Goal: Task Accomplishment & Management: Use online tool/utility

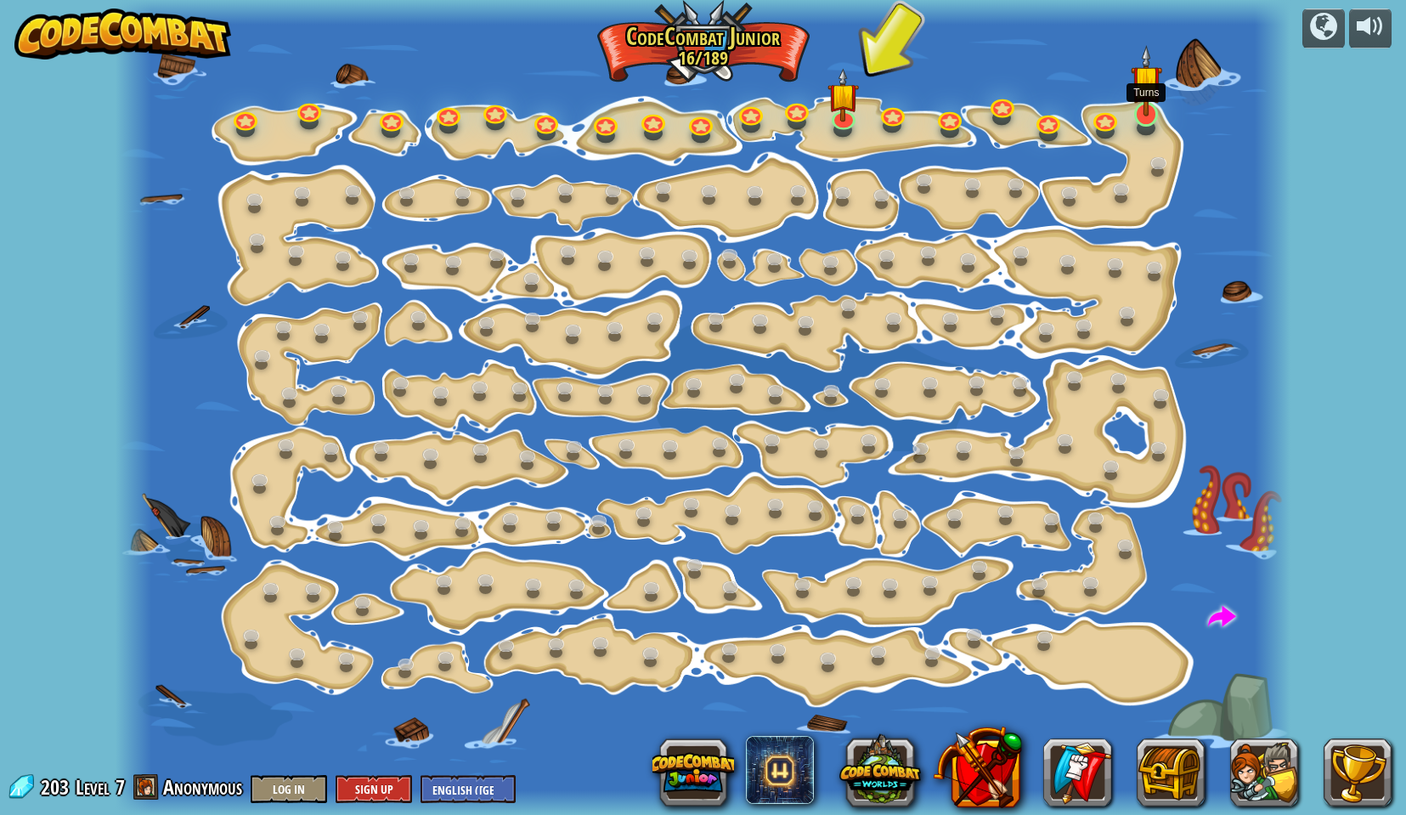
click at [1138, 106] on img at bounding box center [1146, 80] width 31 height 71
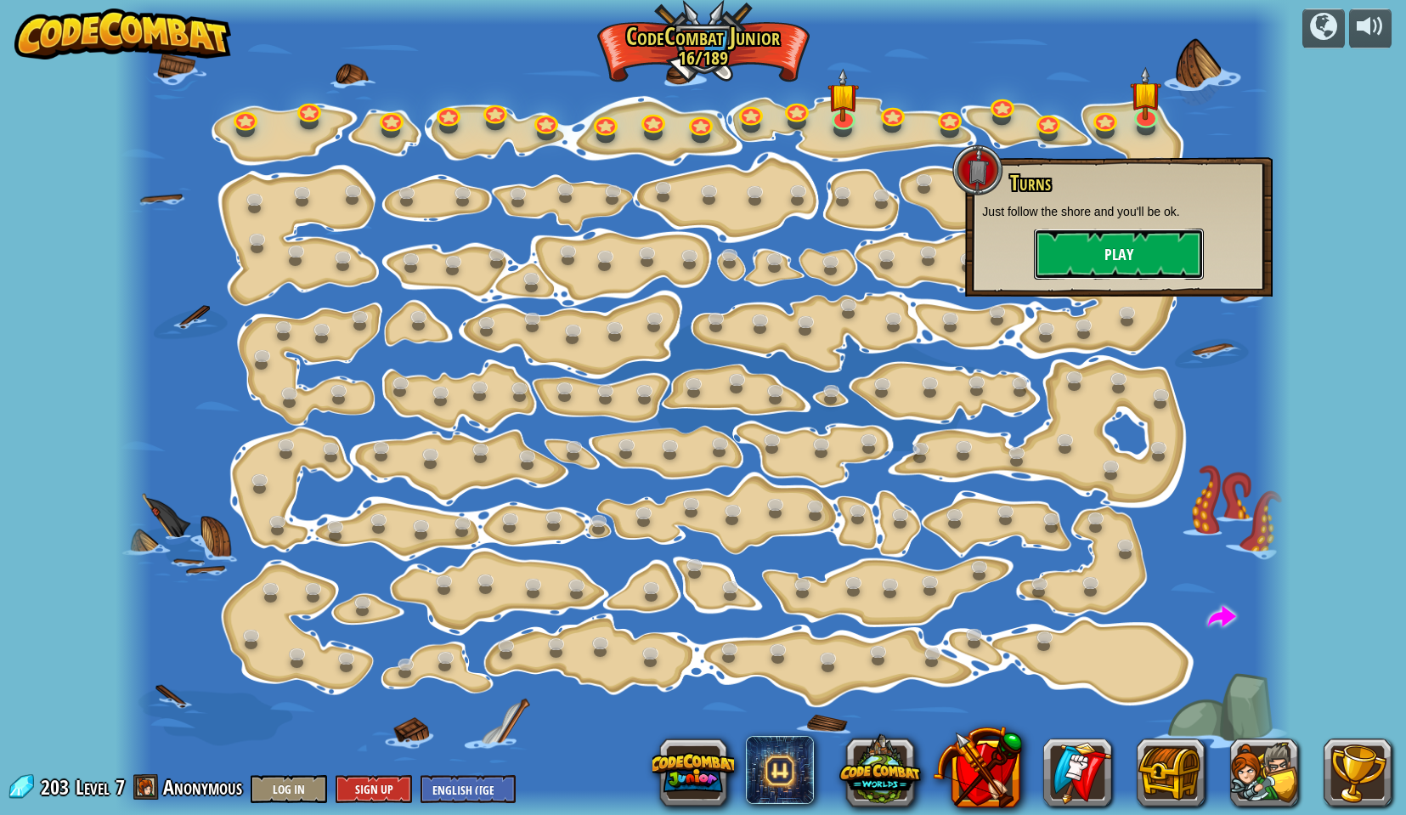
click at [1102, 253] on button "Play" at bounding box center [1119, 254] width 170 height 51
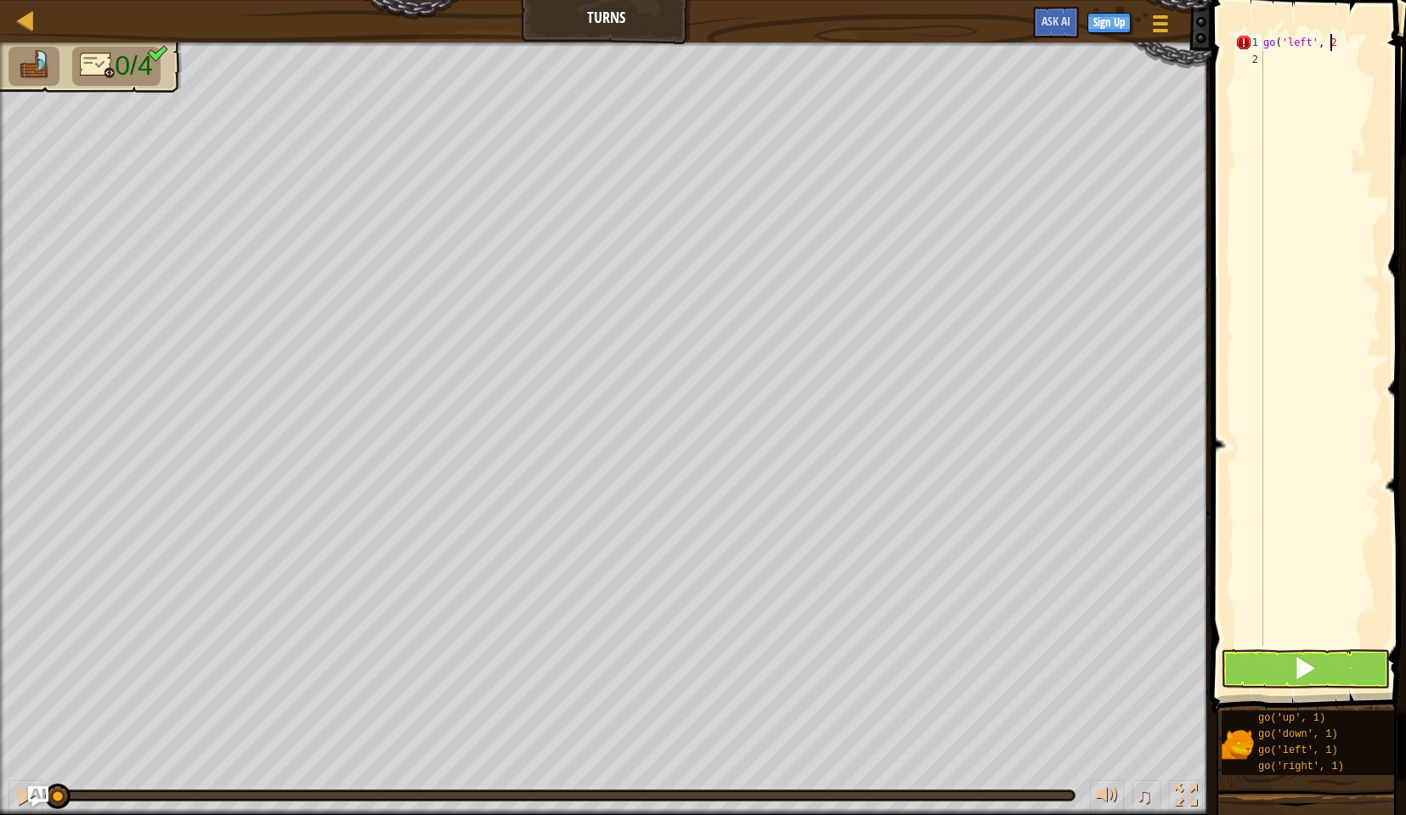
scroll to position [8, 5]
type textarea "go('left', 2)"
type textarea "go('down', 2)"
click at [1279, 80] on div "go ( 'left' , 2 ) go ( 'down' , 2 ) go ) 'right' , 2 )" at bounding box center [1320, 357] width 121 height 646
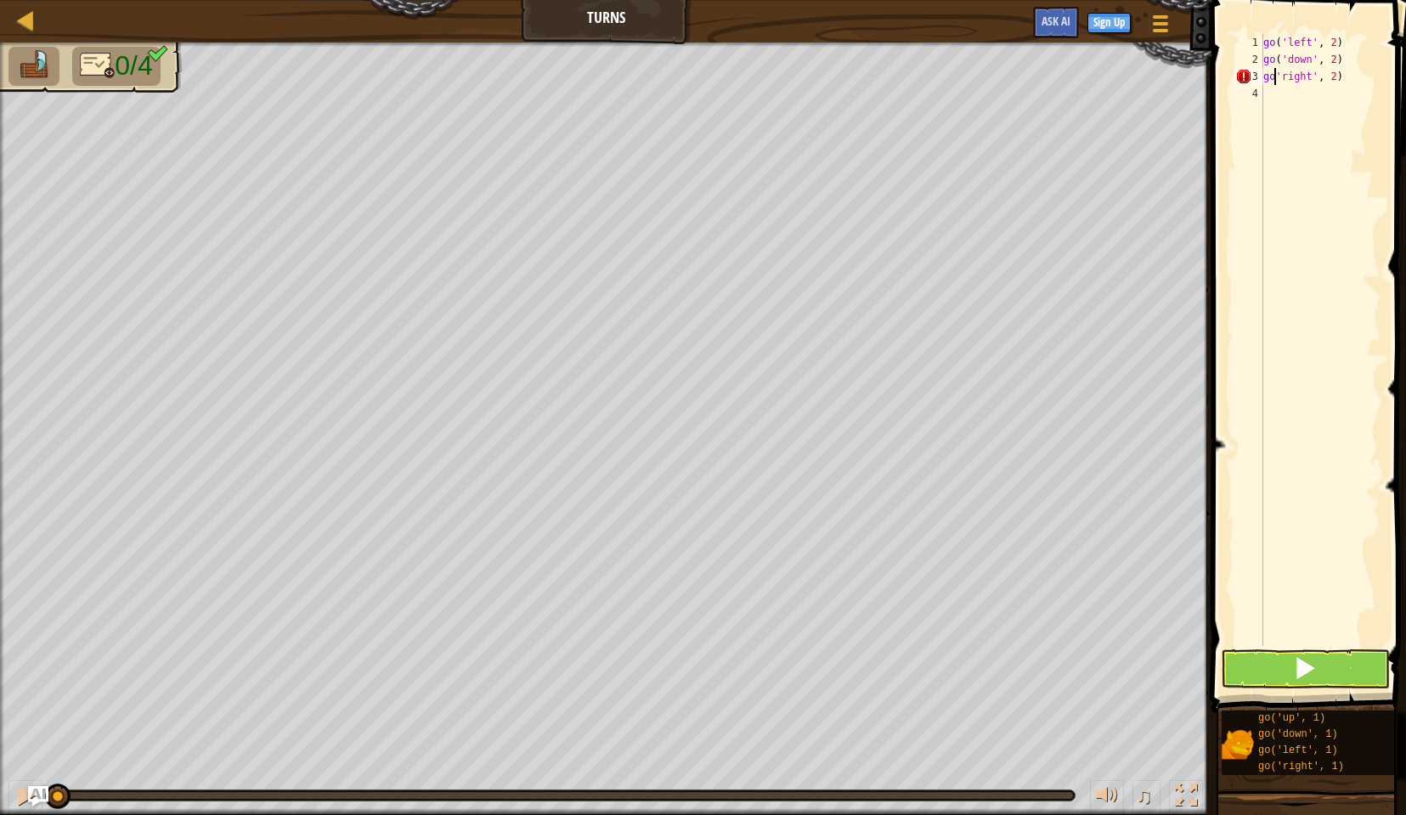
type textarea "go('right', 2)"
click at [1282, 93] on div "go ( 'left' , 2 ) go ( 'down' , 2 ) go ( 'right' , 2 )" at bounding box center [1320, 357] width 121 height 646
click at [1347, 672] on button at bounding box center [1305, 668] width 169 height 39
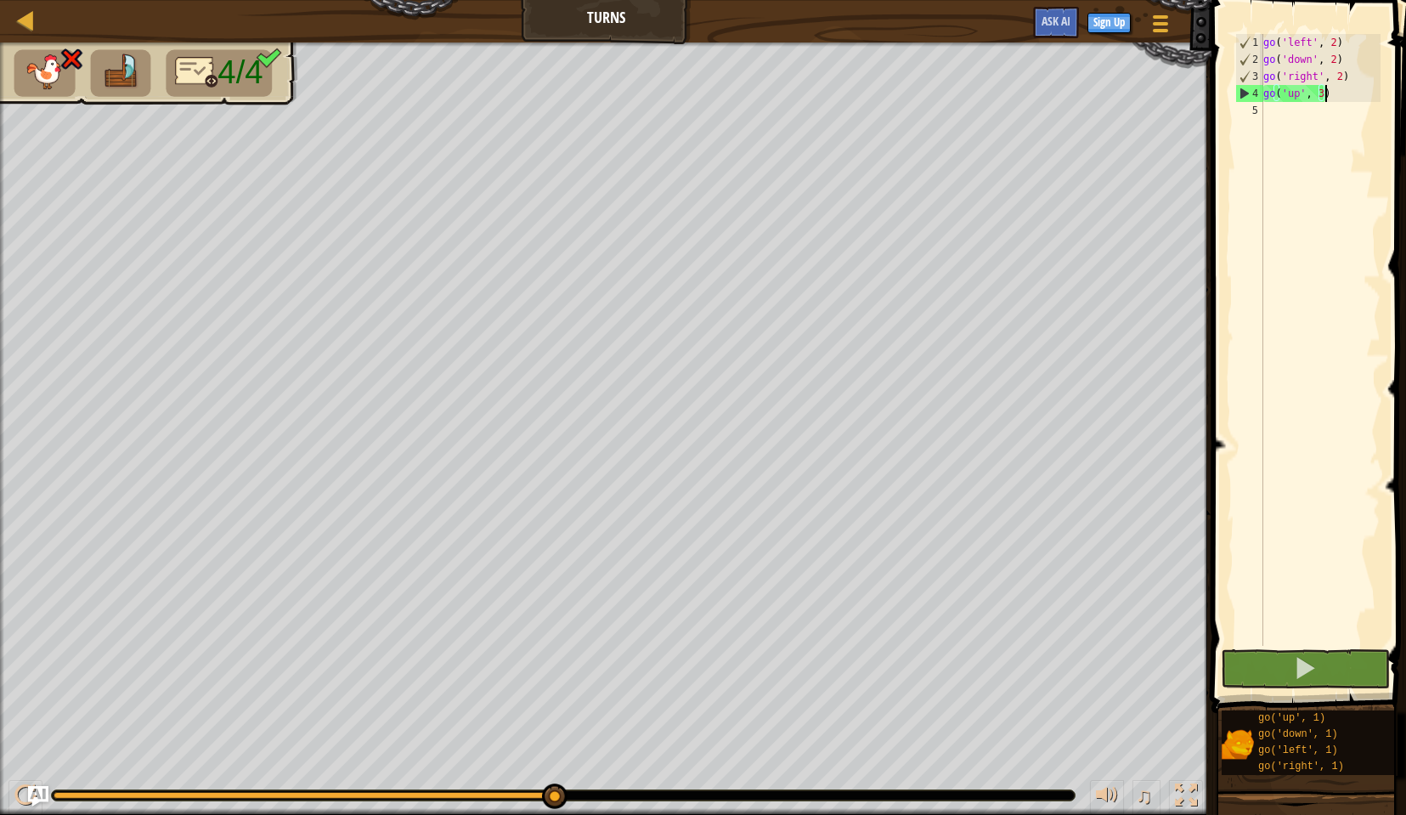
click at [1337, 76] on div "go ( 'left' , 2 ) go ( 'down' , 2 ) go ( 'right' , 2 ) go ( 'up' , 3 )" at bounding box center [1320, 357] width 121 height 646
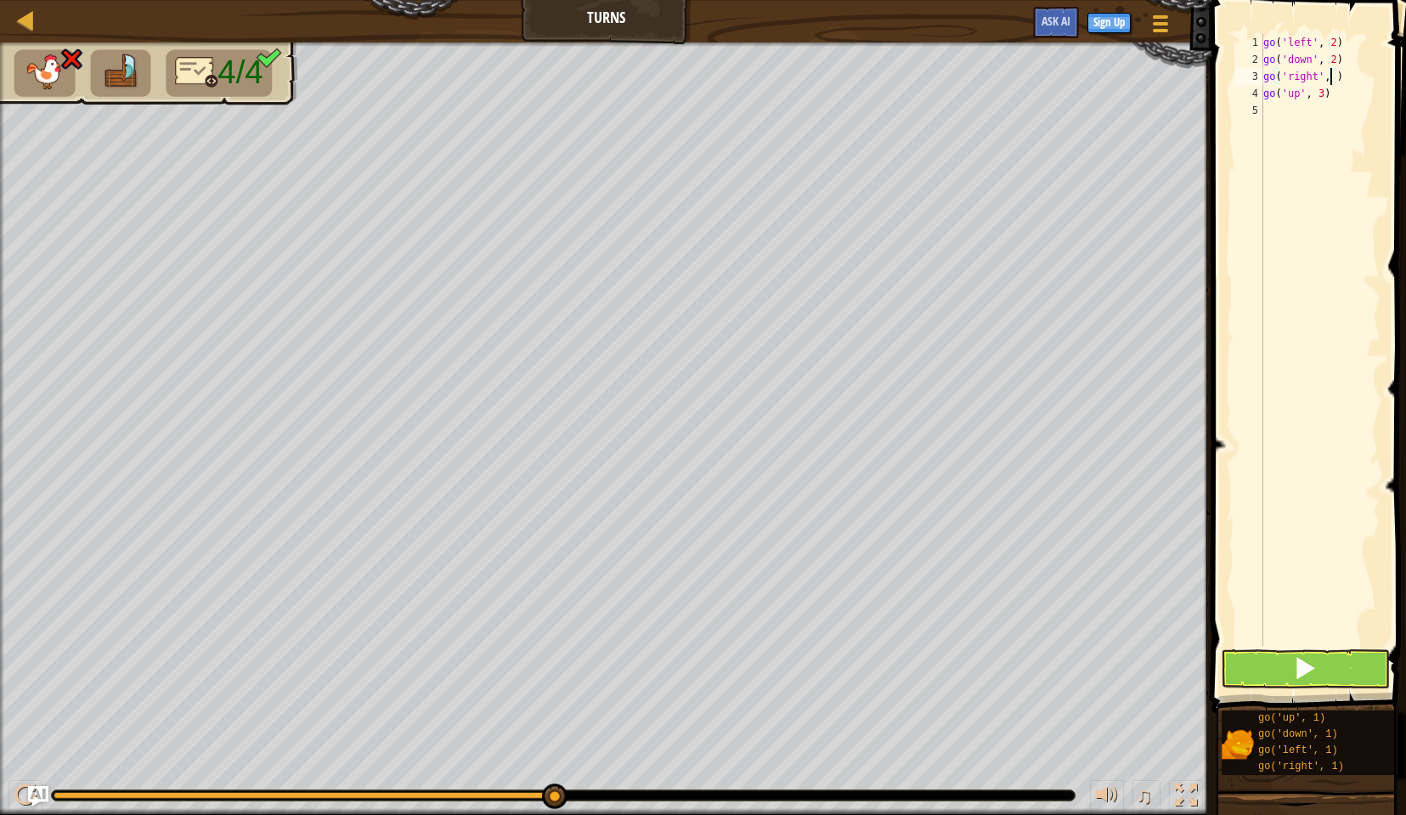
scroll to position [8, 6]
type textarea "go('right', 4)"
click at [1326, 675] on button at bounding box center [1305, 668] width 169 height 39
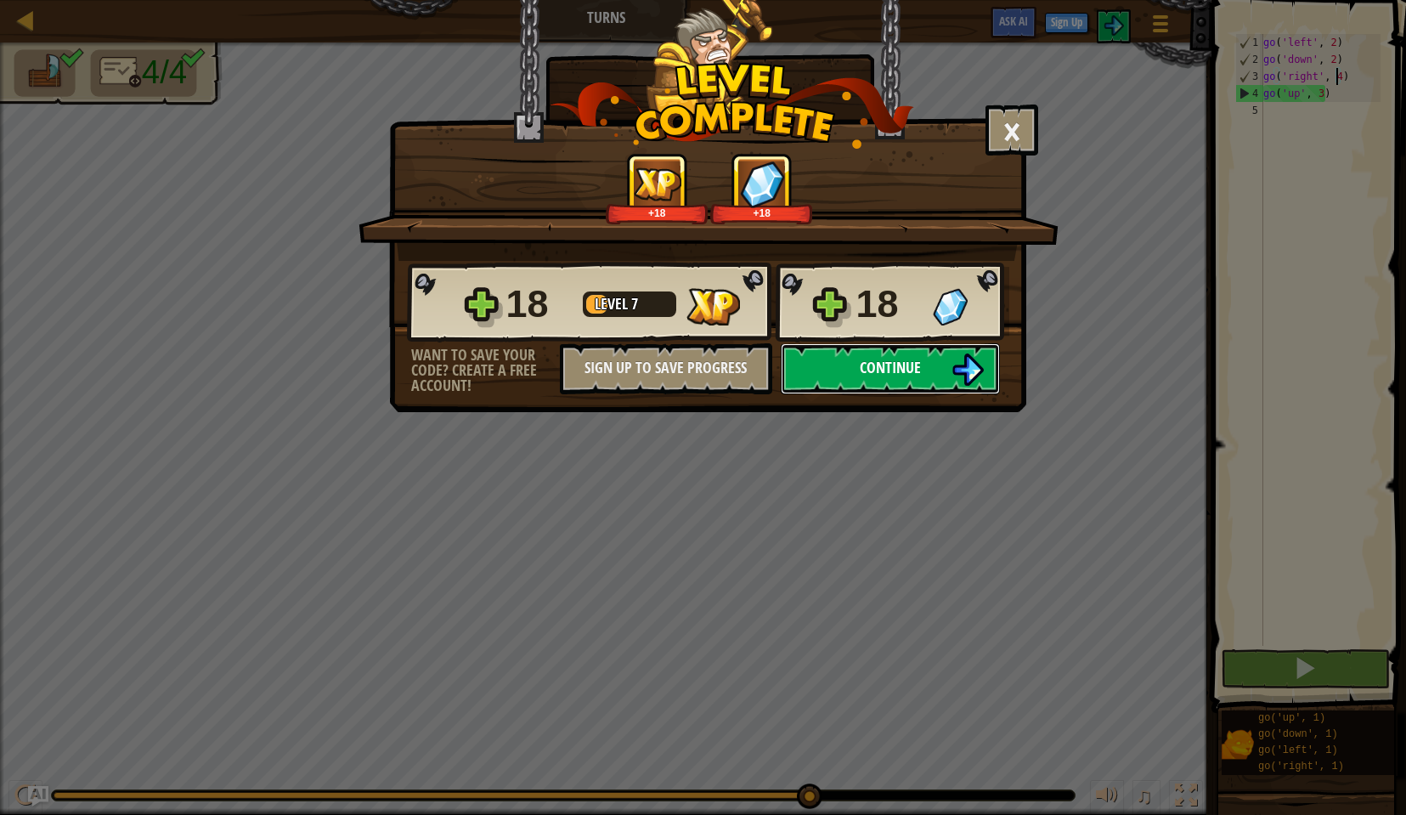
click at [879, 356] on button "Continue" at bounding box center [890, 368] width 219 height 51
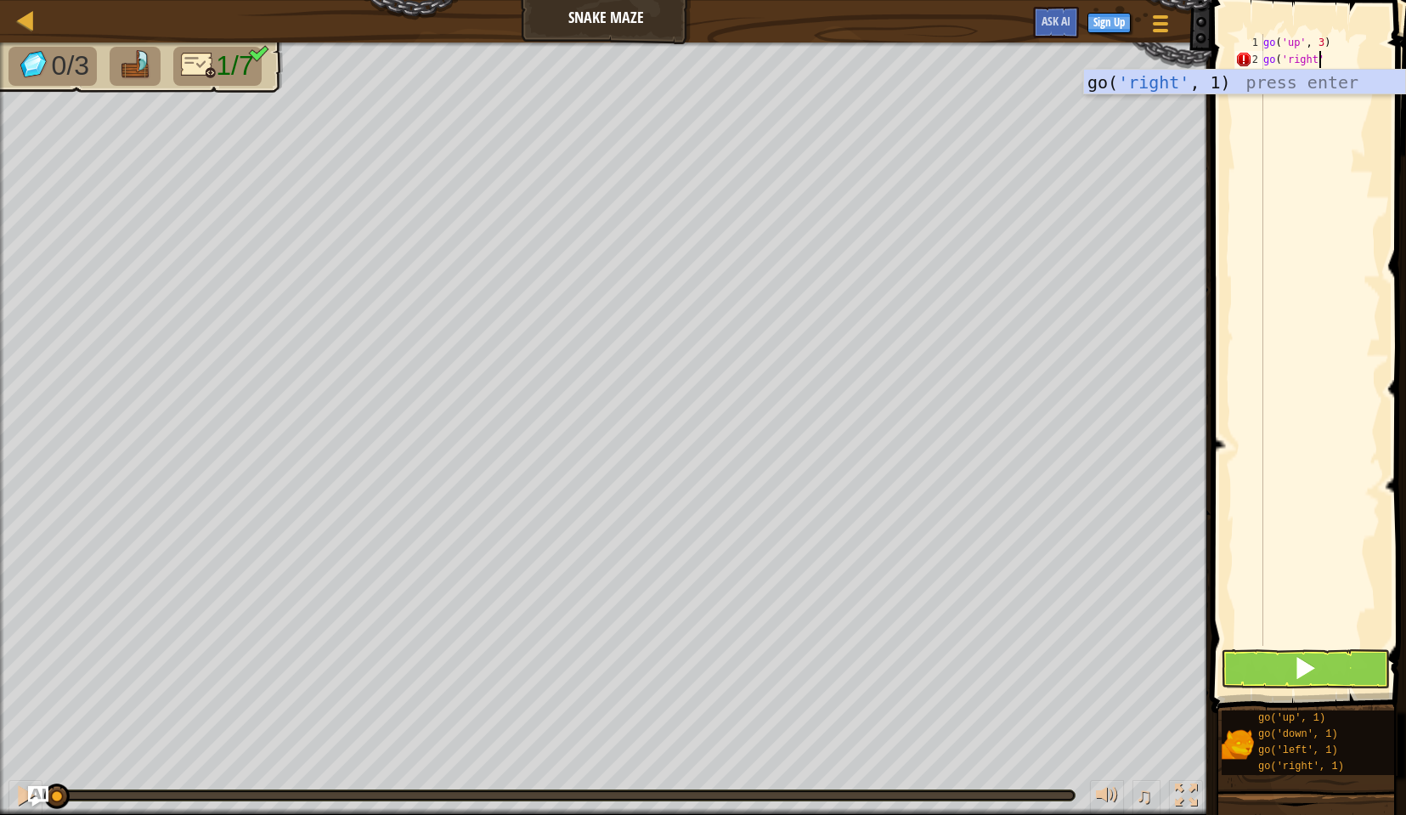
scroll to position [8, 4]
type textarea "go('right'. 2)"
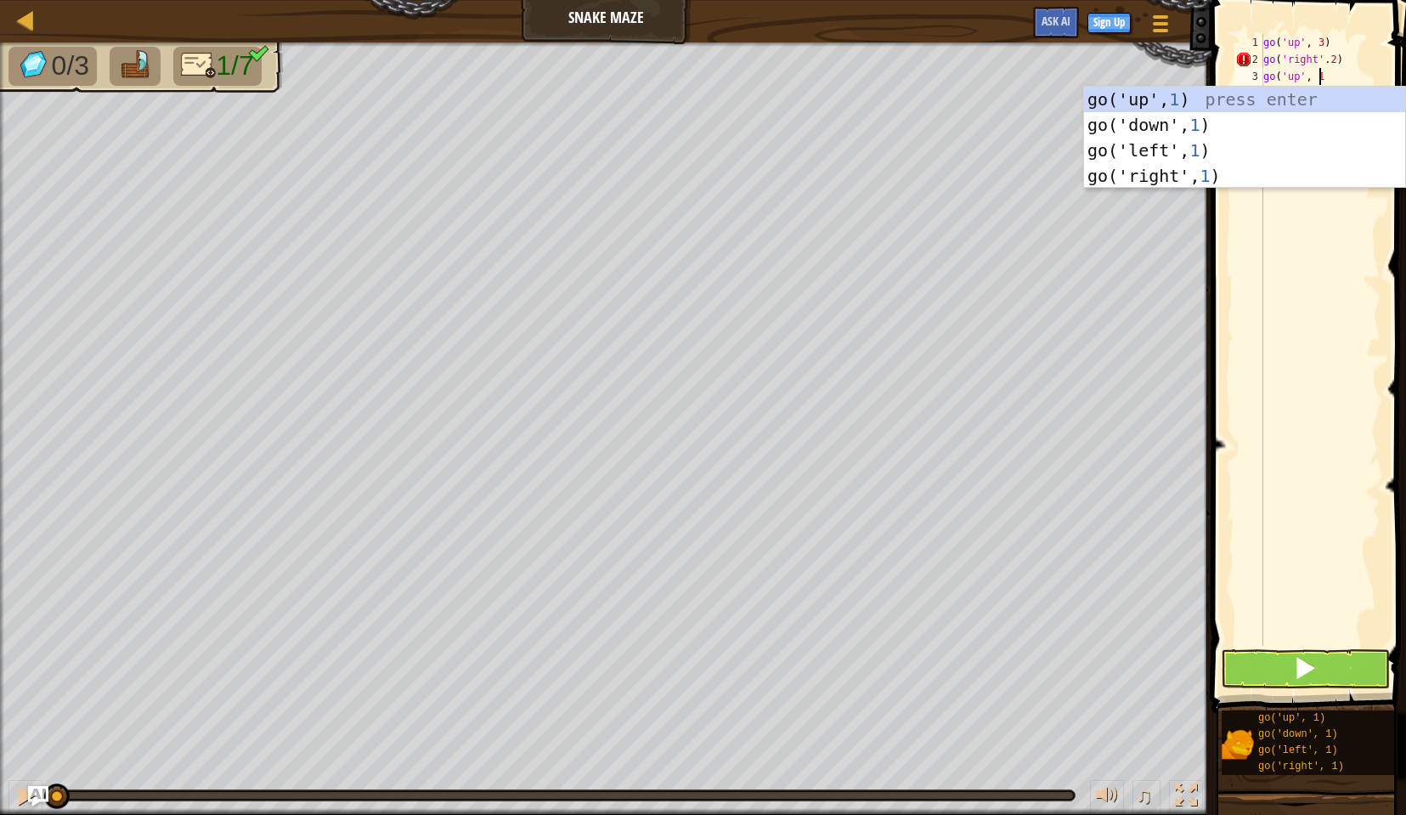
type textarea "go('up', 1)"
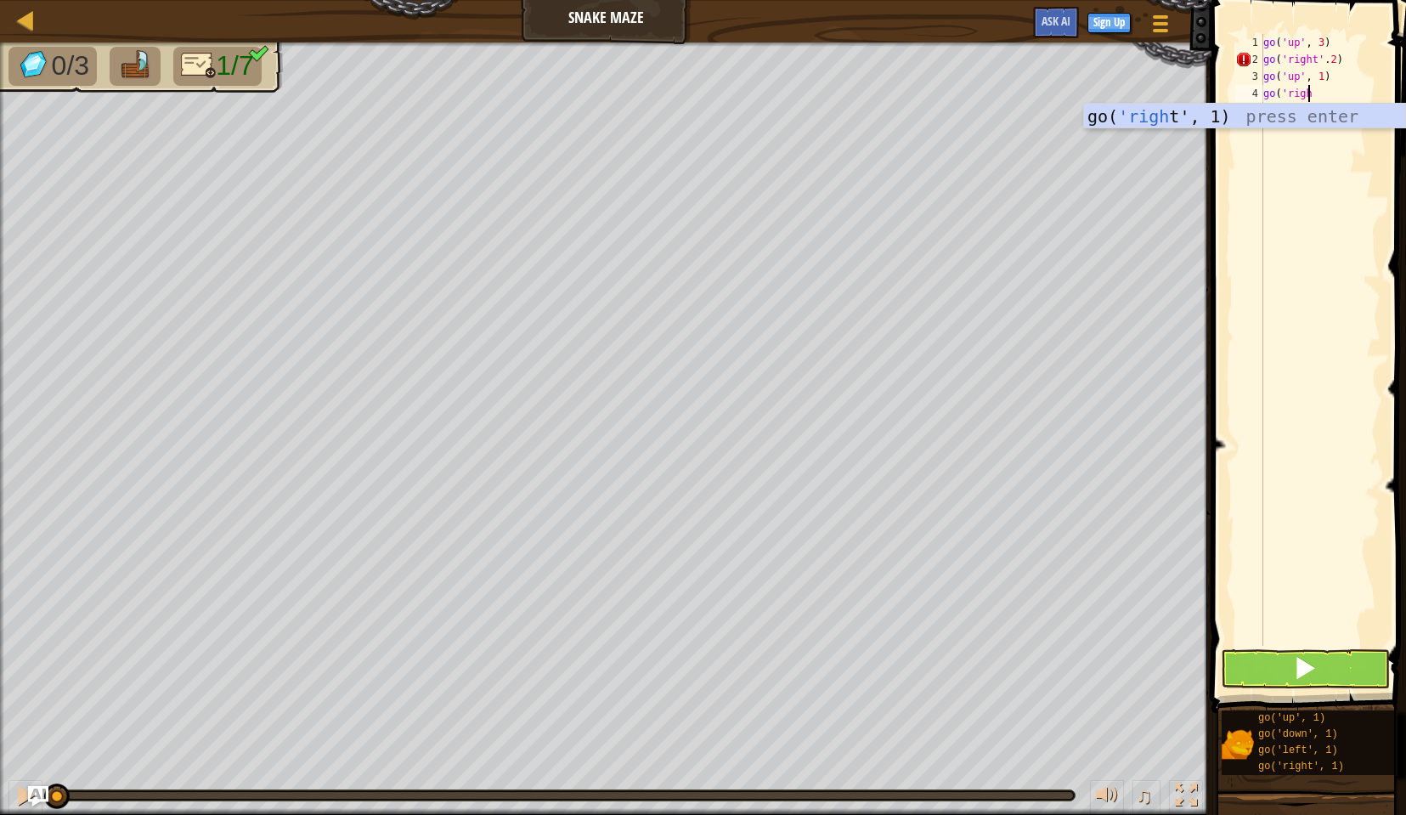
scroll to position [8, 3]
type textarea "go('right', 2)"
type textarea "go('down', 2)"
type textarea "go('right, 2)"
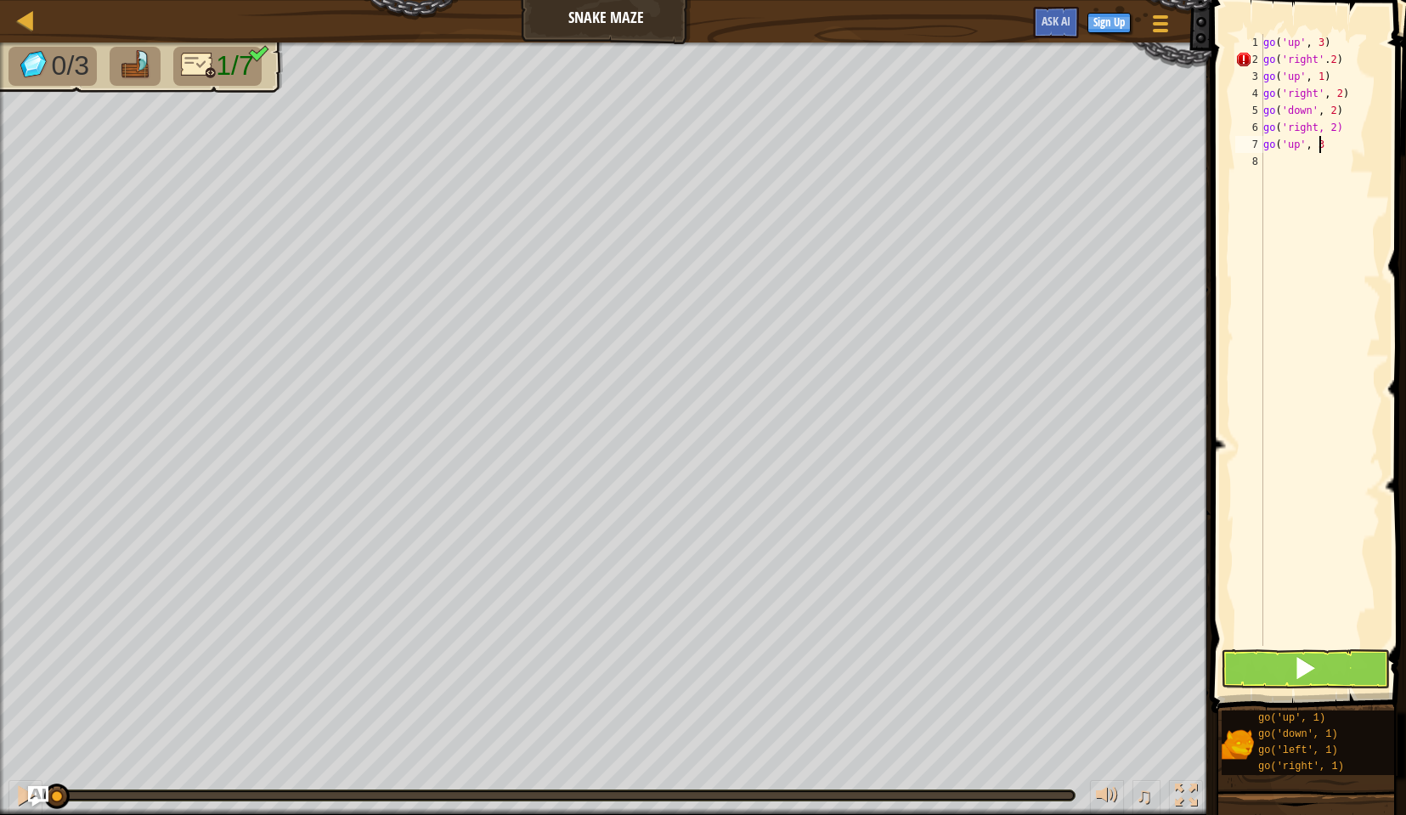
scroll to position [8, 4]
click at [1342, 664] on button at bounding box center [1305, 668] width 169 height 39
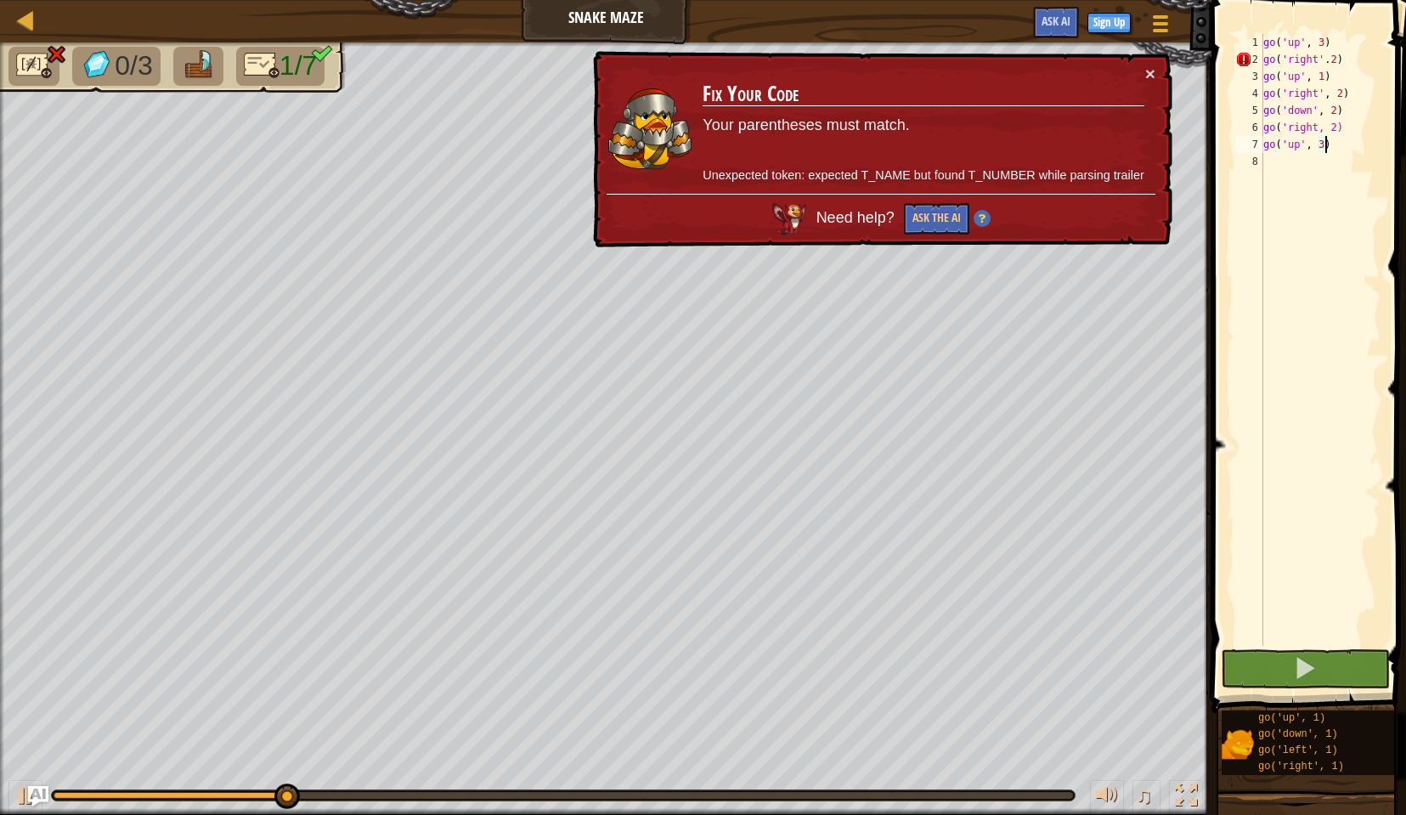
click at [1141, 74] on td "Fix Your Code Your parentheses must match. Unexpected token: expected T_NAME bu…" at bounding box center [923, 129] width 443 height 129
click at [1329, 65] on div "go ( 'up' , 3 ) go ( 'right' . 2 ) go ( 'up' , 1 ) go ( 'right' , 2 ) go ( 'dow…" at bounding box center [1320, 357] width 121 height 646
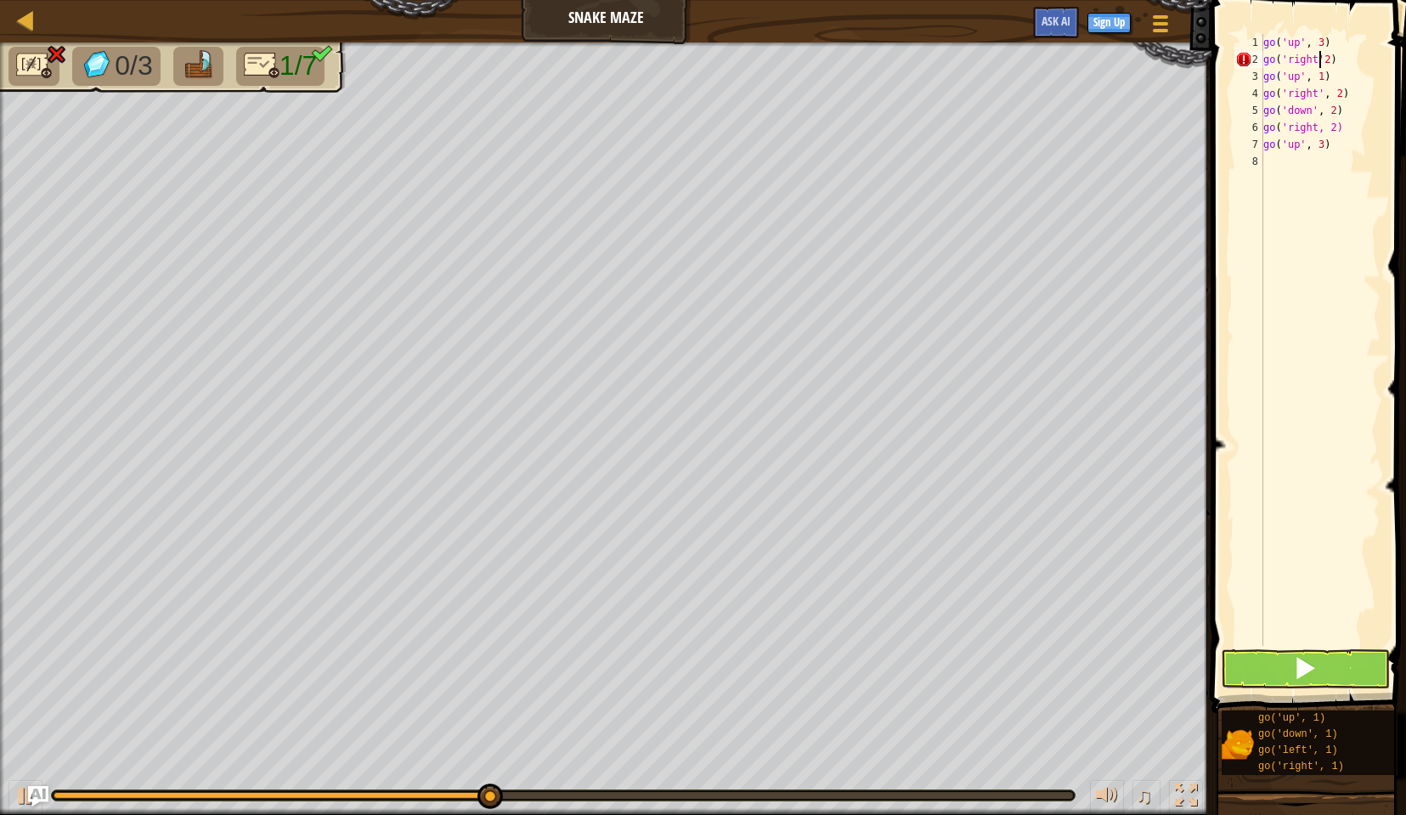
scroll to position [8, 5]
type textarea "go('right', 2)"
click at [1339, 172] on div "go ( 'up' , 3 ) go ( 'right' , 2 ) go ( 'up' , 1 ) go ( 'right' , 2 ) go ( 'dow…" at bounding box center [1320, 357] width 121 height 646
click at [1315, 122] on div "go ( 'up' , 3 ) go ( 'right' , 2 ) go ( 'up' , 1 ) go ( 'right' , 2 ) go ( 'dow…" at bounding box center [1320, 357] width 121 height 646
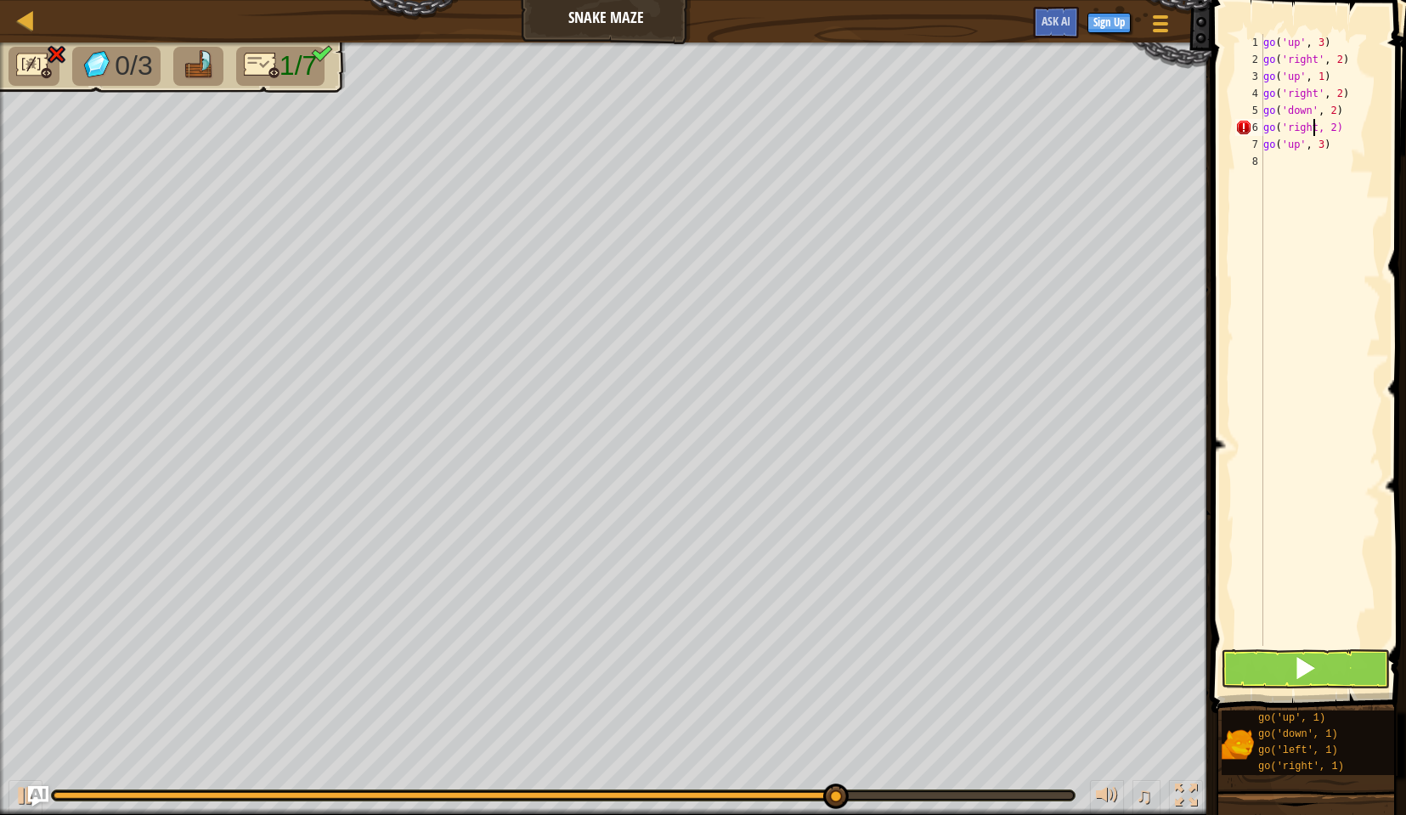
type textarea "go('right', 2)"
click at [1319, 186] on div "go ( 'up' , 3 ) go ( 'right' , 2 ) go ( 'up' , 1 ) go ( 'right' , 2 ) go ( 'dow…" at bounding box center [1320, 357] width 121 height 646
click at [1320, 669] on button at bounding box center [1305, 668] width 169 height 39
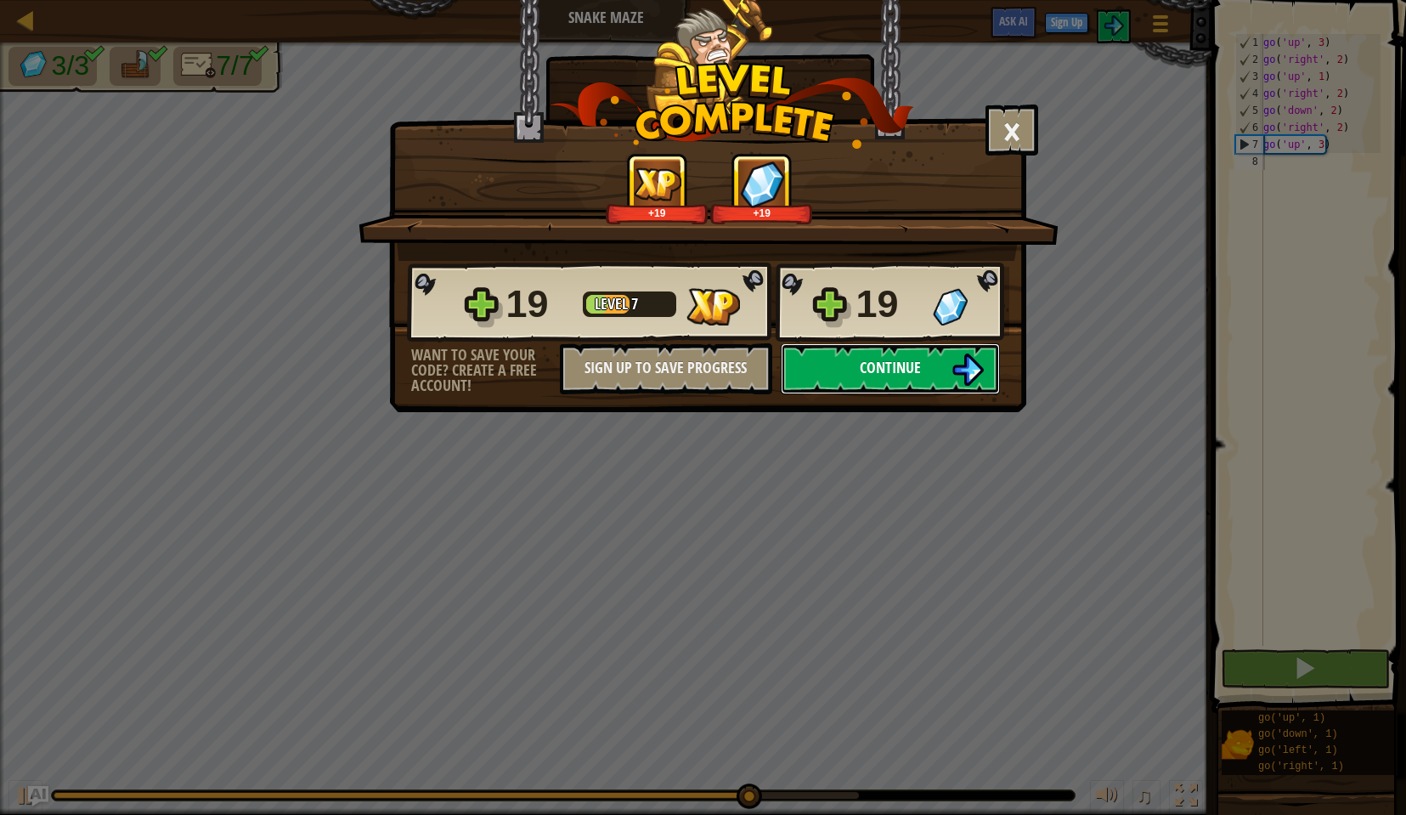
click at [902, 376] on span "Continue" at bounding box center [890, 367] width 61 height 21
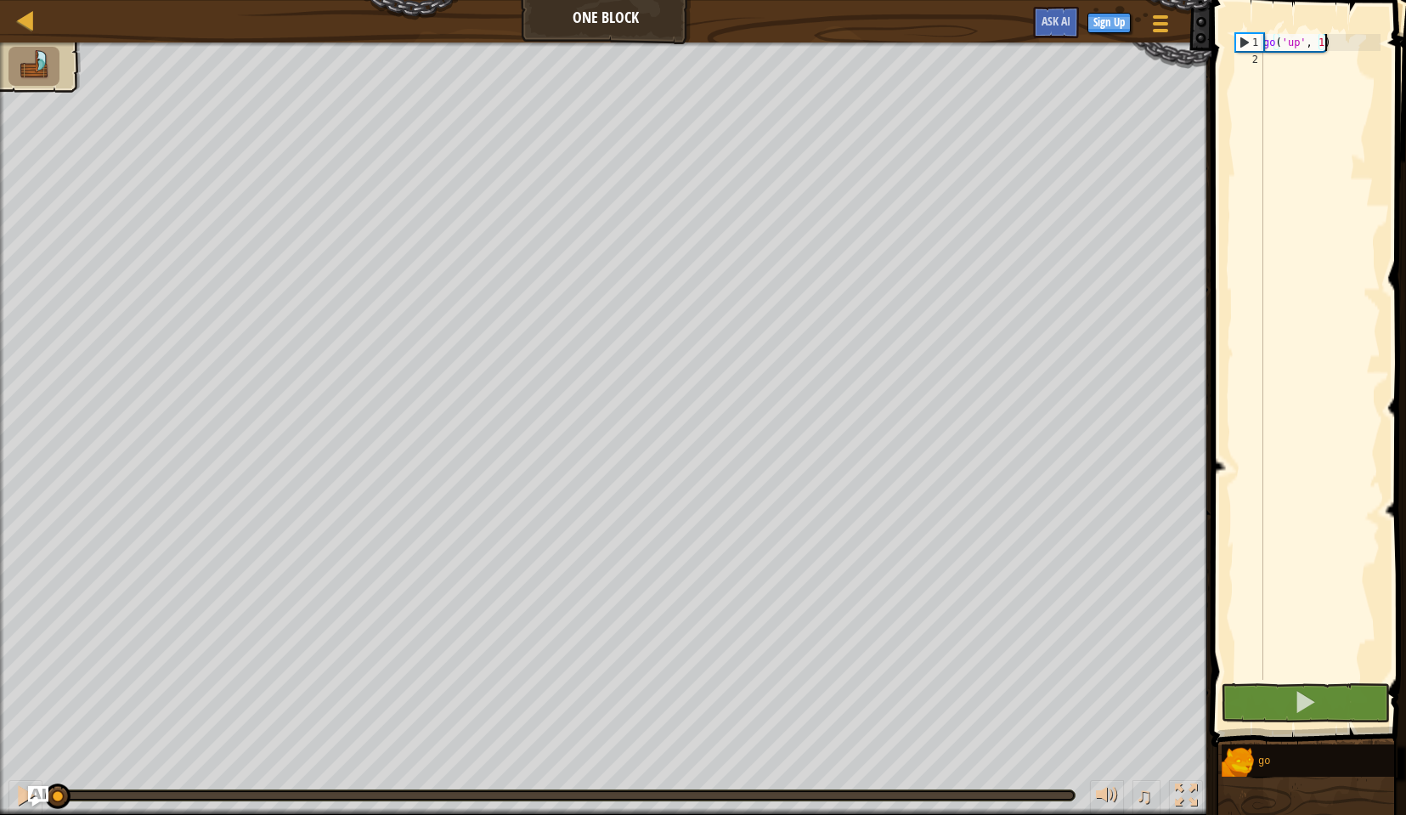
click at [1320, 42] on div "go ( 'up' , 1 )" at bounding box center [1320, 374] width 121 height 680
type textarea "go('up', 2)"
type textarea "go('left', 3)"
type textarea "go('down', 2)"
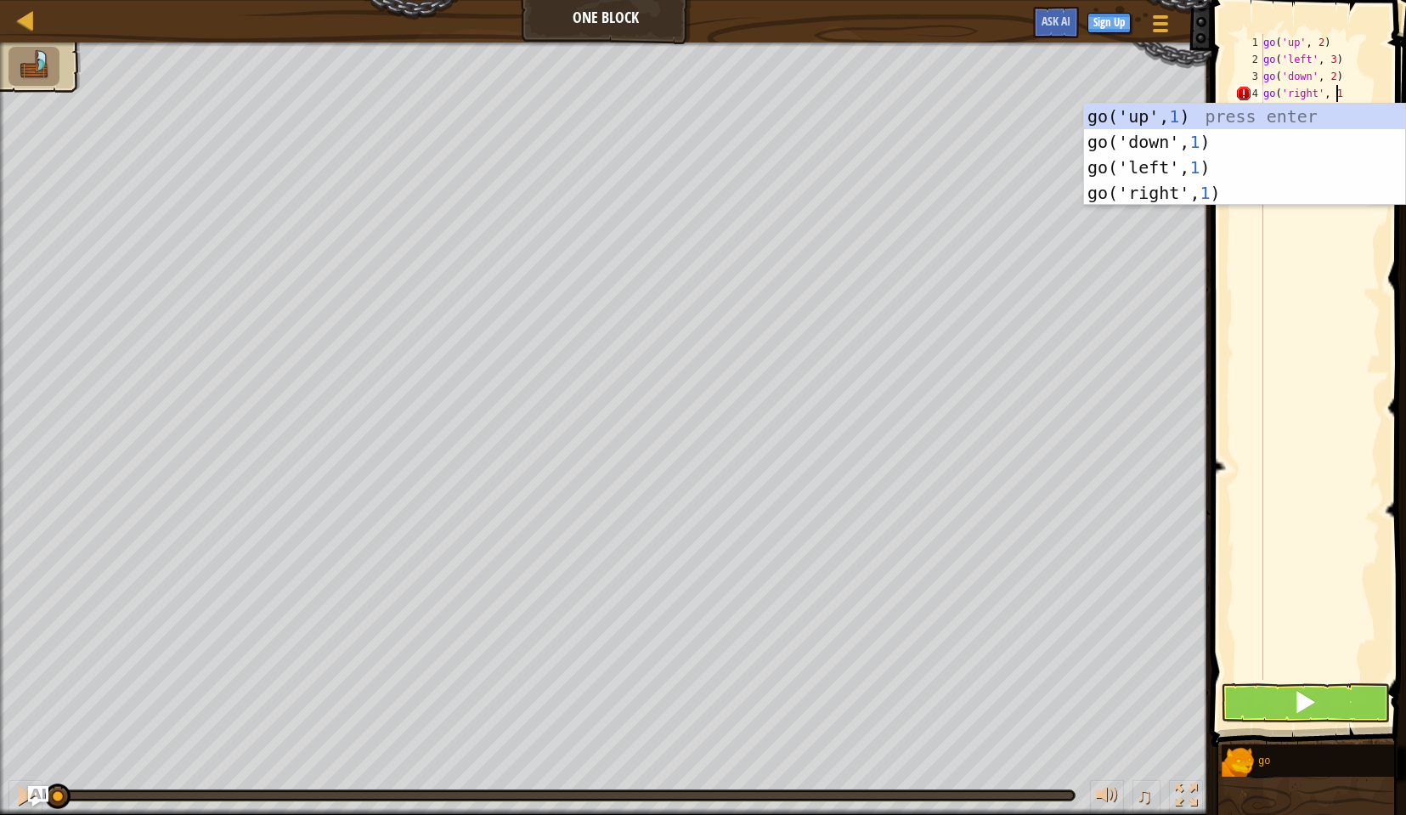
scroll to position [8, 6]
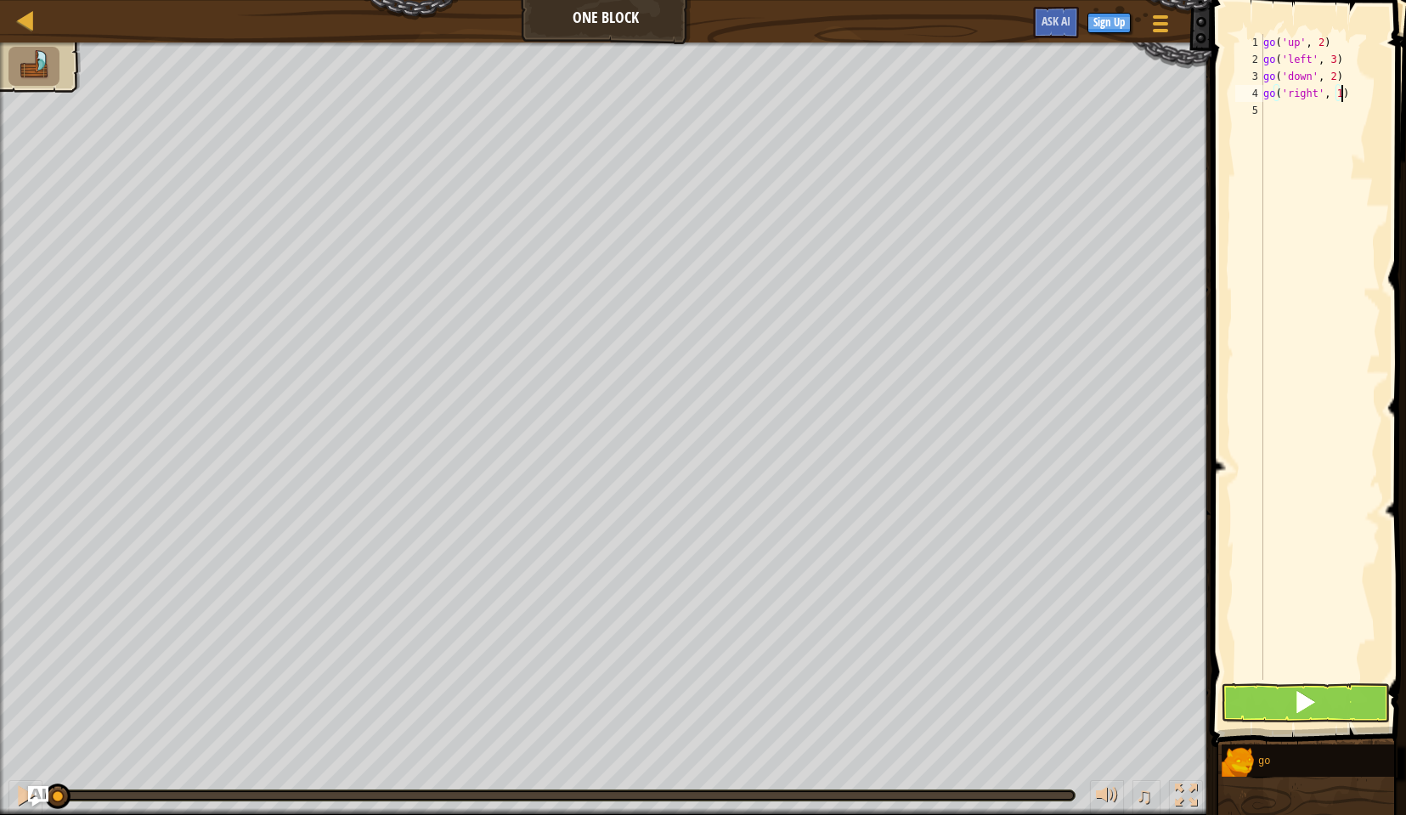
type textarea "go('right', 1)"
click at [1284, 693] on button at bounding box center [1305, 702] width 169 height 39
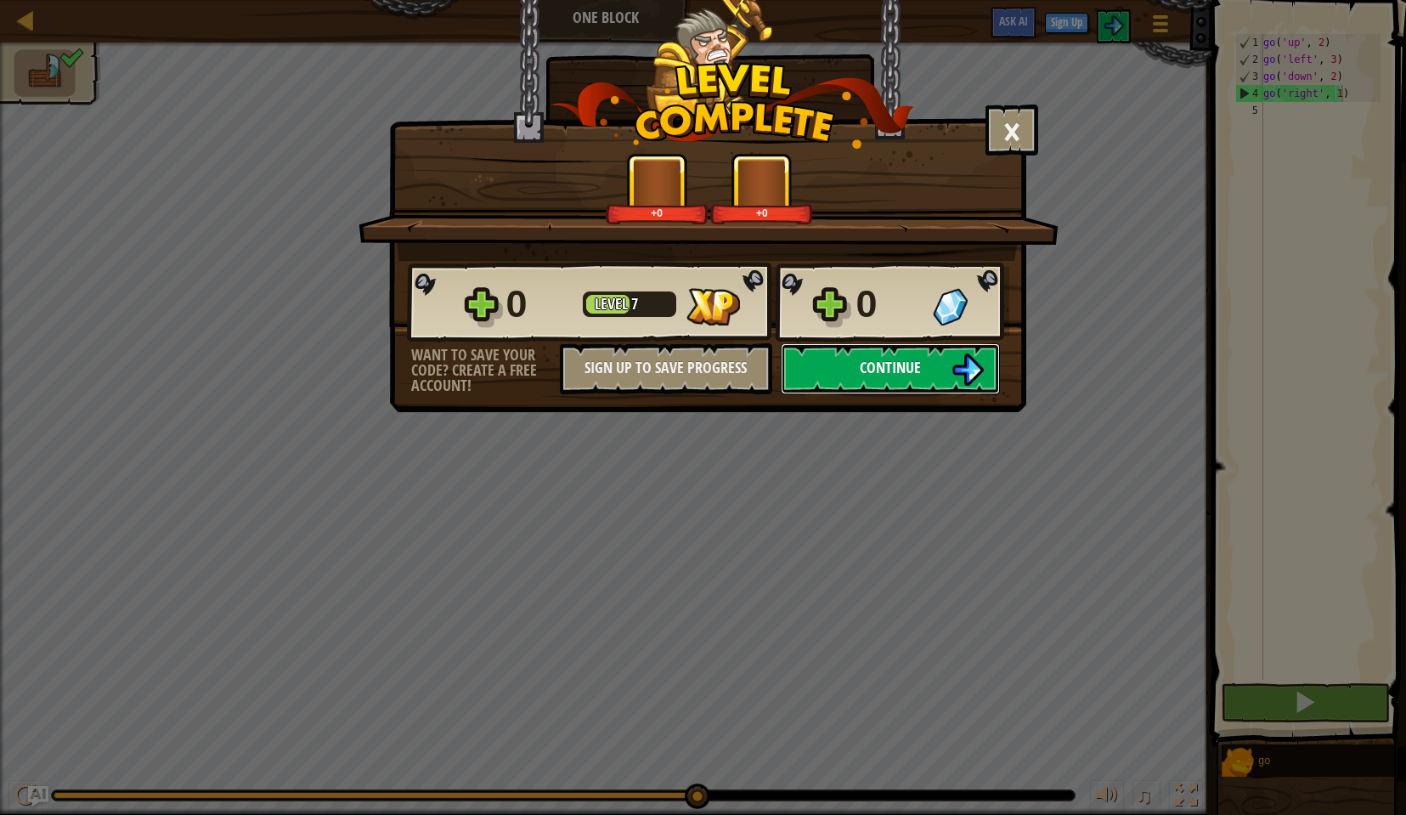
click at [901, 363] on span "Continue" at bounding box center [890, 367] width 61 height 21
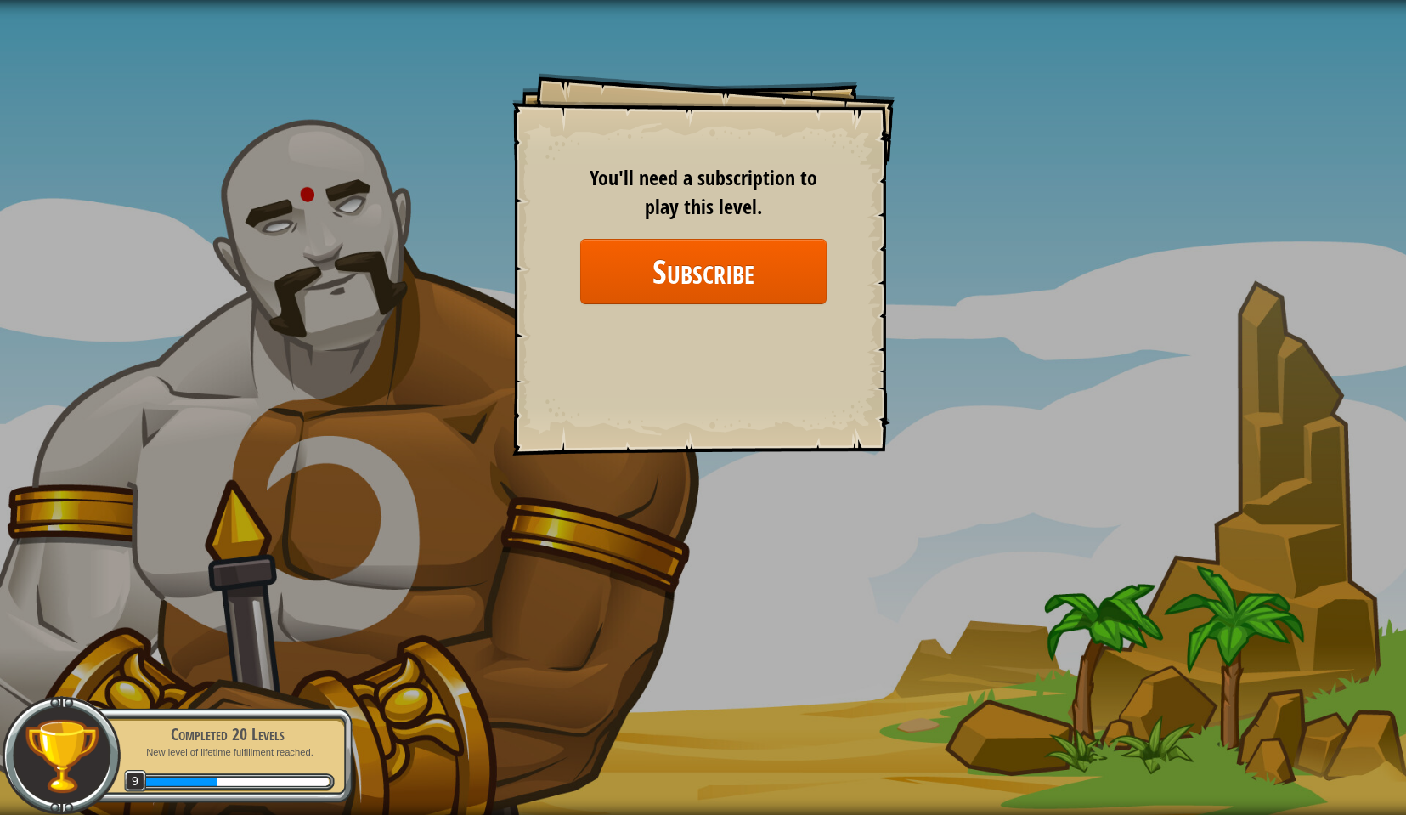
click at [717, 438] on div "Goals Start Level Error loading from server. Try refreshing the page. You'll ne…" at bounding box center [703, 264] width 382 height 382
click at [702, 251] on button "Subscribe" at bounding box center [703, 271] width 246 height 65
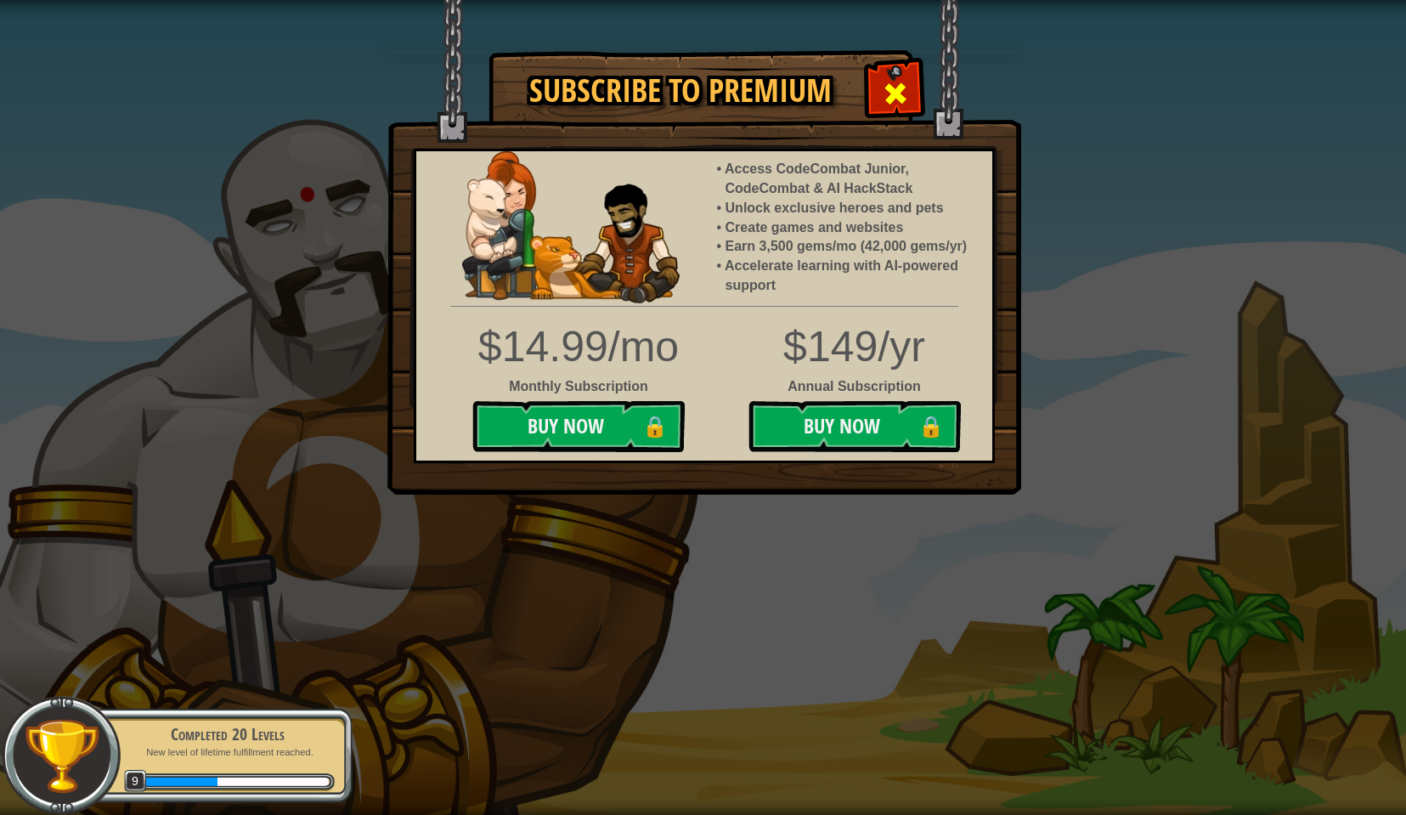
click at [907, 87] on span at bounding box center [895, 93] width 27 height 27
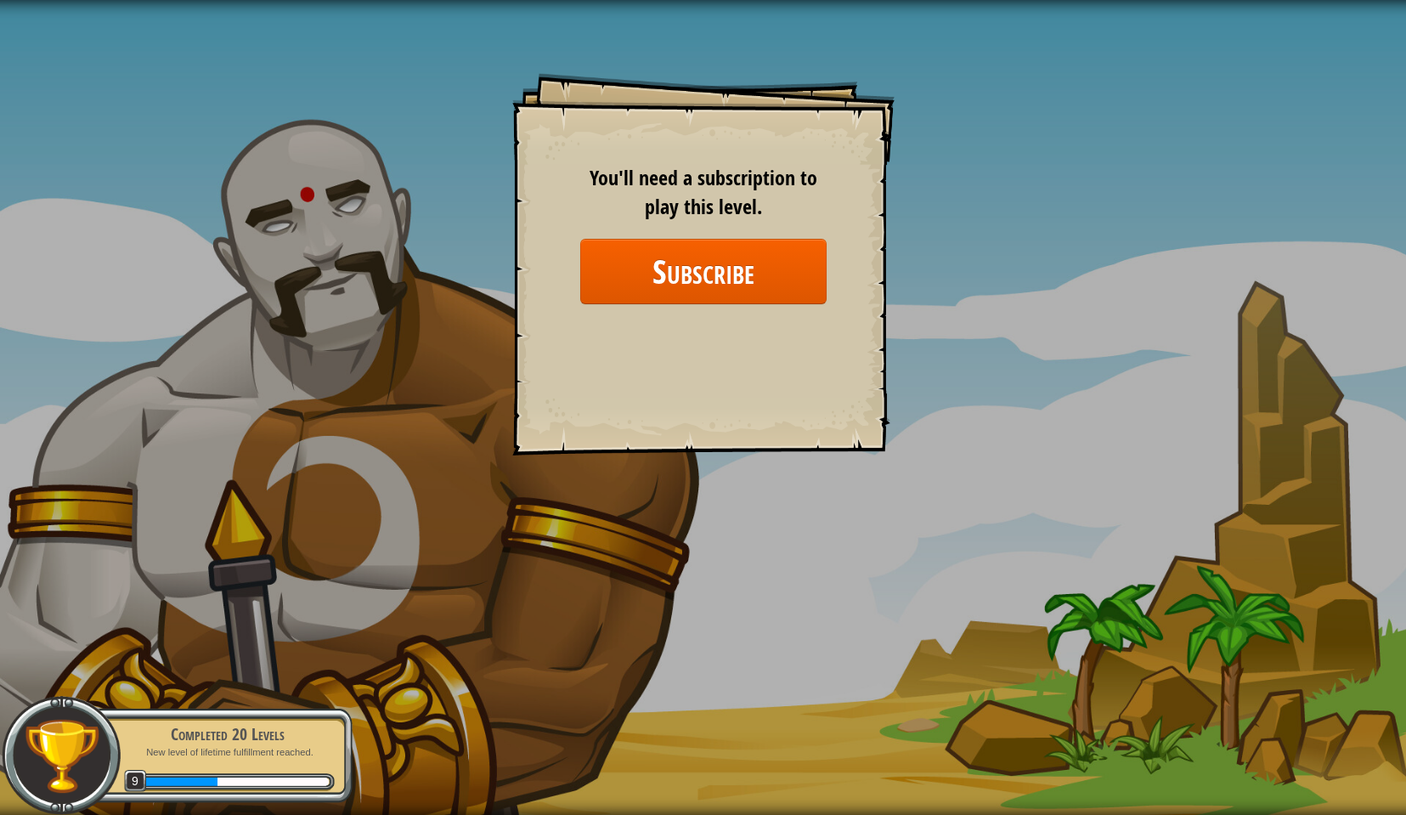
click at [85, 761] on img at bounding box center [61, 755] width 77 height 77
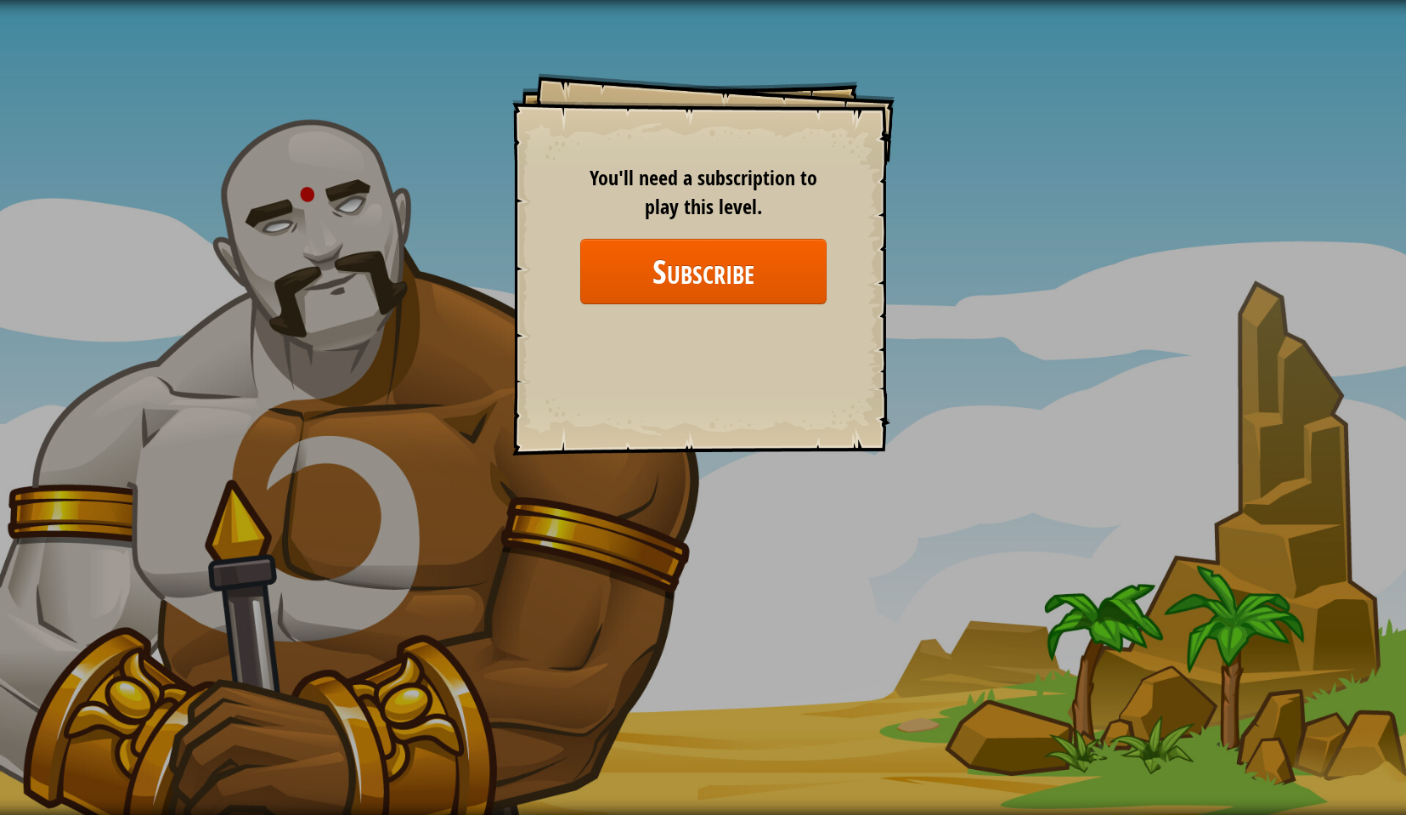
click at [201, 676] on div "Goals Start Level Error loading from server. Try refreshing the page. You'll ne…" at bounding box center [703, 407] width 1406 height 815
drag, startPoint x: 834, startPoint y: 745, endPoint x: 913, endPoint y: 716, distance: 83.3
click at [842, 744] on div "Goals Start Level Error loading from server. Try refreshing the page. You'll ne…" at bounding box center [703, 407] width 1406 height 815
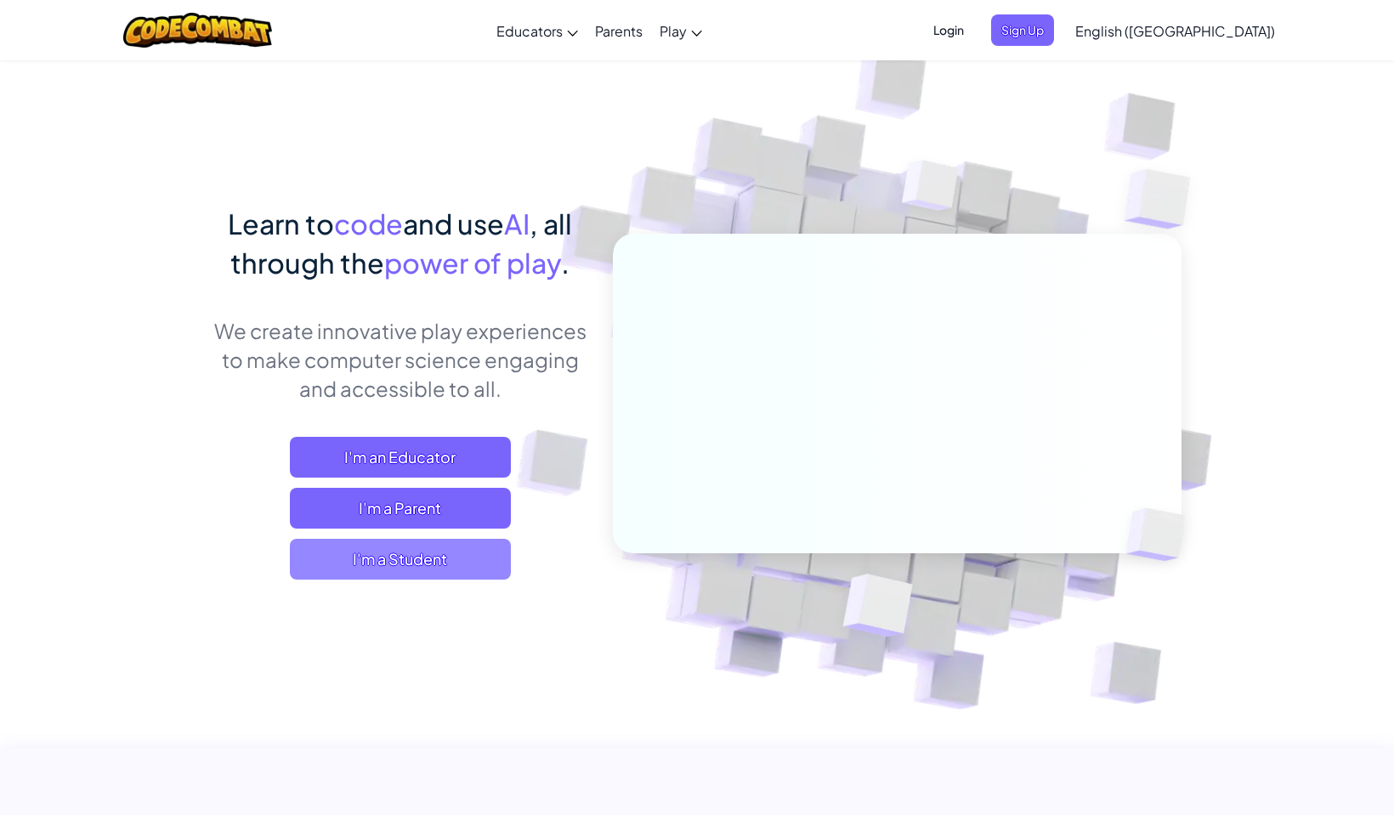
click at [447, 571] on span "I'm a Student" at bounding box center [400, 559] width 221 height 41
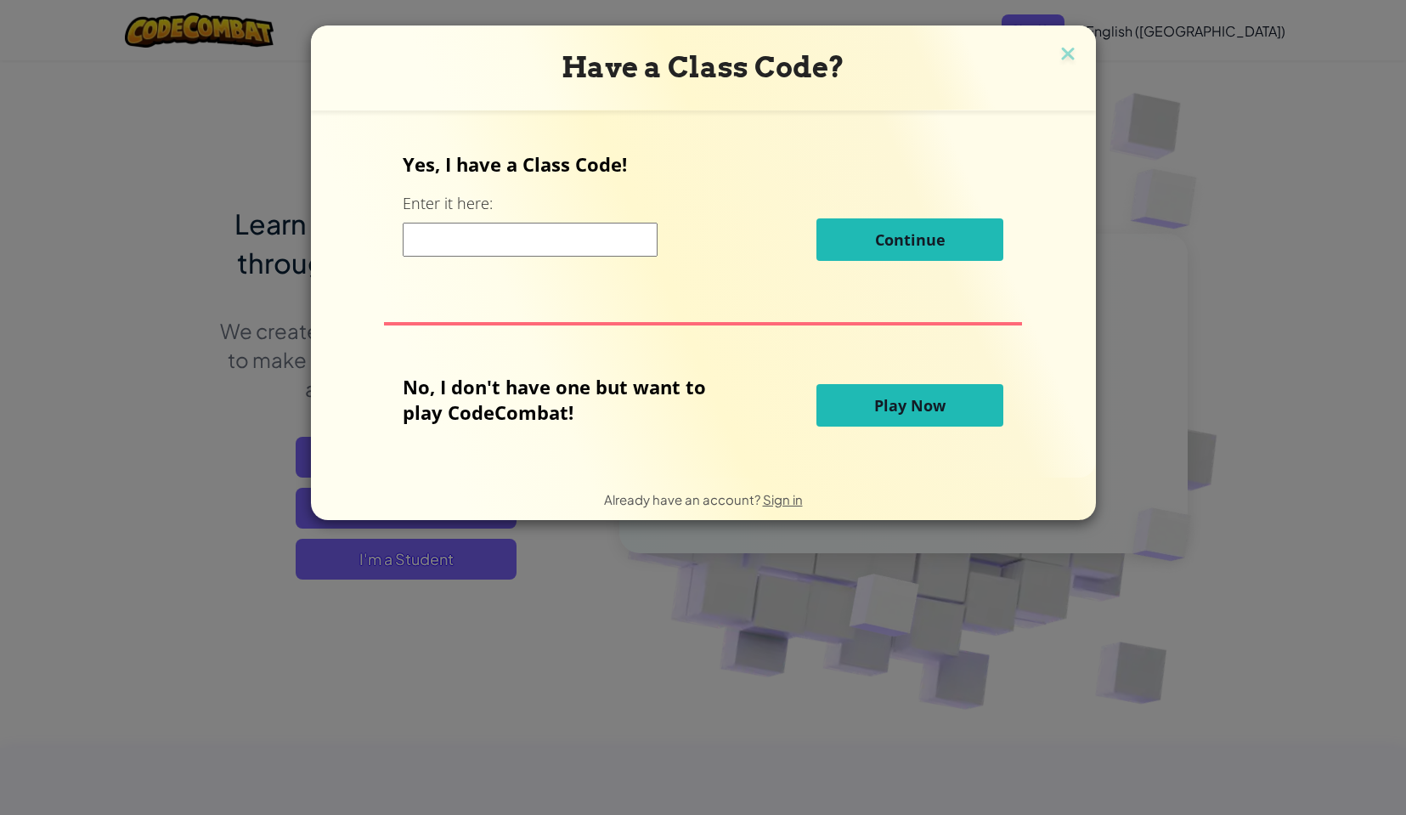
click at [882, 387] on button "Play Now" at bounding box center [910, 405] width 187 height 42
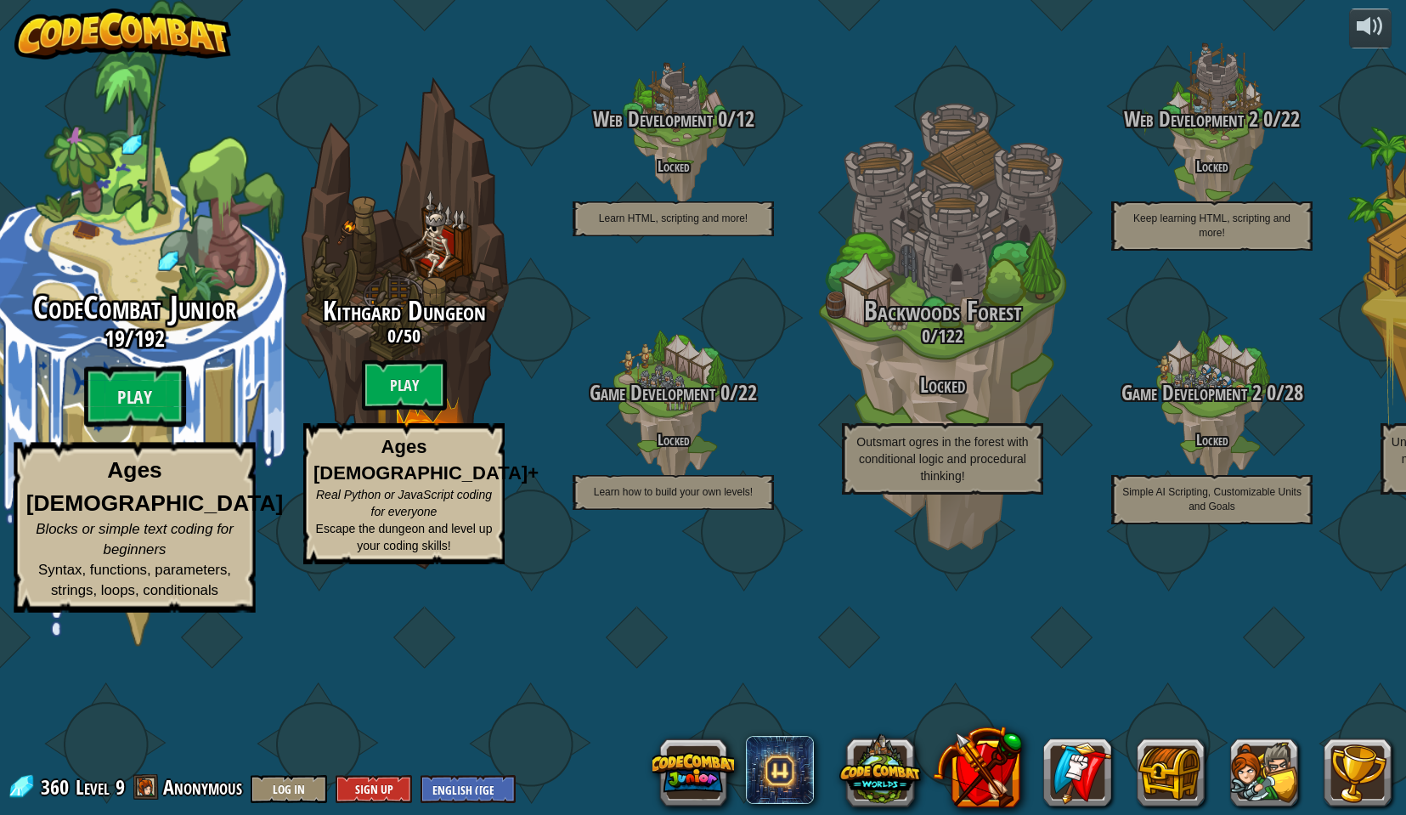
click at [190, 487] on div "CodeCombat Junior 19 / 192 Play Ages 5-8 Blocks or simple text coding for begin…" at bounding box center [134, 452] width 323 height 322
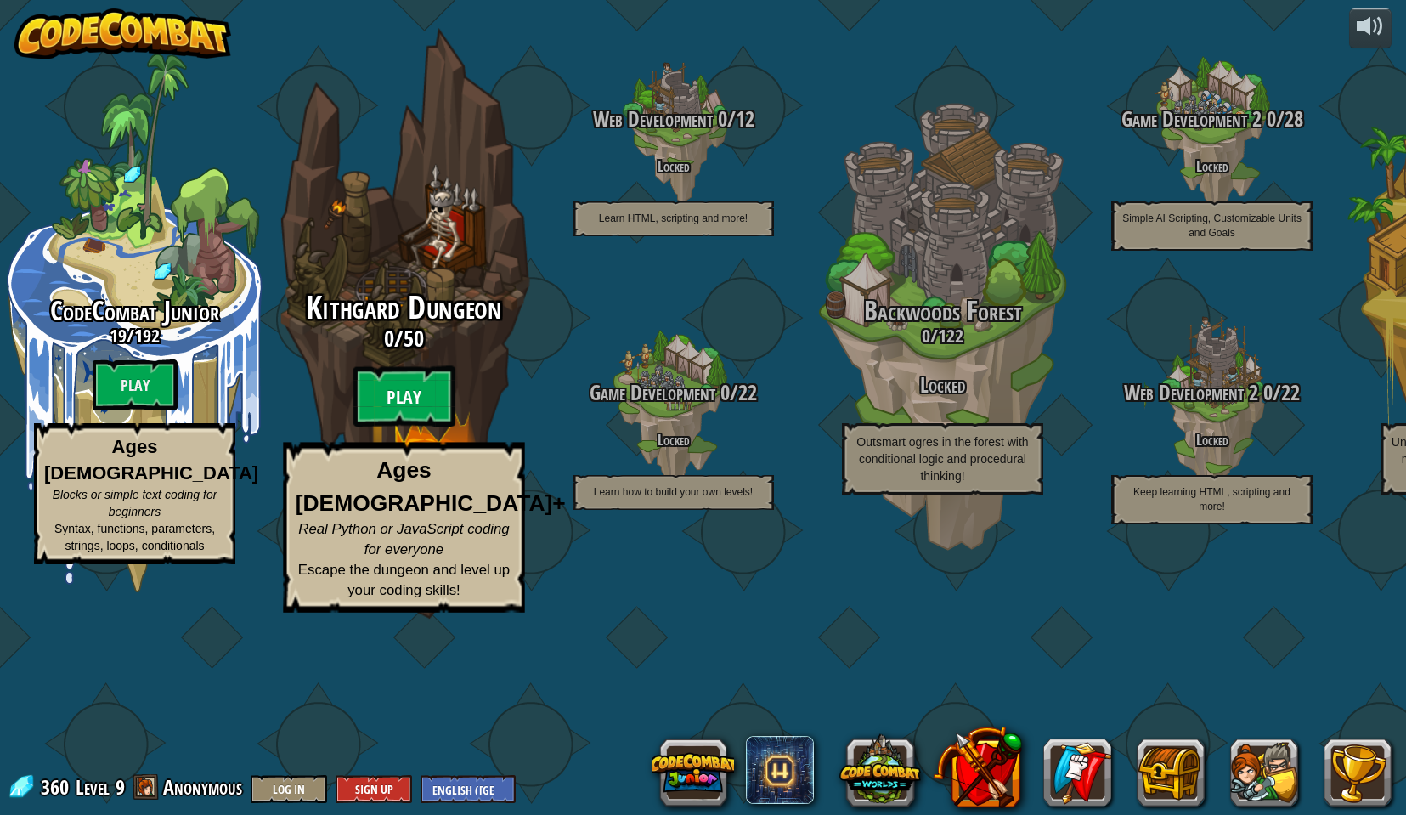
click at [430, 427] on btn "Play" at bounding box center [404, 396] width 102 height 61
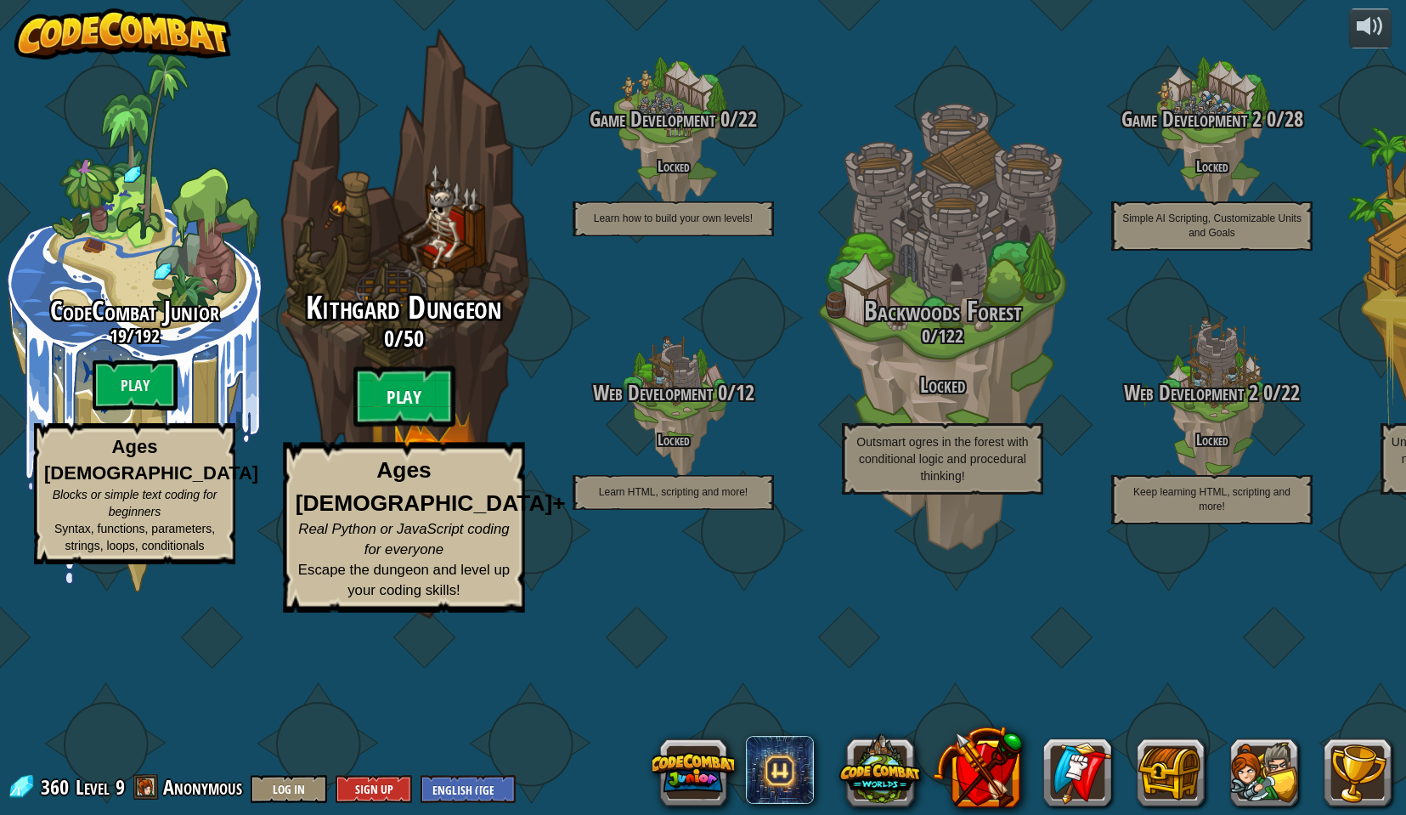
click at [389, 427] on btn "Play" at bounding box center [404, 396] width 102 height 61
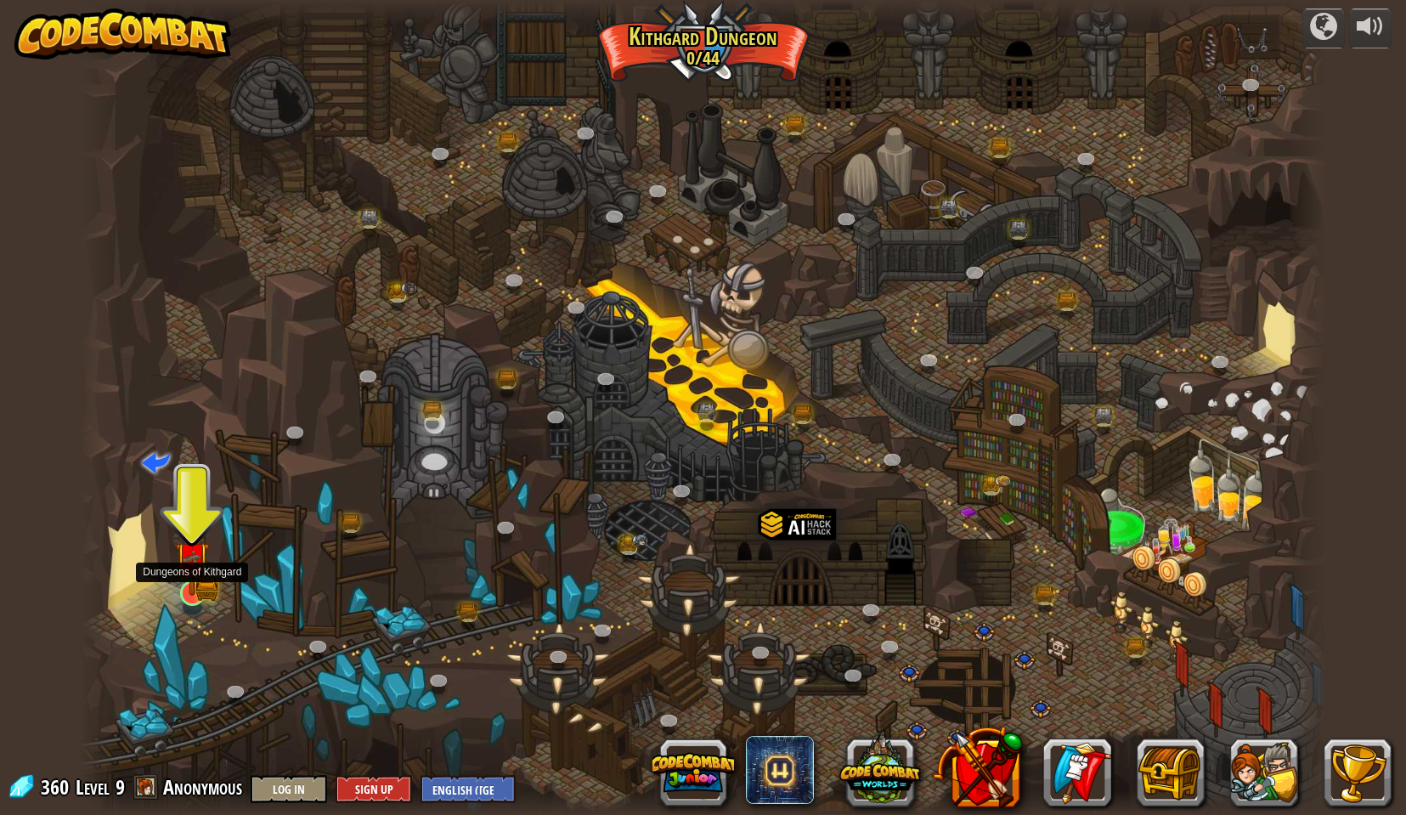
click at [201, 581] on img at bounding box center [192, 559] width 34 height 74
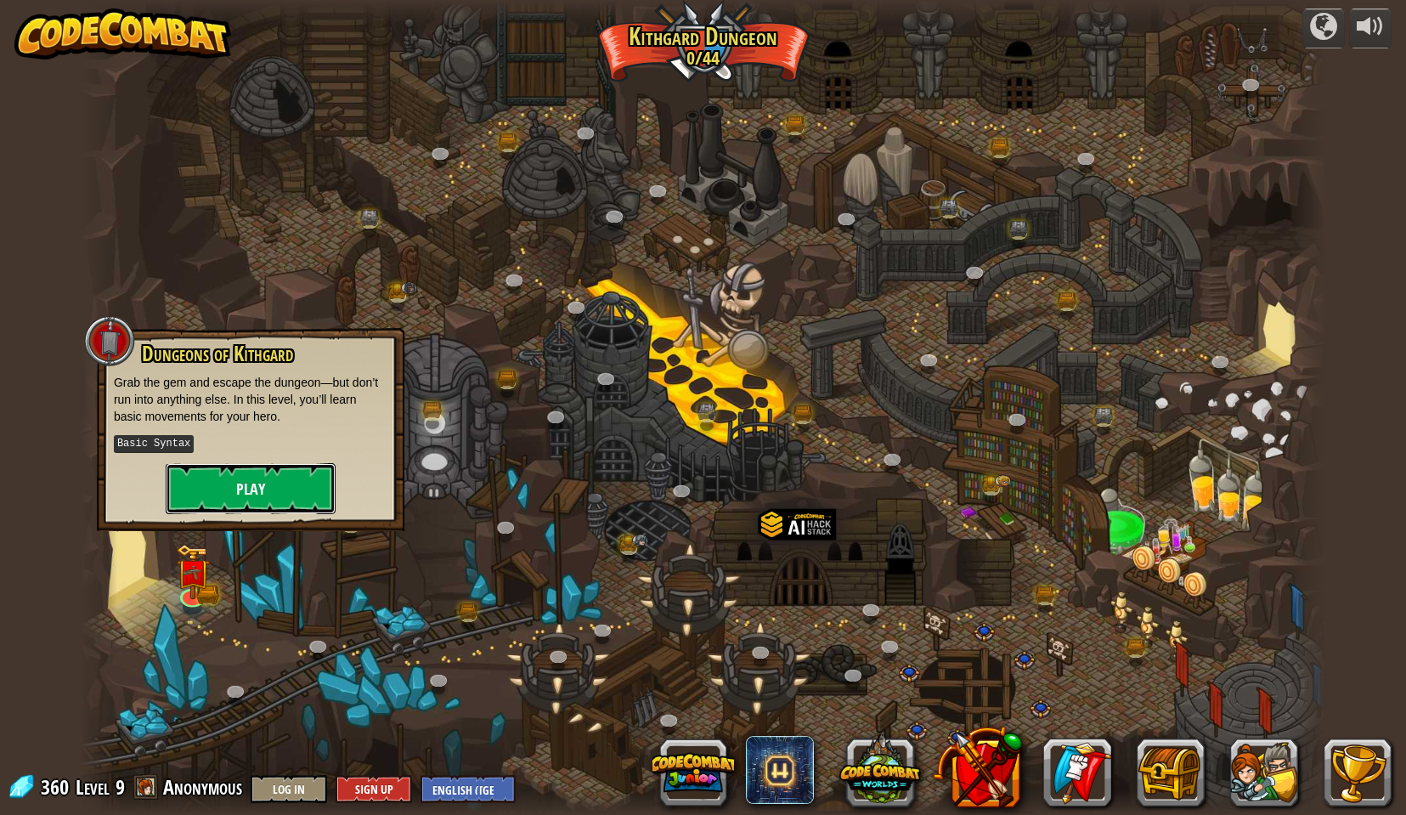
click at [206, 486] on button "Play" at bounding box center [251, 488] width 170 height 51
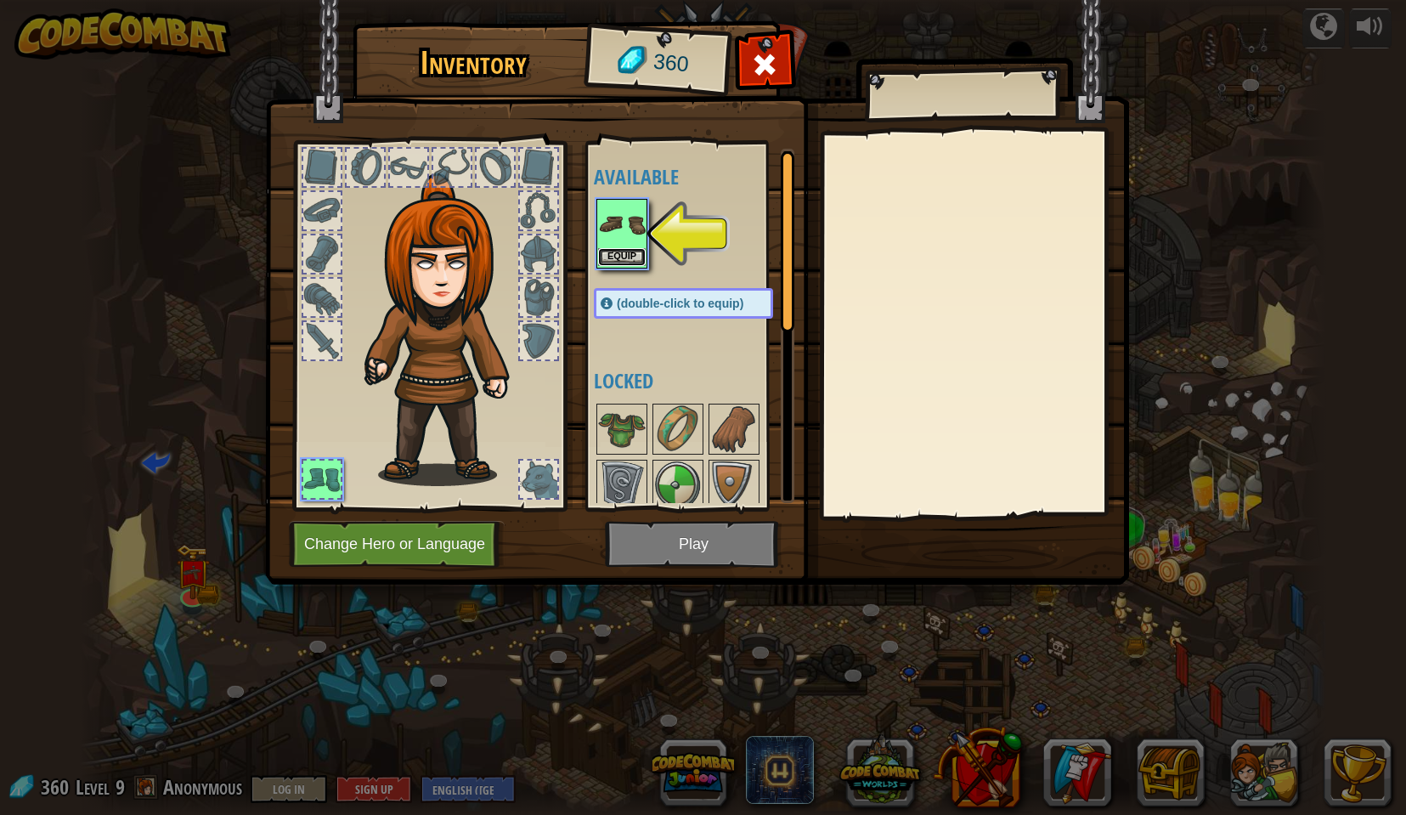
click at [602, 255] on button "Equip" at bounding box center [622, 257] width 48 height 18
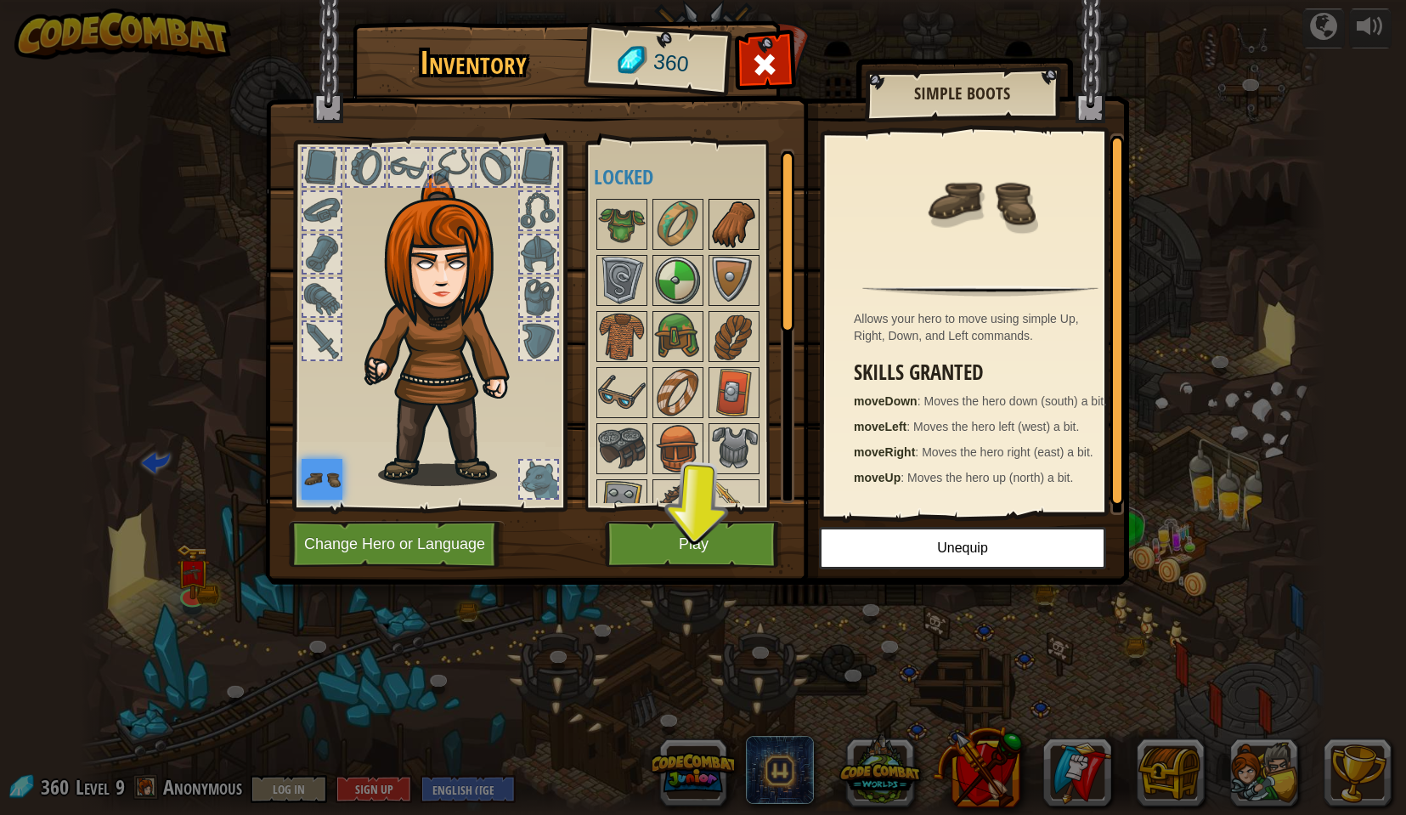
click at [726, 231] on img at bounding box center [734, 225] width 48 height 48
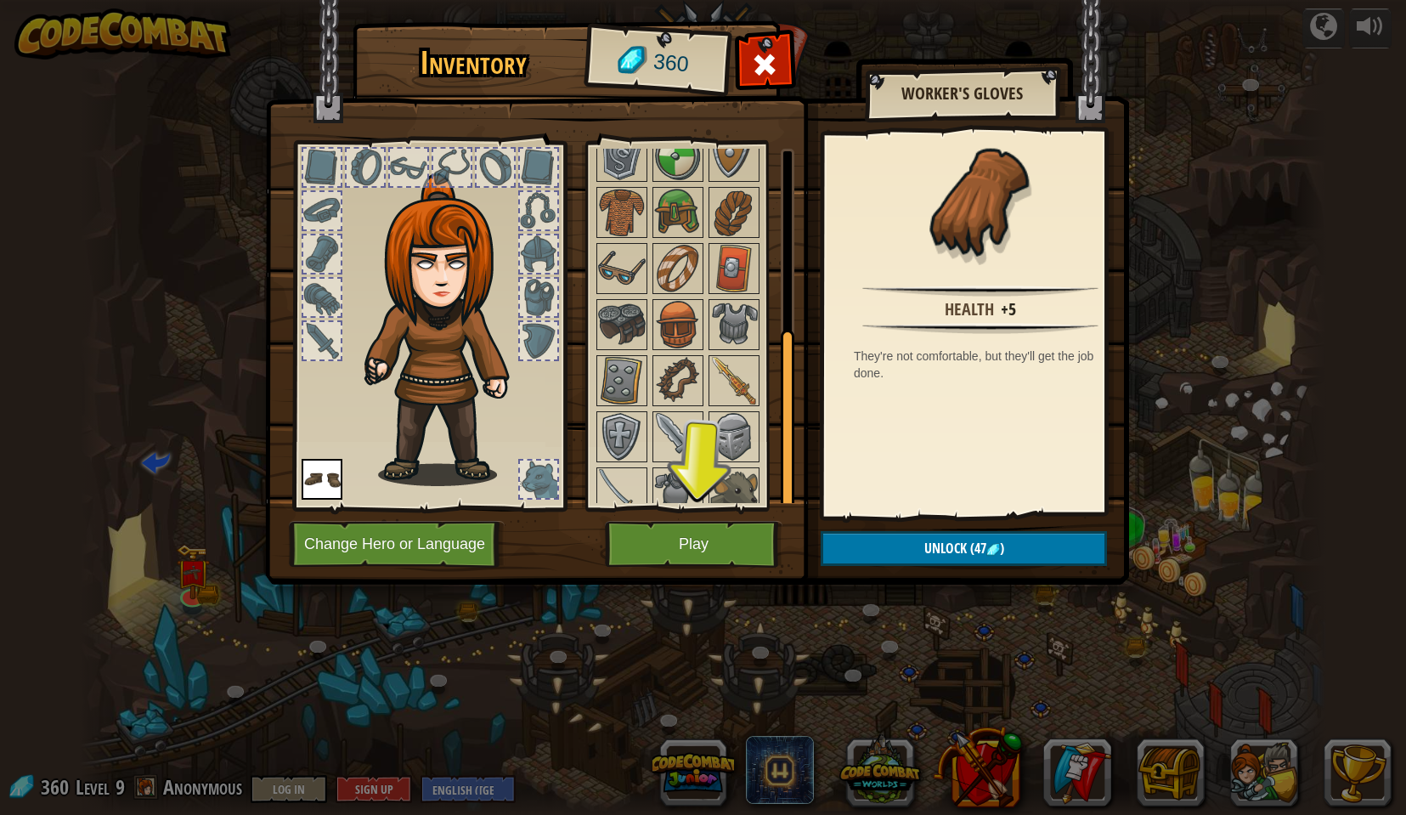
scroll to position [142, 0]
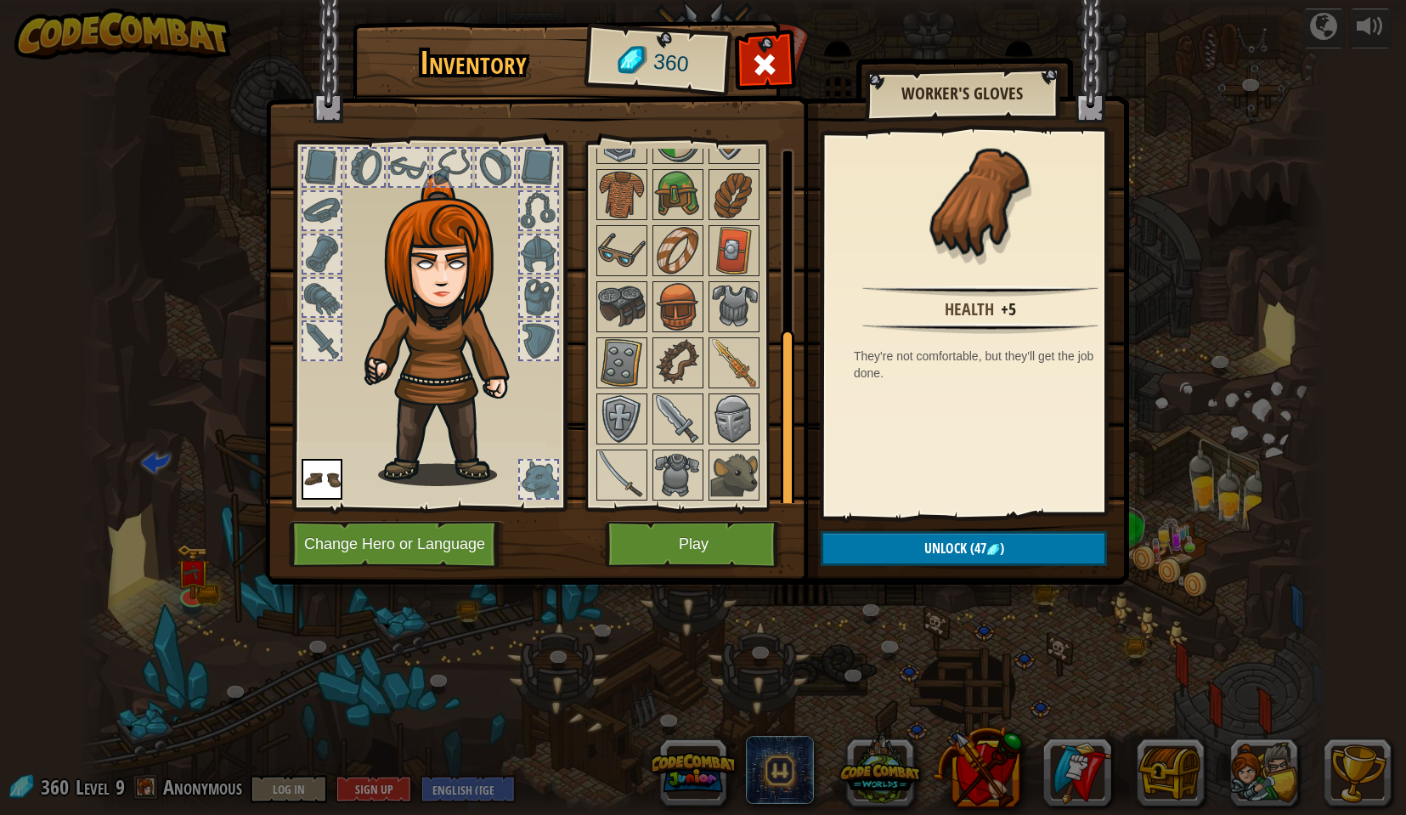
drag, startPoint x: 788, startPoint y: 280, endPoint x: 776, endPoint y: 537, distance: 257.7
click at [786, 523] on div "Inventory 360 Available Equip (double-click to equip) Locked Worker's Gloves He…" at bounding box center [703, 305] width 864 height 561
click at [701, 539] on button "Play" at bounding box center [694, 544] width 178 height 47
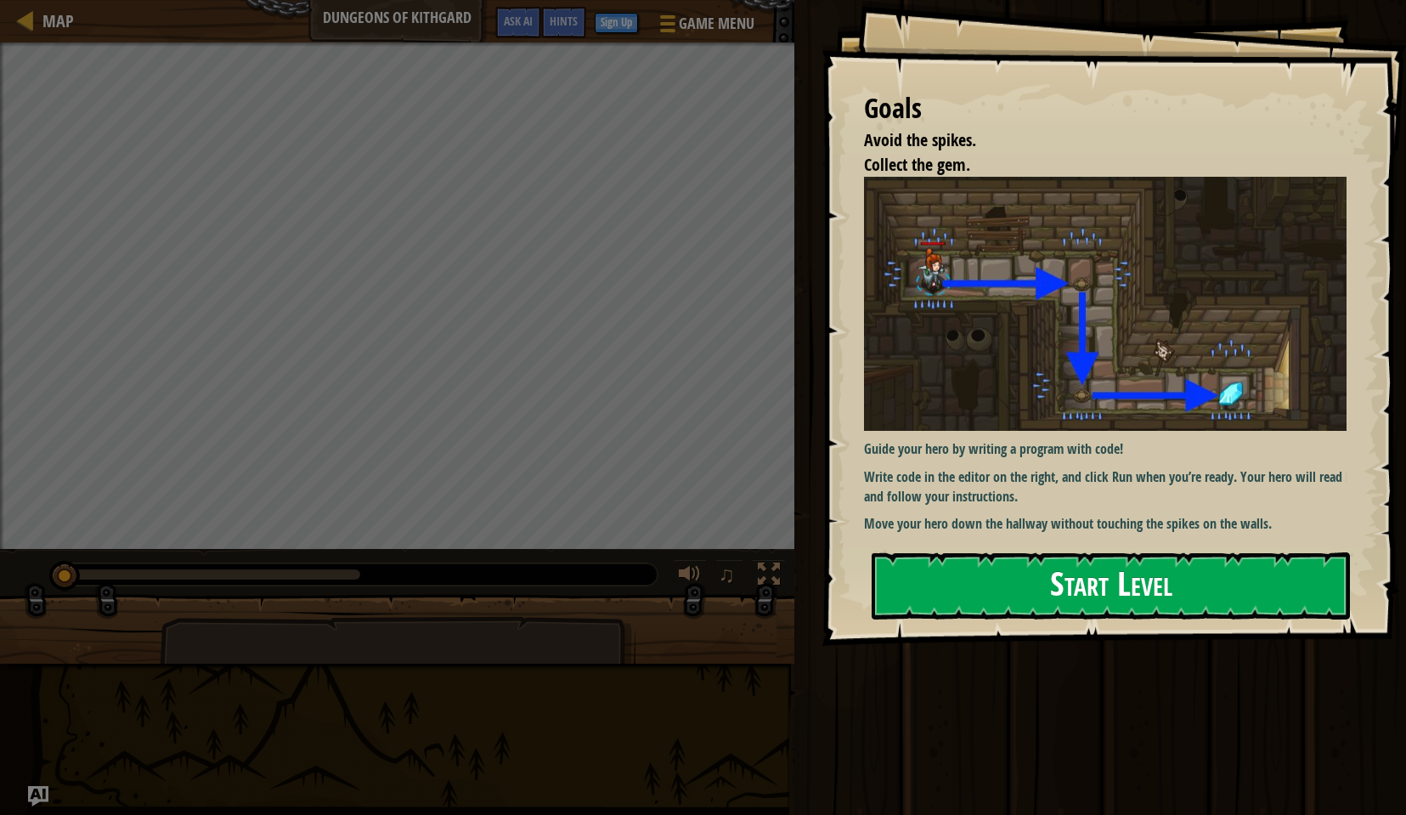
click at [1153, 606] on button "Start Level" at bounding box center [1111, 585] width 478 height 67
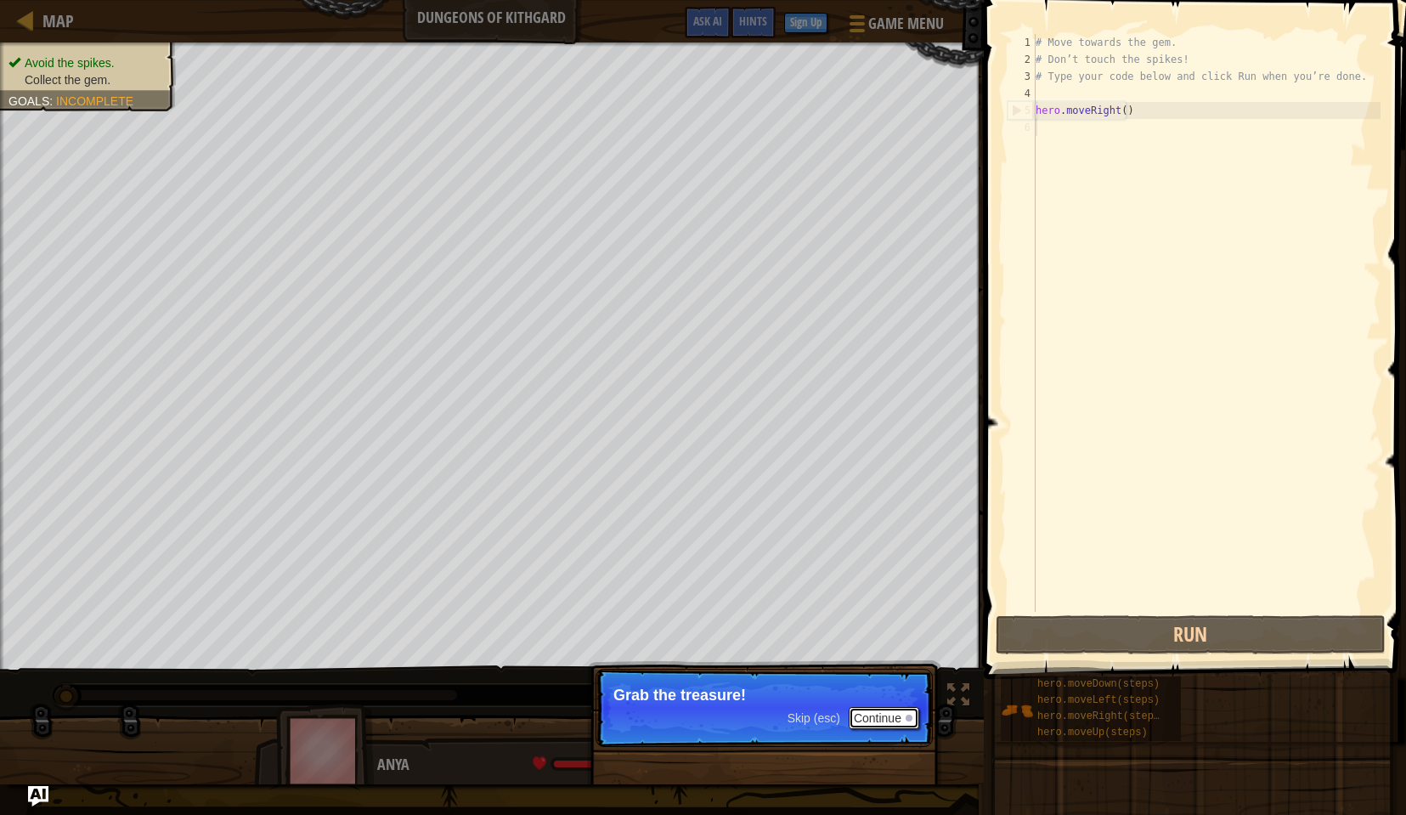
click at [884, 719] on button "Continue" at bounding box center [884, 718] width 71 height 22
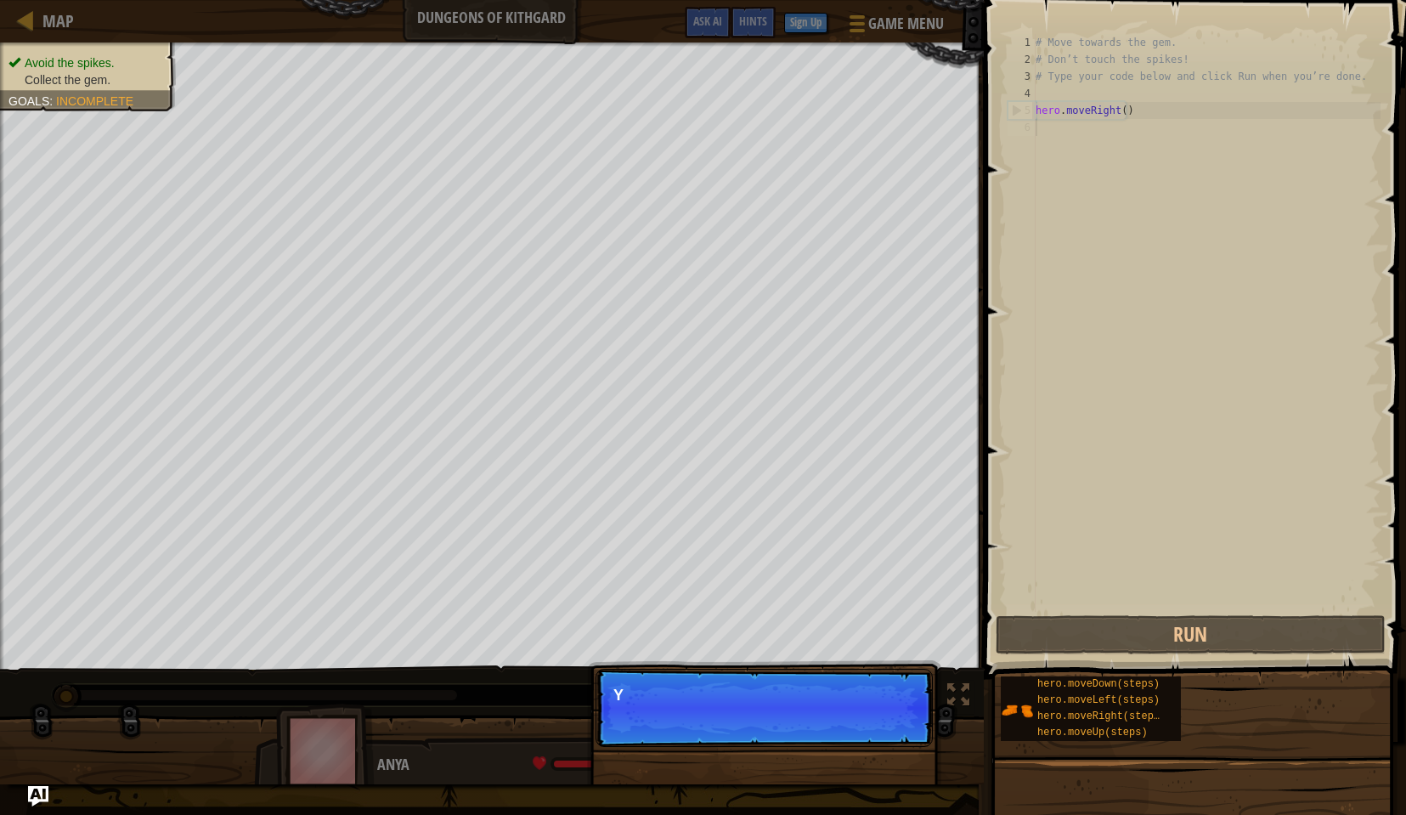
scroll to position [8, 0]
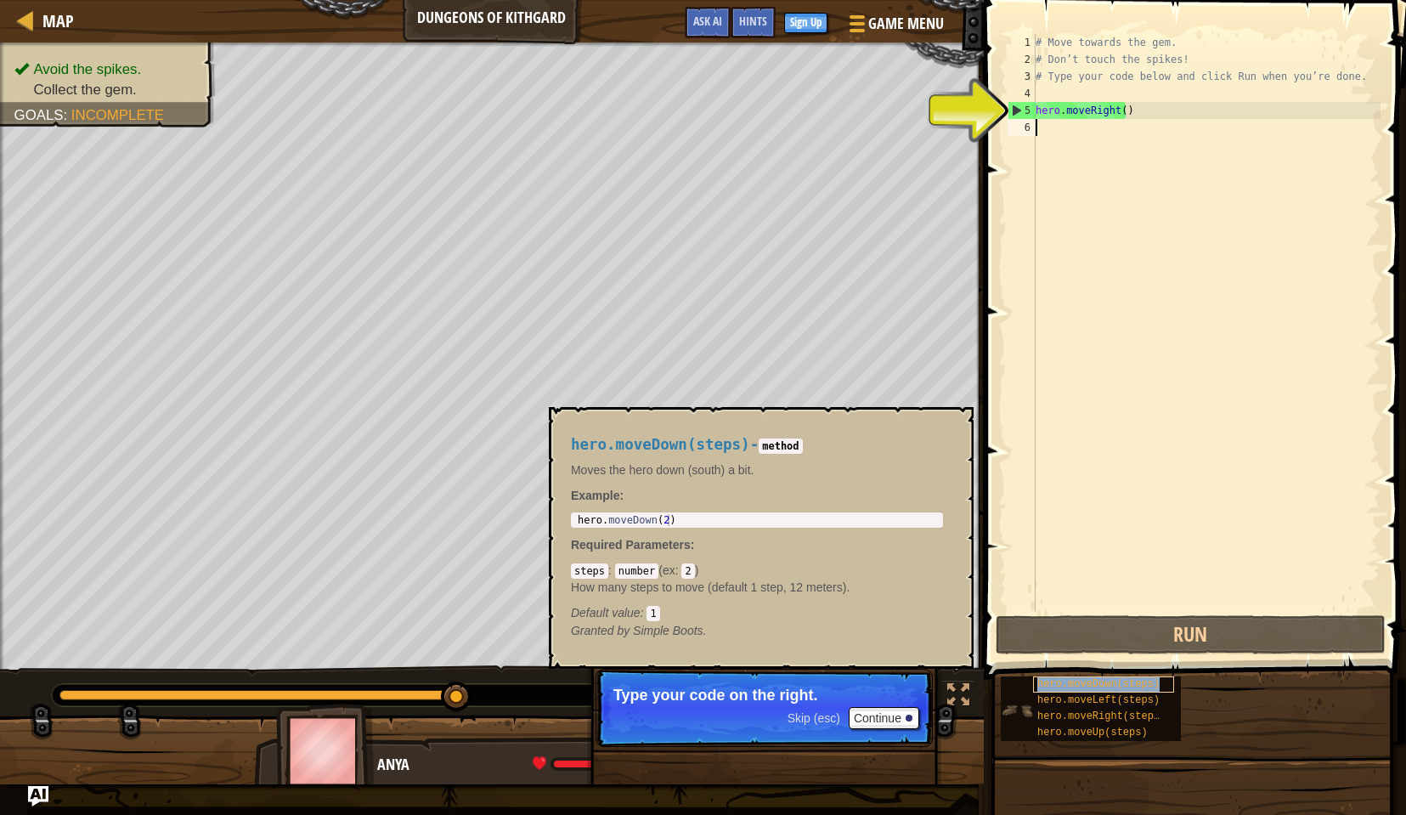
click at [1049, 687] on span "hero.moveDown(steps)" at bounding box center [1099, 684] width 122 height 12
click at [1077, 148] on div "# Move towards the gem. # Don’t touch the spikes! # Type your code below and cl…" at bounding box center [1206, 340] width 348 height 612
type textarea "h"
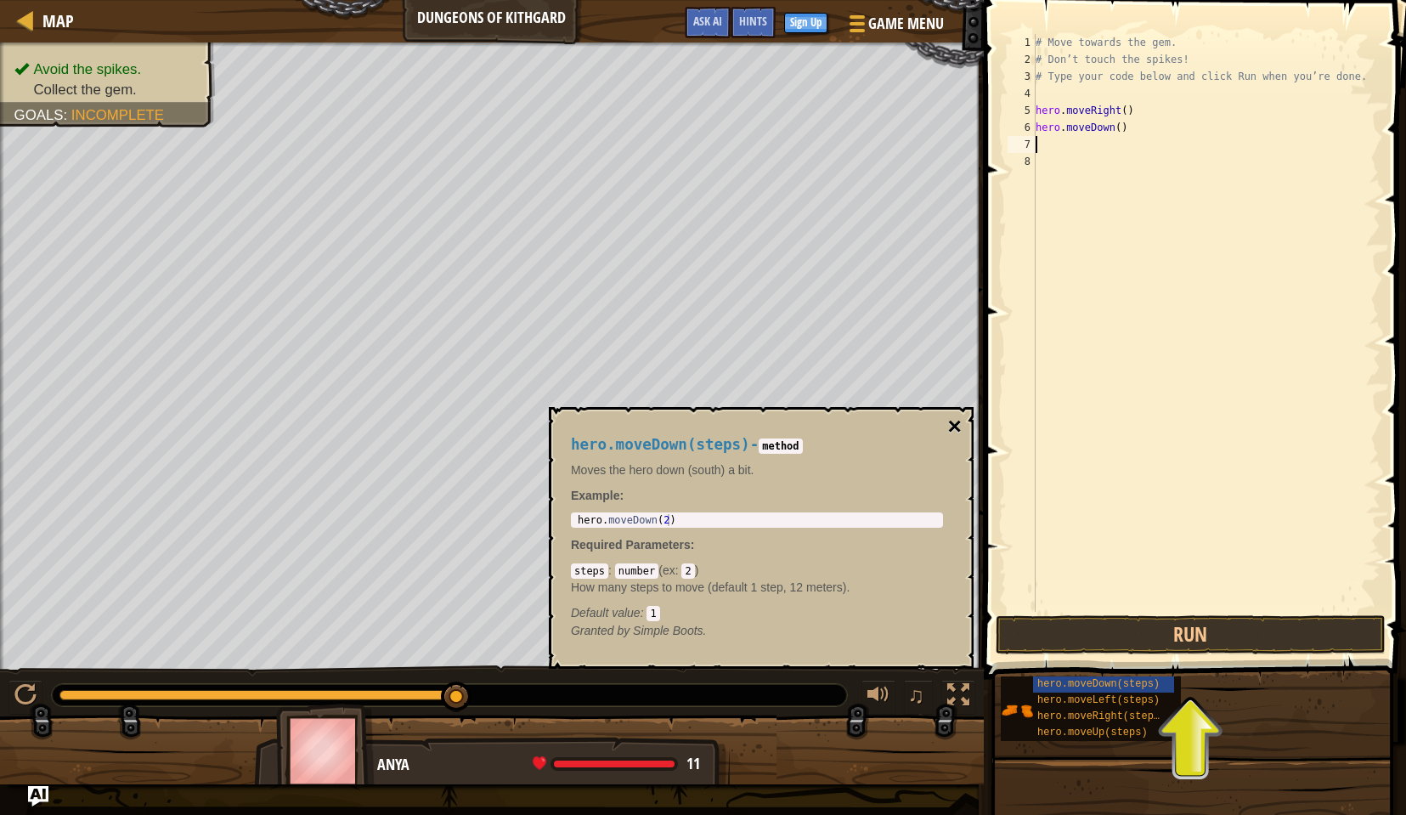
click at [960, 424] on button "×" at bounding box center [955, 427] width 14 height 24
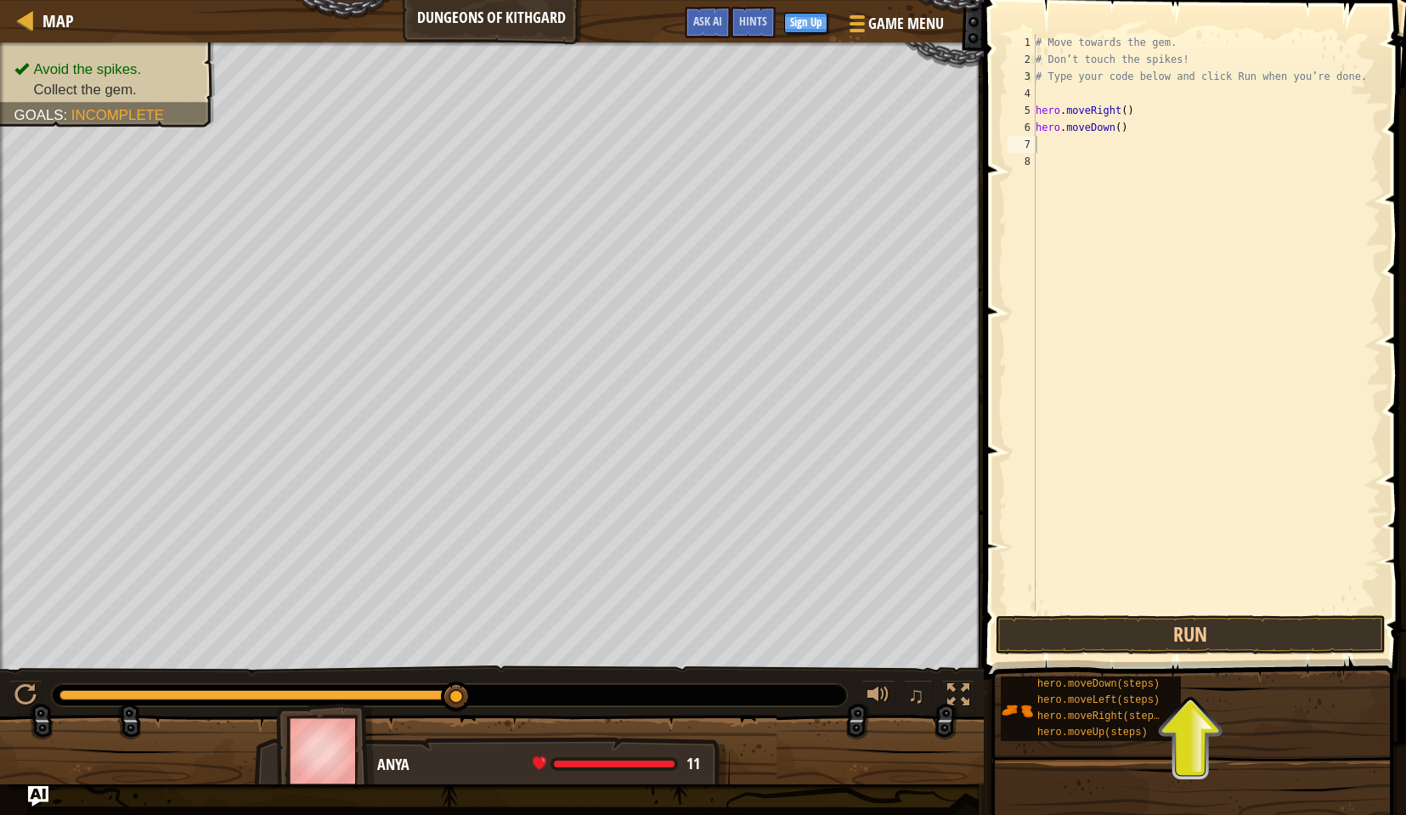
click at [1088, 139] on div "# Move towards the gem. # Don’t touch the spikes! # Type your code below and cl…" at bounding box center [1206, 340] width 348 height 612
type textarea "hero.moveDown()"
click at [1086, 145] on div "# Move towards the gem. # Don’t touch the spikes! # Type your code below and cl…" at bounding box center [1206, 323] width 348 height 578
type textarea "e"
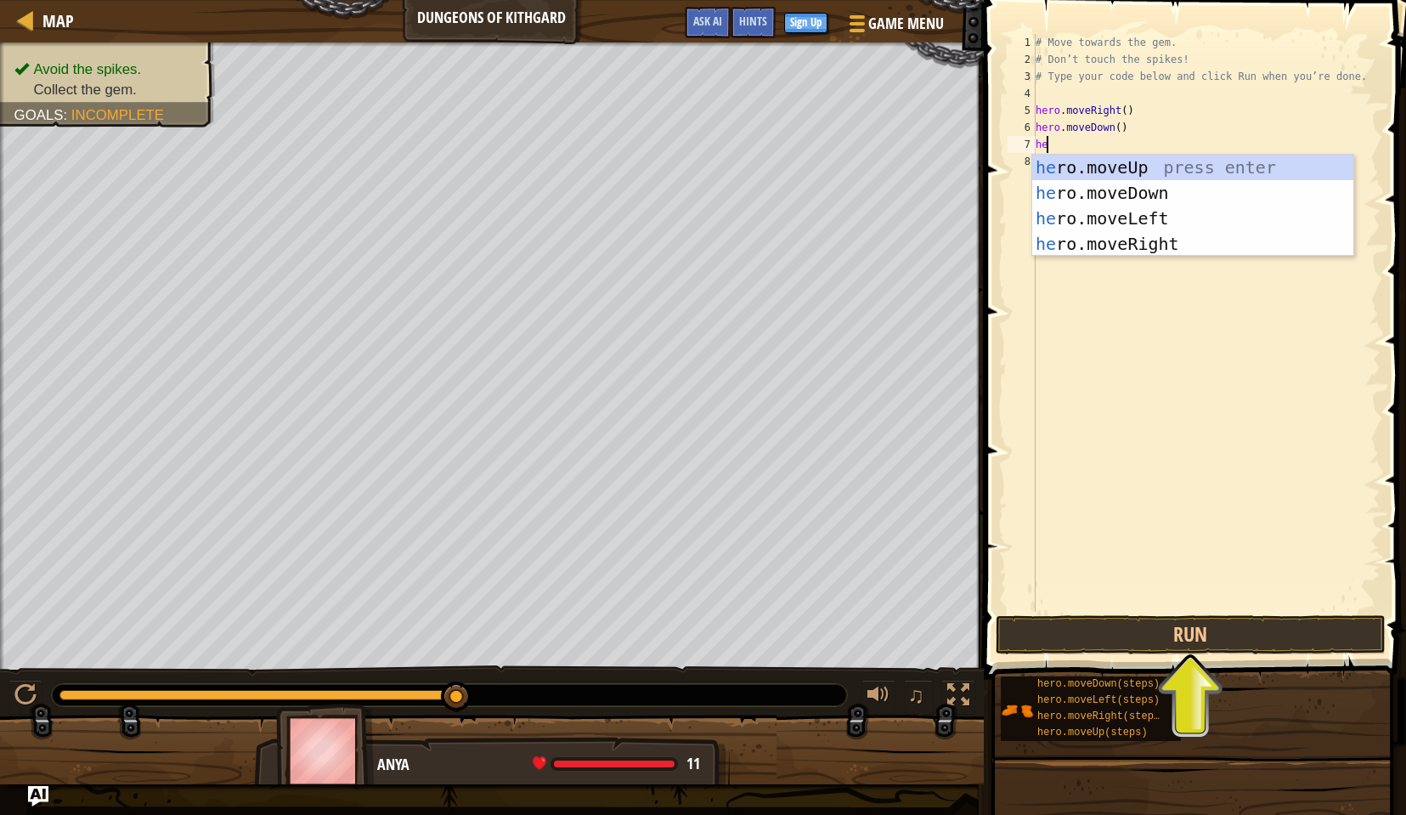
type textarea "her"
click at [1098, 252] on div "her o.moveUp press enter her o.moveDown press enter her o.moveLeft press enter …" at bounding box center [1192, 231] width 321 height 153
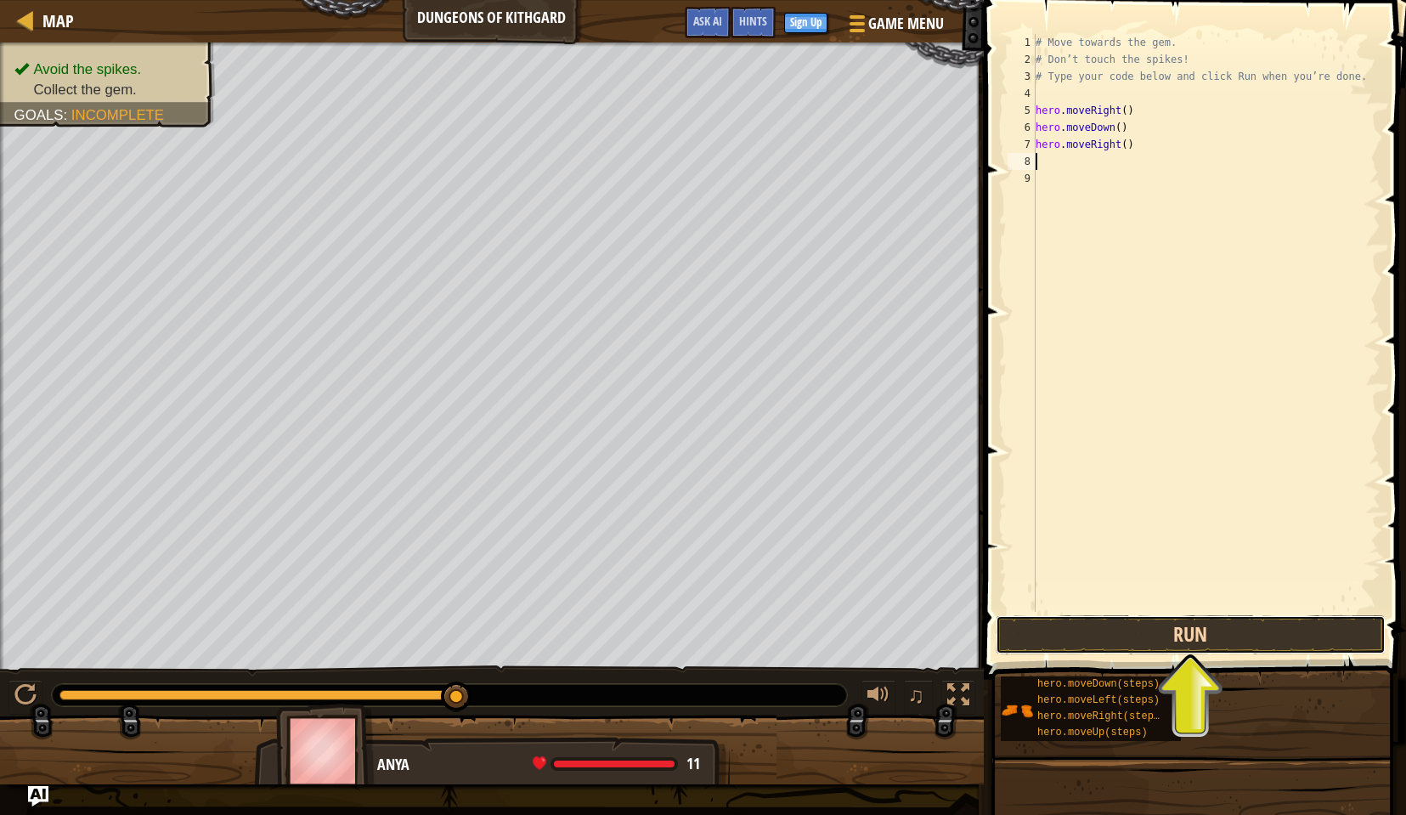
click at [1197, 631] on button "Run" at bounding box center [1191, 634] width 390 height 39
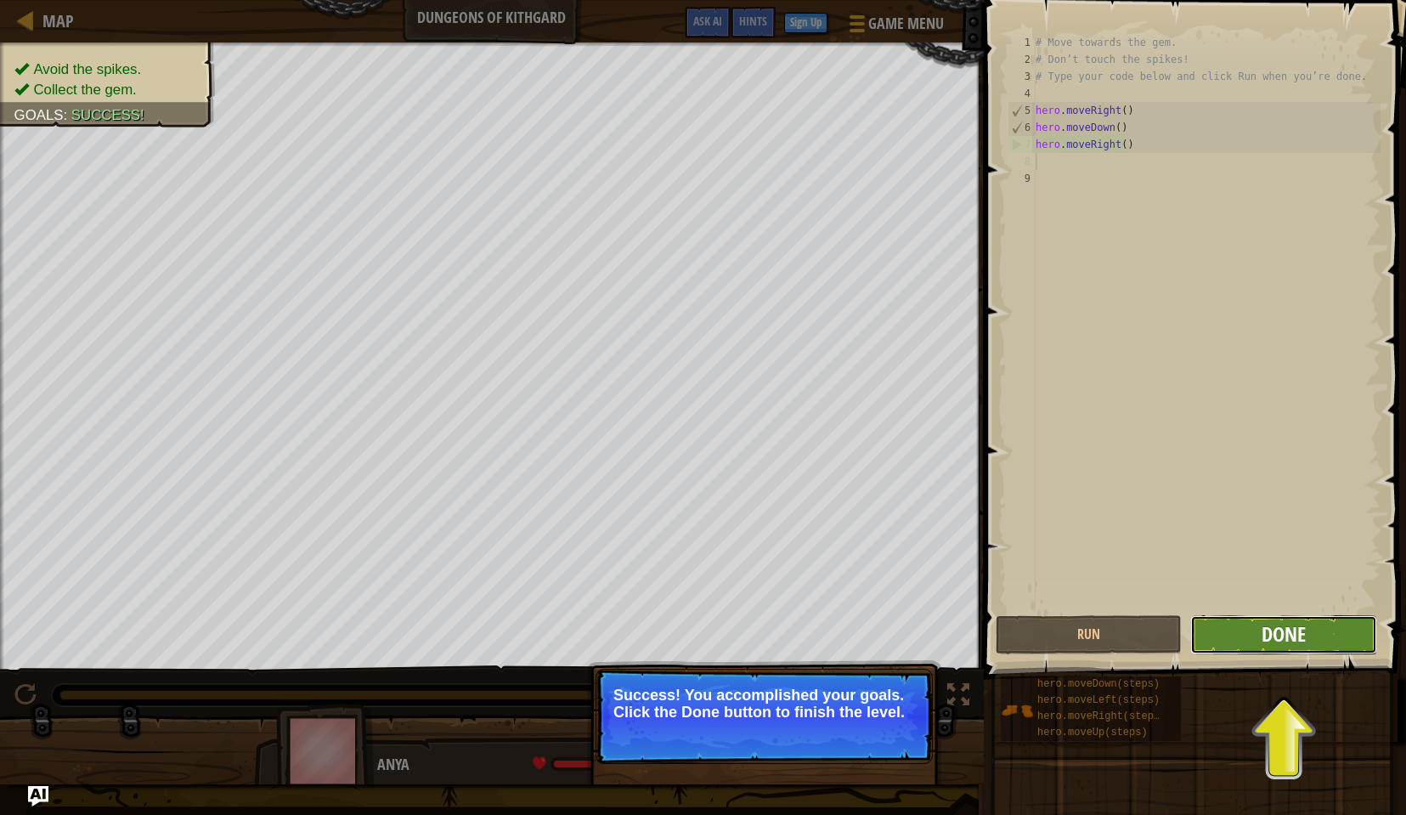
click at [1283, 642] on span "Done" at bounding box center [1284, 633] width 44 height 27
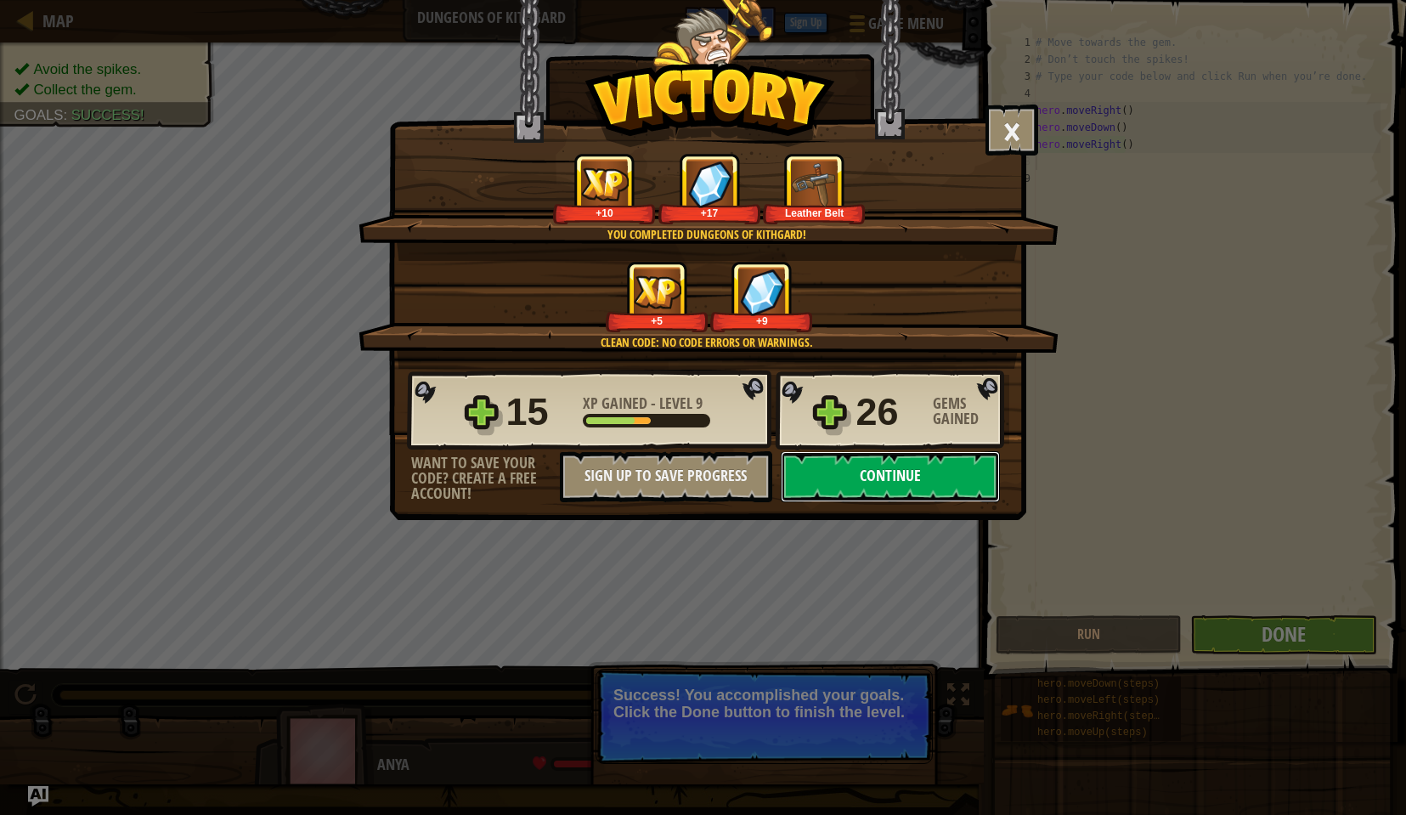
click at [897, 470] on button "Continue" at bounding box center [890, 476] width 219 height 51
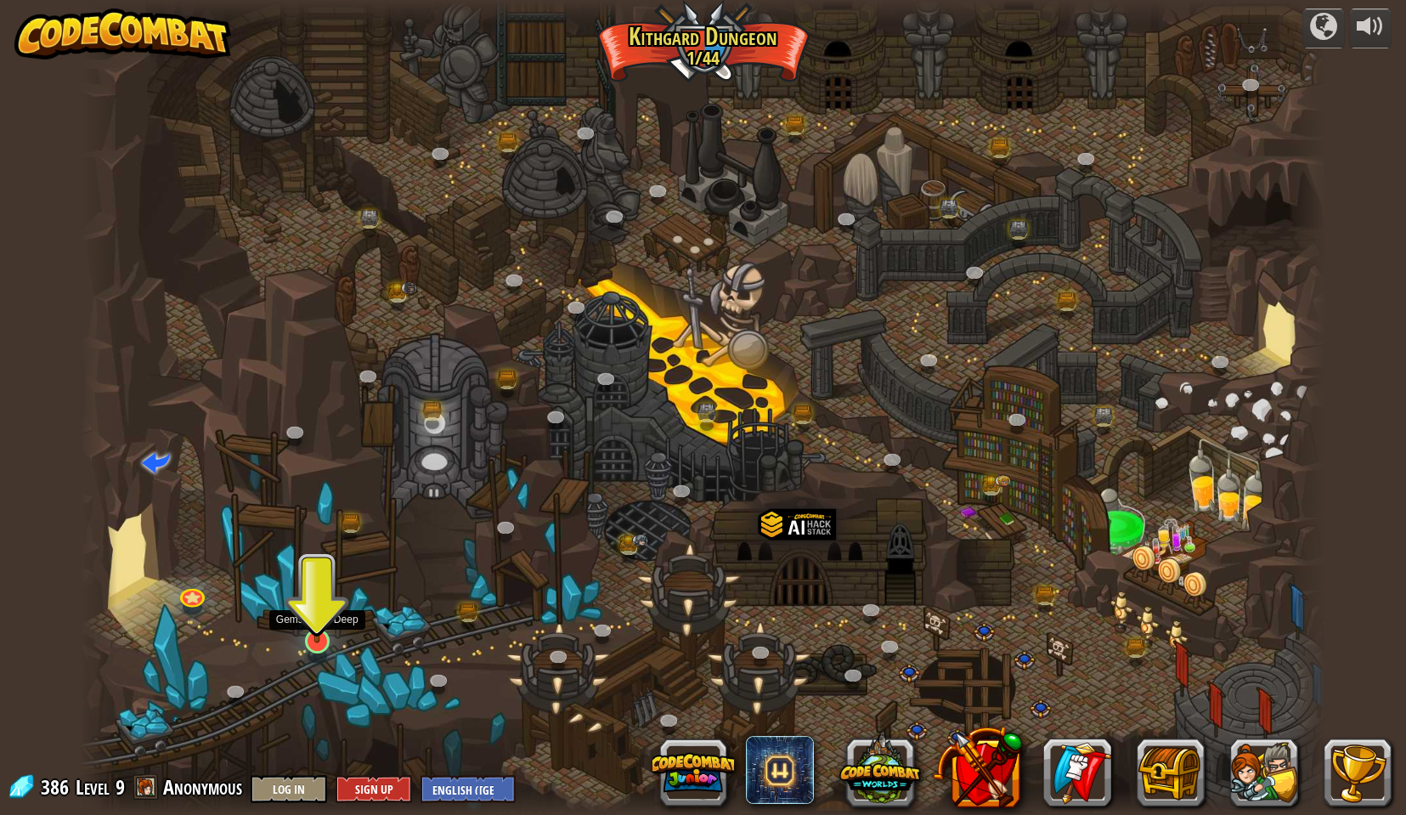
click at [316, 619] on img at bounding box center [318, 604] width 34 height 77
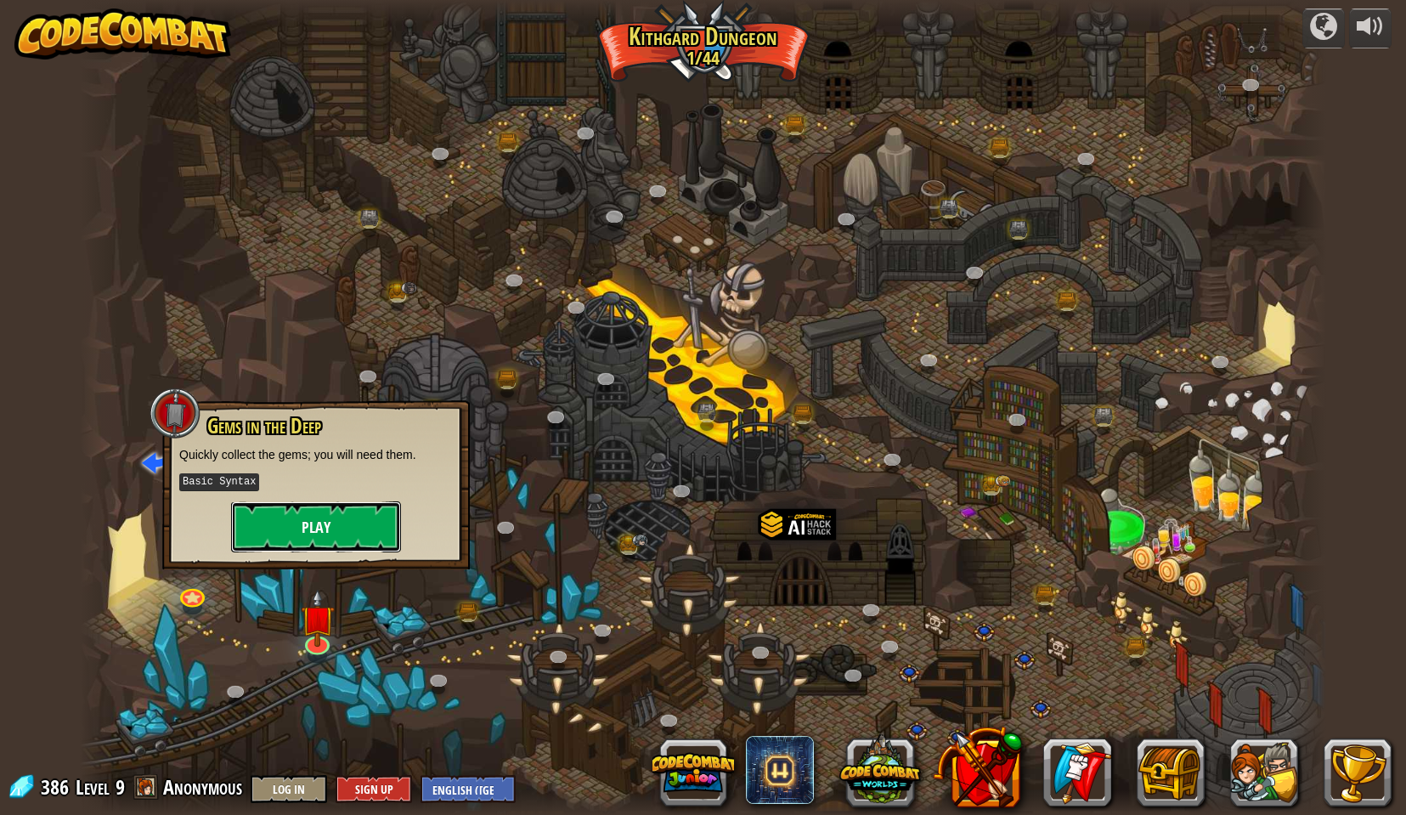
click at [316, 515] on button "Play" at bounding box center [316, 526] width 170 height 51
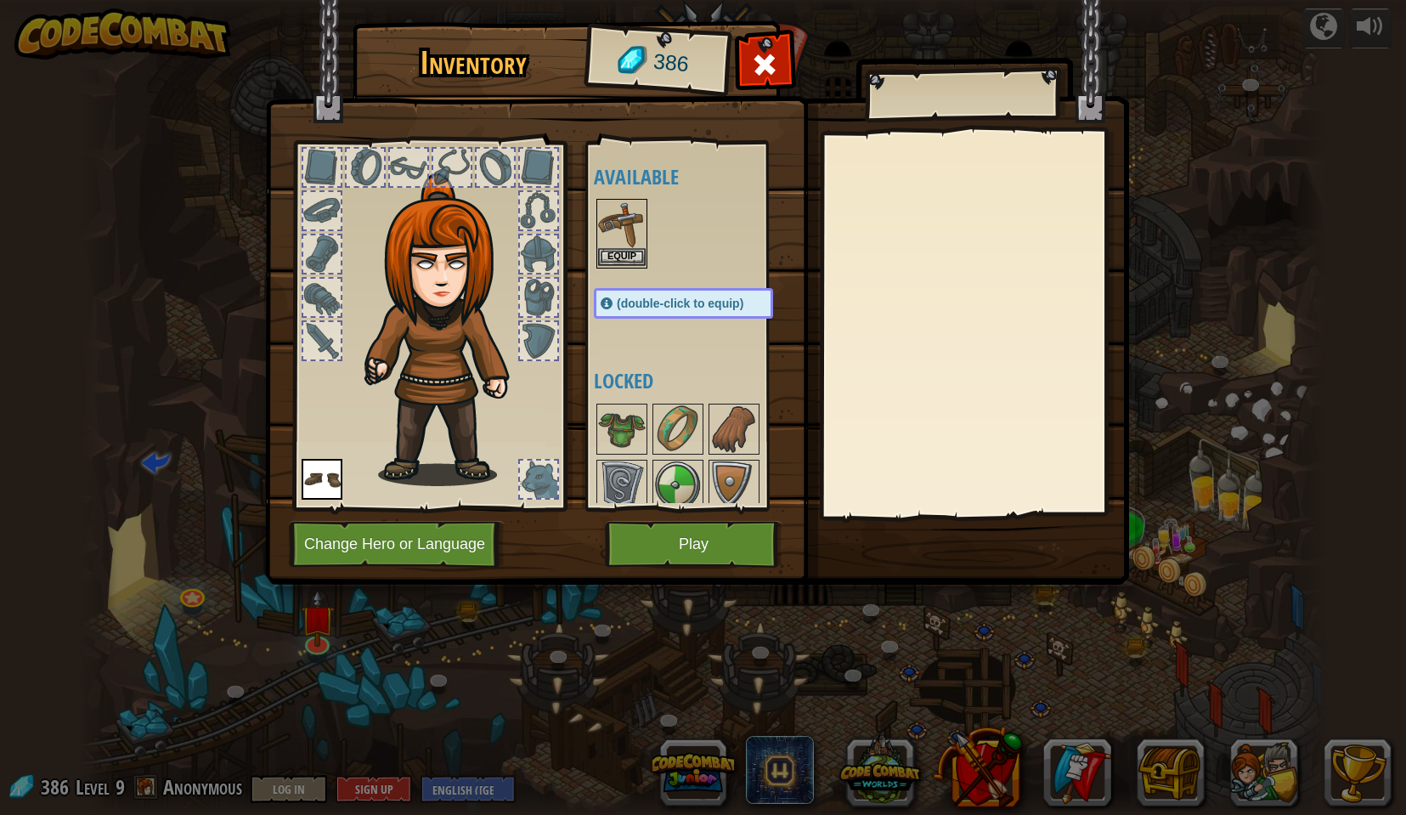
click at [608, 236] on img at bounding box center [622, 225] width 48 height 48
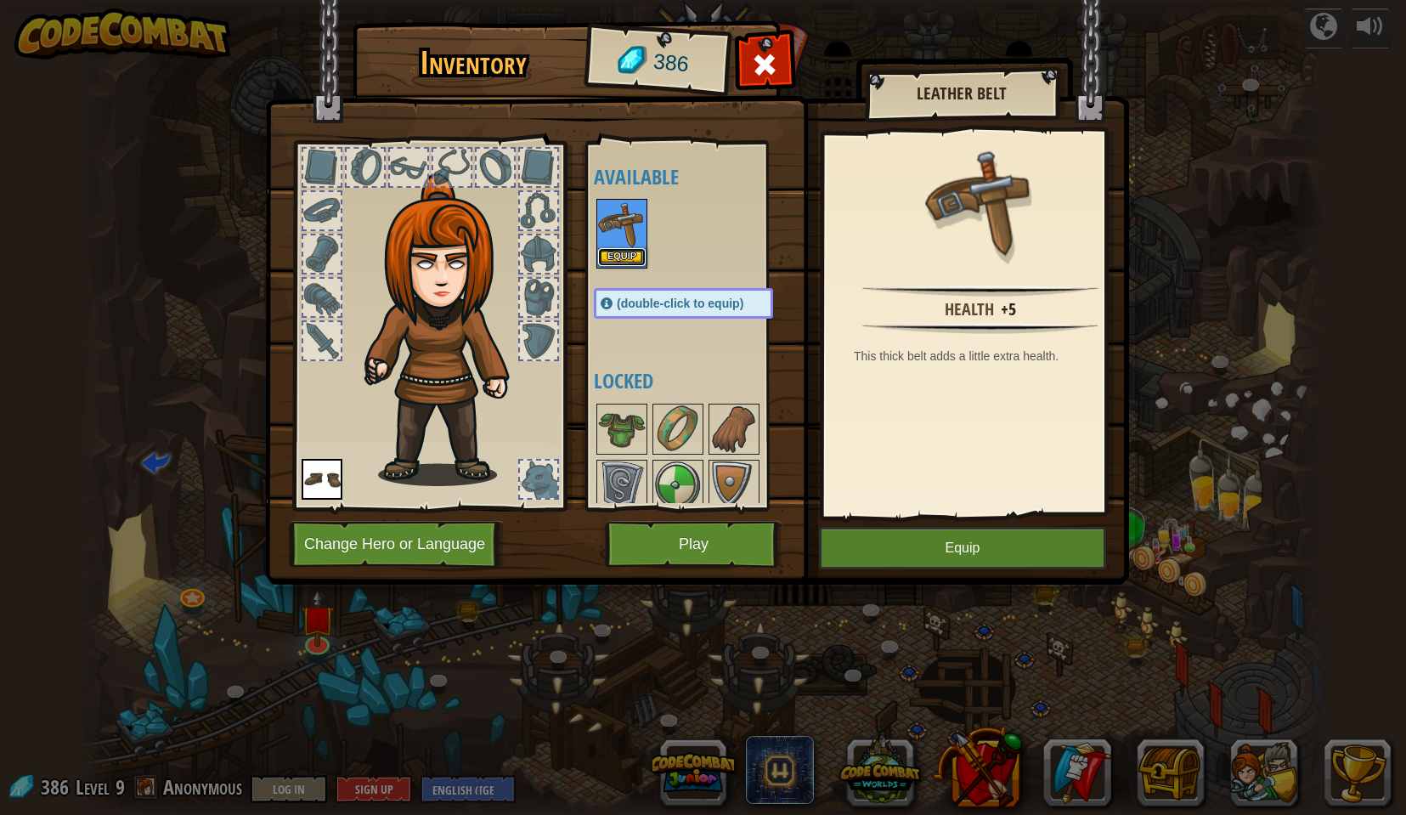
click at [629, 257] on button "Equip" at bounding box center [622, 257] width 48 height 18
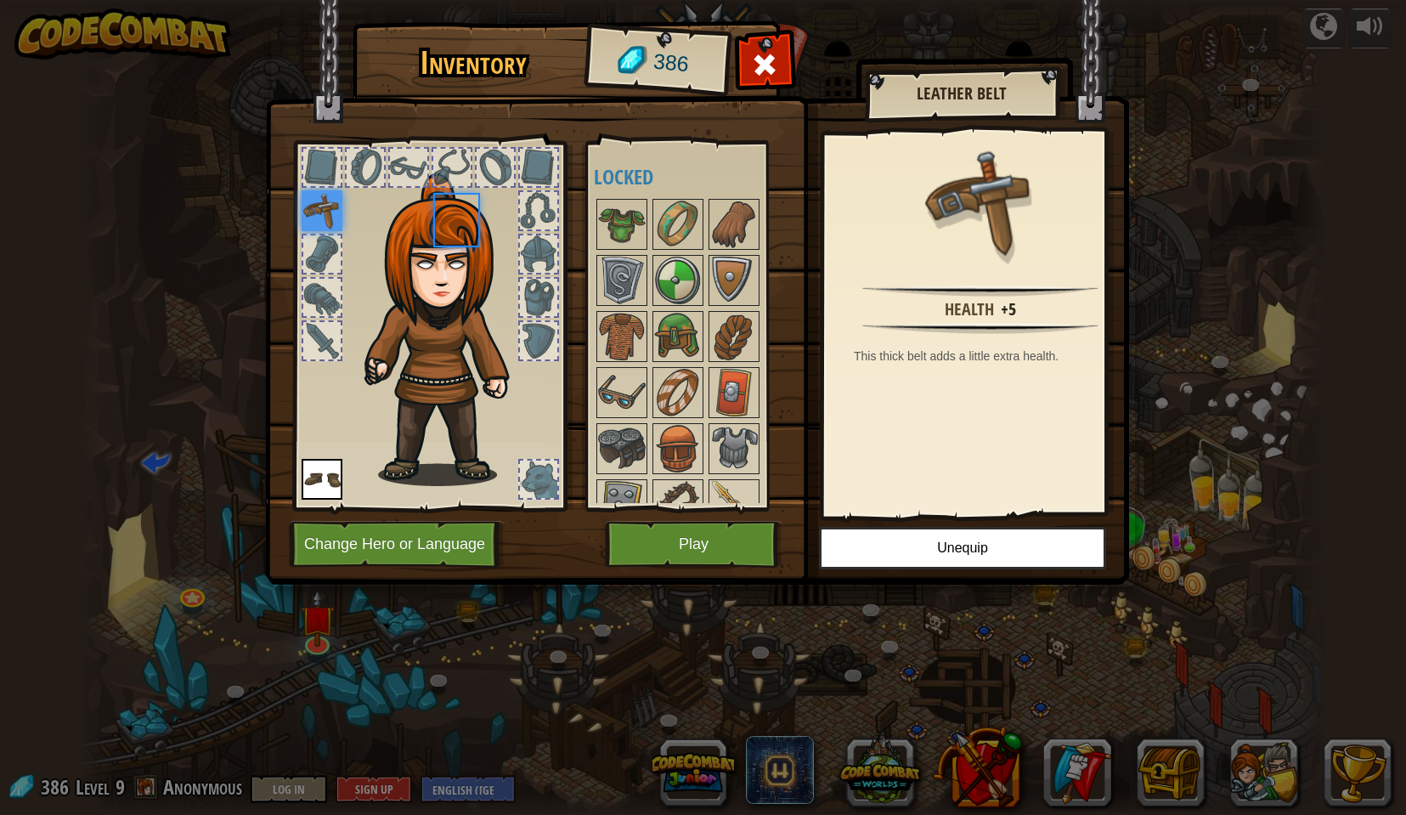
click at [629, 257] on img at bounding box center [622, 281] width 48 height 48
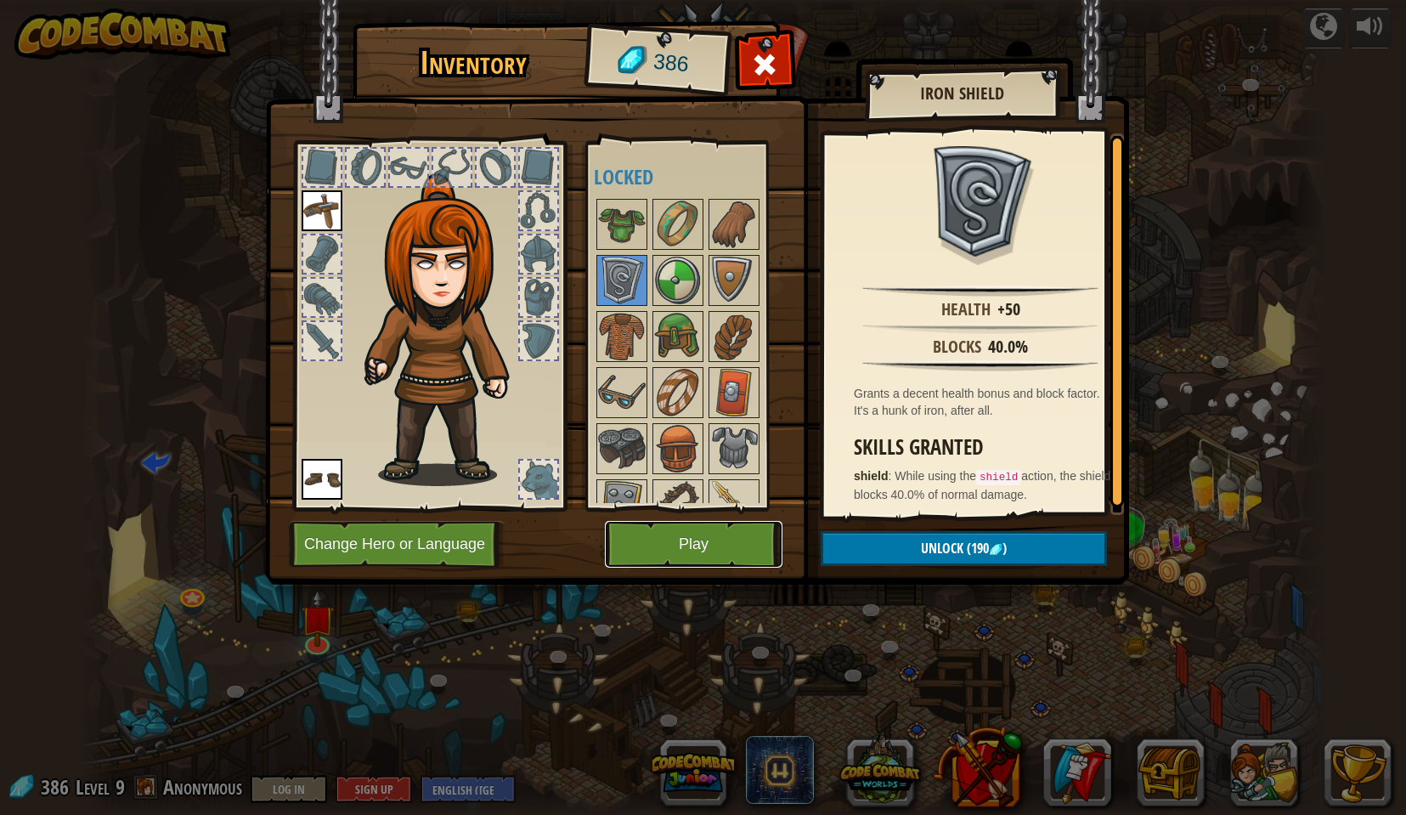
click at [714, 552] on button "Play" at bounding box center [694, 544] width 178 height 47
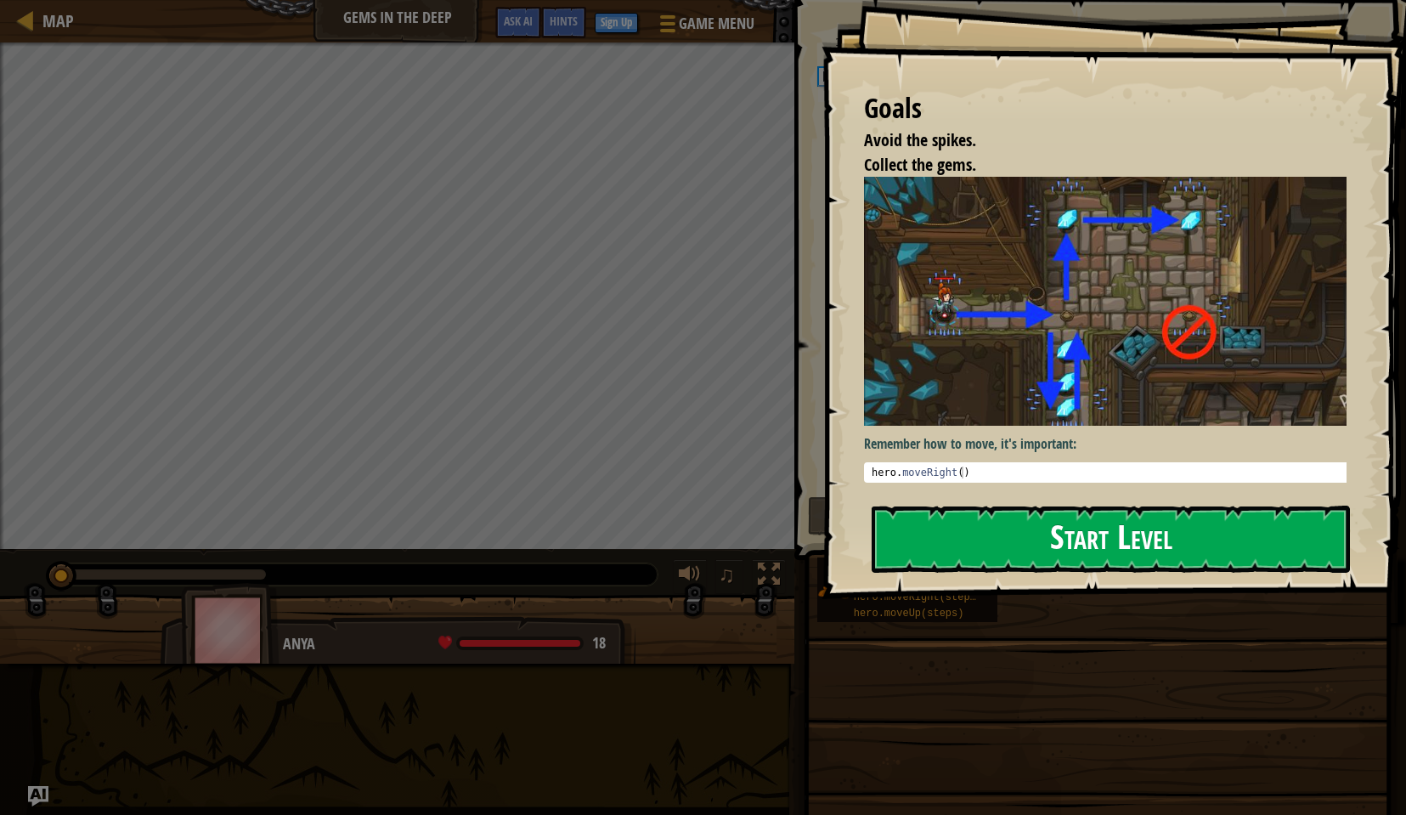
click at [1031, 526] on button "Start Level" at bounding box center [1111, 539] width 478 height 67
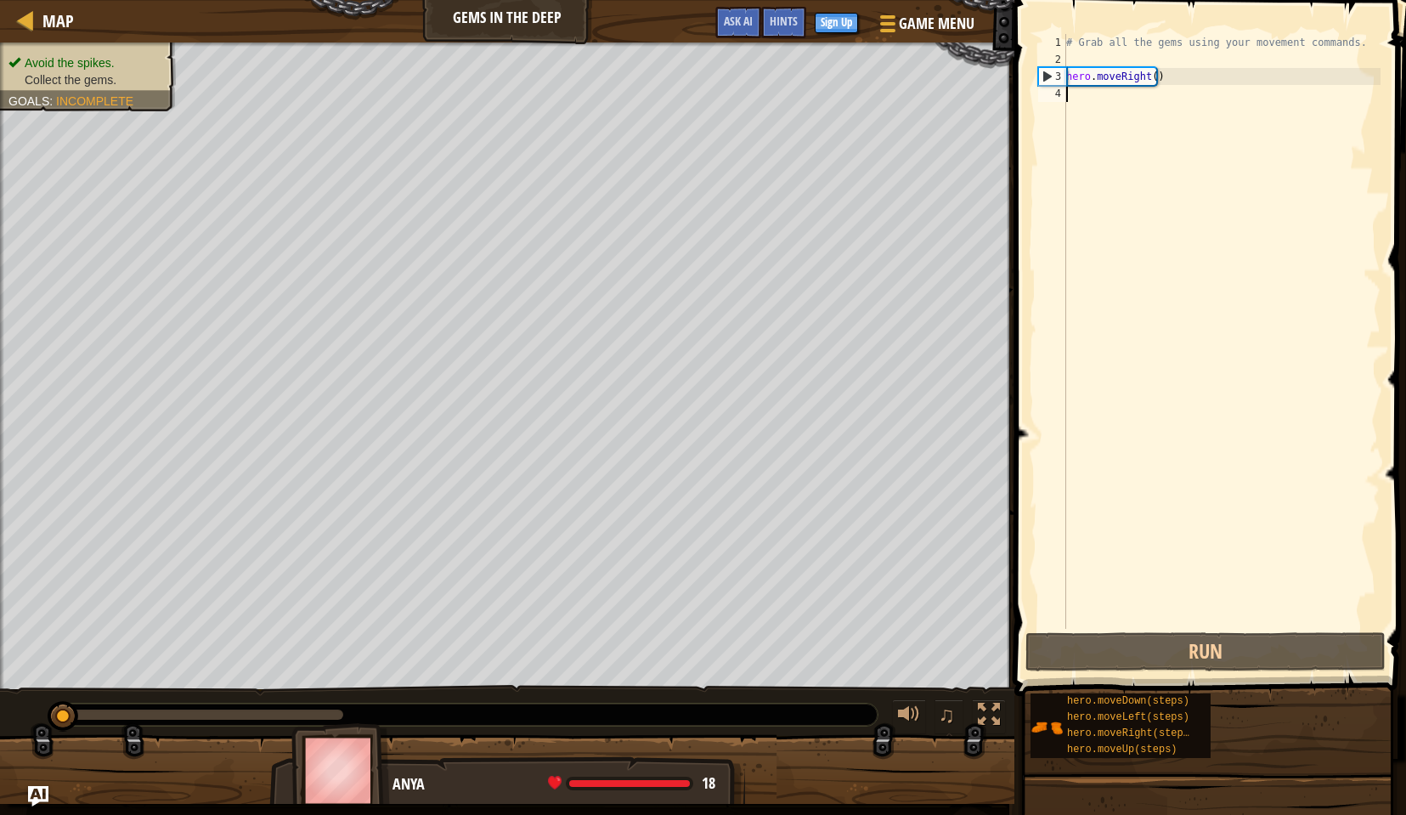
scroll to position [8, 0]
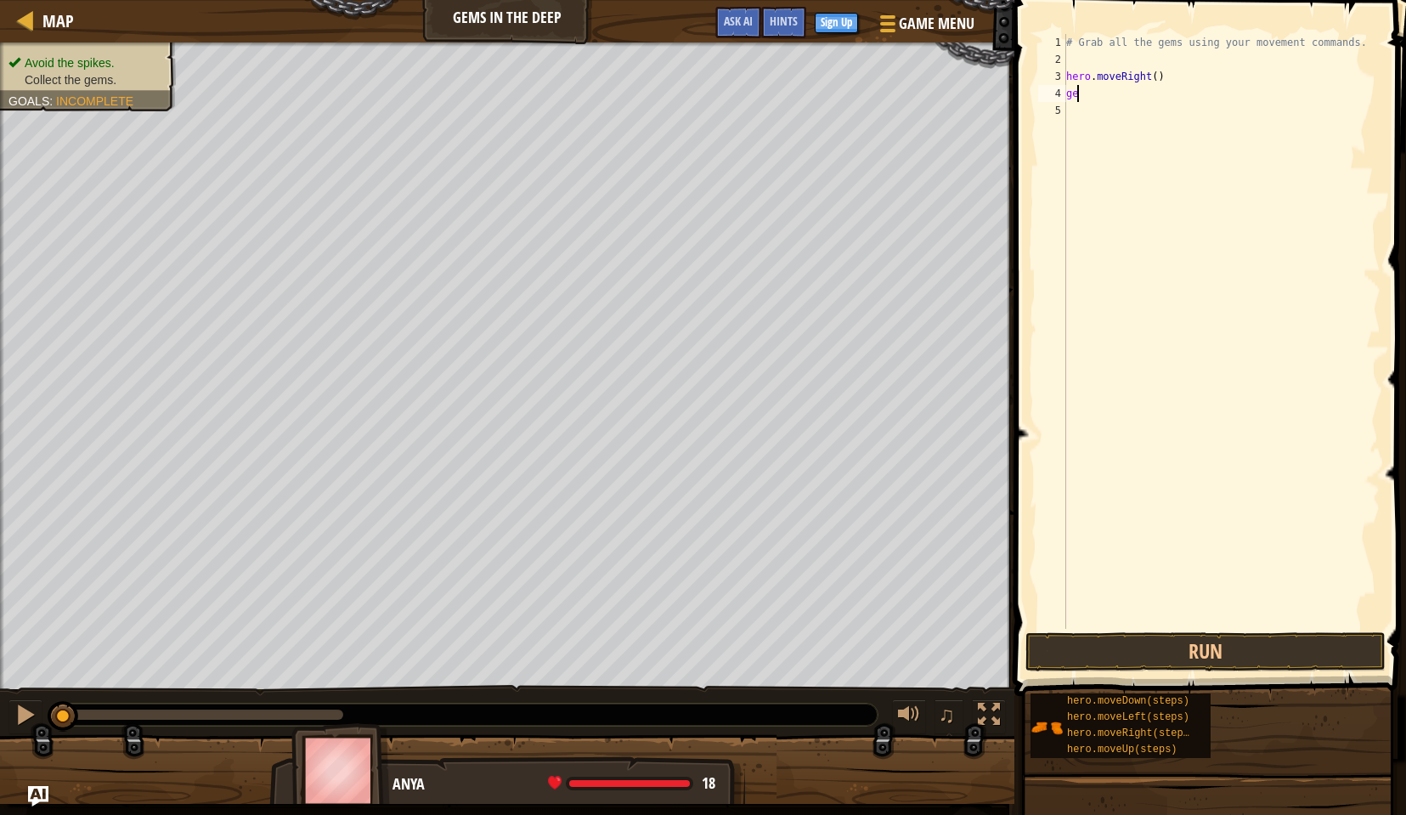
type textarea "g"
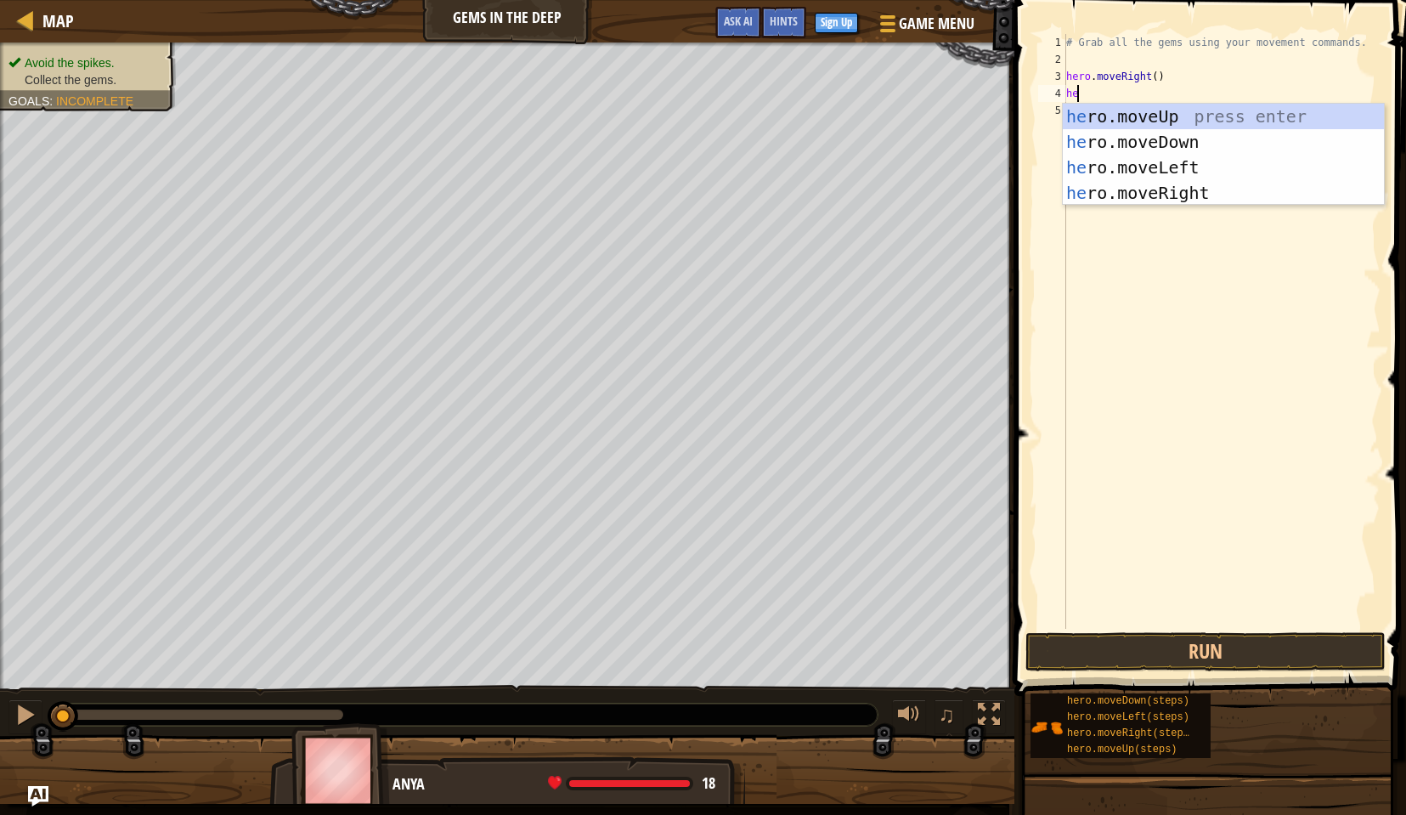
type textarea "her"
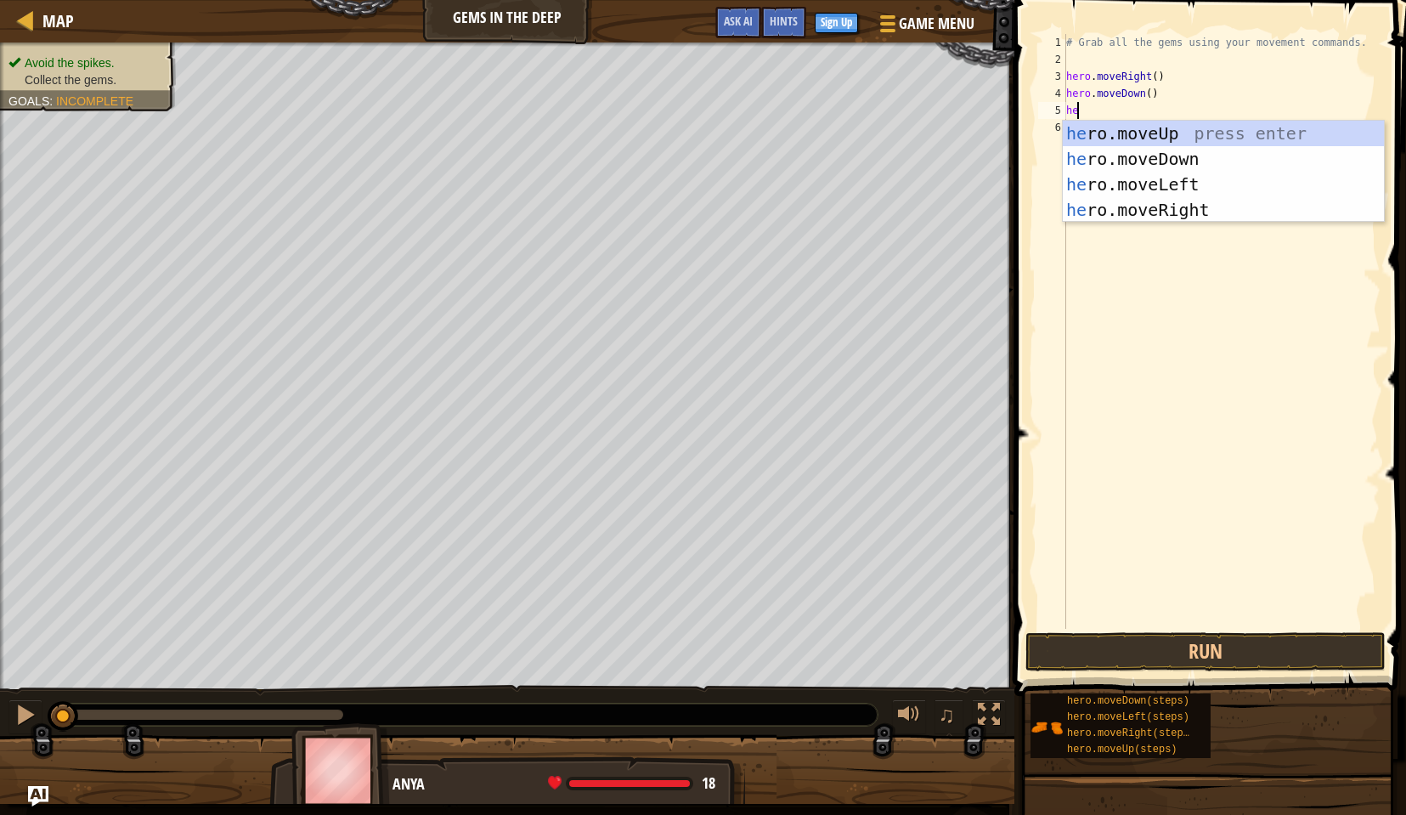
type textarea "her"
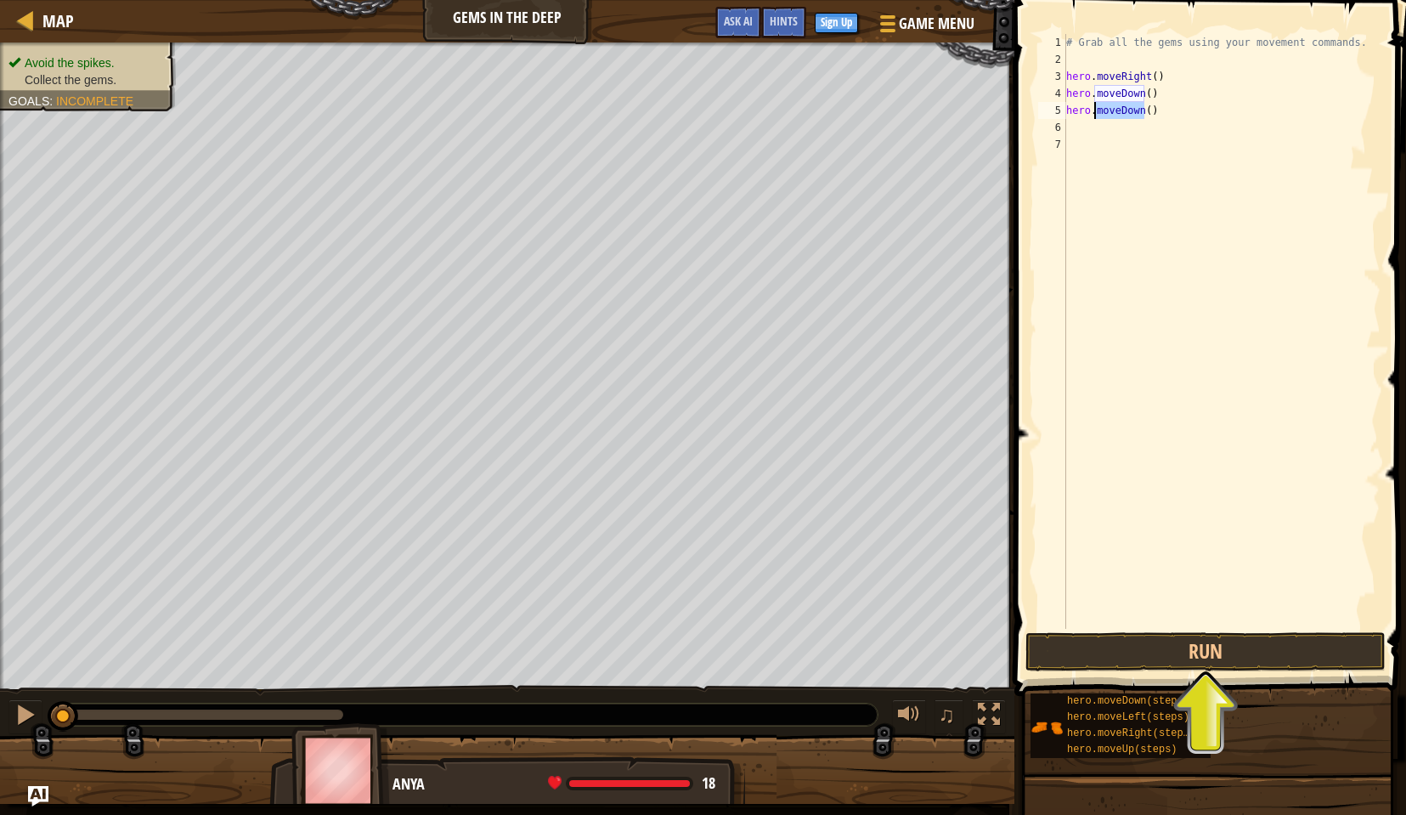
drag, startPoint x: 1147, startPoint y: 110, endPoint x: 1095, endPoint y: 110, distance: 51.8
click at [1095, 110] on div "# Grab all the gems using your movement commands. hero . moveRight ( ) hero . m…" at bounding box center [1222, 348] width 318 height 629
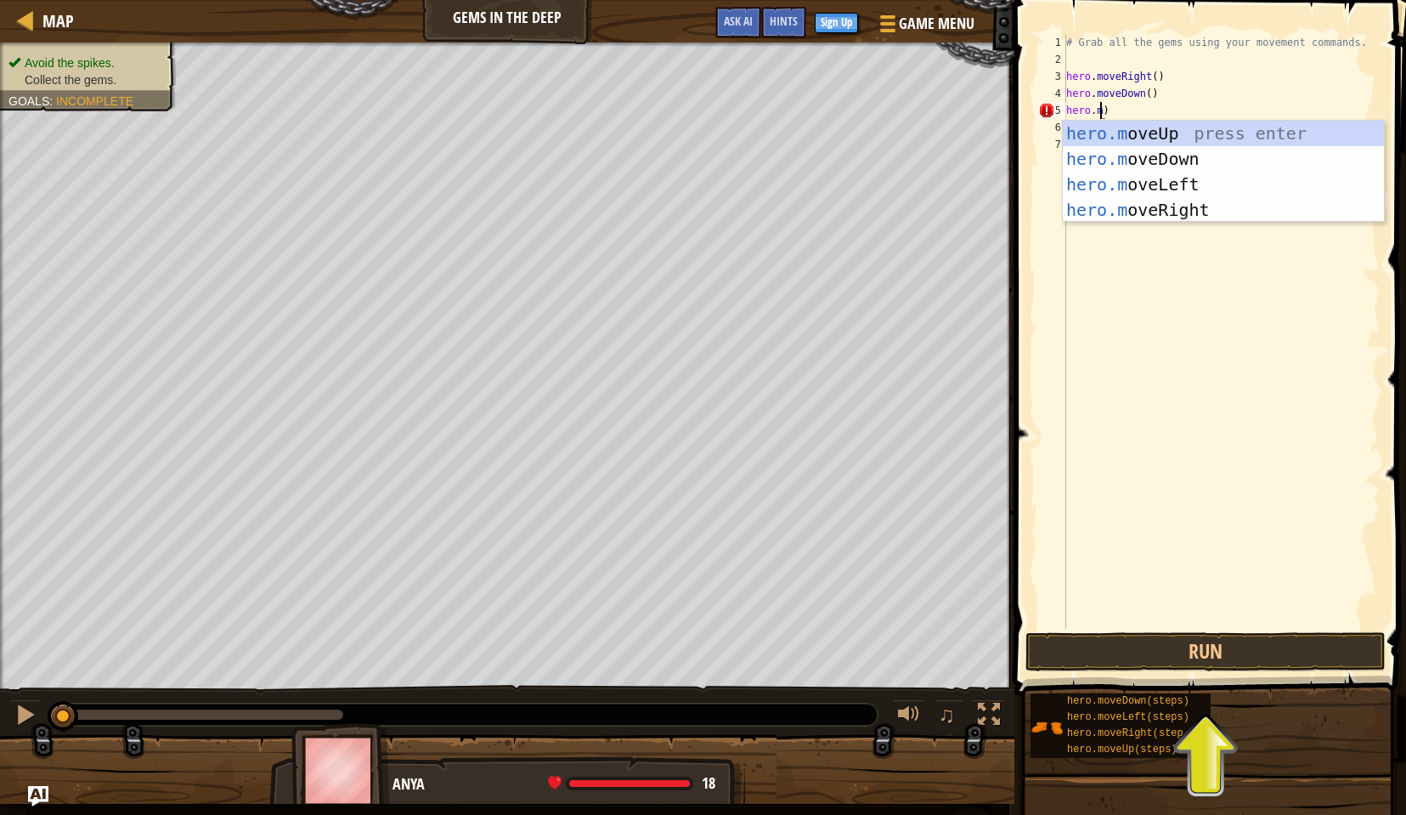
type textarea "hero.moveUp()"
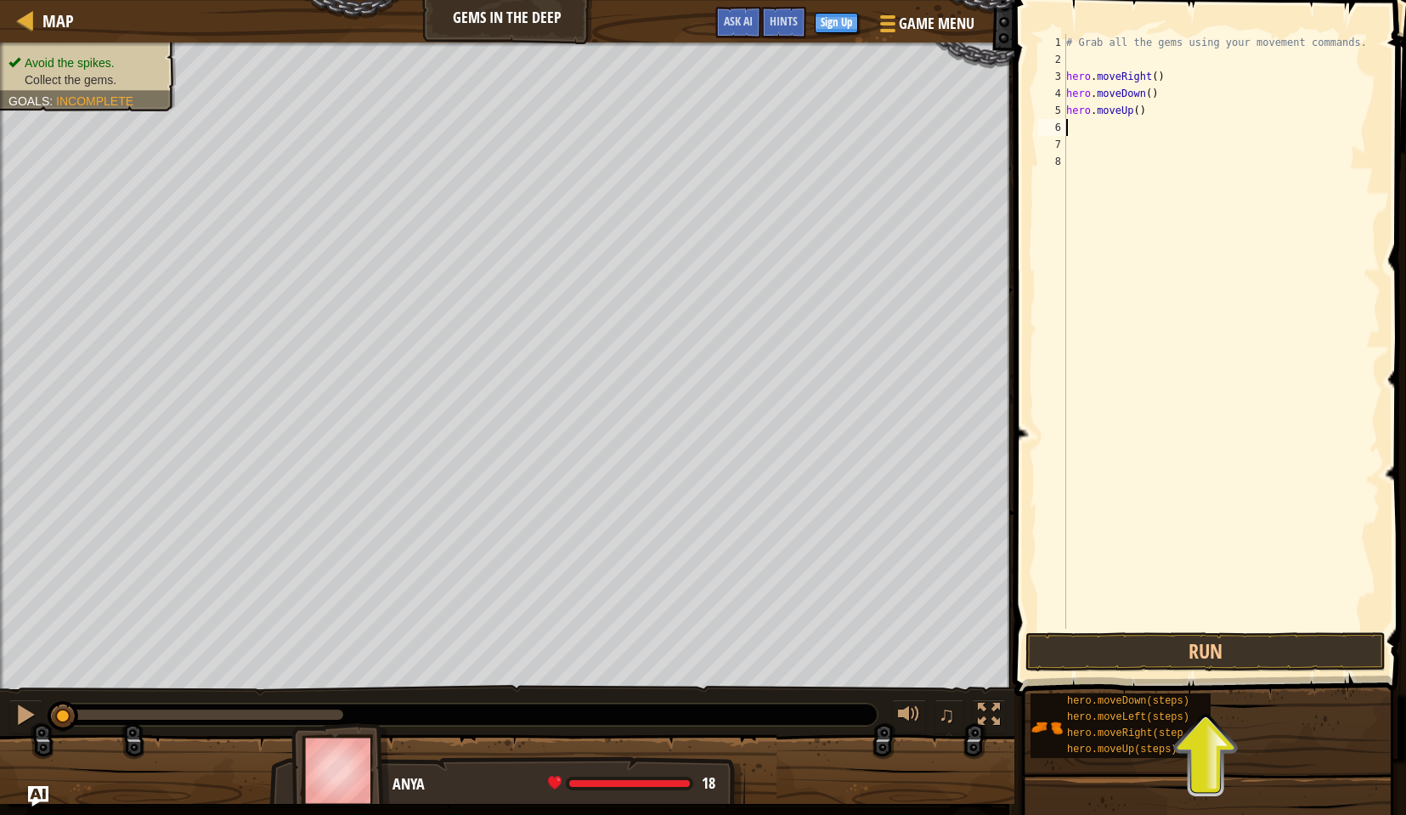
scroll to position [8, 0]
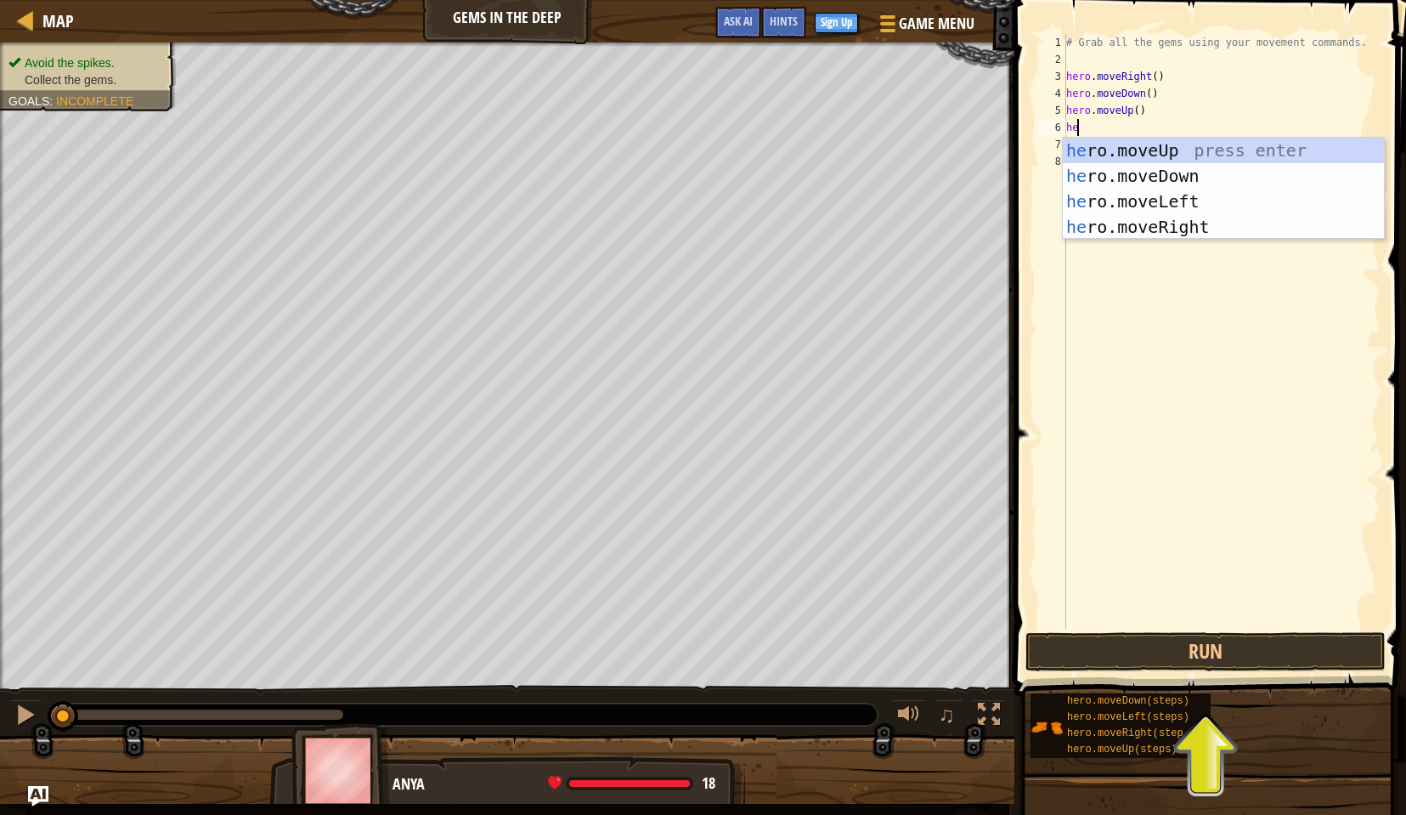
type textarea "her"
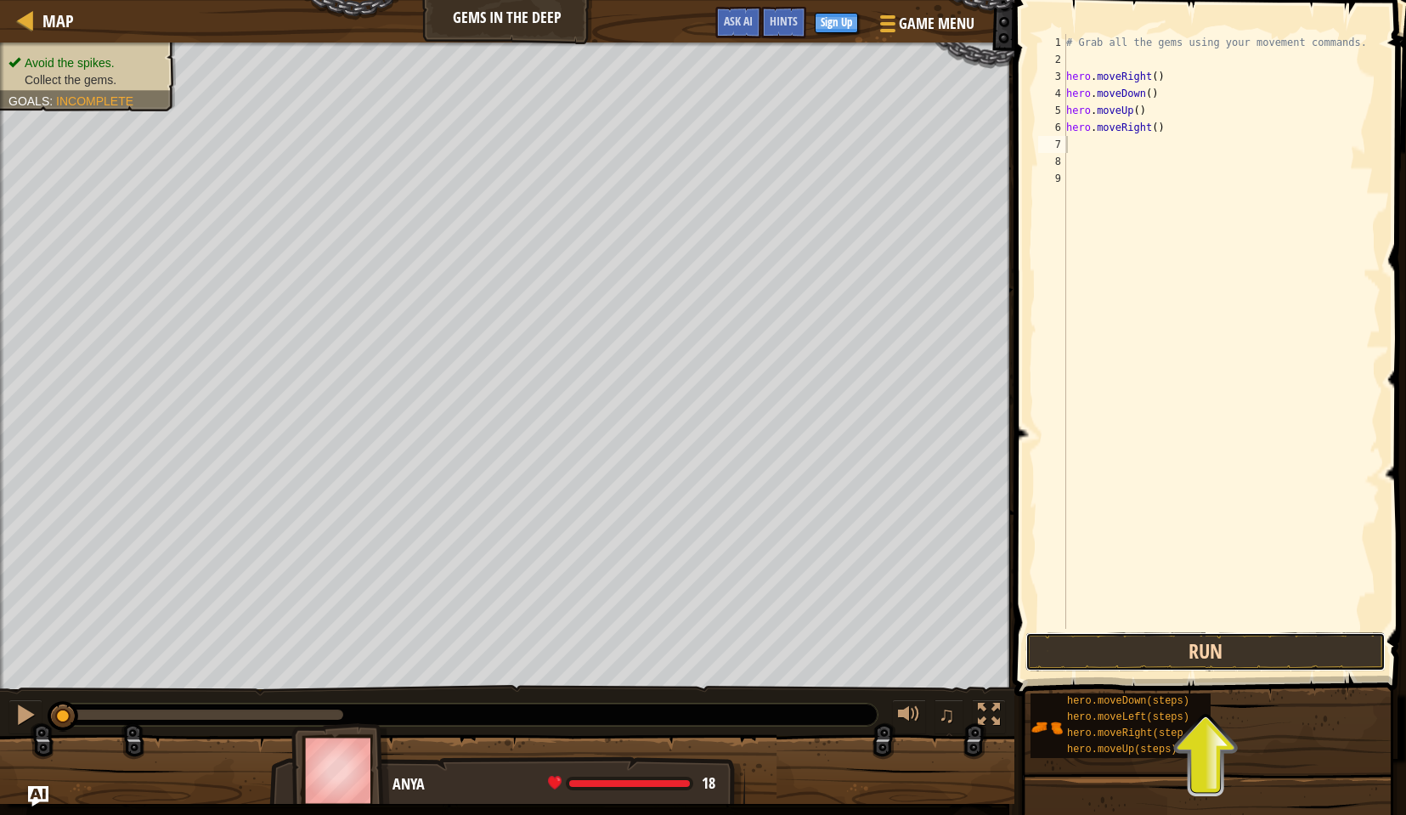
click at [1202, 647] on button "Run" at bounding box center [1206, 651] width 360 height 39
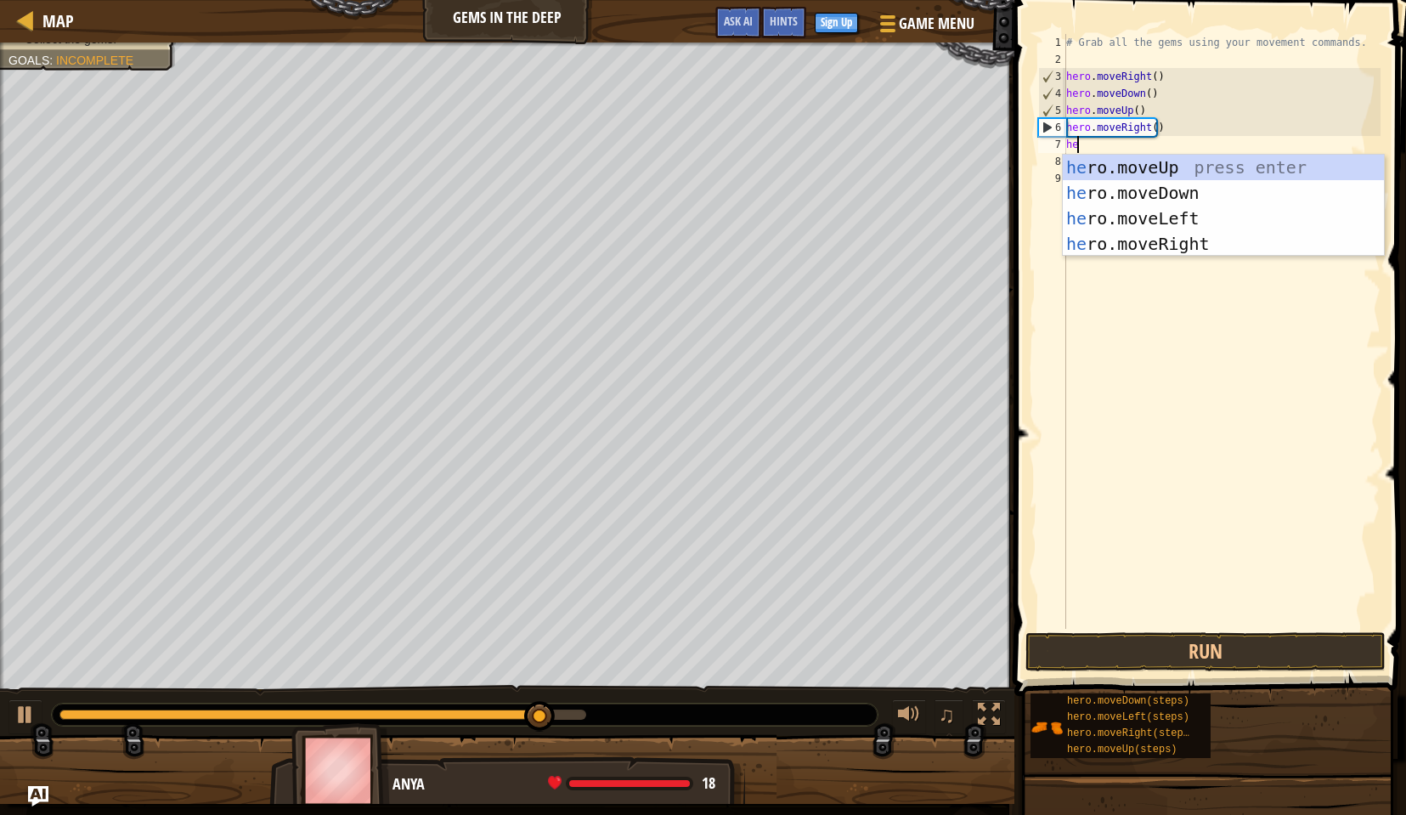
type textarea "her"
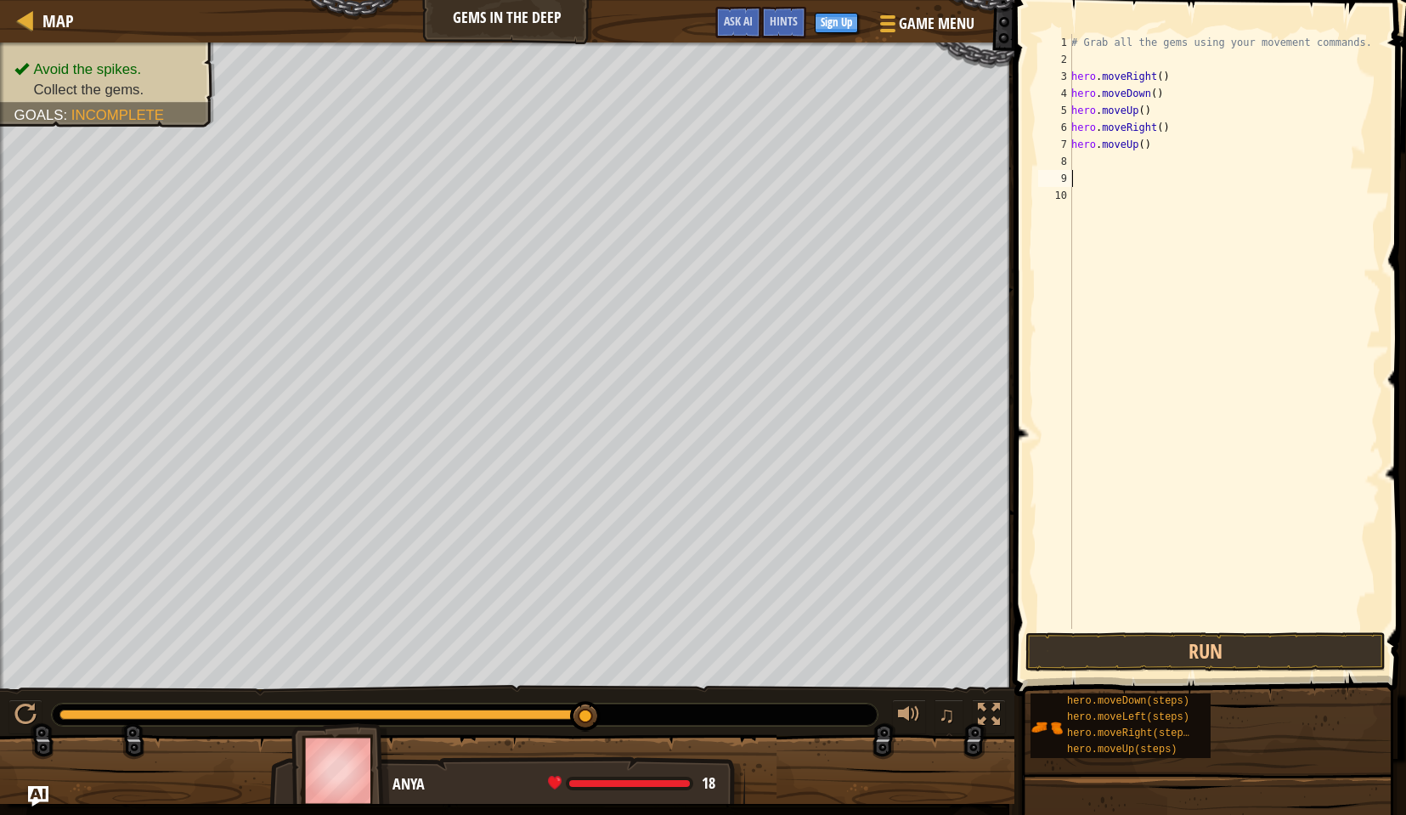
click at [1109, 172] on div "# Grab all the gems using your movement commands. hero . moveRight ( ) hero . m…" at bounding box center [1224, 348] width 313 height 629
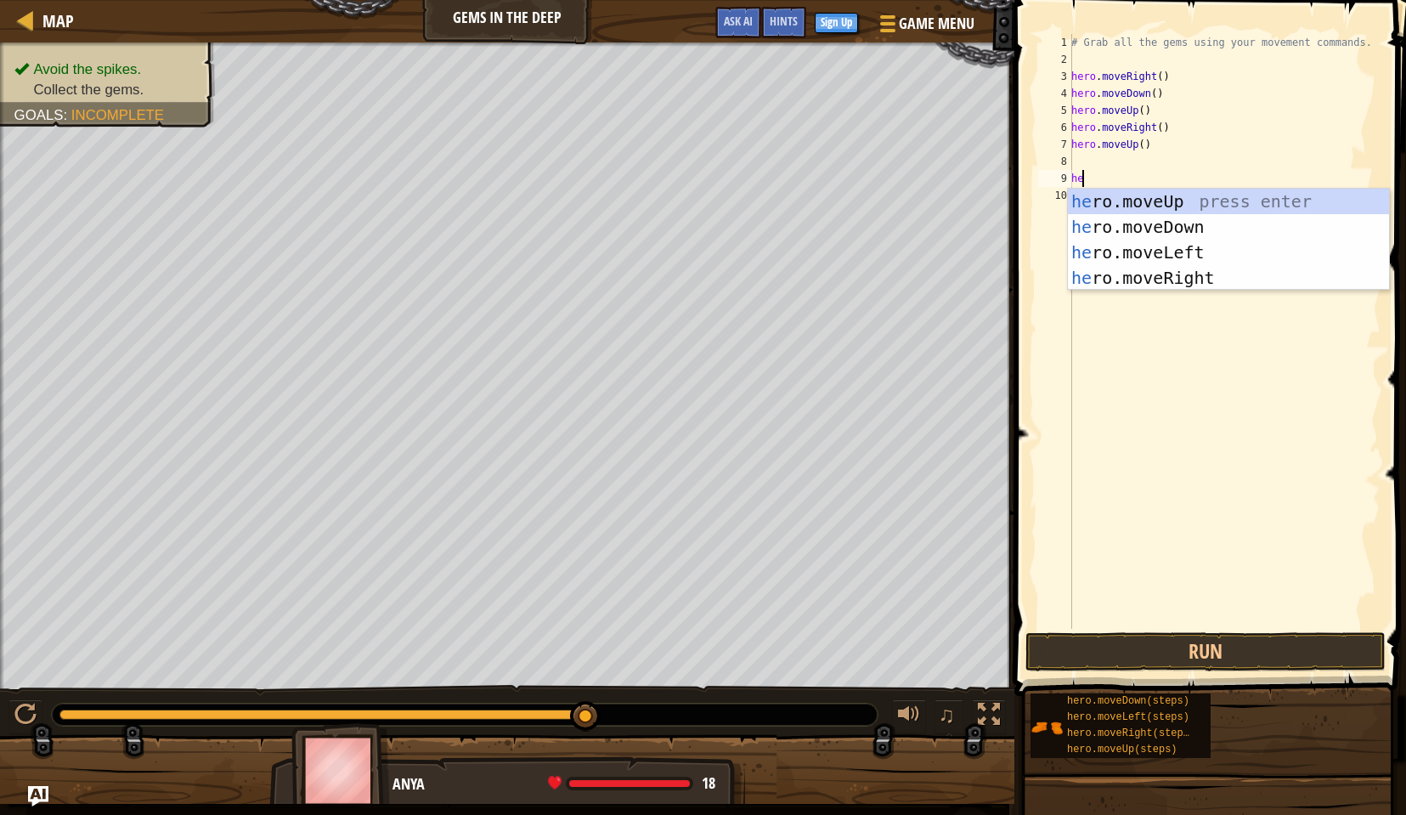
type textarea "h"
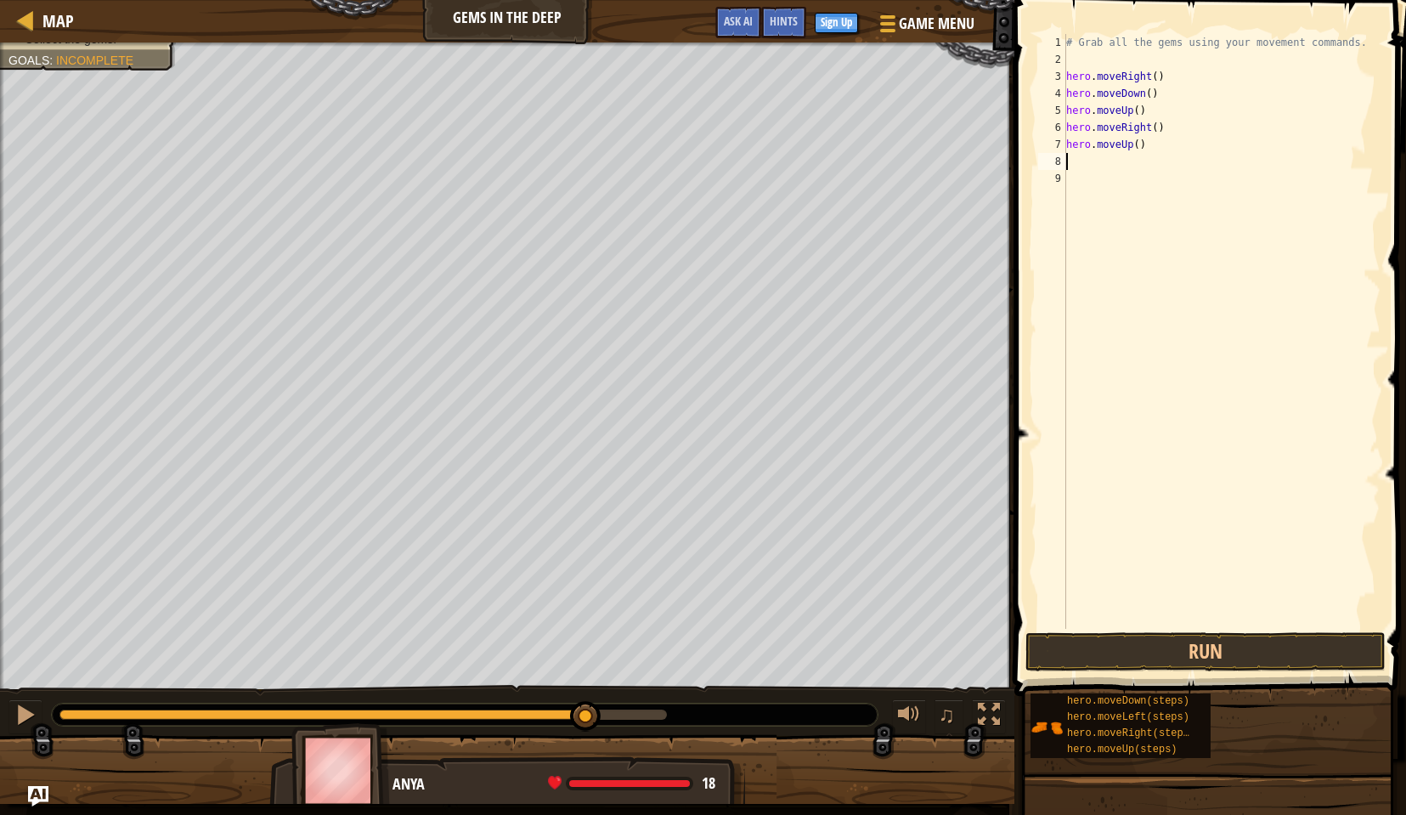
click at [1094, 167] on div "# Grab all the gems using your movement commands. hero . moveRight ( ) hero . m…" at bounding box center [1222, 348] width 318 height 629
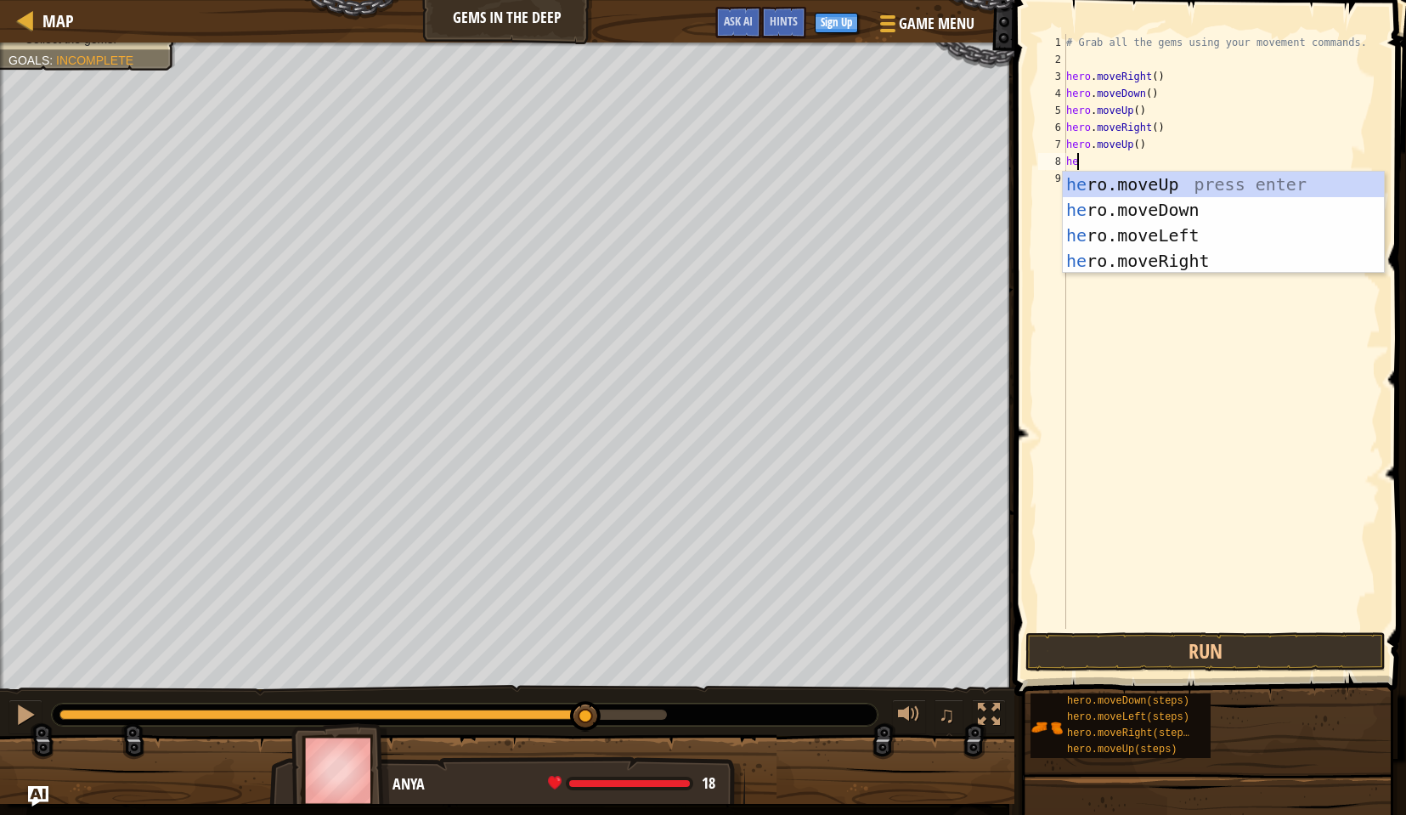
type textarea "her"
click at [1143, 252] on div "her o.moveUp press enter her o.moveDown press enter her o.moveLeft press enter …" at bounding box center [1223, 248] width 321 height 153
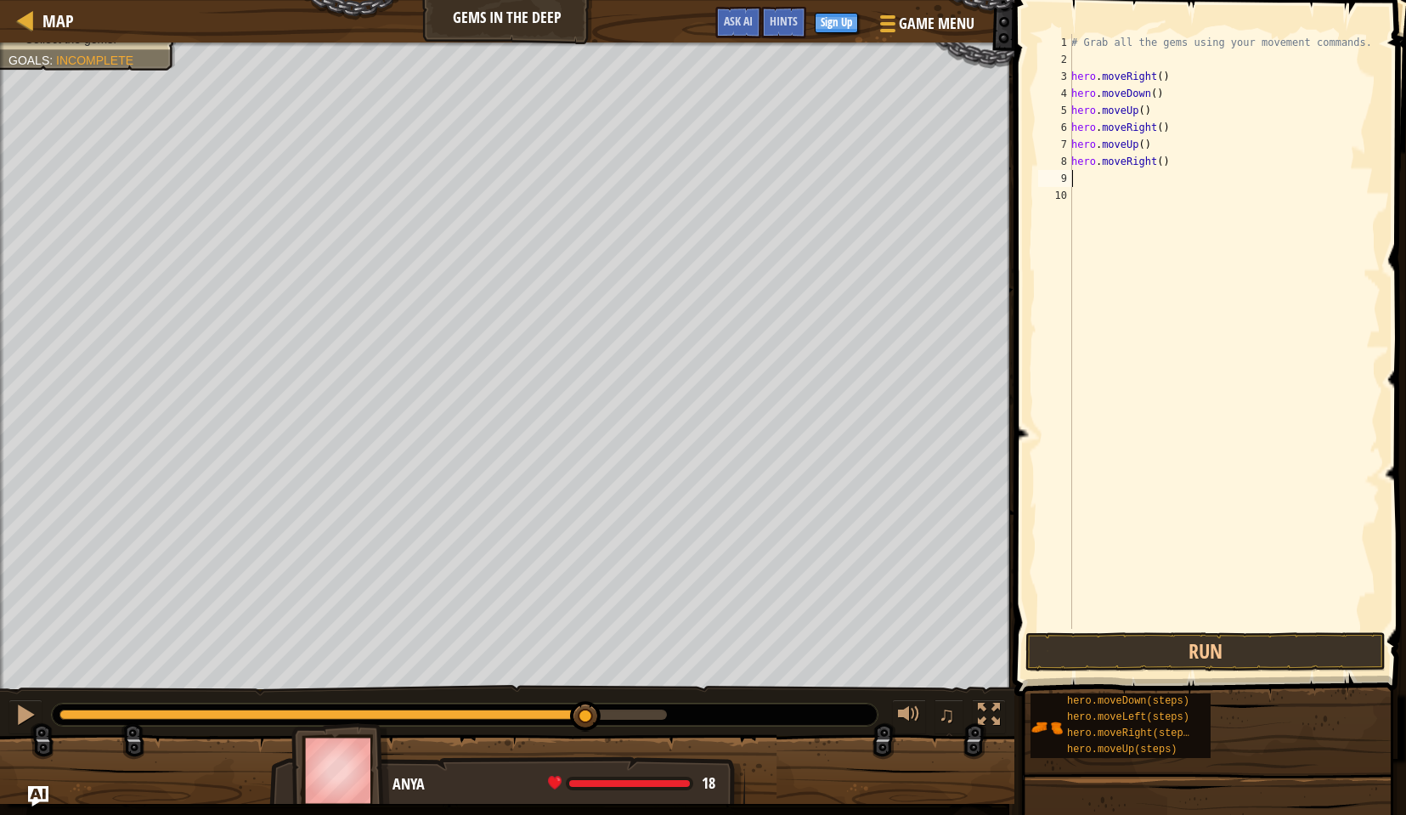
click at [1146, 163] on div "# Grab all the gems using your movement commands. hero . moveRight ( ) hero . m…" at bounding box center [1224, 348] width 313 height 629
click at [1150, 163] on div "# Grab all the gems using your movement commands. hero . moveRight ( ) hero . m…" at bounding box center [1224, 348] width 313 height 629
type textarea "hero.moveLeft()"
click at [1143, 199] on div "# Grab all the gems using your movement commands. hero . moveRight ( ) hero . m…" at bounding box center [1224, 348] width 313 height 629
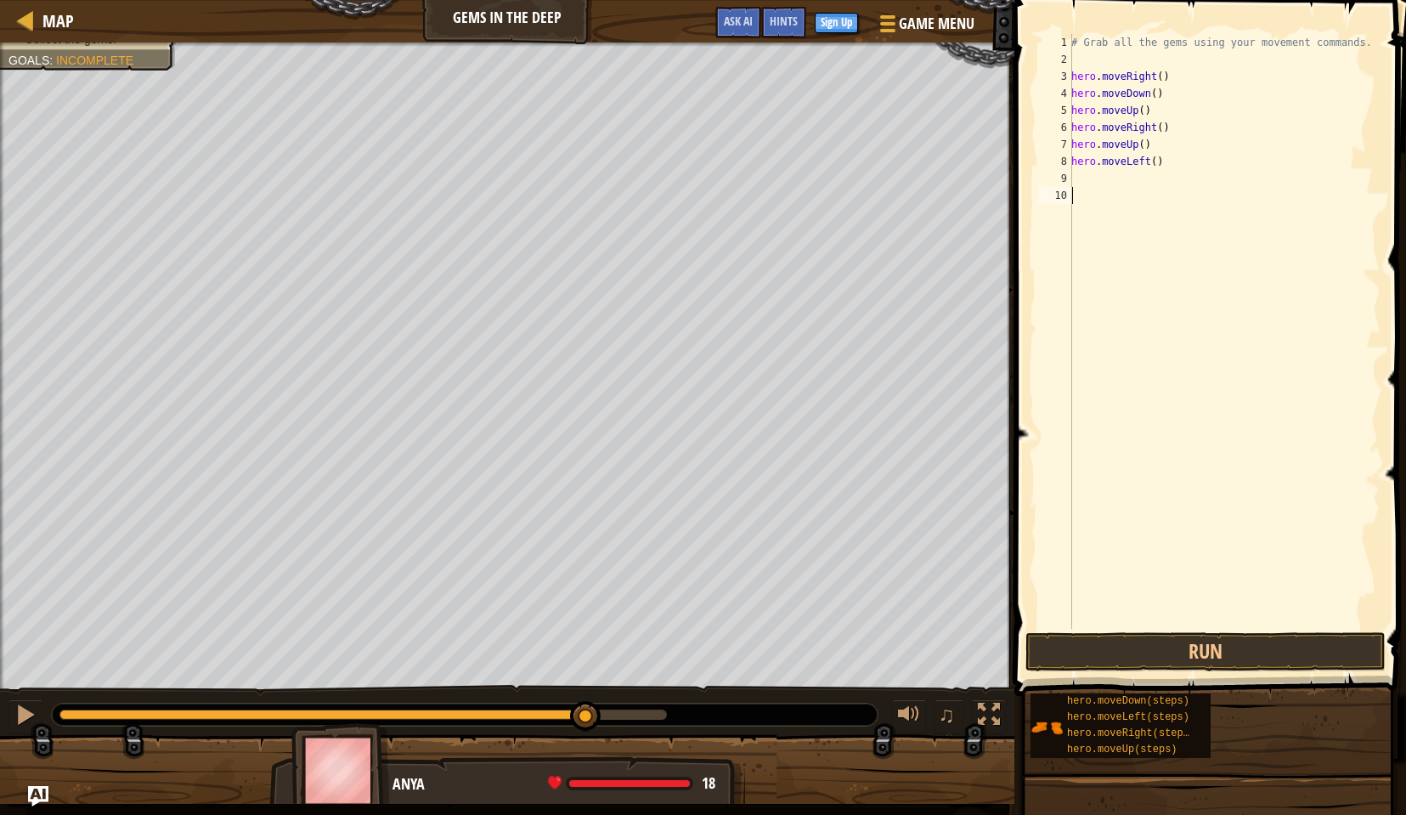
scroll to position [8, 0]
click at [1109, 176] on div "# Grab all the gems using your movement commands. hero . moveRight ( ) hero . m…" at bounding box center [1224, 348] width 313 height 629
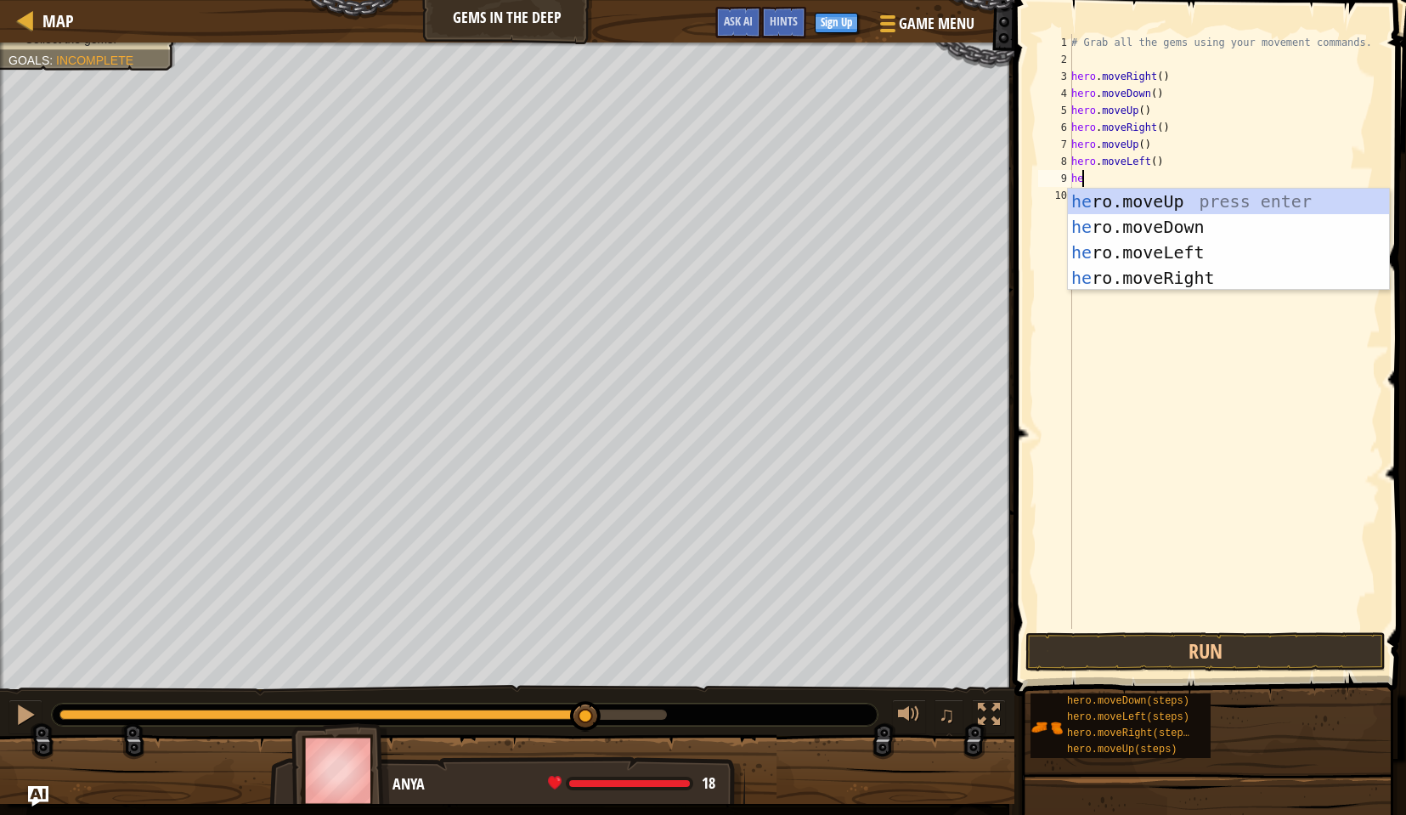
type textarea "her"
click at [1128, 272] on div "her o.moveUp press enter her o.moveDown press enter her o.moveLeft press enter …" at bounding box center [1228, 265] width 321 height 153
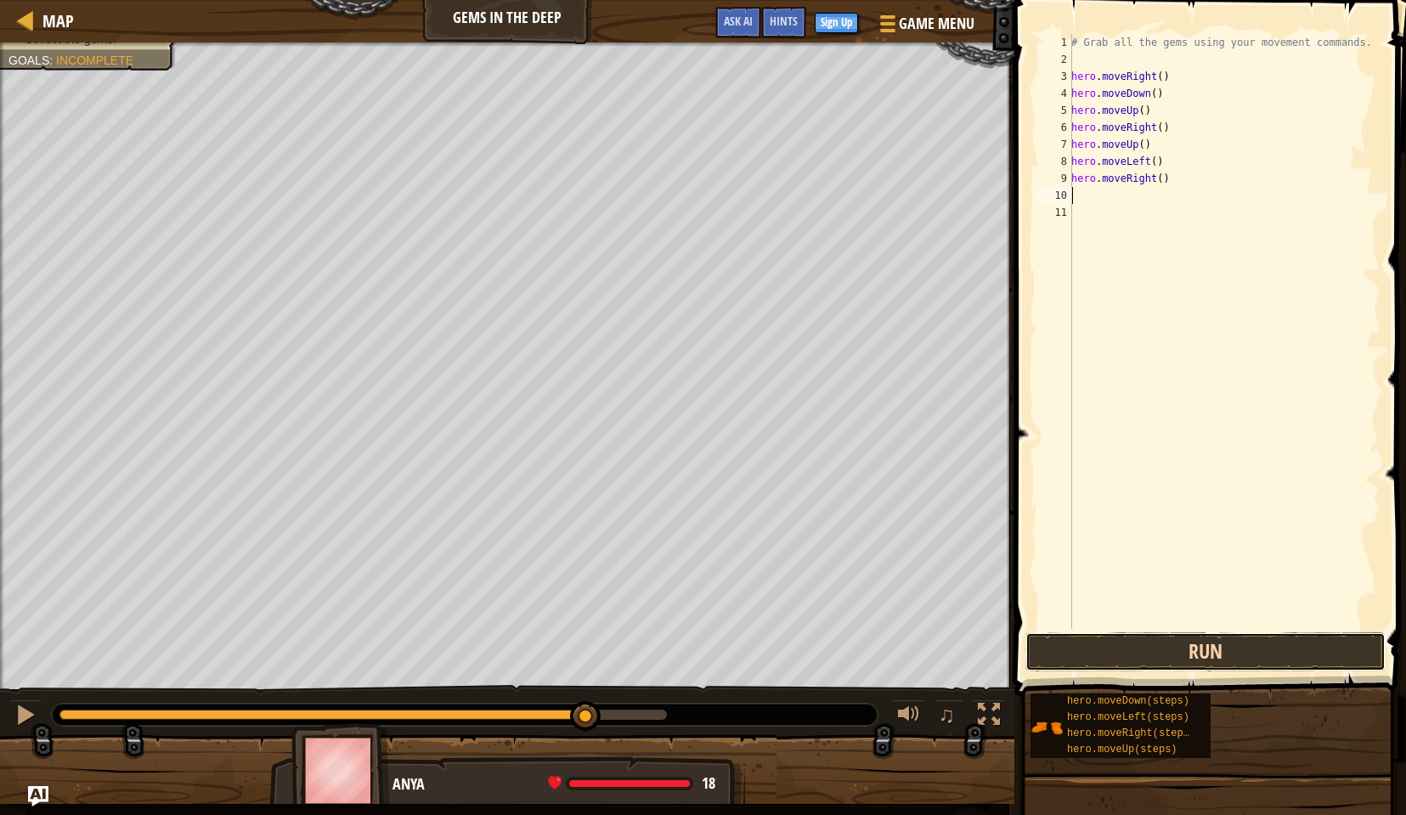
click at [1155, 653] on button "Run" at bounding box center [1206, 651] width 360 height 39
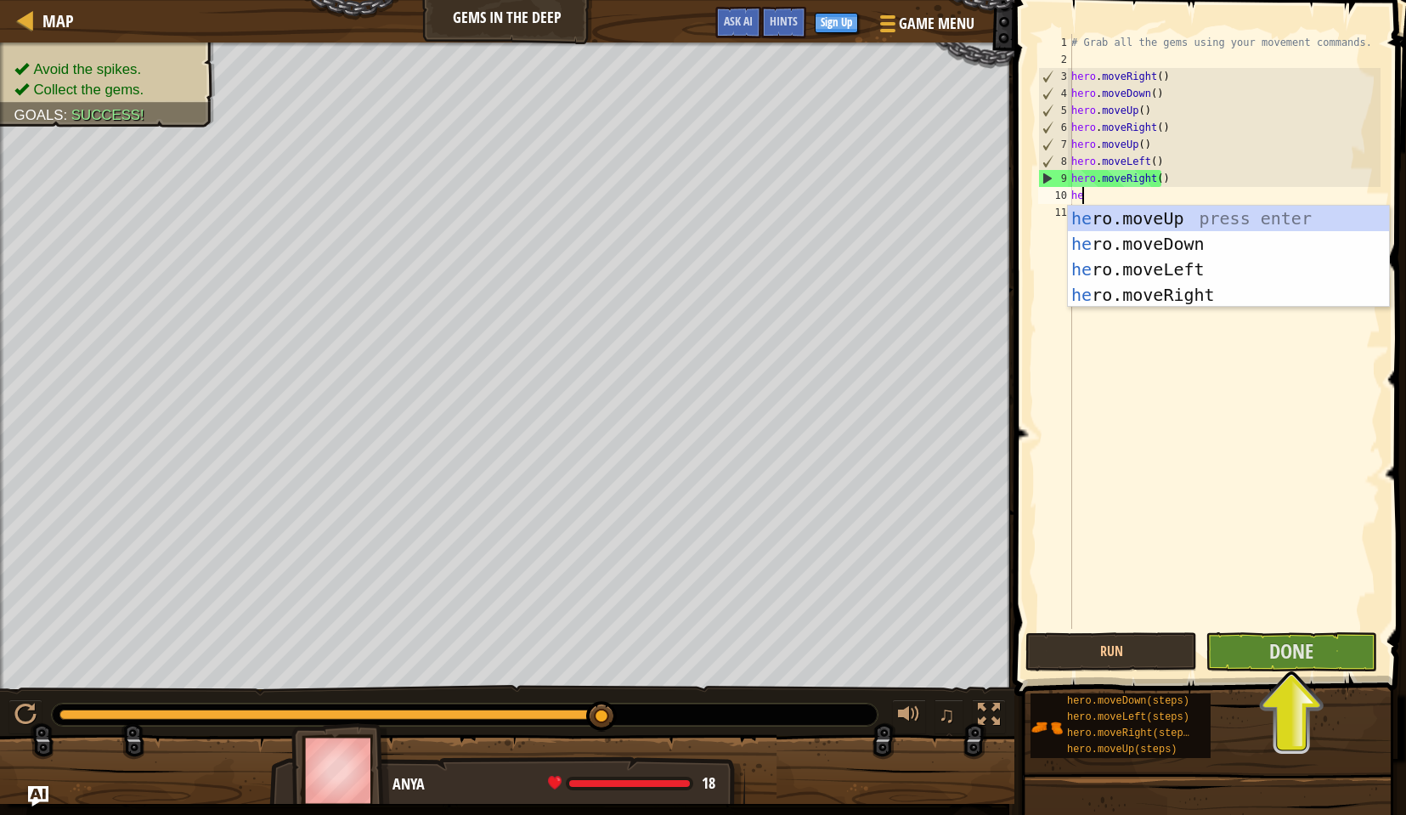
type textarea "her"
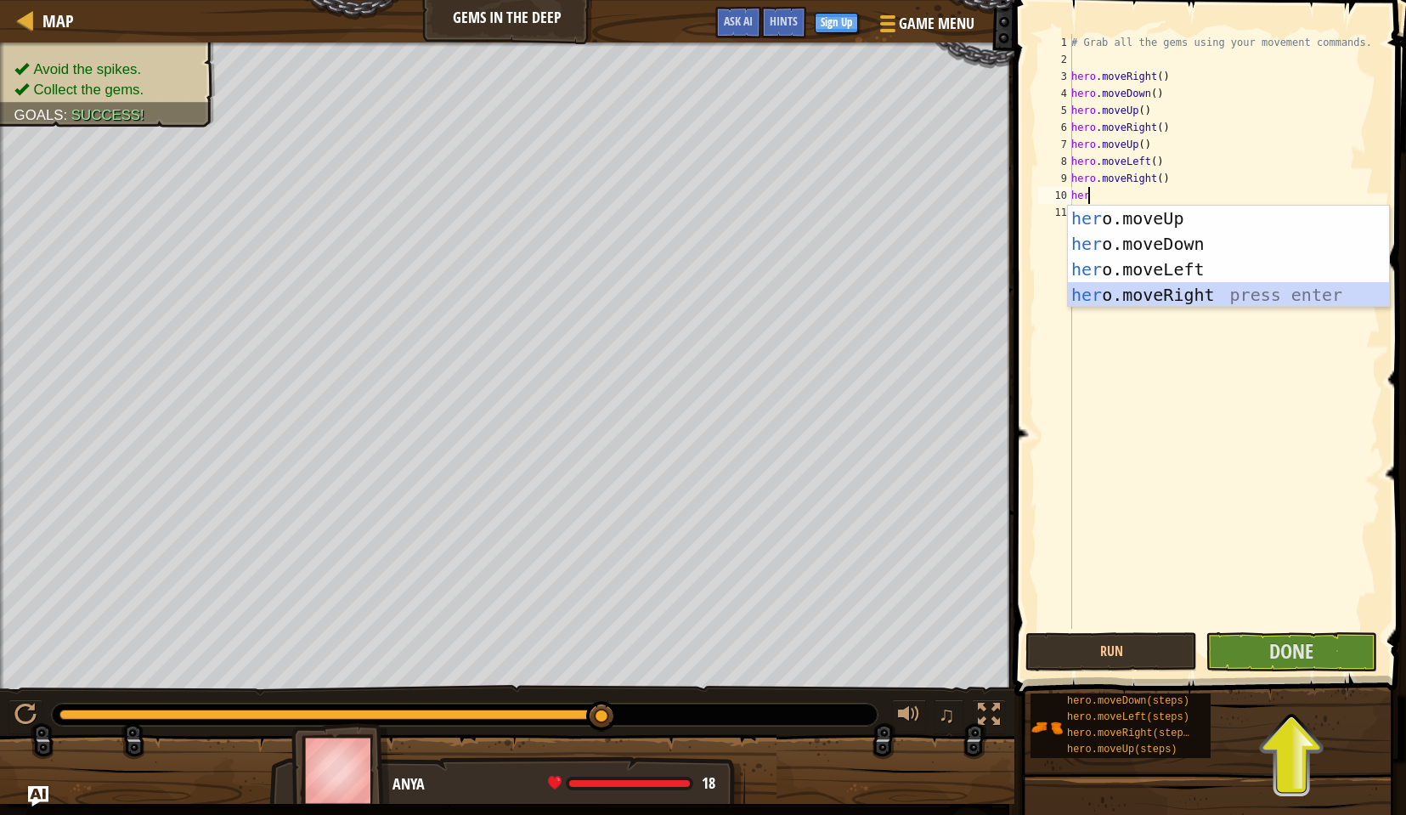
click at [1158, 287] on div "her o.moveUp press enter her o.moveDown press enter her o.moveLeft press enter …" at bounding box center [1228, 282] width 321 height 153
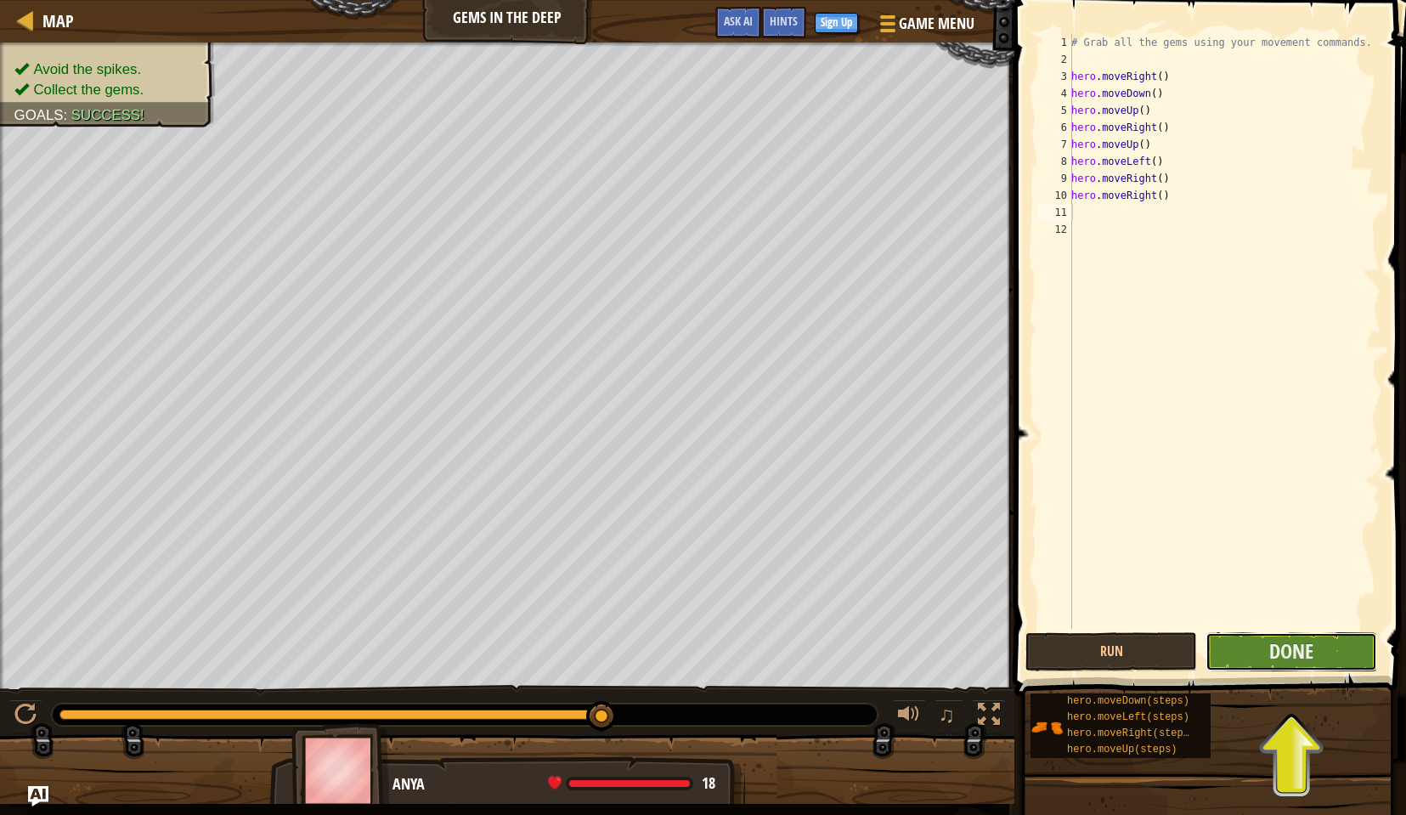
click at [1252, 643] on button "Done" at bounding box center [1292, 651] width 172 height 39
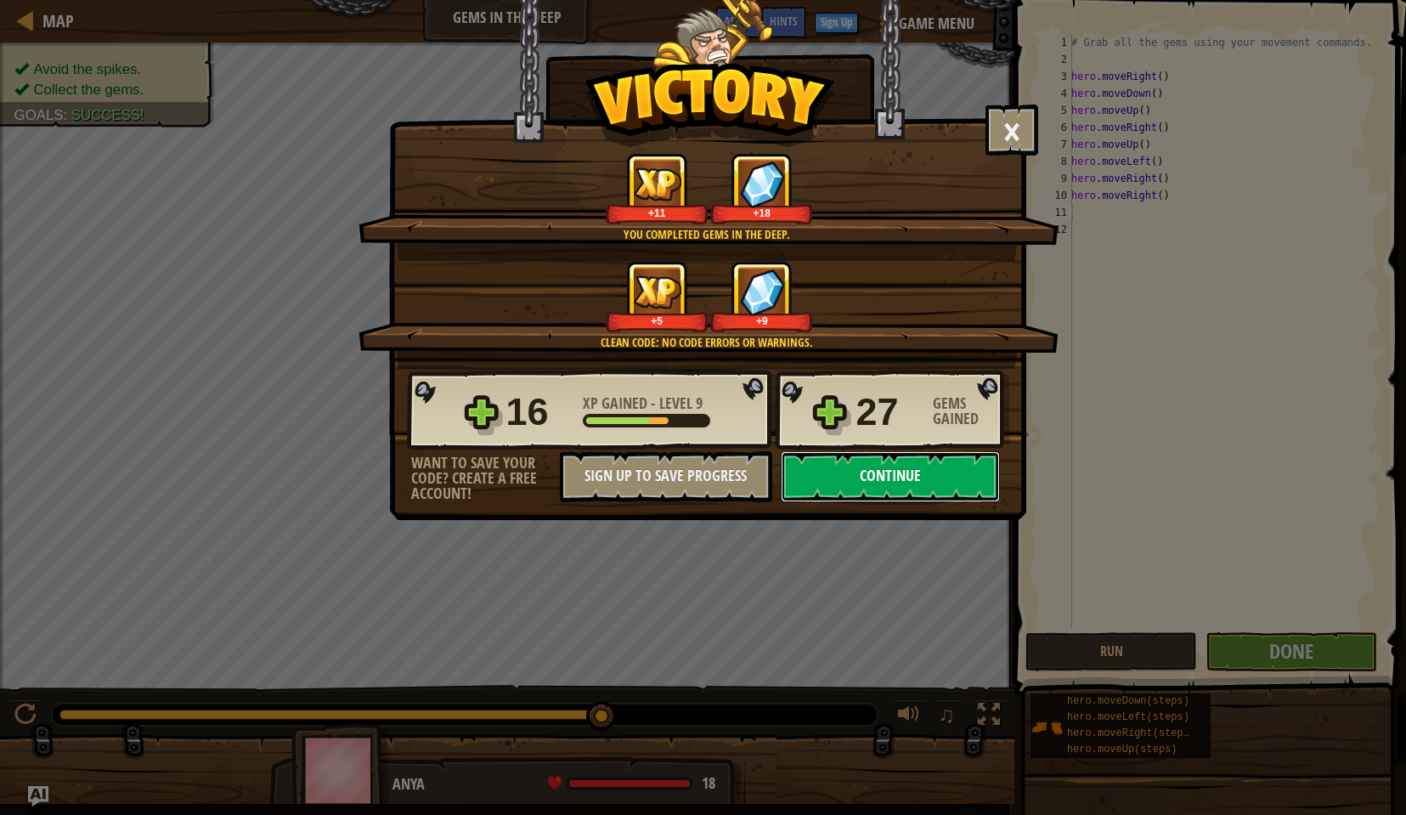
click at [948, 478] on button "Continue" at bounding box center [890, 476] width 219 height 51
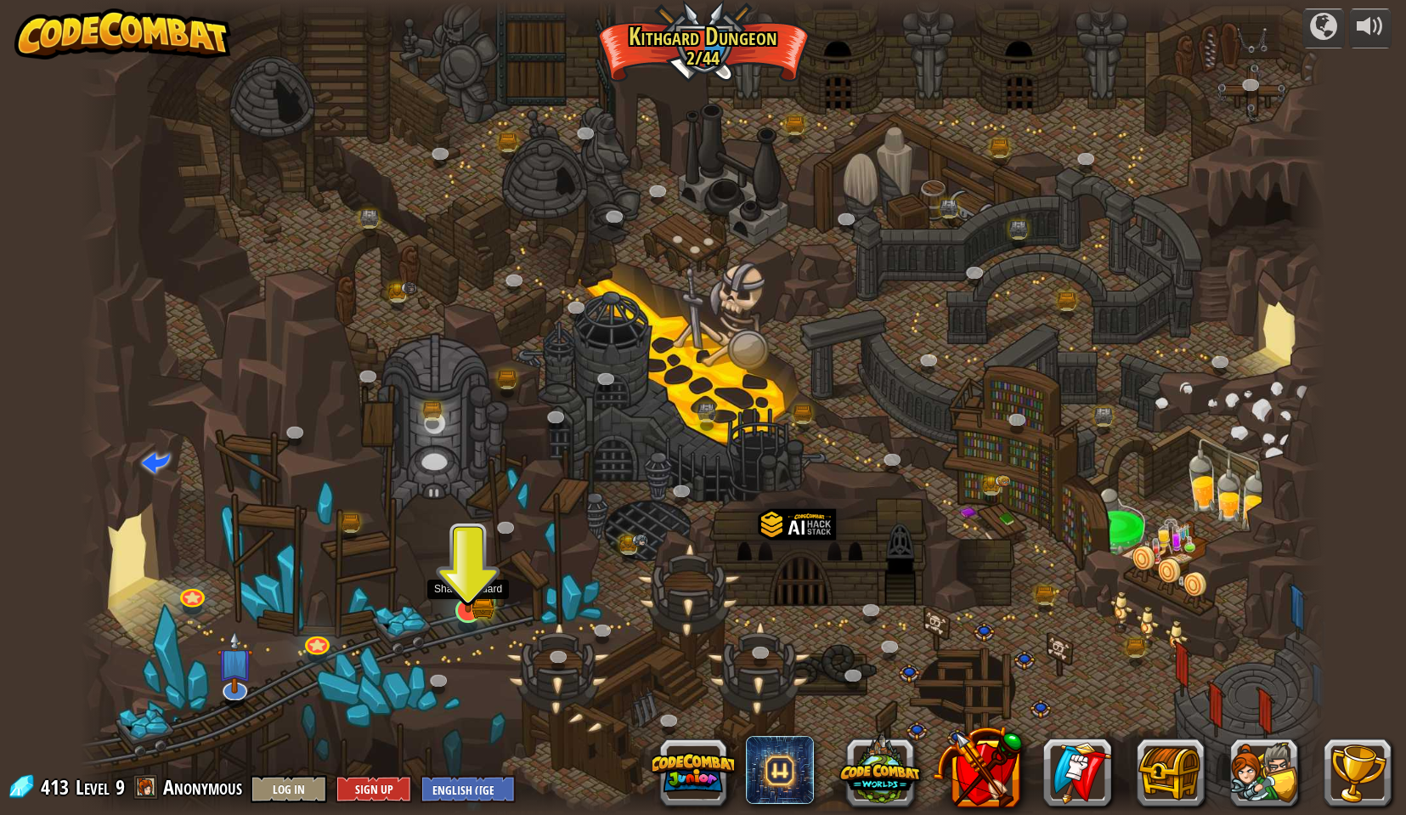
click at [472, 597] on img at bounding box center [468, 576] width 34 height 74
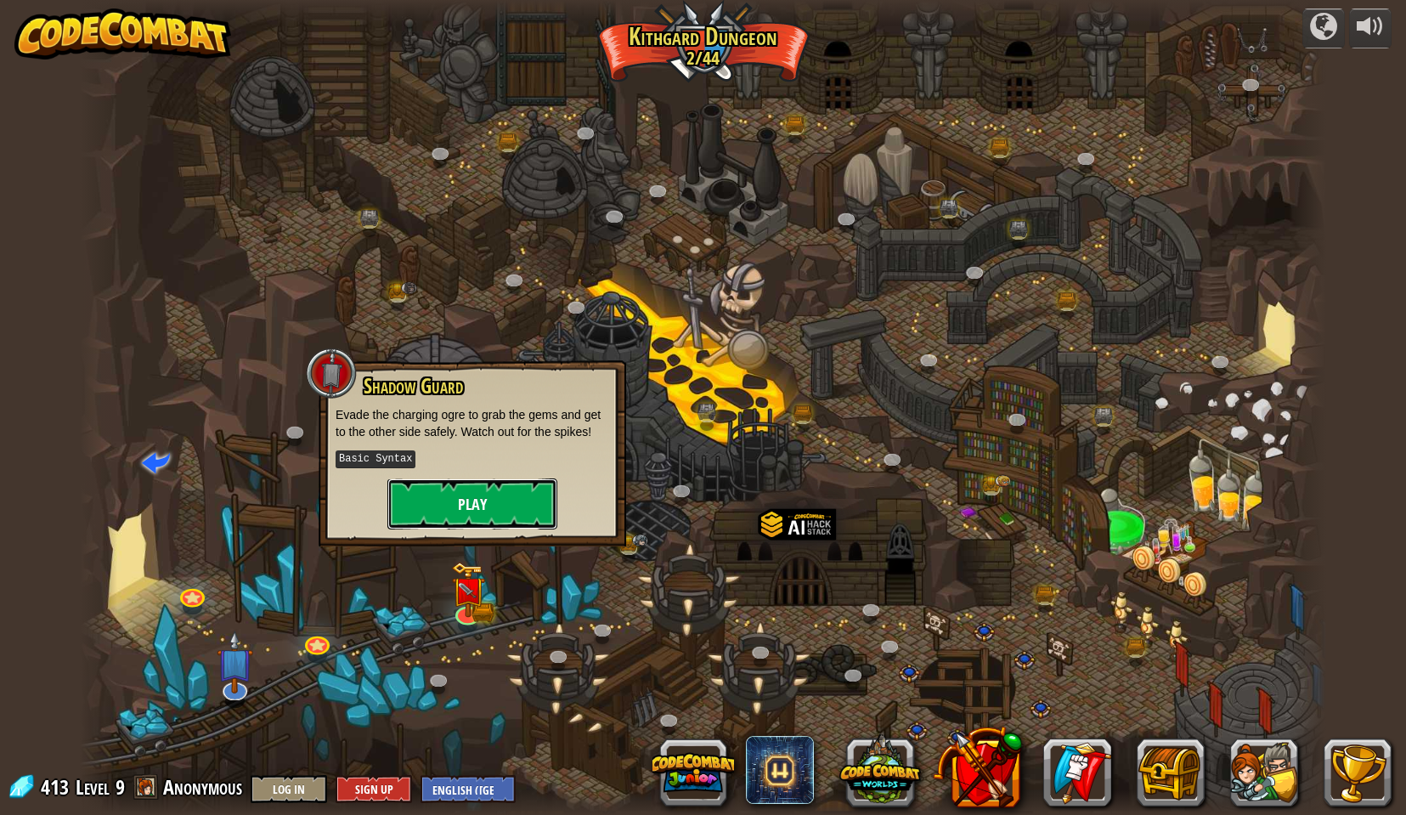
click at [483, 506] on button "Play" at bounding box center [472, 503] width 170 height 51
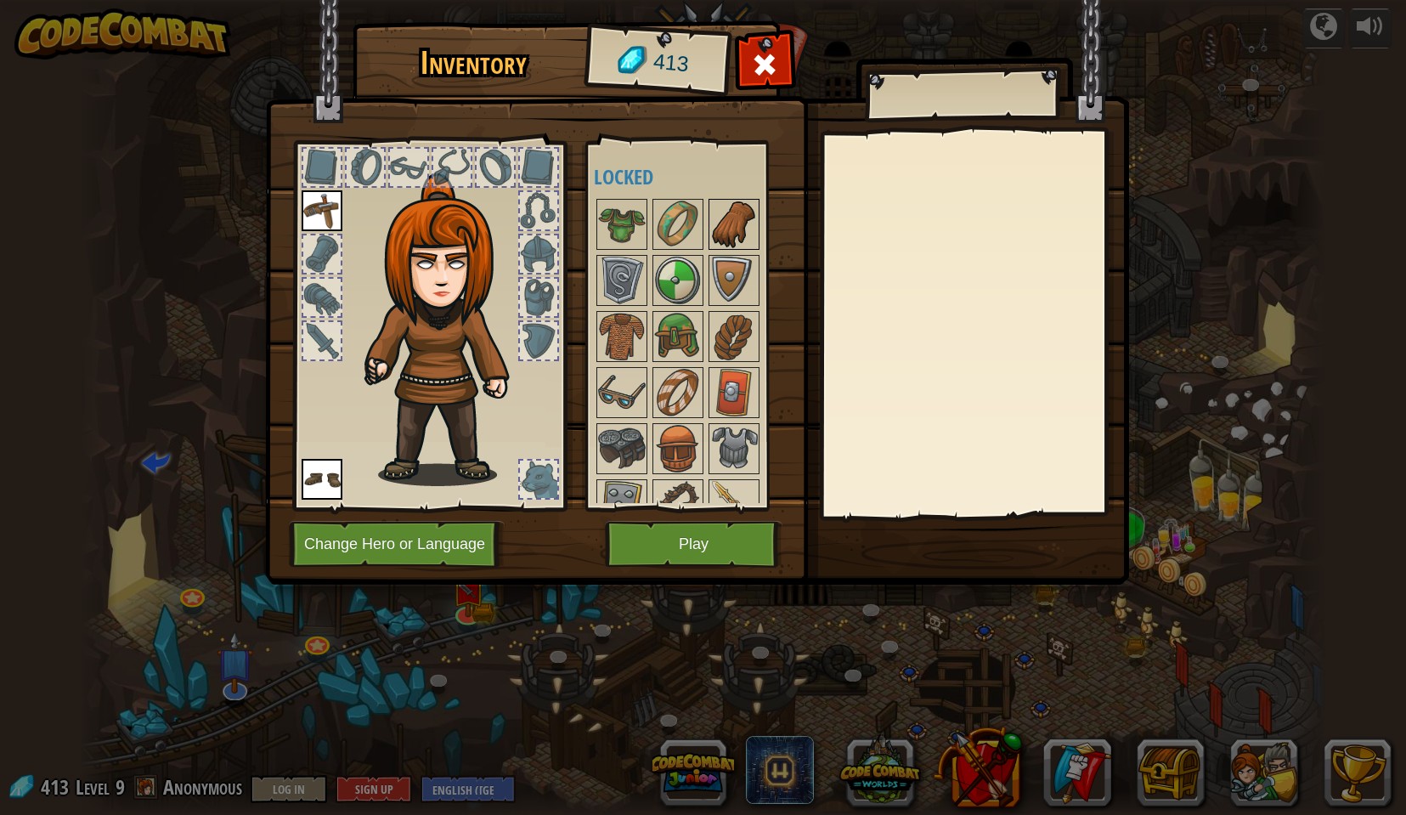
click at [737, 222] on img at bounding box center [734, 225] width 48 height 48
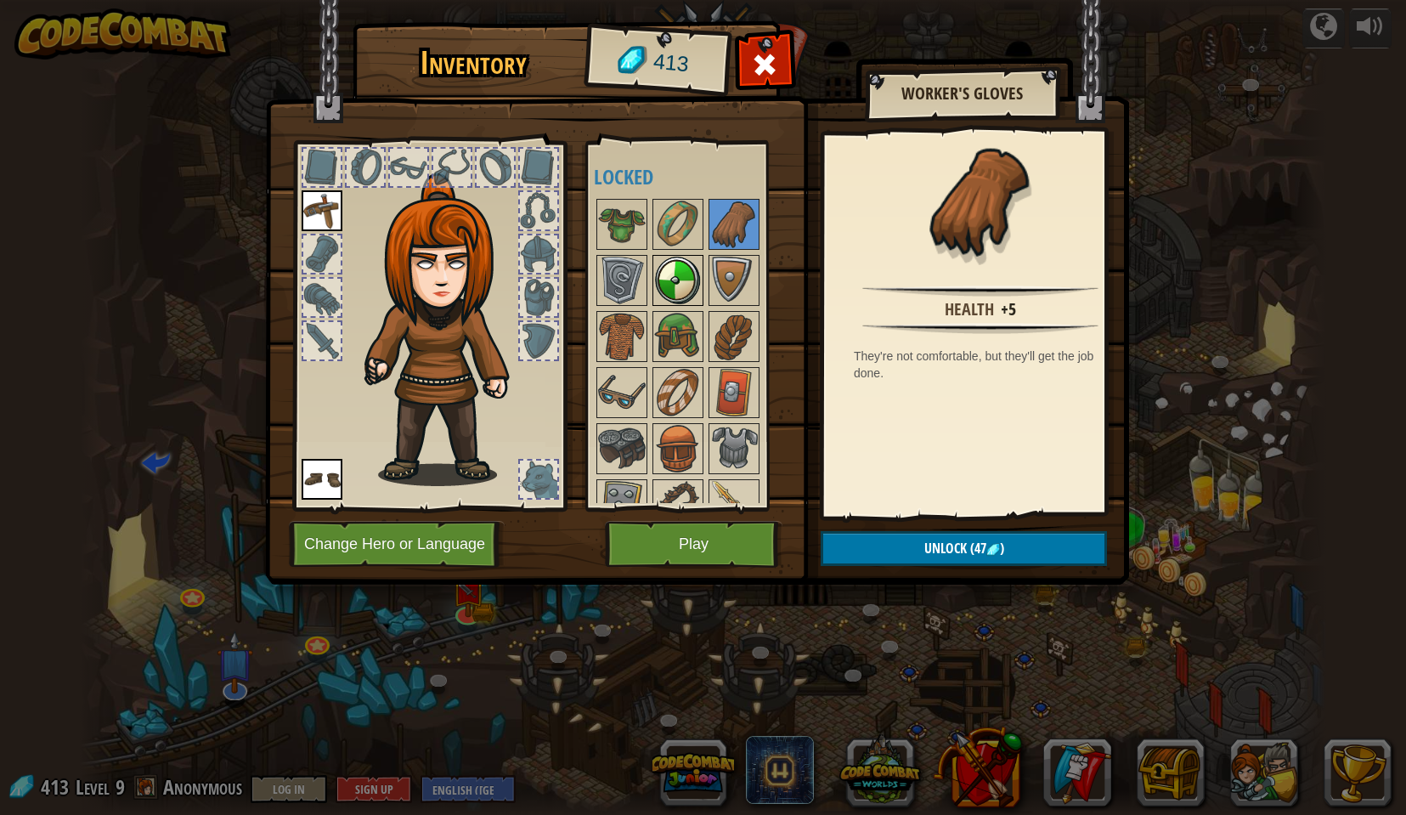
click at [664, 283] on img at bounding box center [678, 281] width 48 height 48
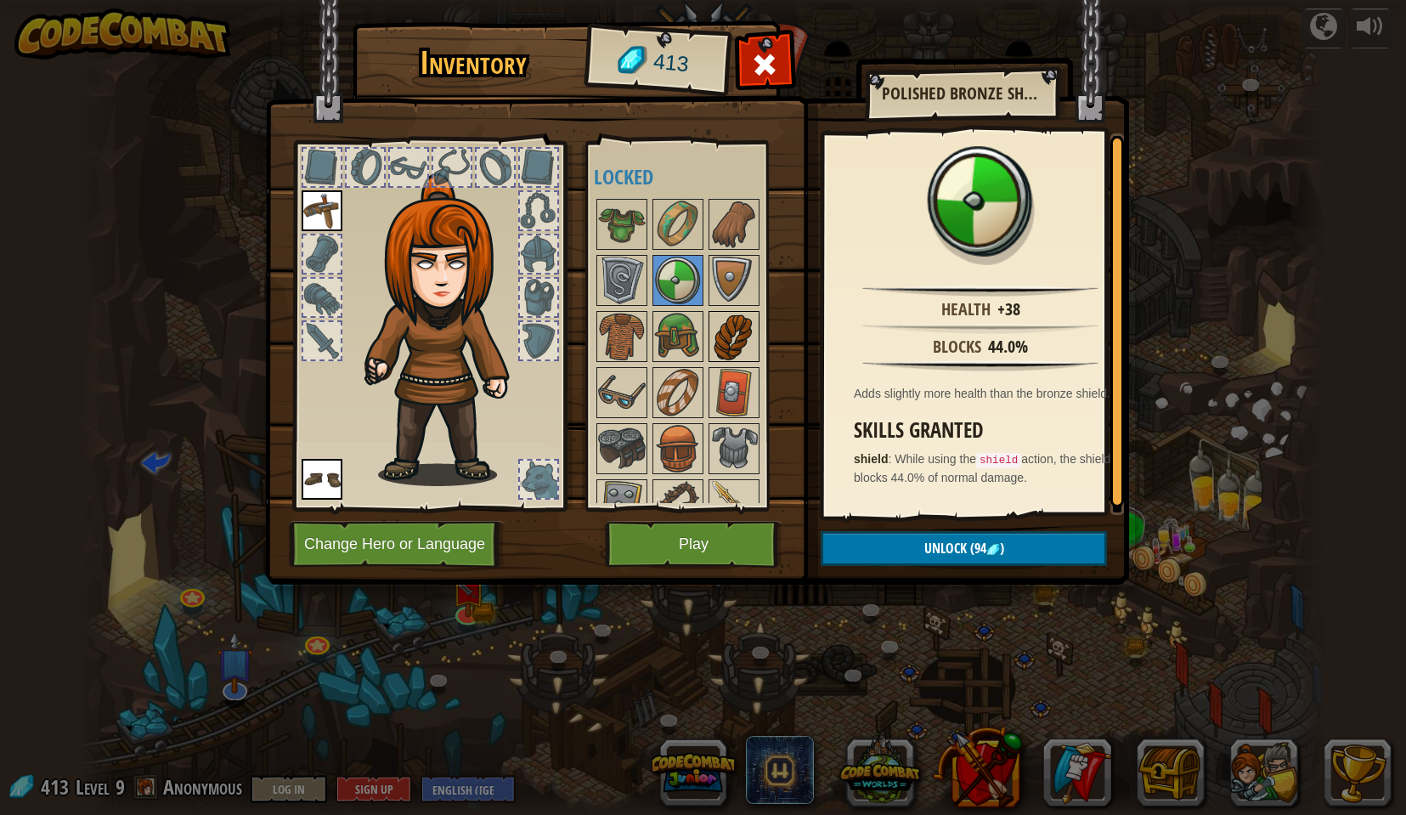
click at [738, 336] on img at bounding box center [734, 337] width 48 height 48
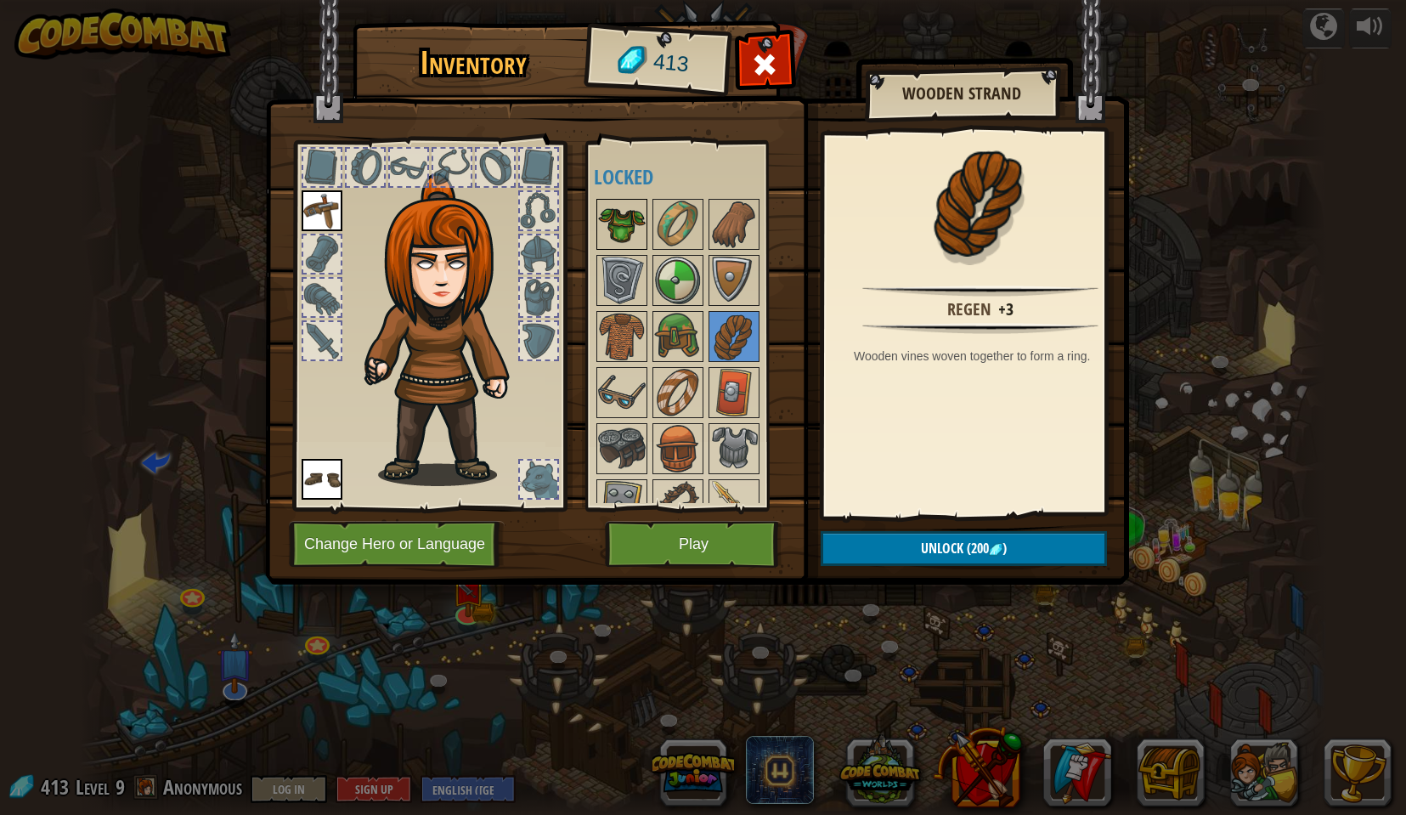
click at [614, 221] on img at bounding box center [622, 225] width 48 height 48
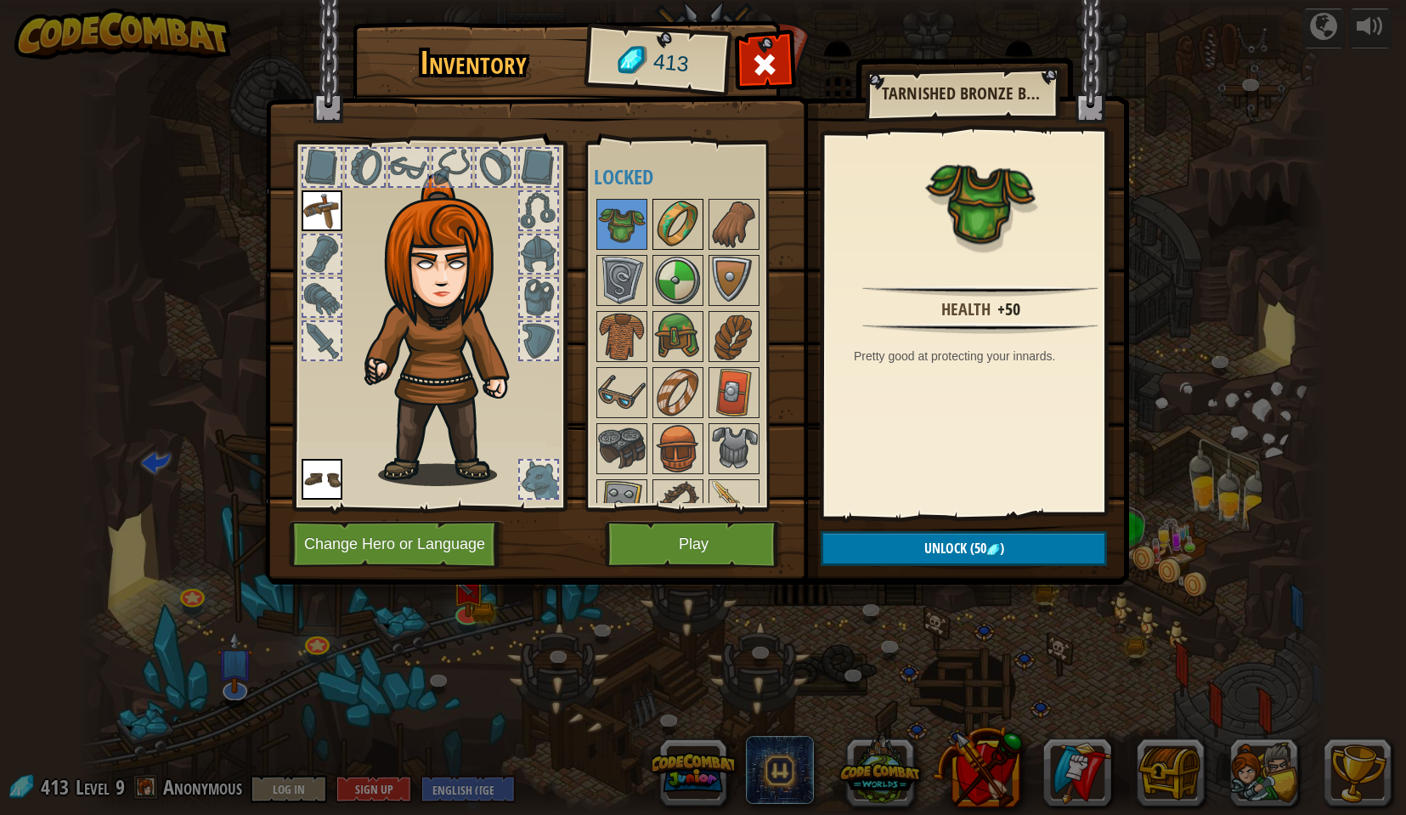
click at [664, 225] on img at bounding box center [678, 225] width 48 height 48
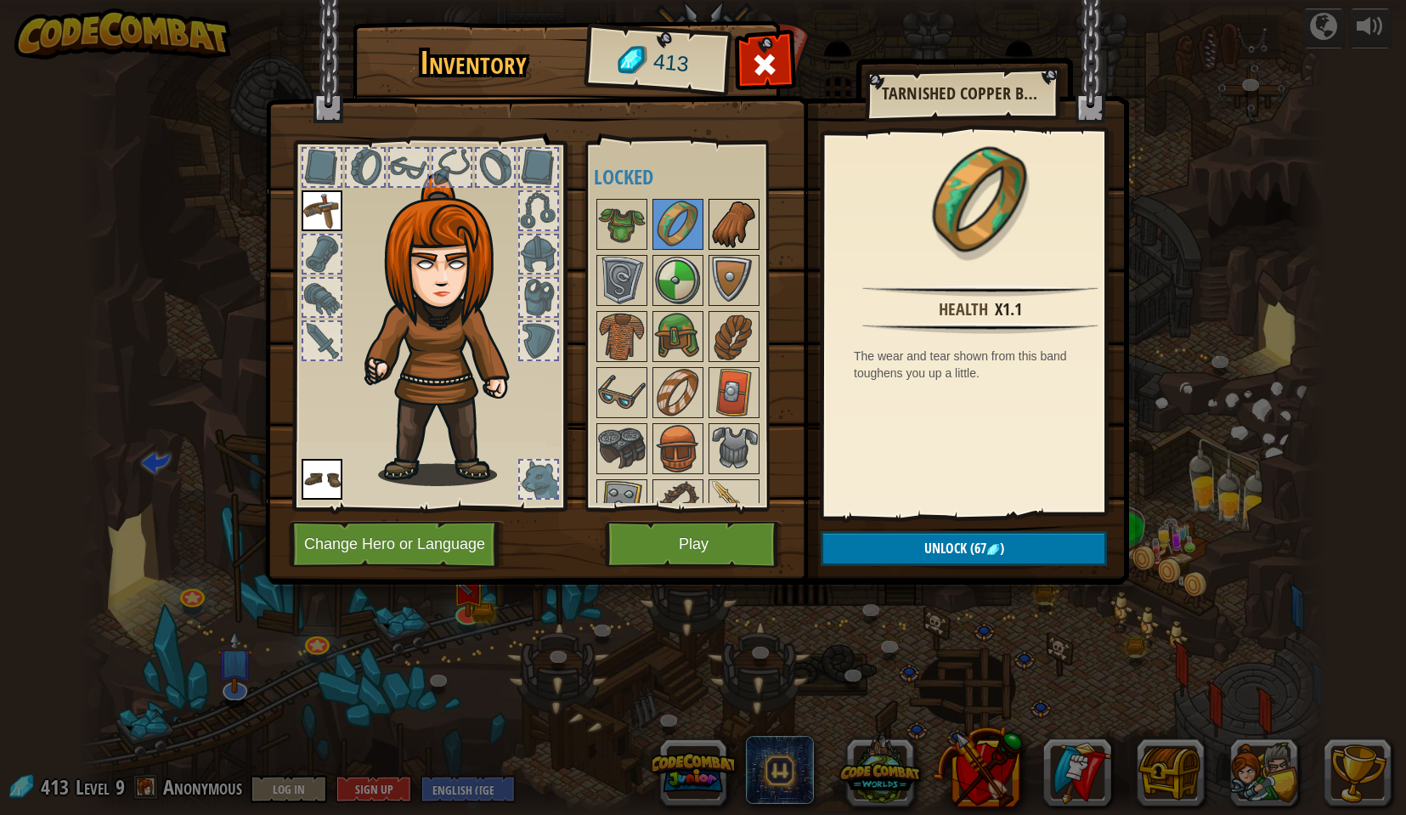
click at [729, 224] on img at bounding box center [734, 225] width 48 height 48
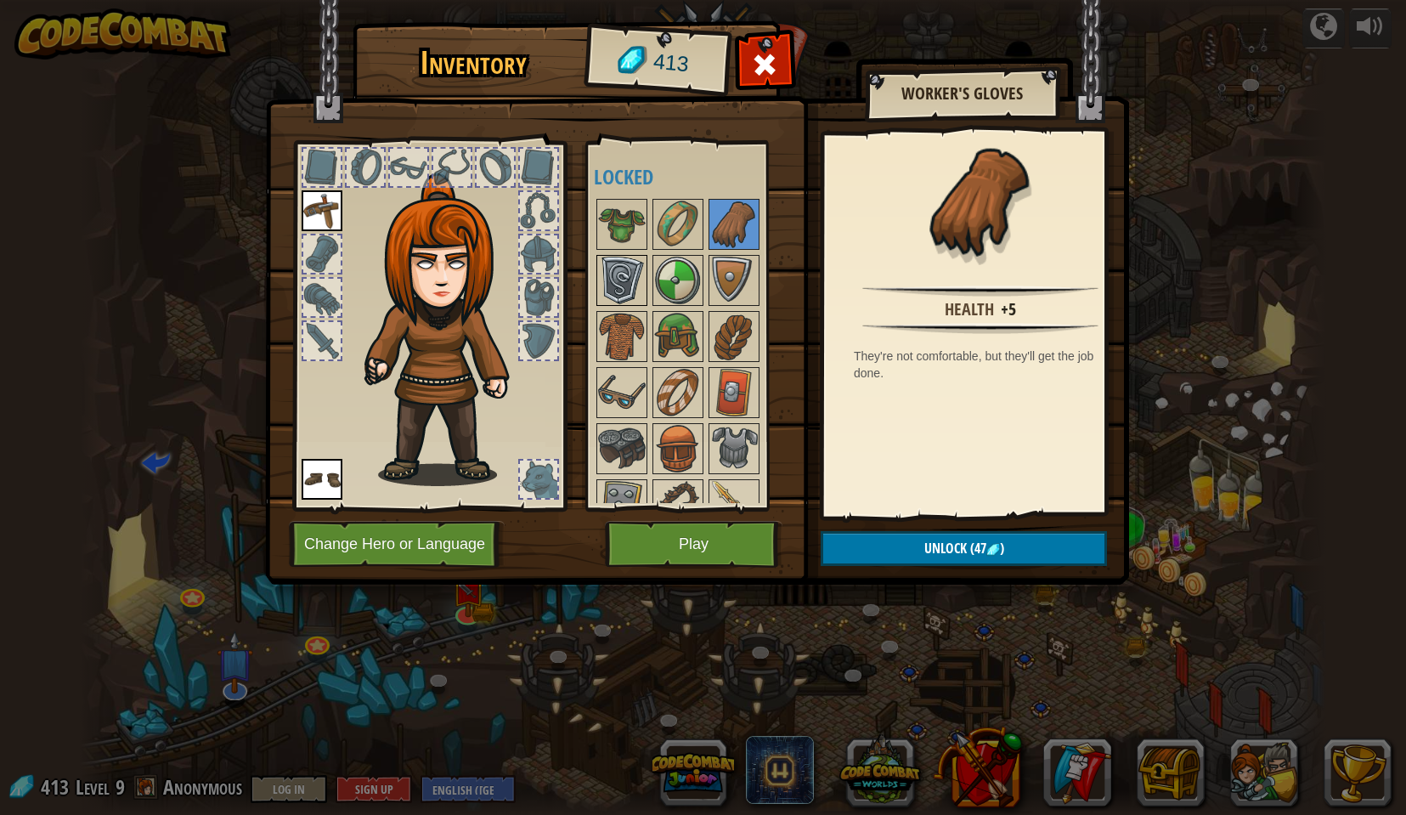
click at [625, 274] on img at bounding box center [622, 281] width 48 height 48
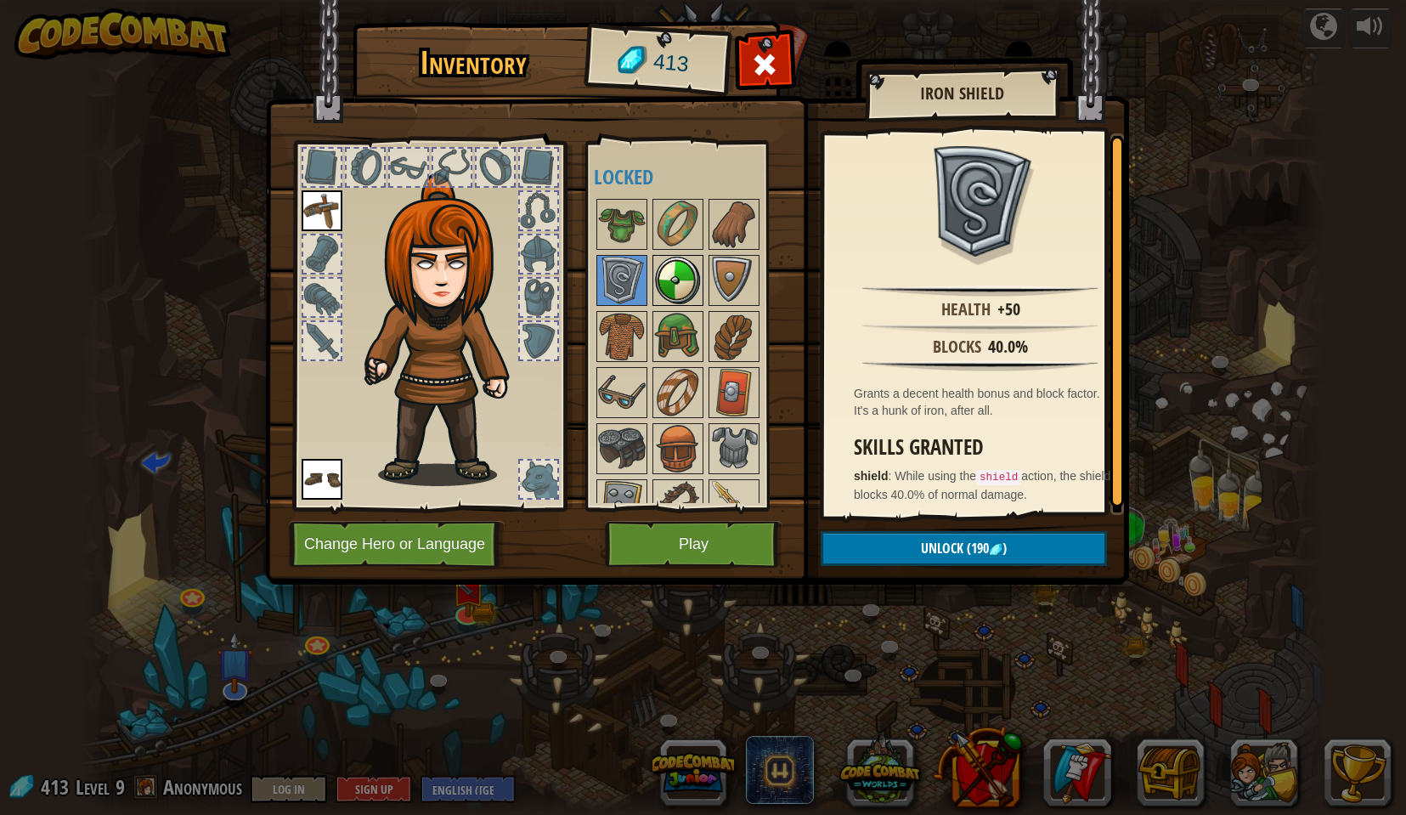
drag, startPoint x: 668, startPoint y: 464, endPoint x: 668, endPoint y: 300, distance: 164.0
click at [663, 293] on div "Available Equip Equip (double-click to equip) Locked" at bounding box center [700, 326] width 213 height 354
click at [747, 494] on img at bounding box center [734, 505] width 48 height 48
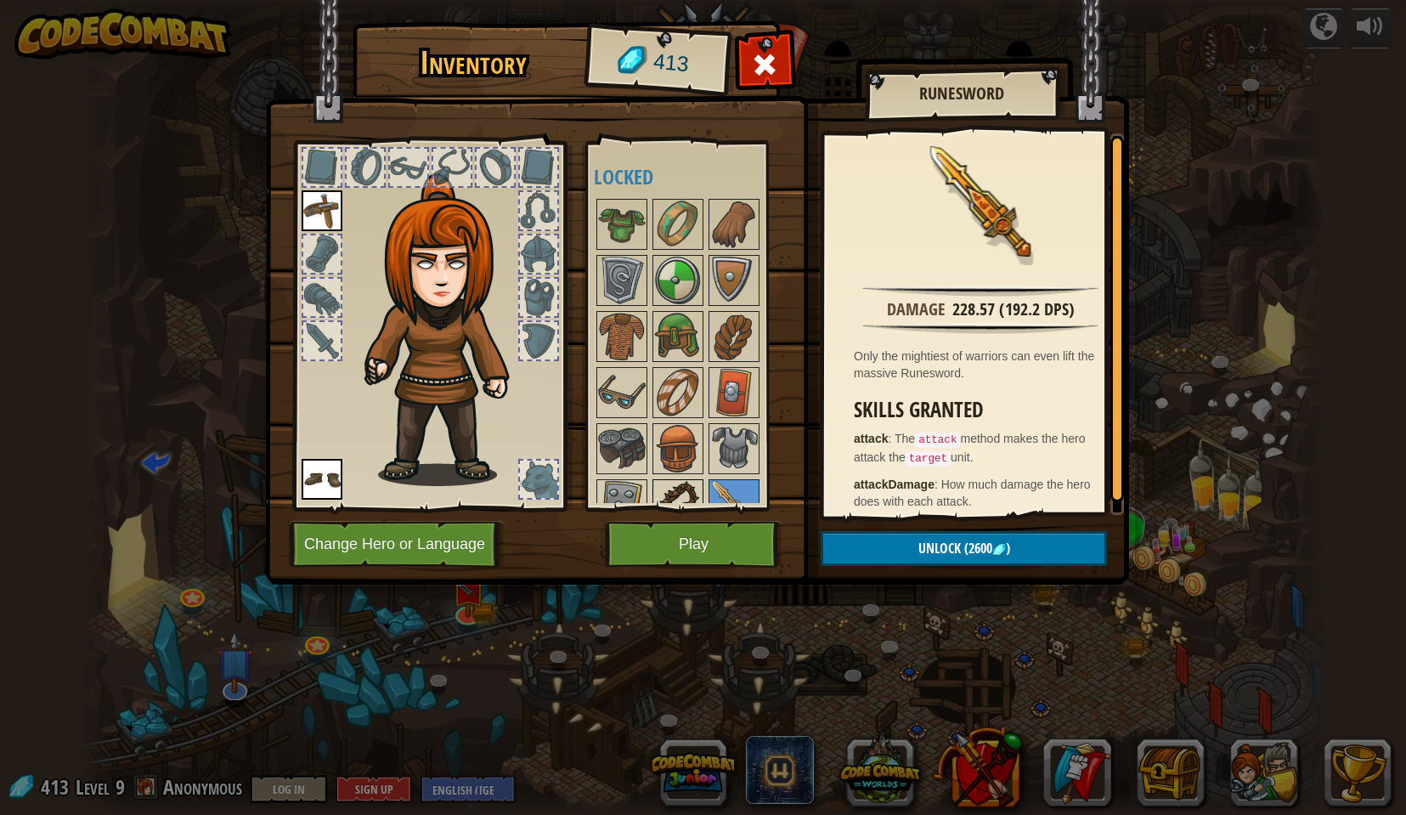
click at [698, 490] on img at bounding box center [678, 505] width 48 height 48
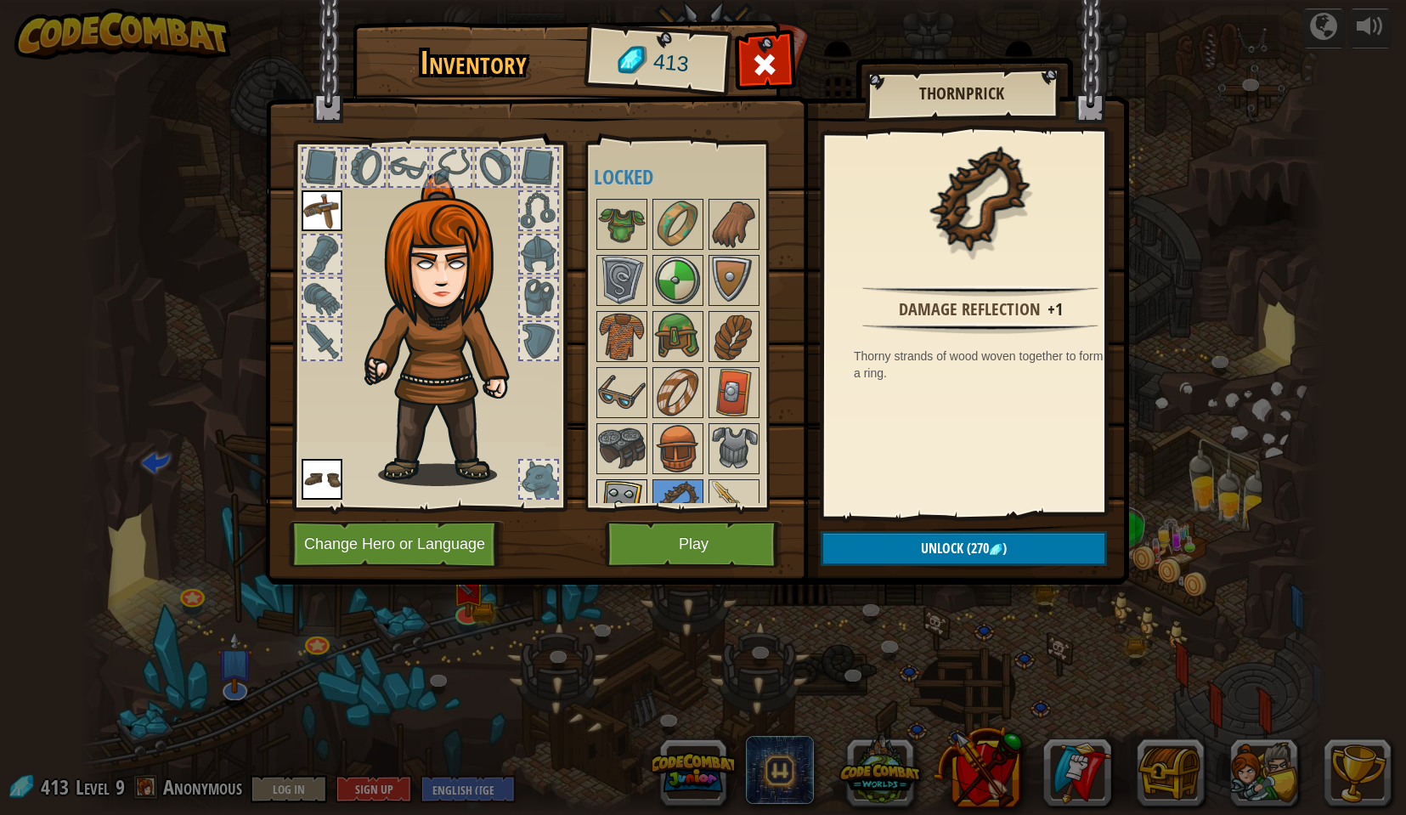
click at [639, 489] on img at bounding box center [622, 505] width 48 height 48
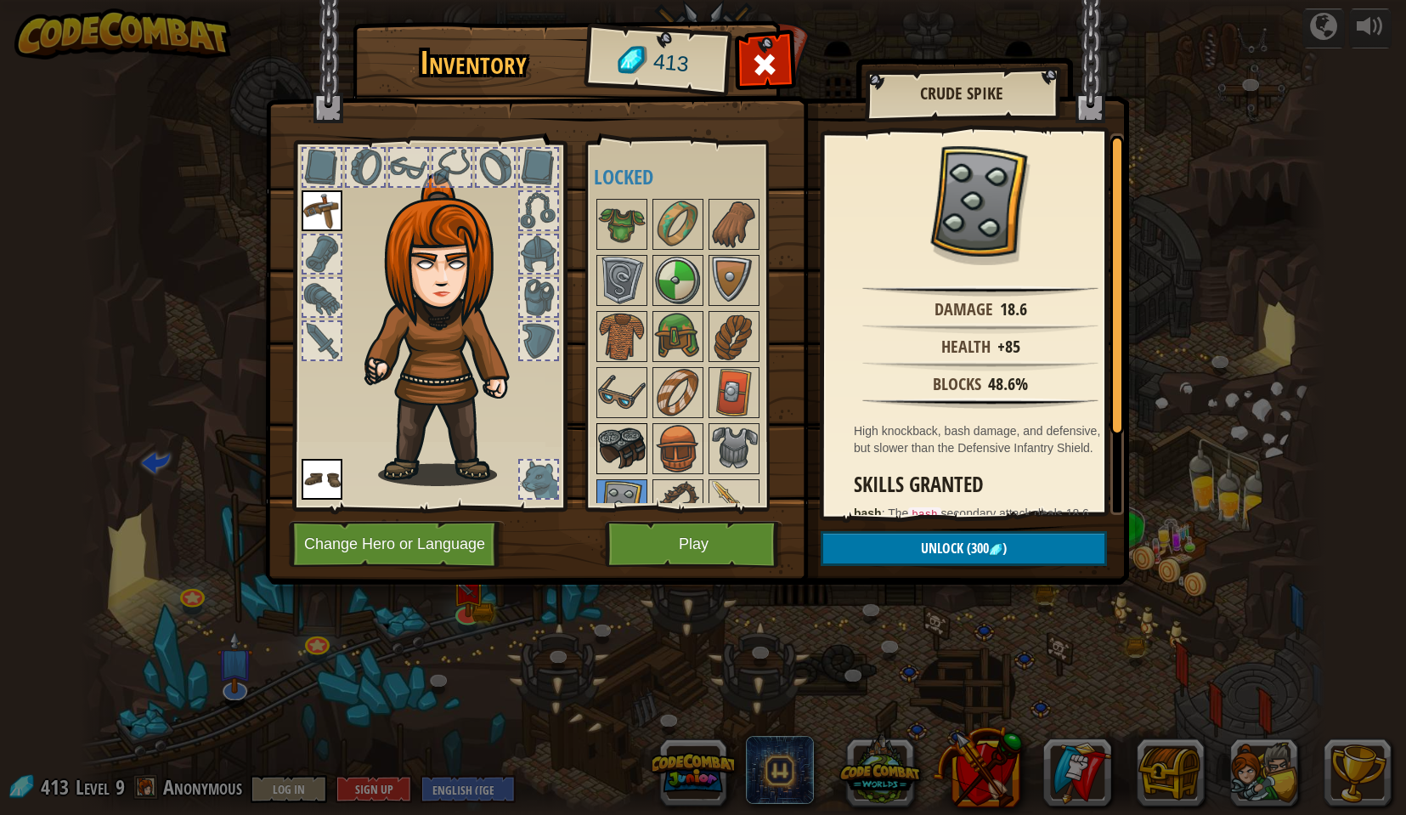
drag, startPoint x: 624, startPoint y: 458, endPoint x: 625, endPoint y: 445, distance: 12.9
click at [624, 457] on img at bounding box center [622, 449] width 48 height 48
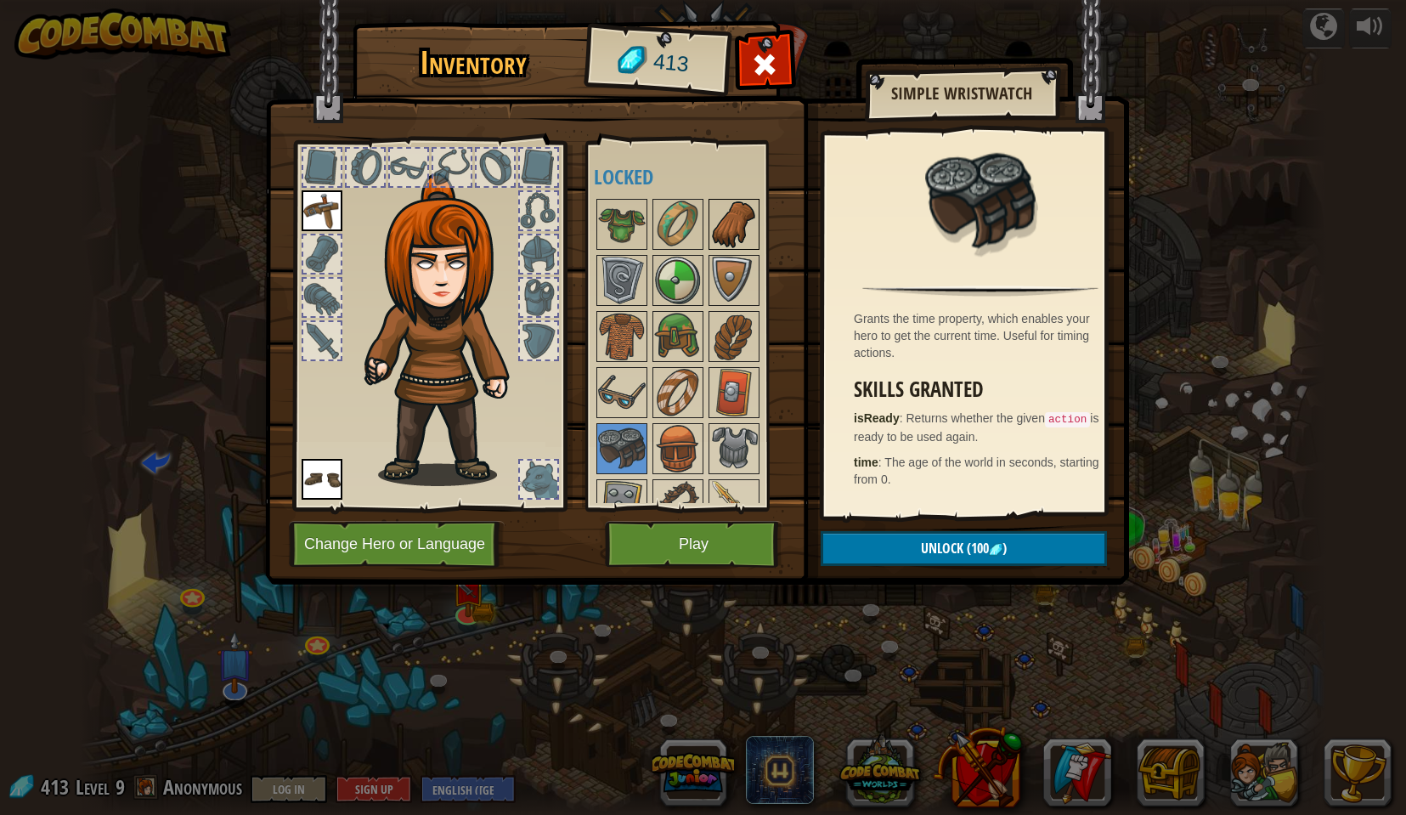
click at [731, 229] on img at bounding box center [734, 225] width 48 height 48
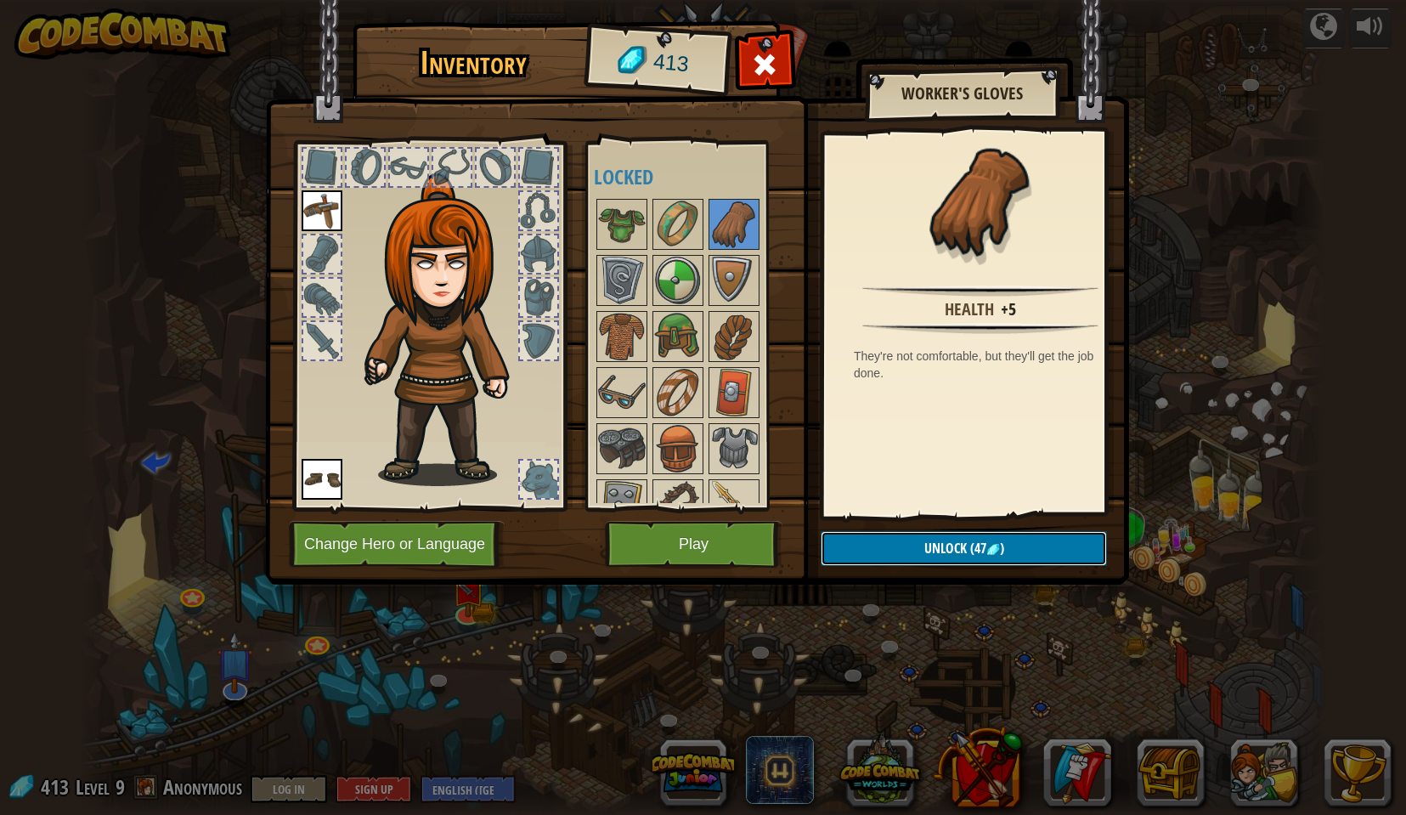
click at [1000, 541] on span ")" at bounding box center [1002, 548] width 4 height 19
click at [935, 544] on button "Confirm" at bounding box center [964, 548] width 286 height 35
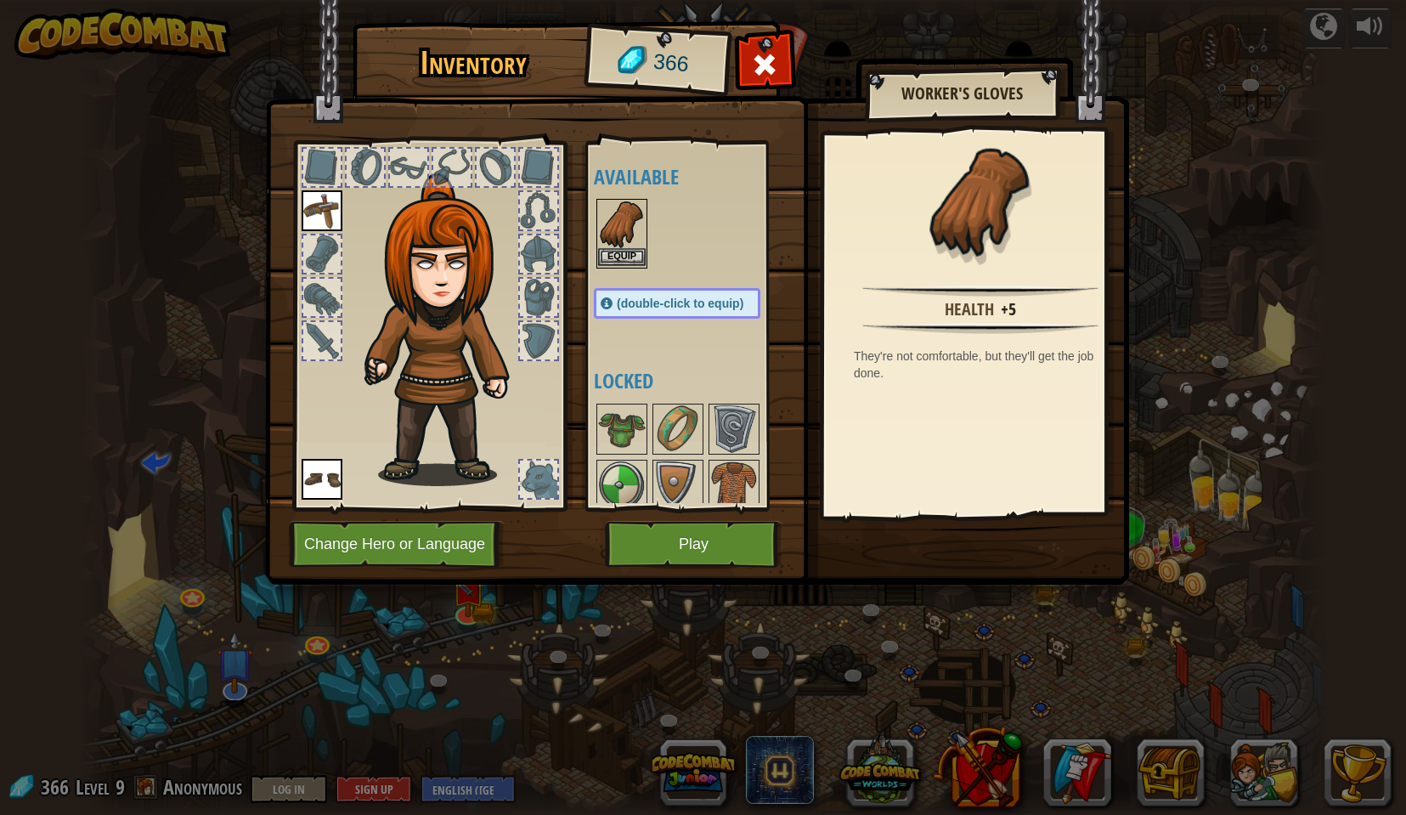
click at [612, 224] on img at bounding box center [622, 225] width 48 height 48
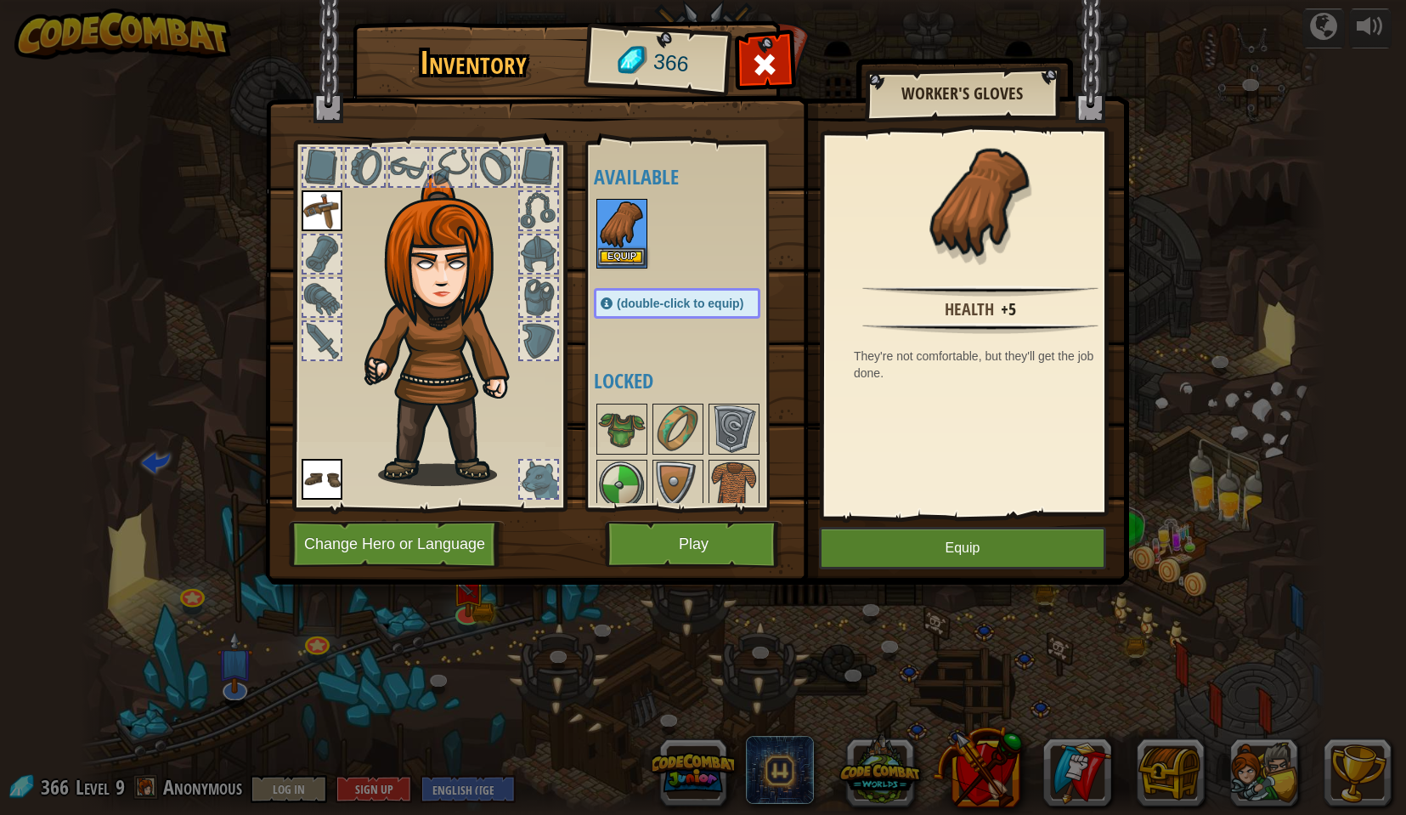
click at [612, 224] on img at bounding box center [622, 225] width 48 height 48
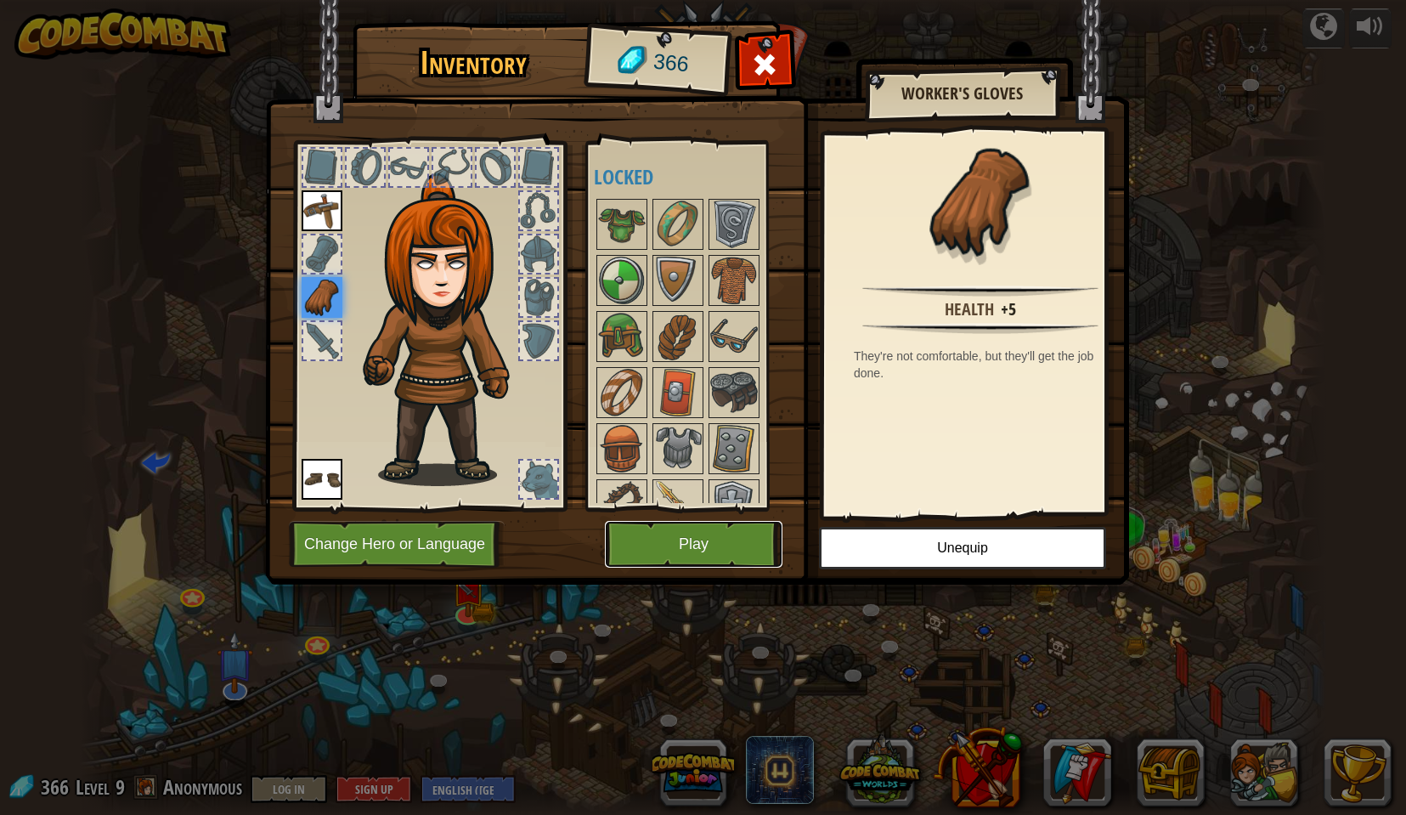
click at [748, 548] on button "Play" at bounding box center [694, 544] width 178 height 47
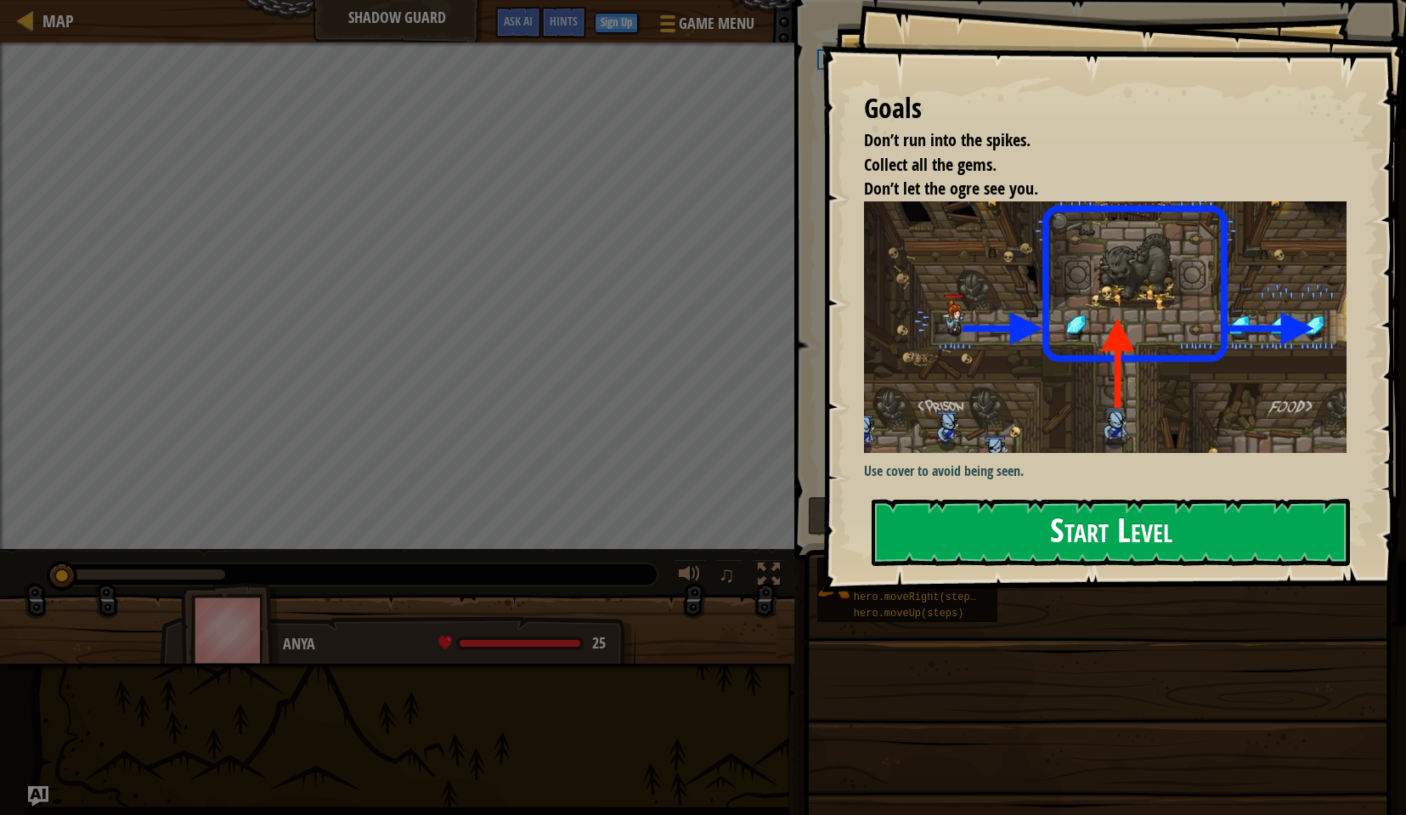
click at [1121, 547] on button "Start Level" at bounding box center [1111, 532] width 478 height 67
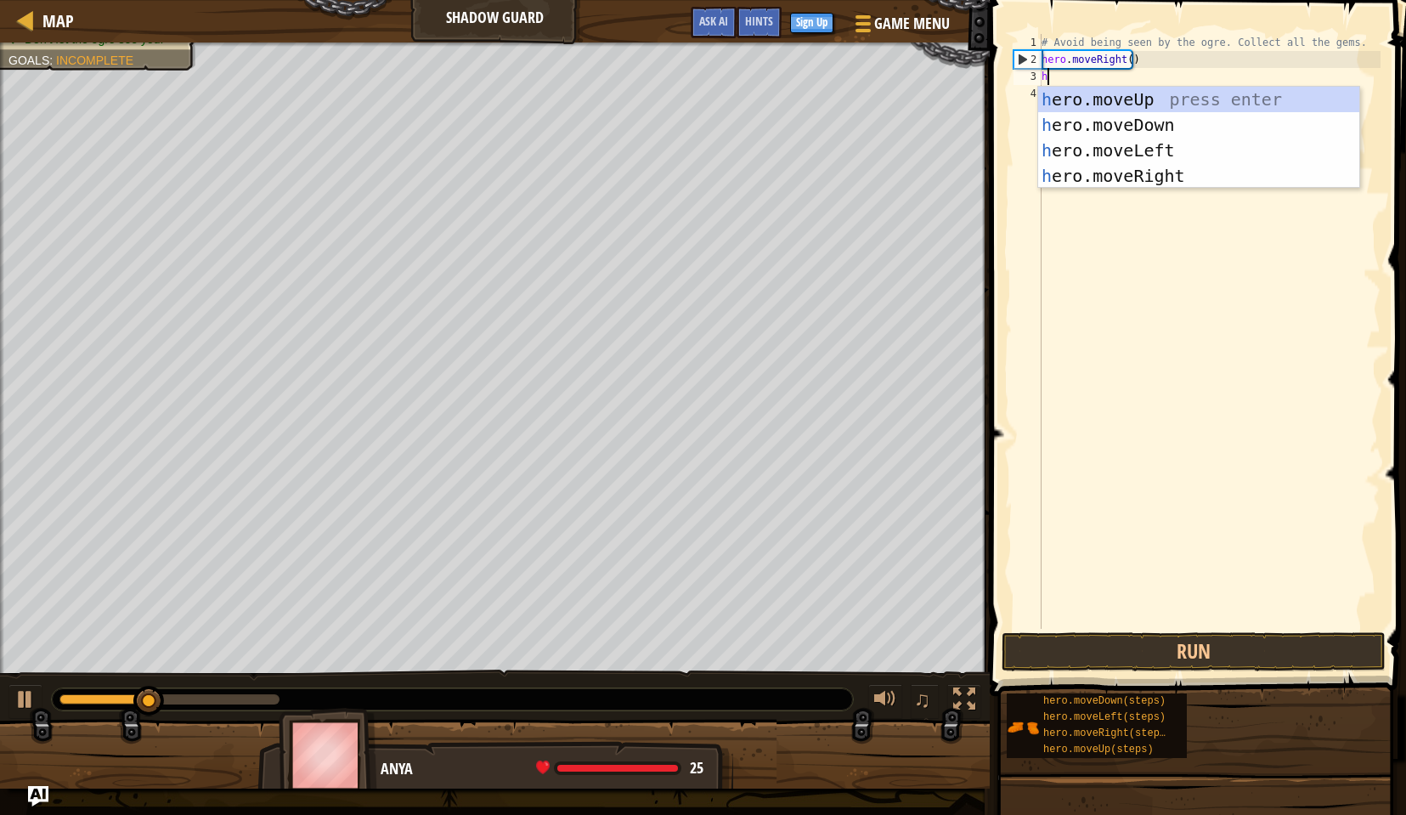
scroll to position [8, 0]
type textarea "her"
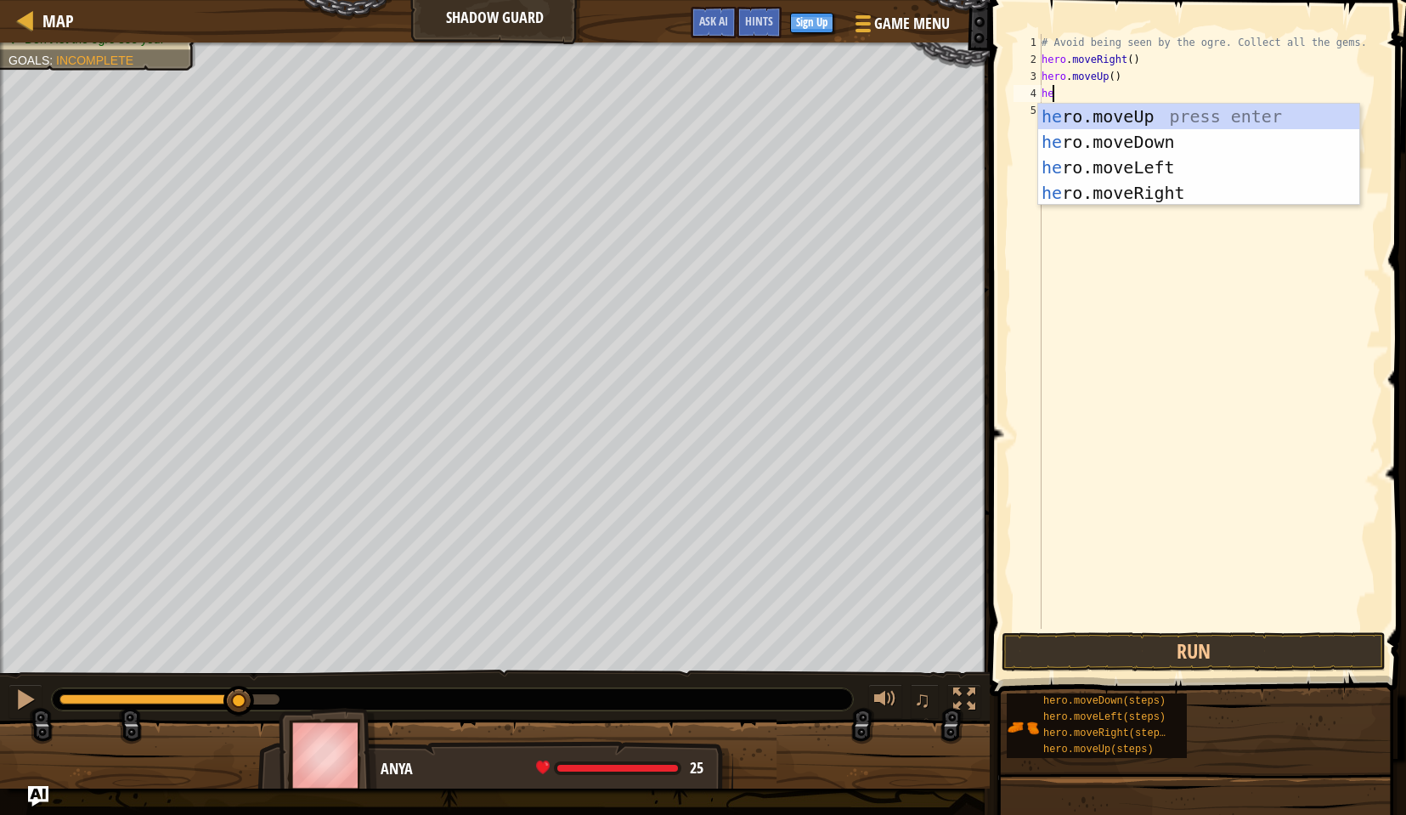
type textarea "her"
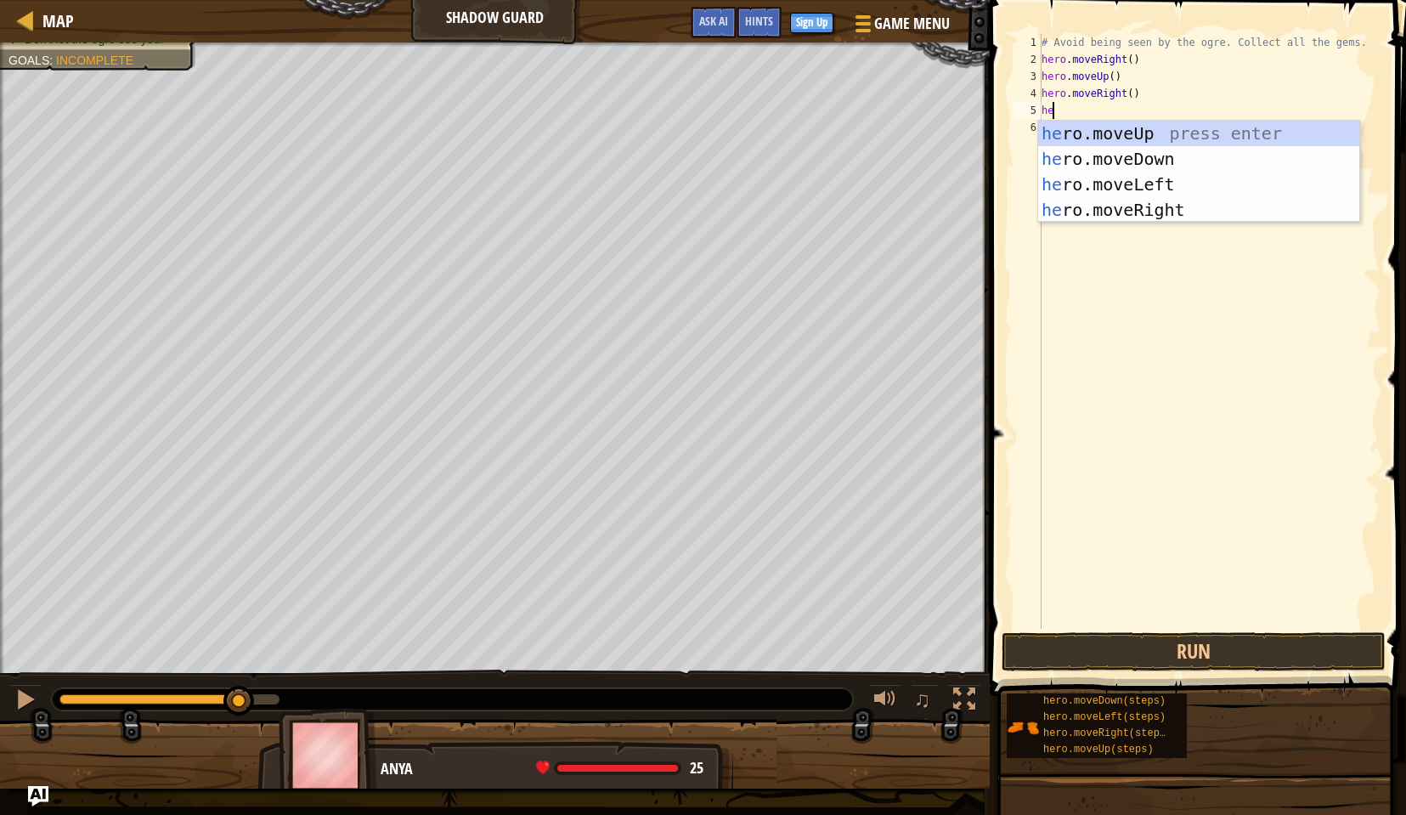
type textarea "her"
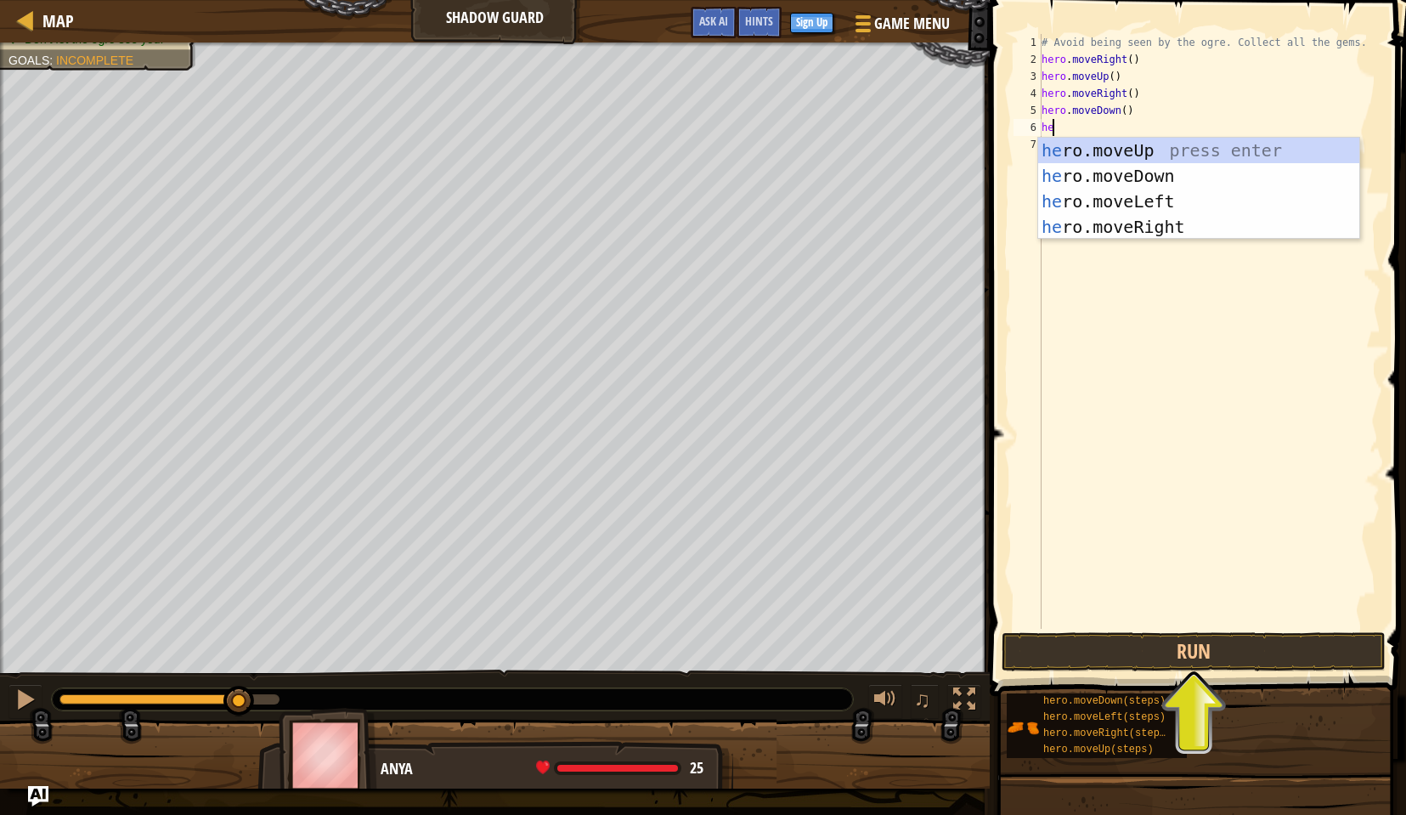
type textarea "her"
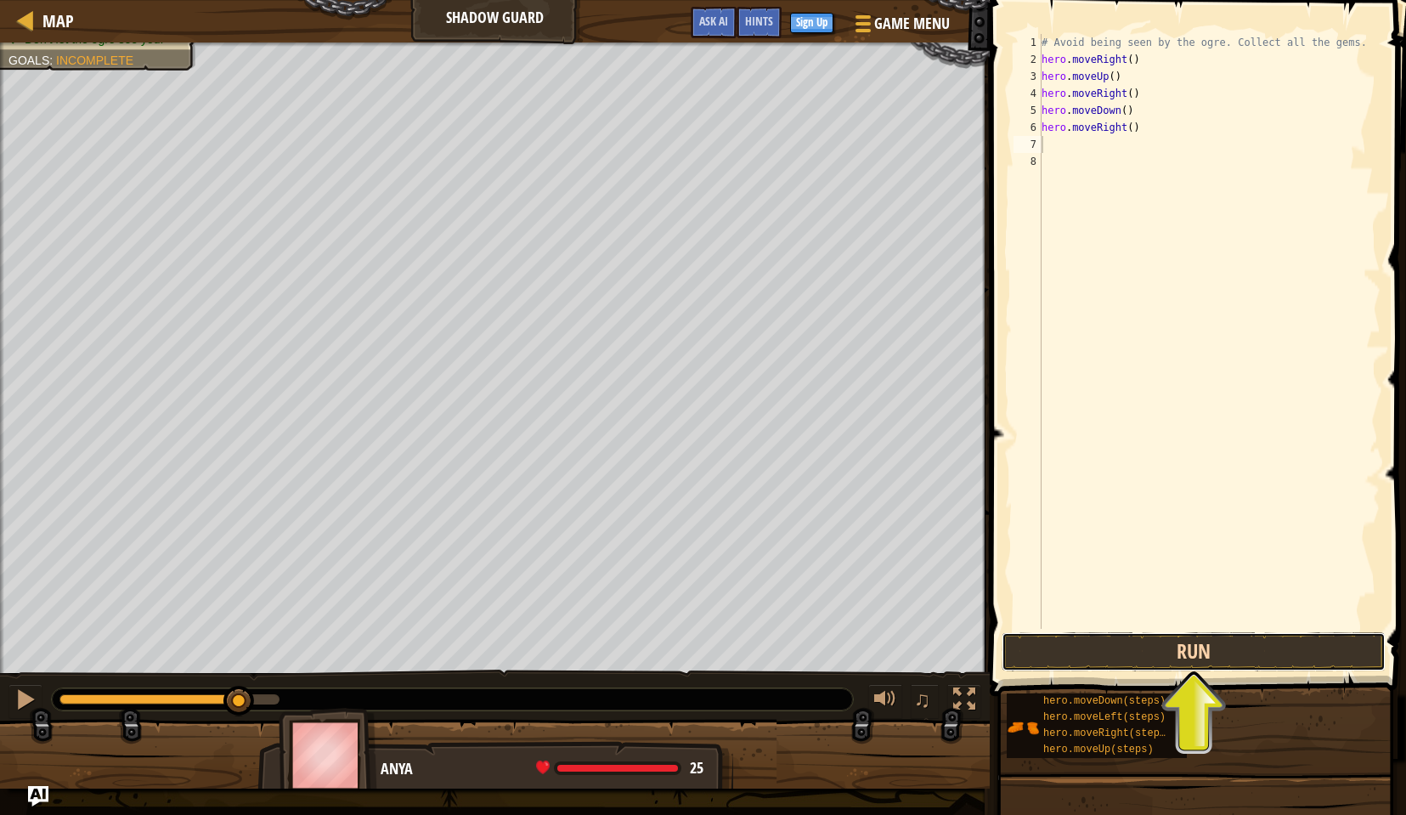
click at [1169, 659] on button "Run" at bounding box center [1194, 651] width 384 height 39
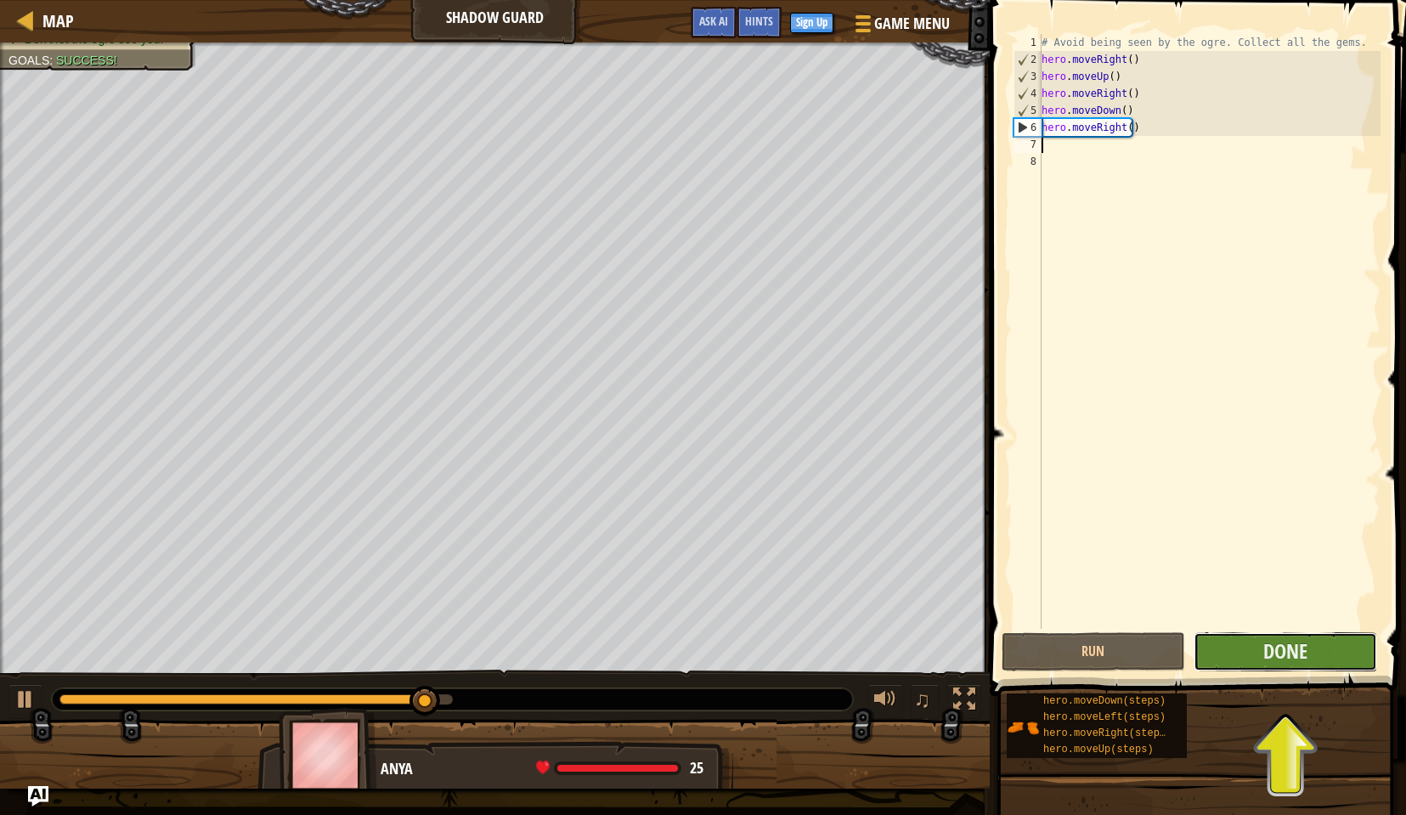
click at [1262, 655] on button "Done" at bounding box center [1286, 651] width 184 height 39
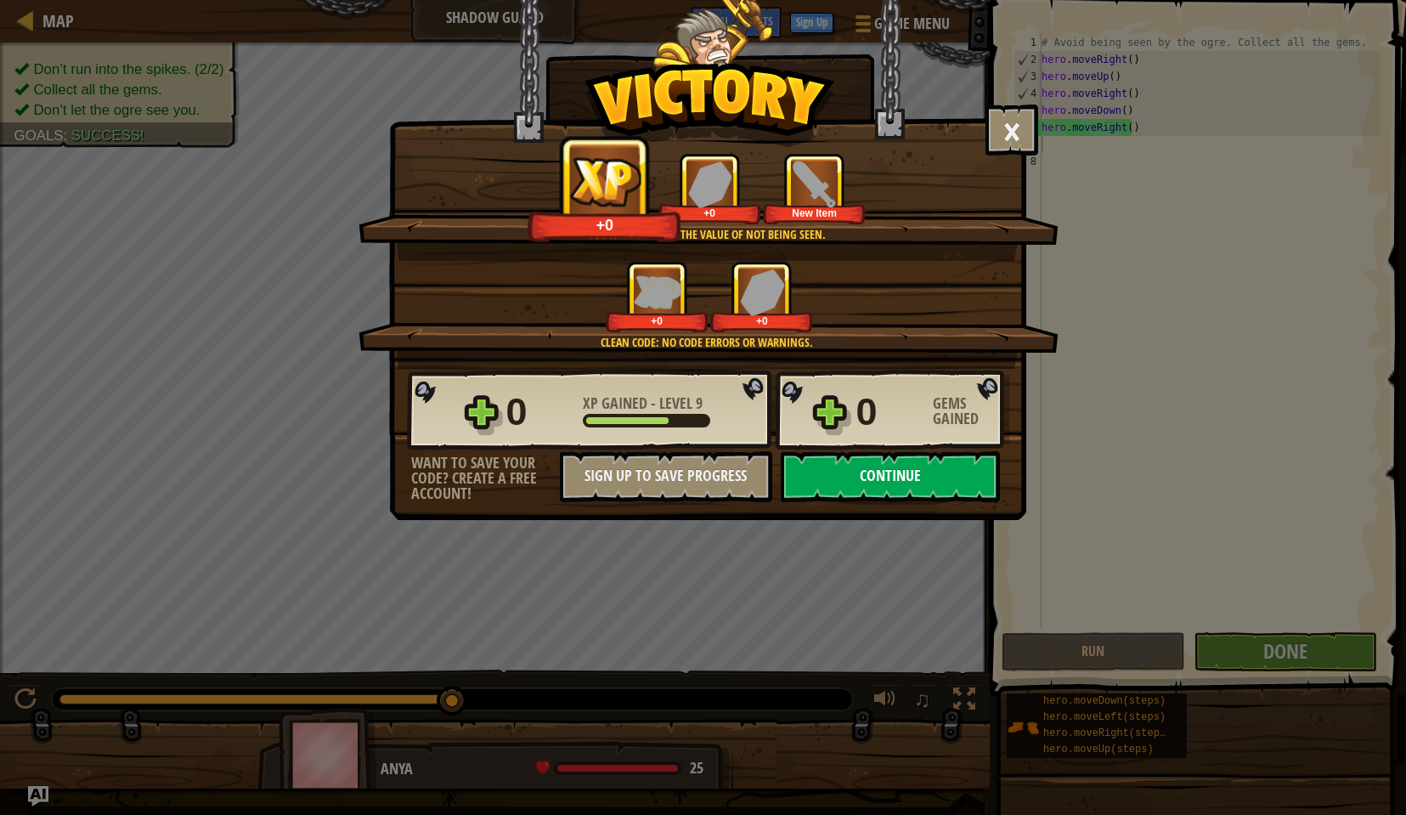
click at [919, 479] on button "Continue" at bounding box center [890, 476] width 219 height 51
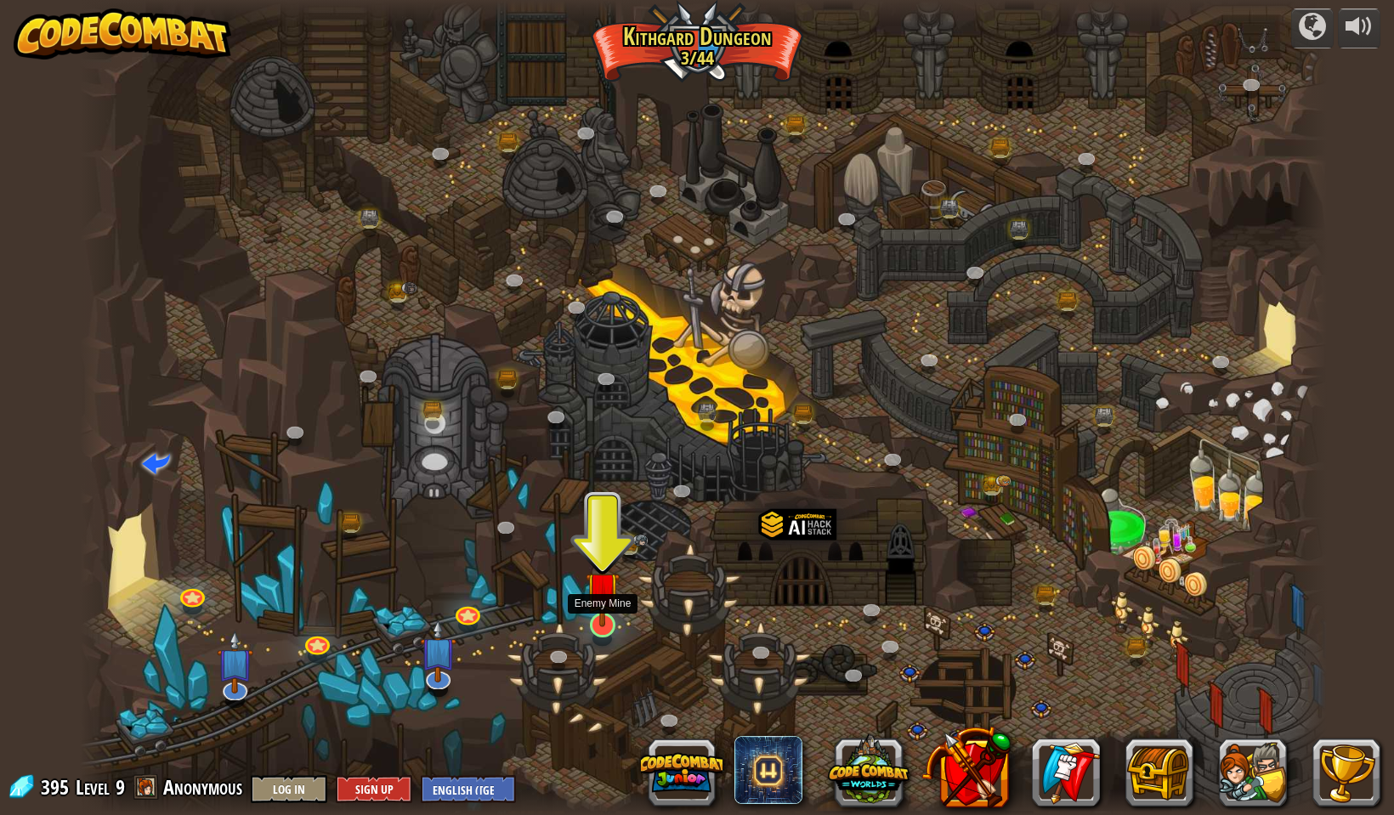
click at [605, 602] on img at bounding box center [602, 588] width 34 height 77
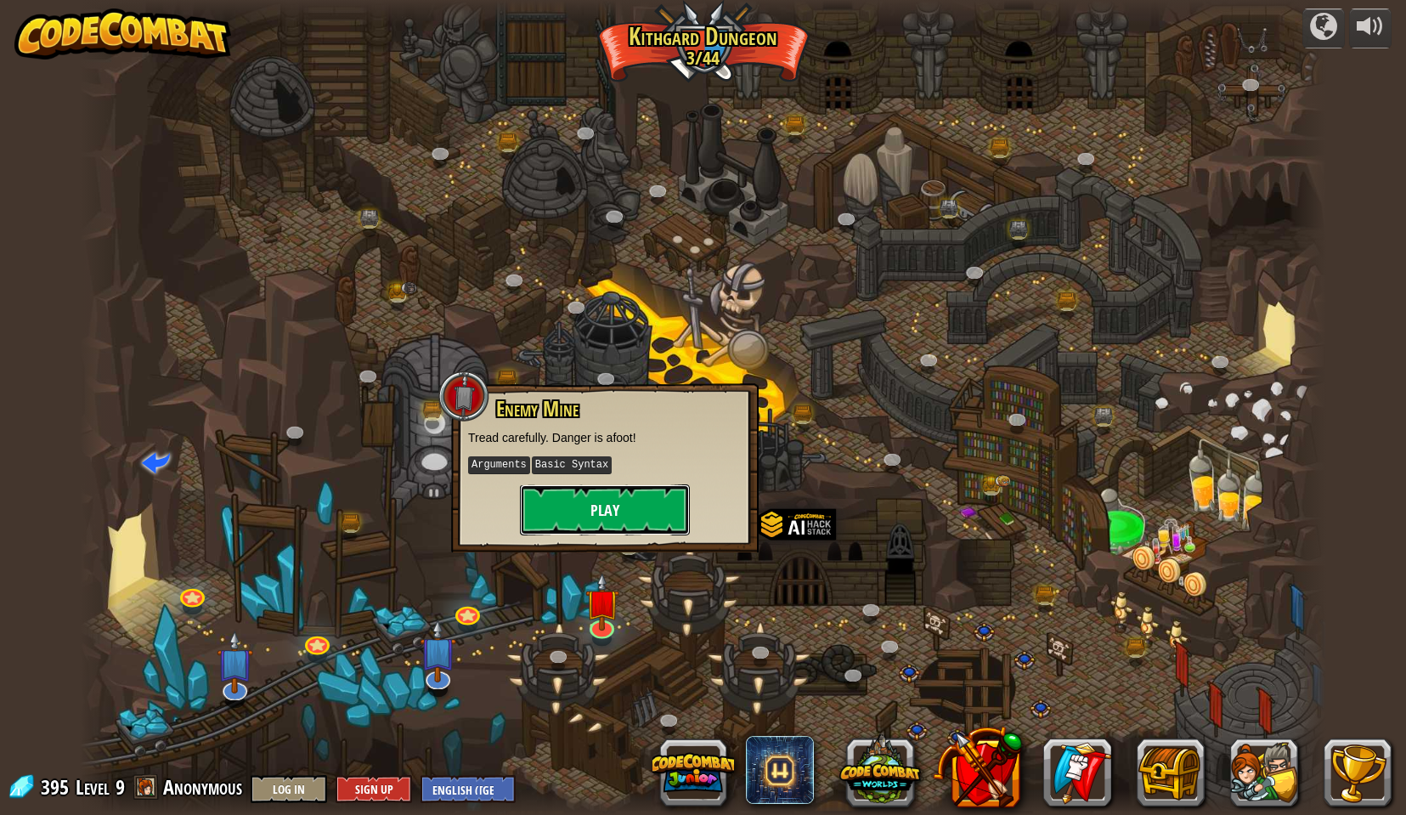
click at [616, 516] on button "Play" at bounding box center [605, 509] width 170 height 51
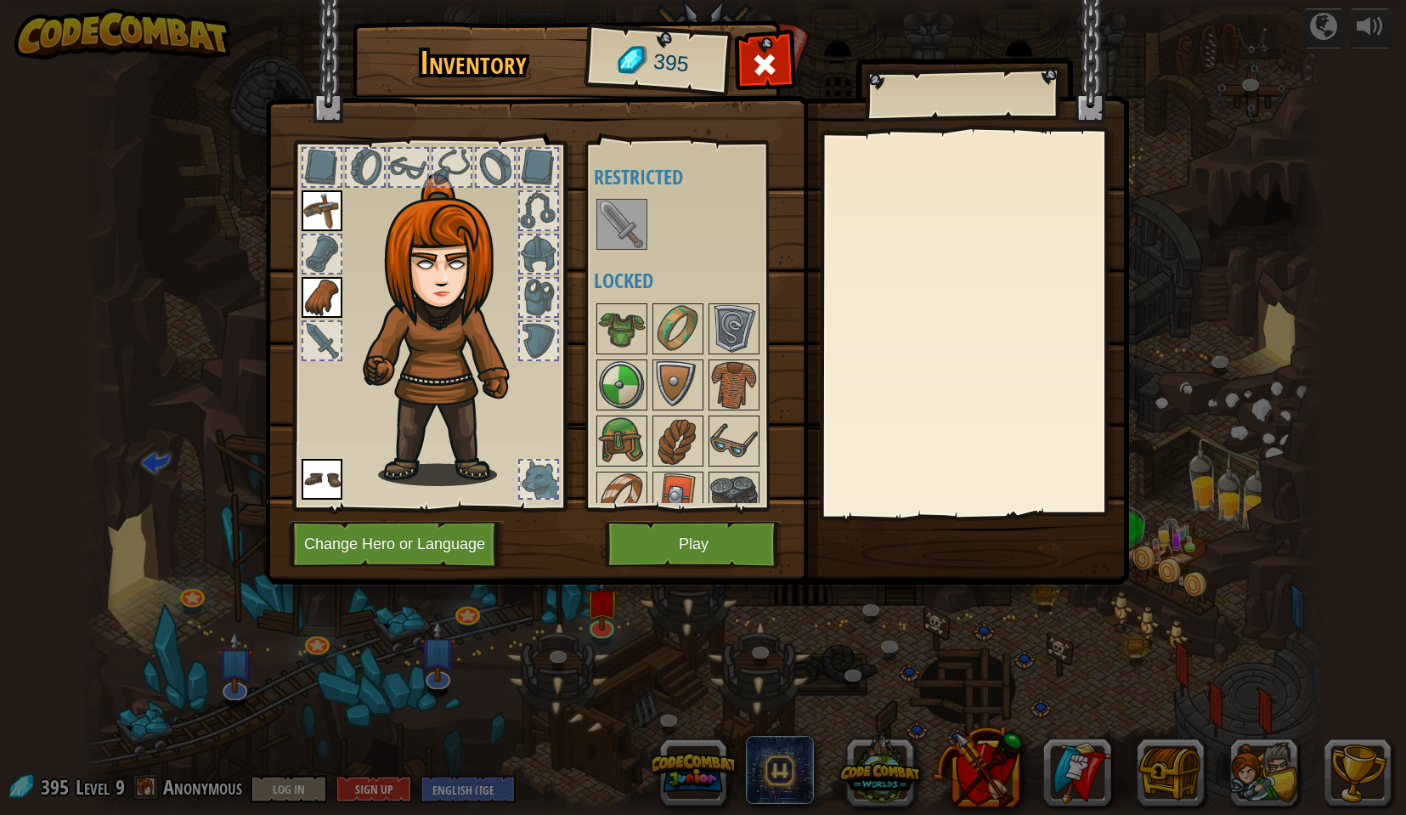
click at [605, 230] on img at bounding box center [622, 225] width 48 height 48
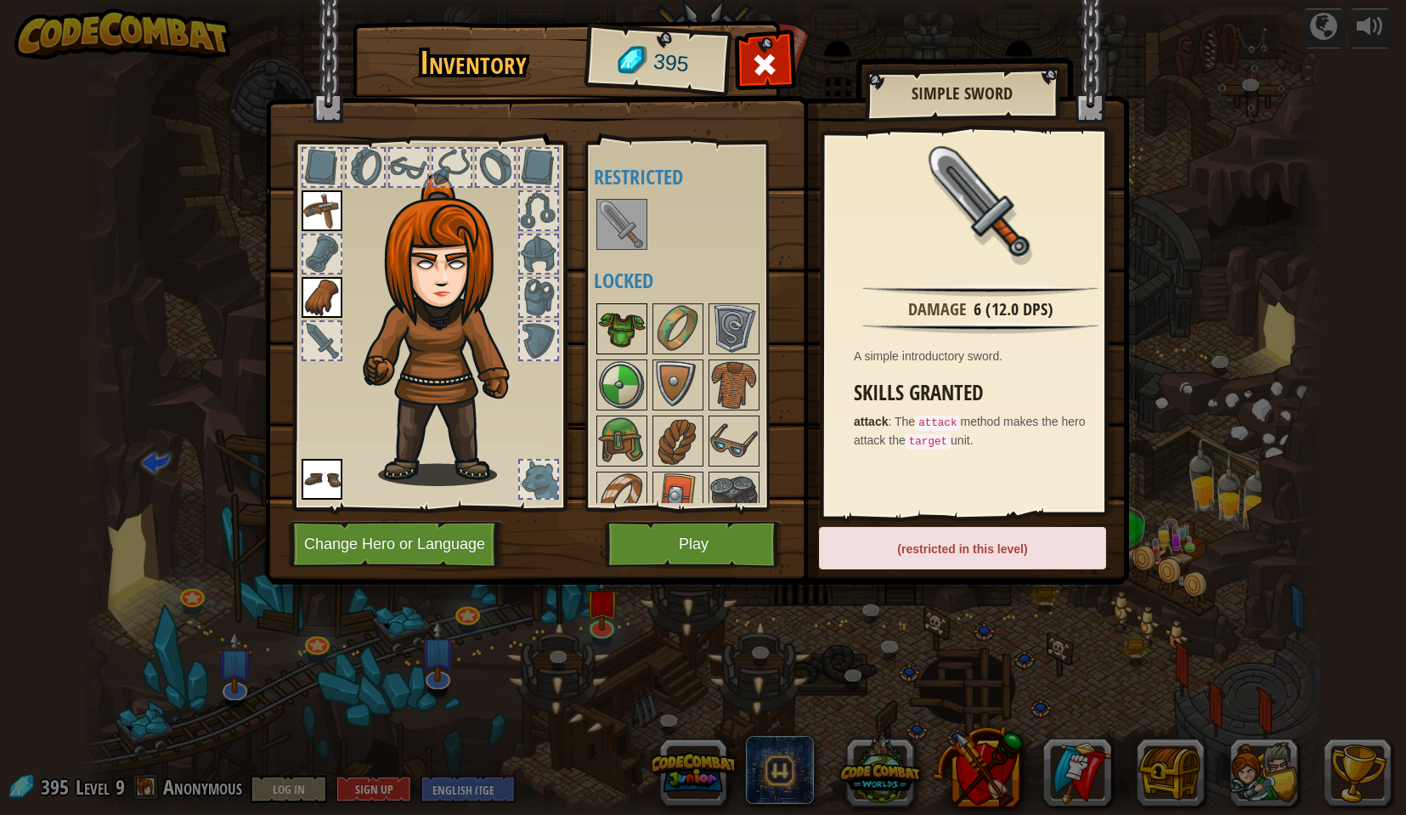
click at [635, 330] on img at bounding box center [622, 329] width 48 height 48
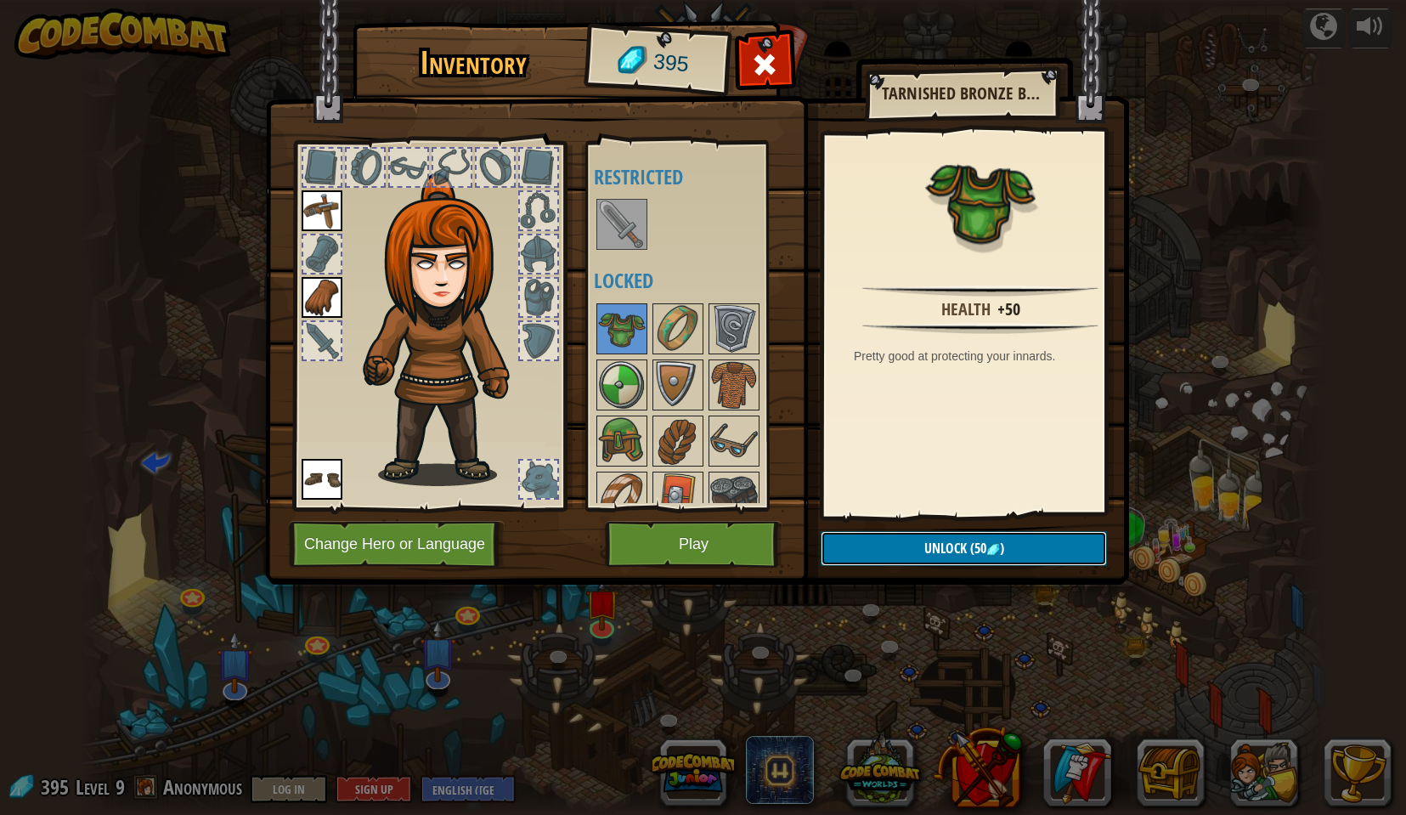
click at [917, 554] on button "Unlock (50 )" at bounding box center [964, 548] width 286 height 35
click at [956, 547] on button "Confirm" at bounding box center [964, 548] width 286 height 35
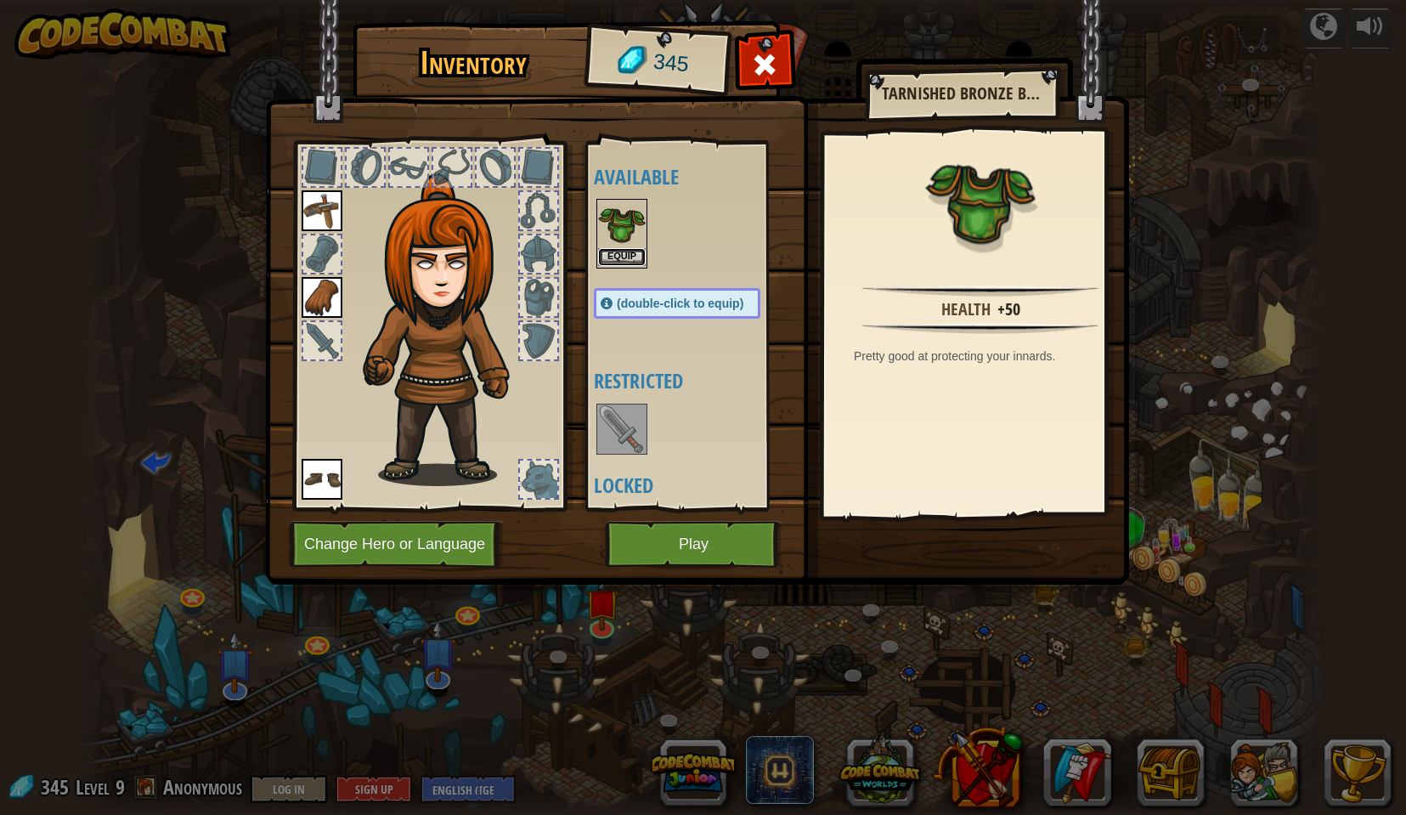
click at [617, 249] on button "Equip" at bounding box center [622, 257] width 48 height 18
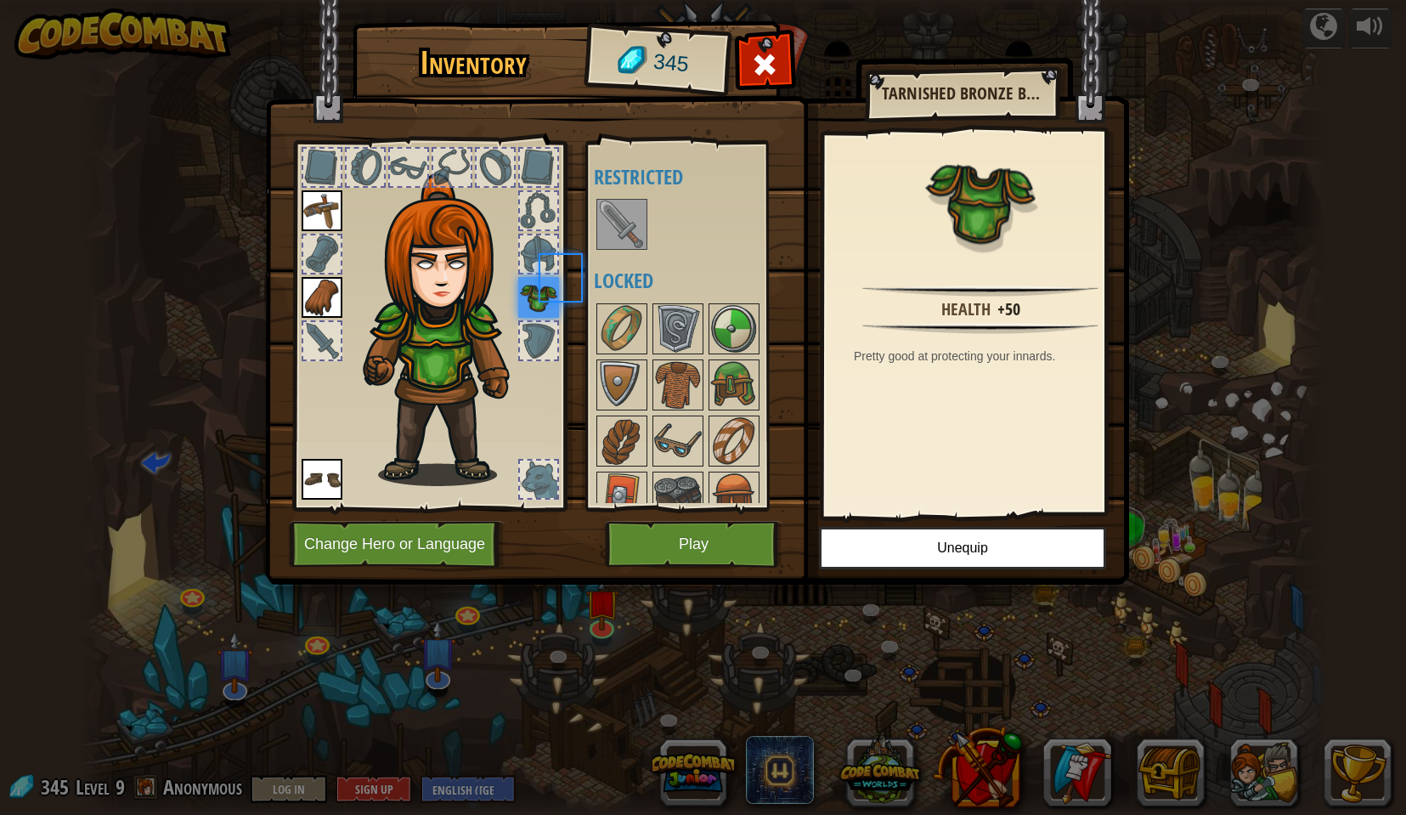
click at [617, 249] on div at bounding box center [622, 224] width 51 height 51
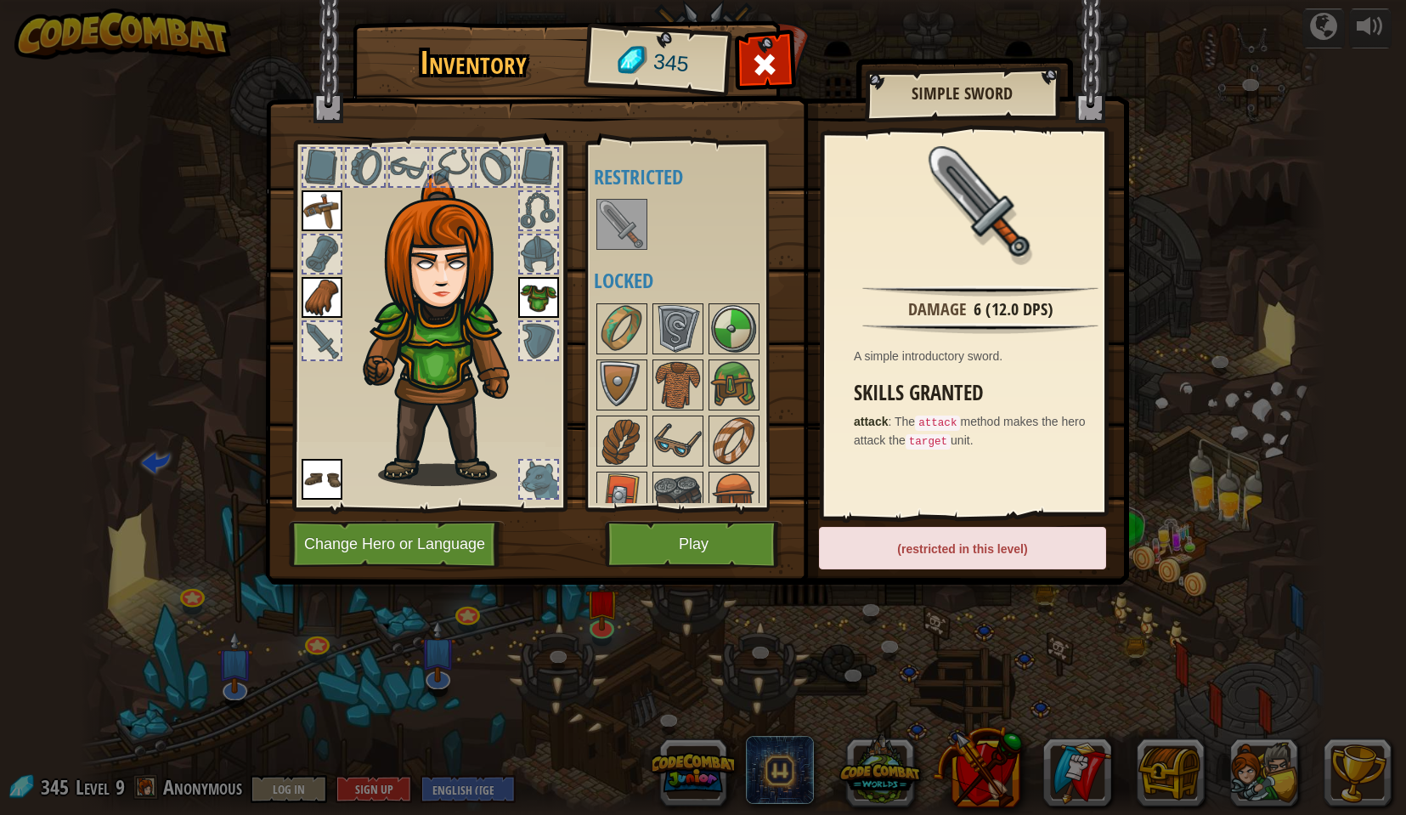
click at [303, 280] on img at bounding box center [322, 297] width 41 height 41
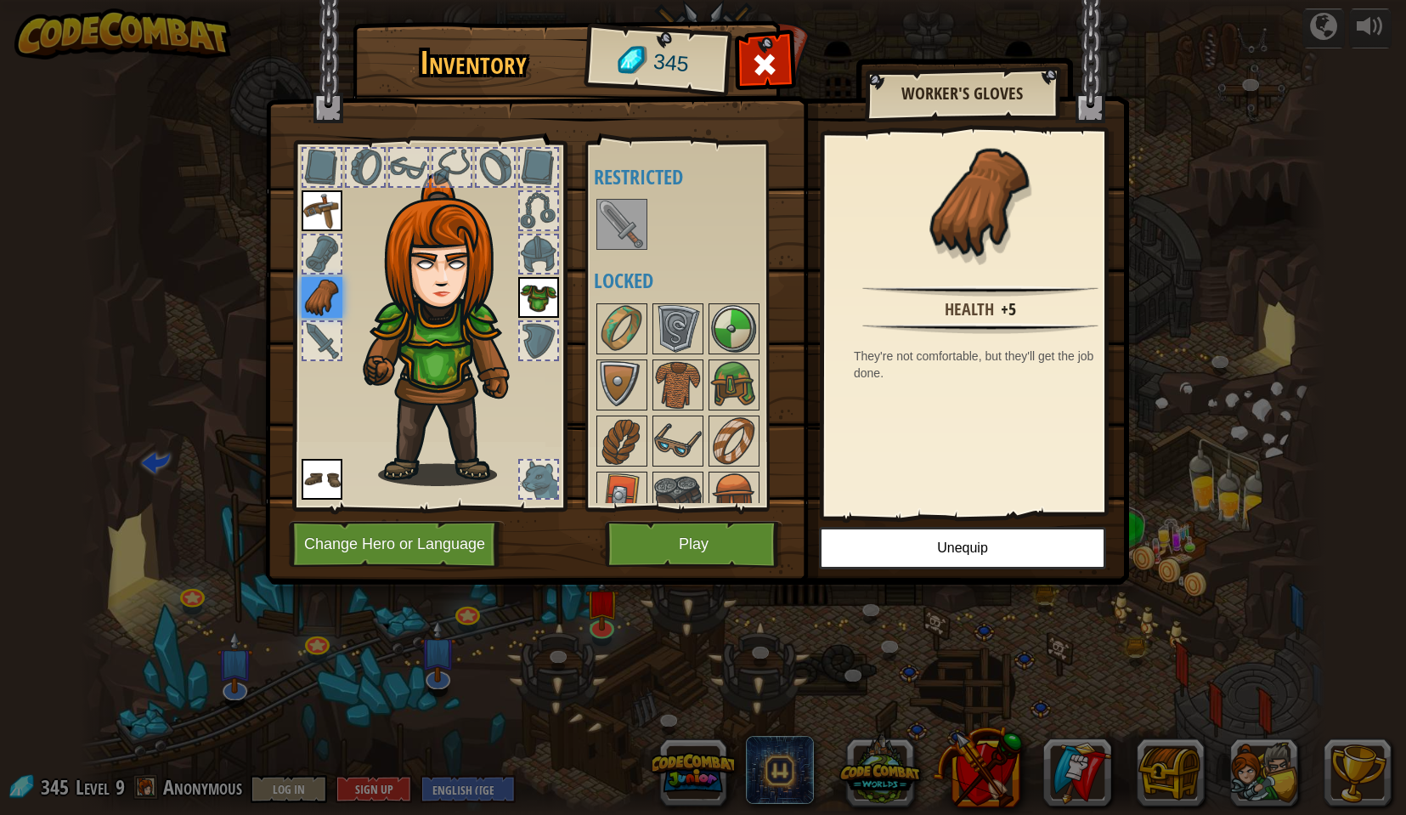
click at [331, 212] on img at bounding box center [322, 210] width 41 height 41
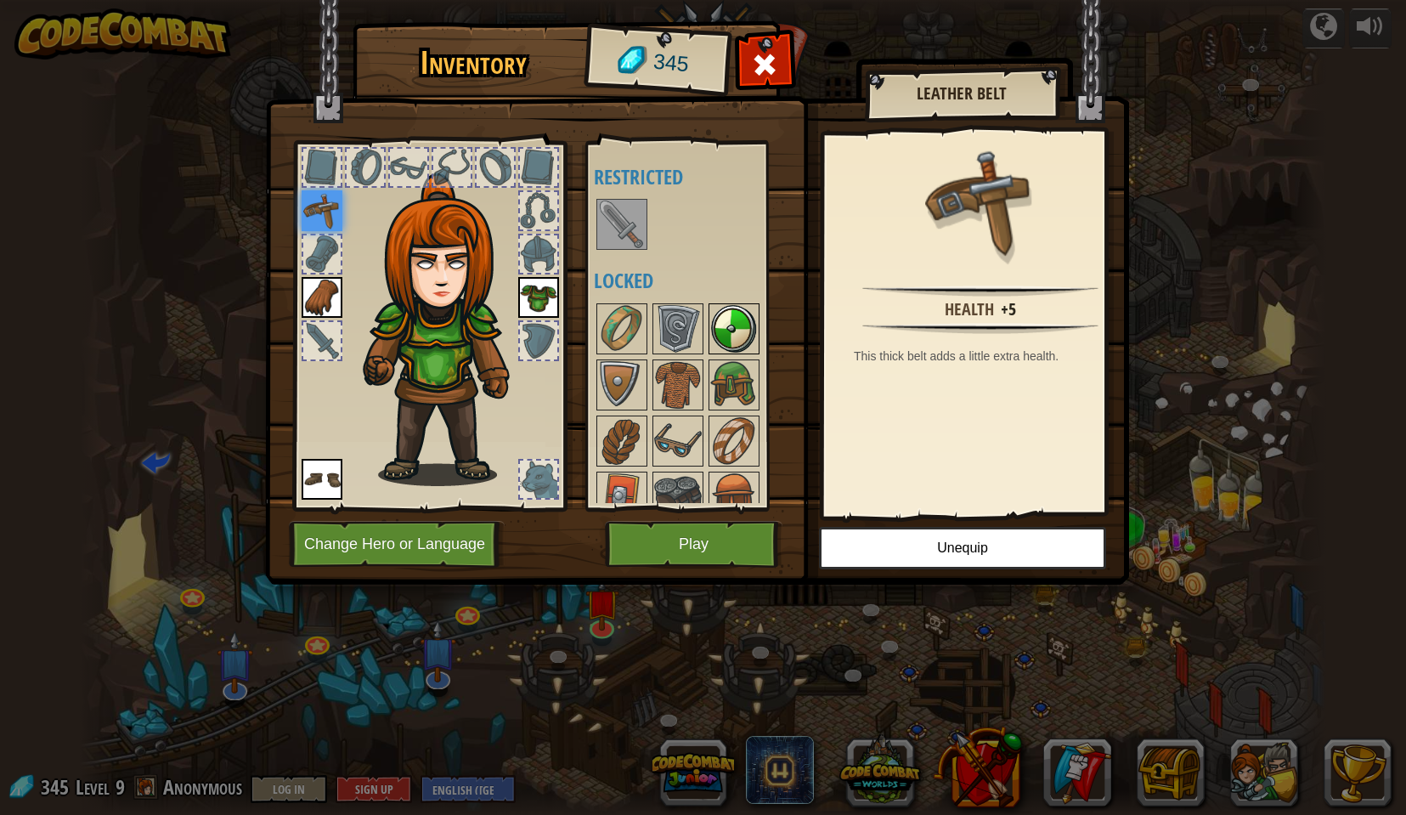
click at [739, 333] on img at bounding box center [734, 329] width 48 height 48
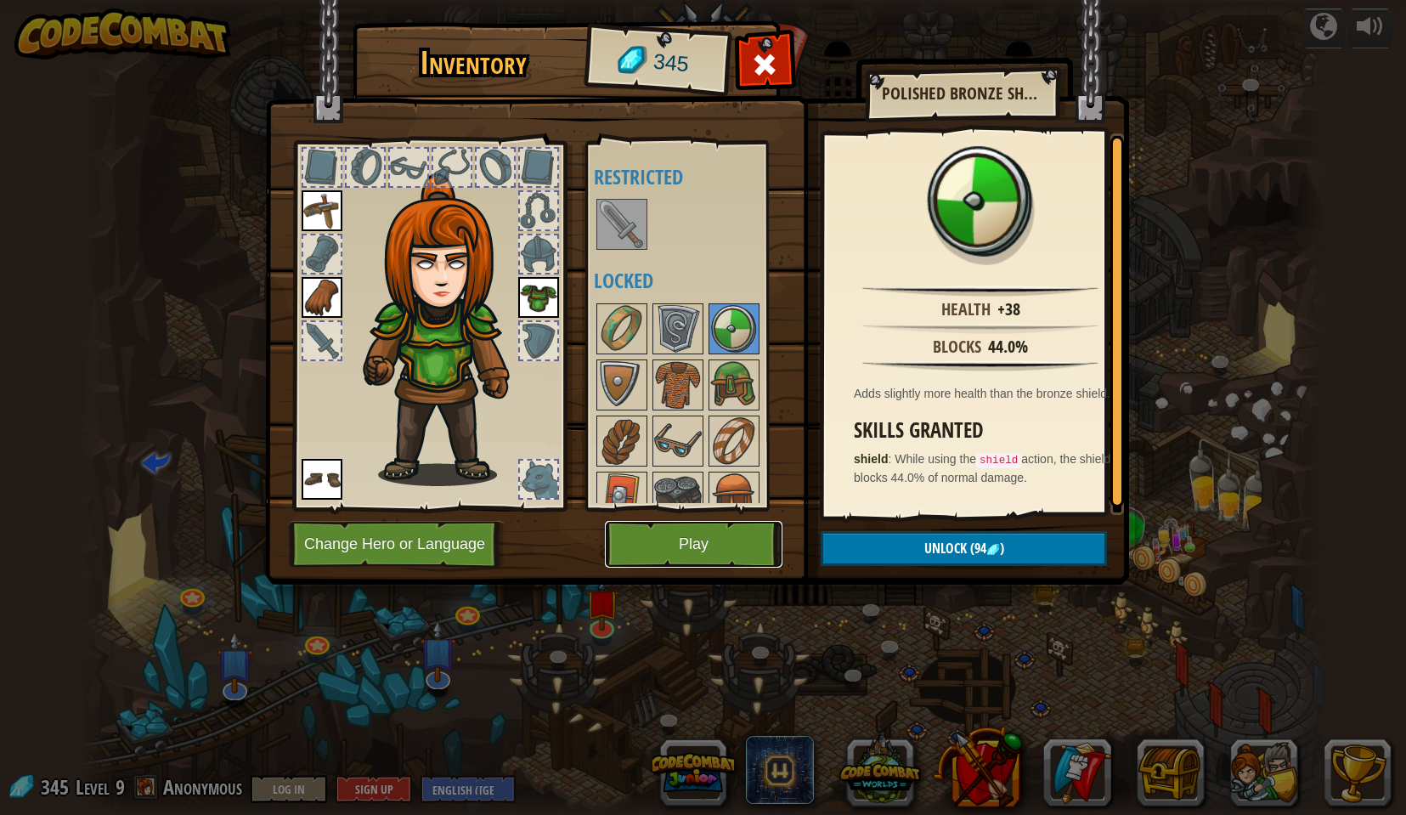
click at [670, 550] on button "Play" at bounding box center [694, 544] width 178 height 47
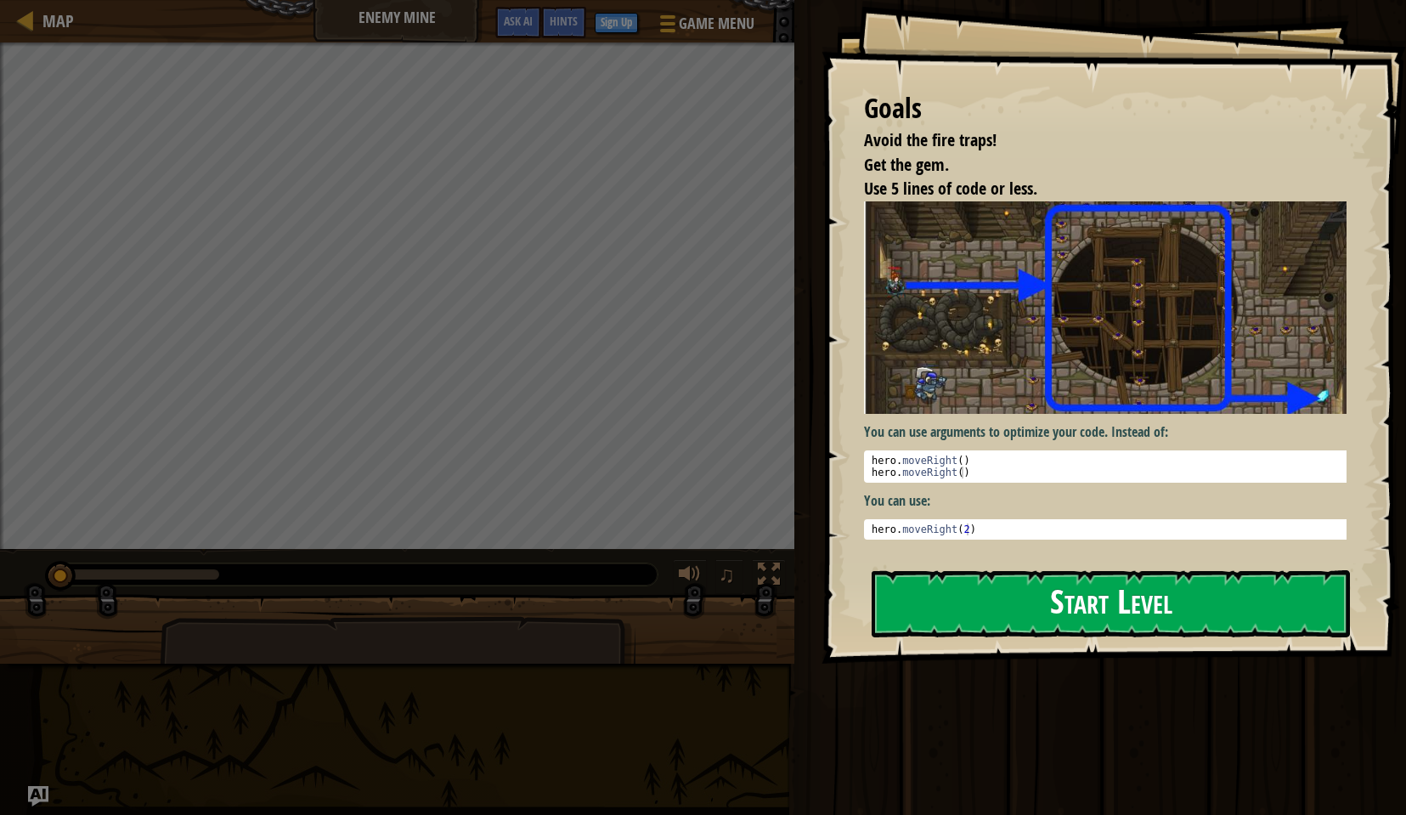
click at [1055, 604] on button "Start Level" at bounding box center [1111, 603] width 478 height 67
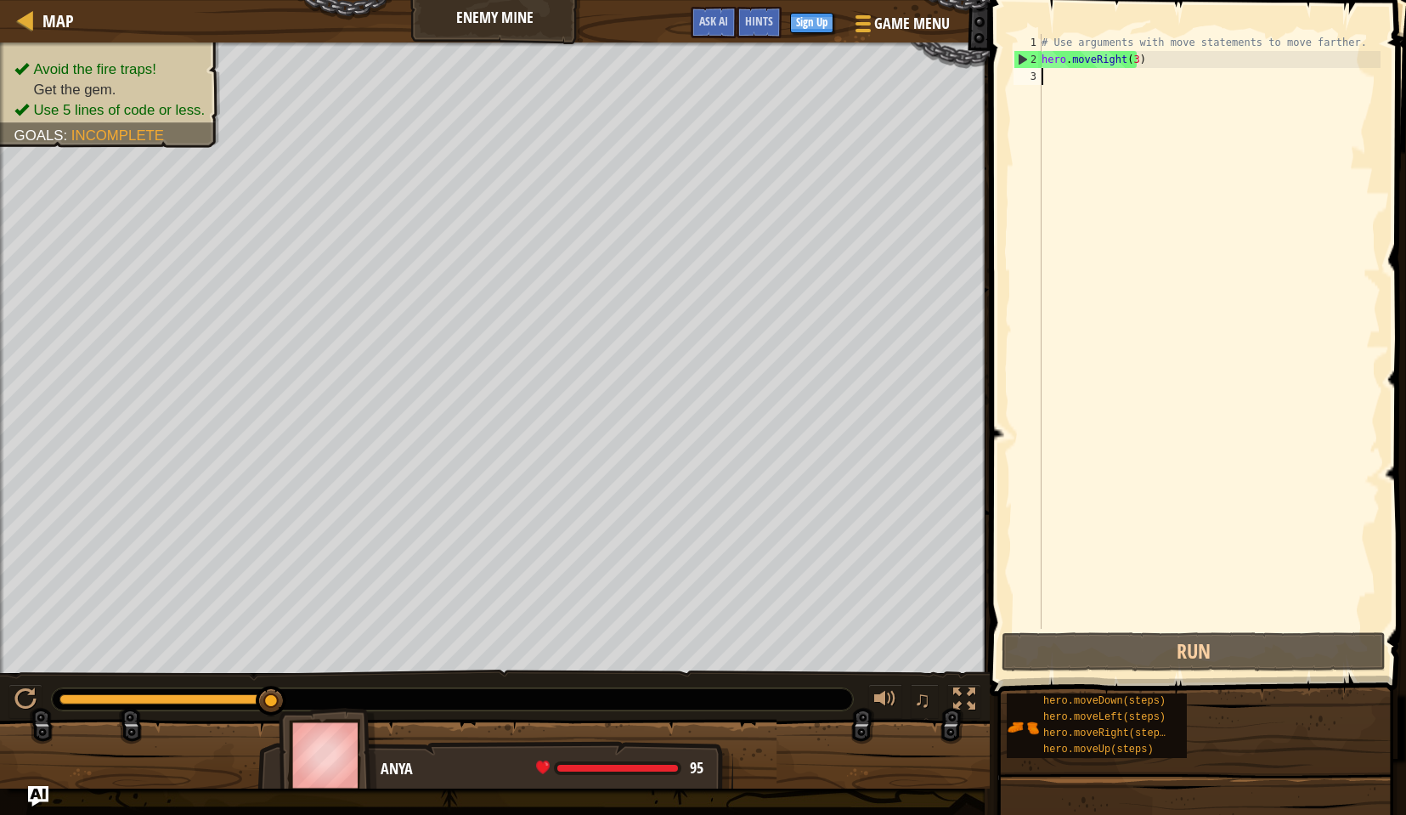
scroll to position [8, 0]
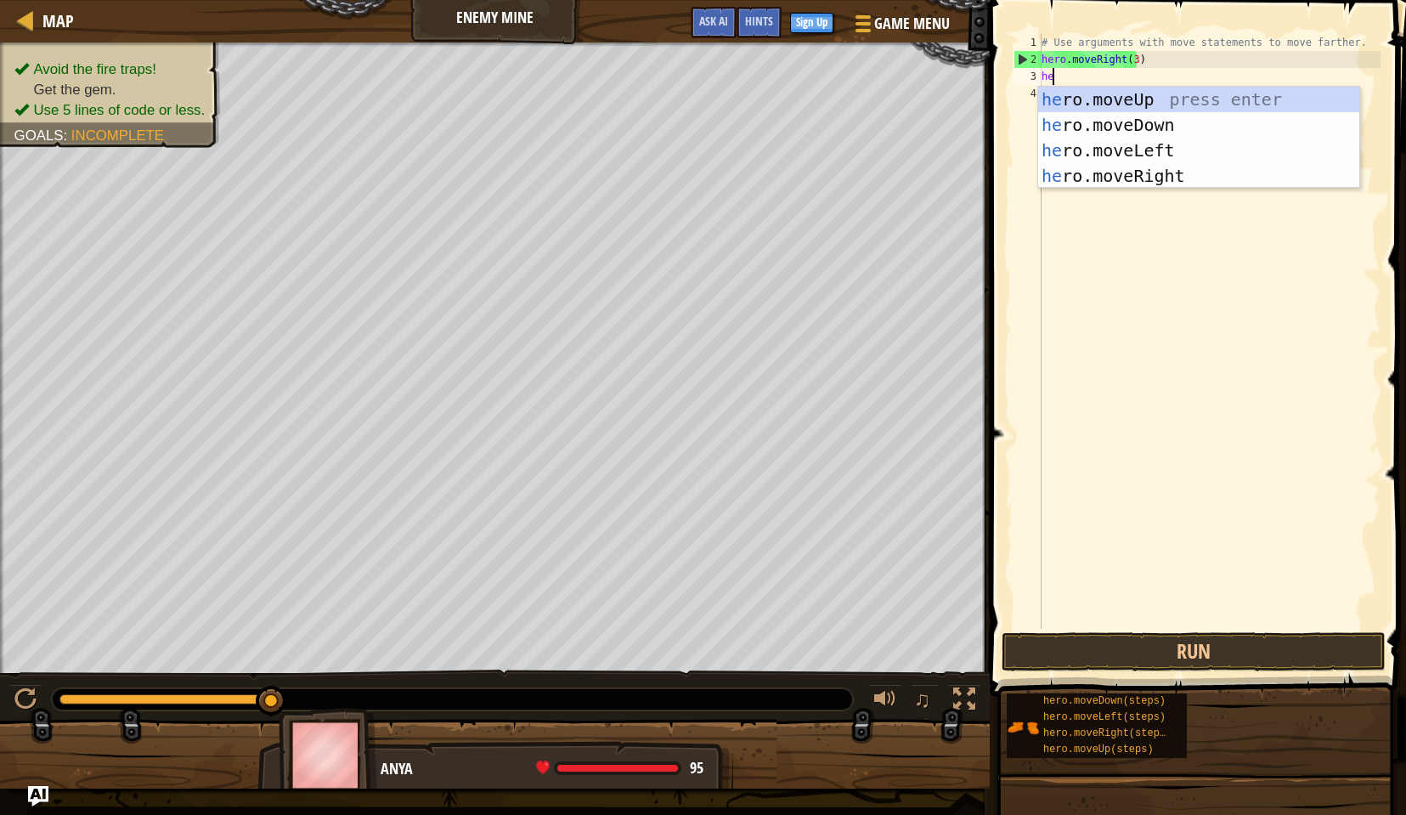
type textarea "her"
click at [1081, 101] on div "her o.moveUp press enter her o.moveDown press enter her o.moveLeft press enter …" at bounding box center [1198, 163] width 321 height 153
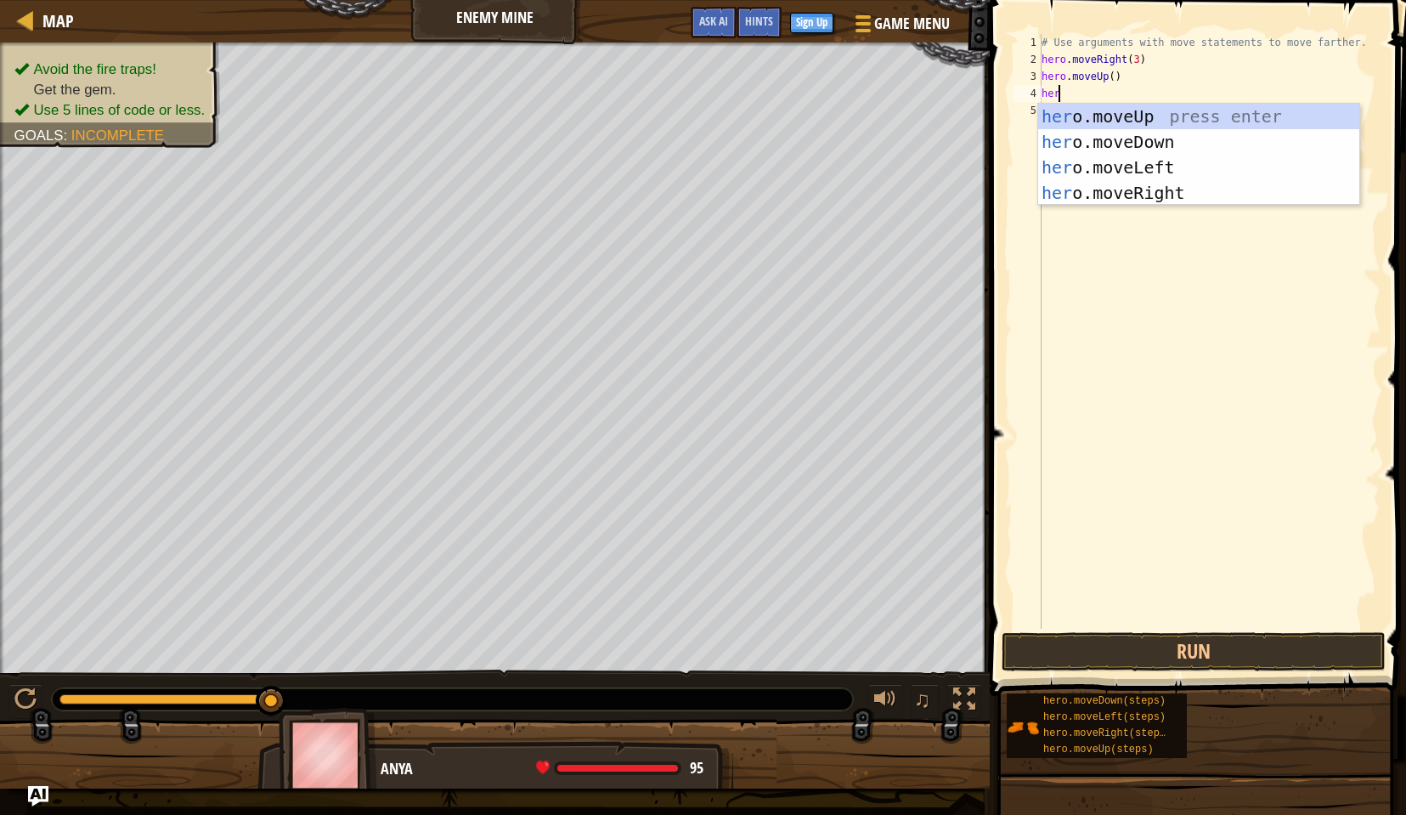
type textarea "hero"
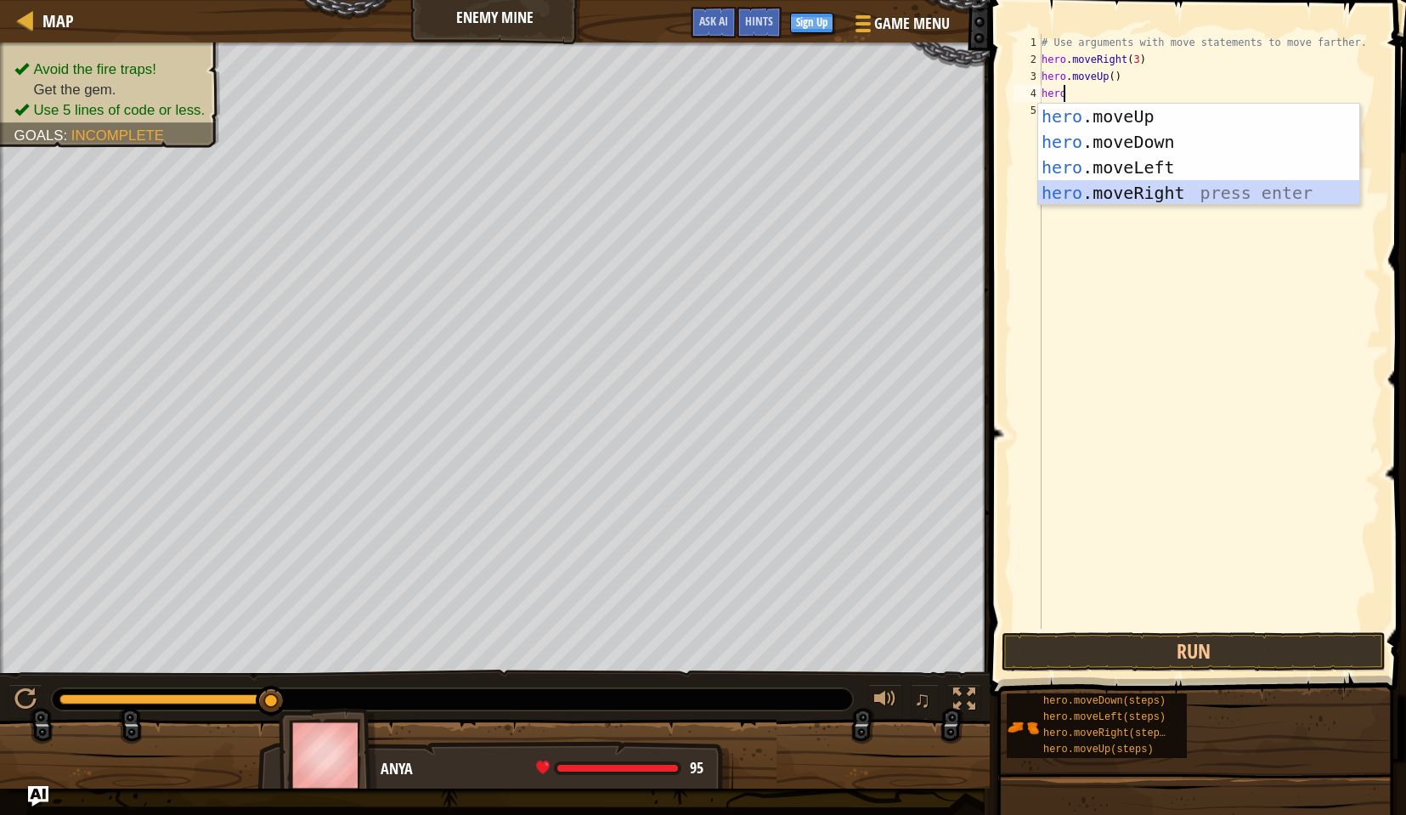
click at [1119, 193] on div "hero .moveUp press enter hero .moveDown press enter hero .moveLeft press enter …" at bounding box center [1198, 180] width 321 height 153
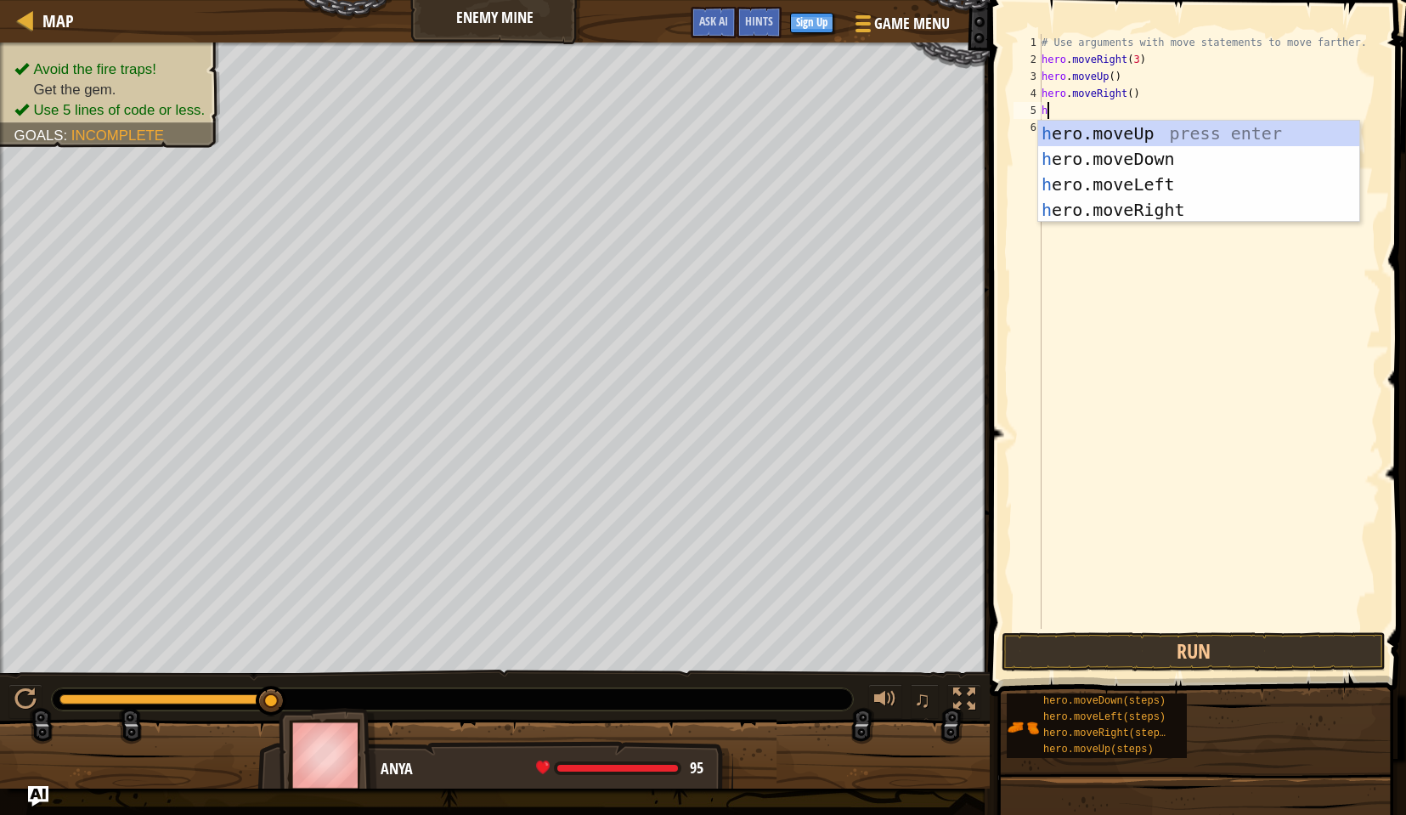
type textarea "her"
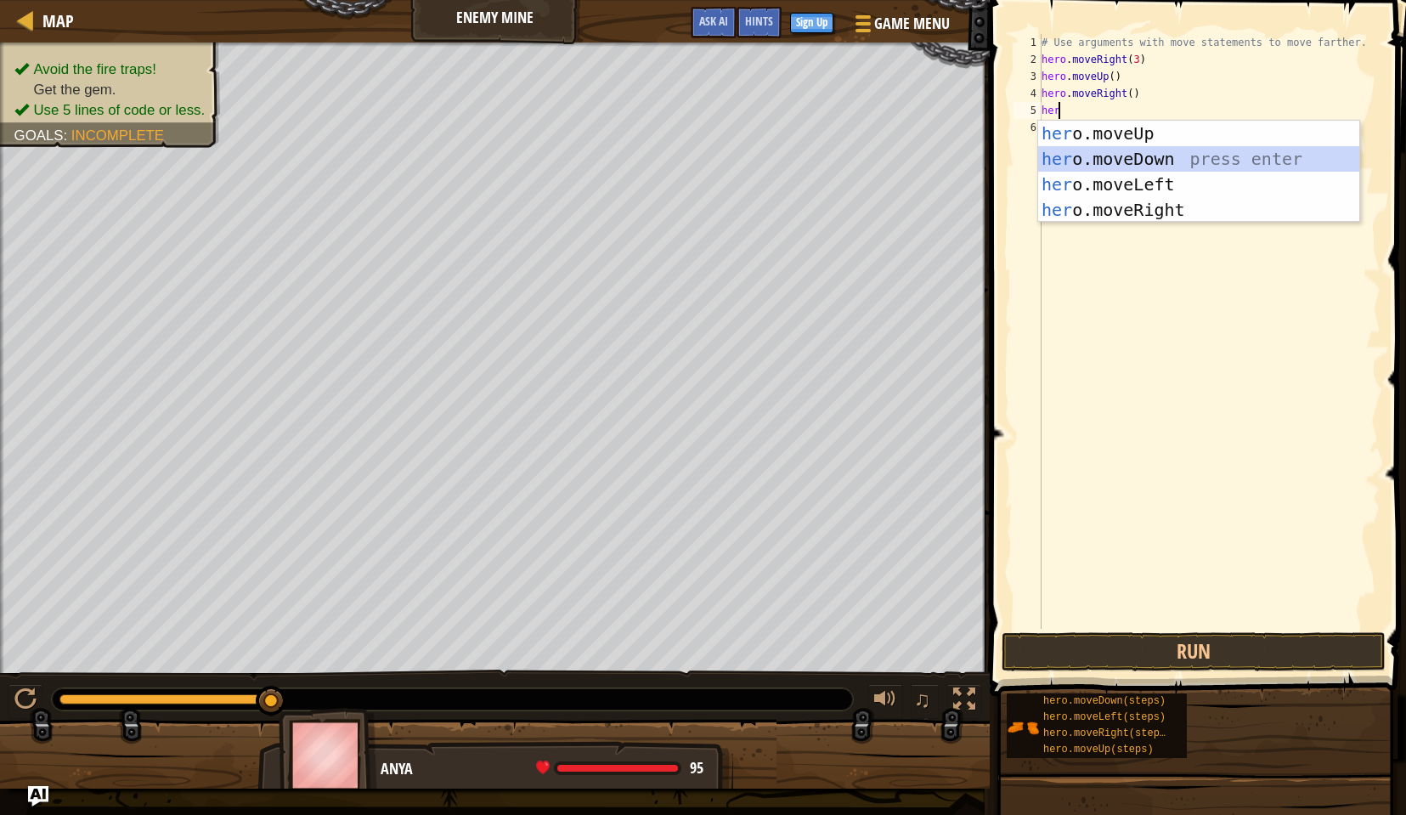
click at [1167, 156] on div "her o.moveUp press enter her o.moveDown press enter her o.moveLeft press enter …" at bounding box center [1198, 197] width 321 height 153
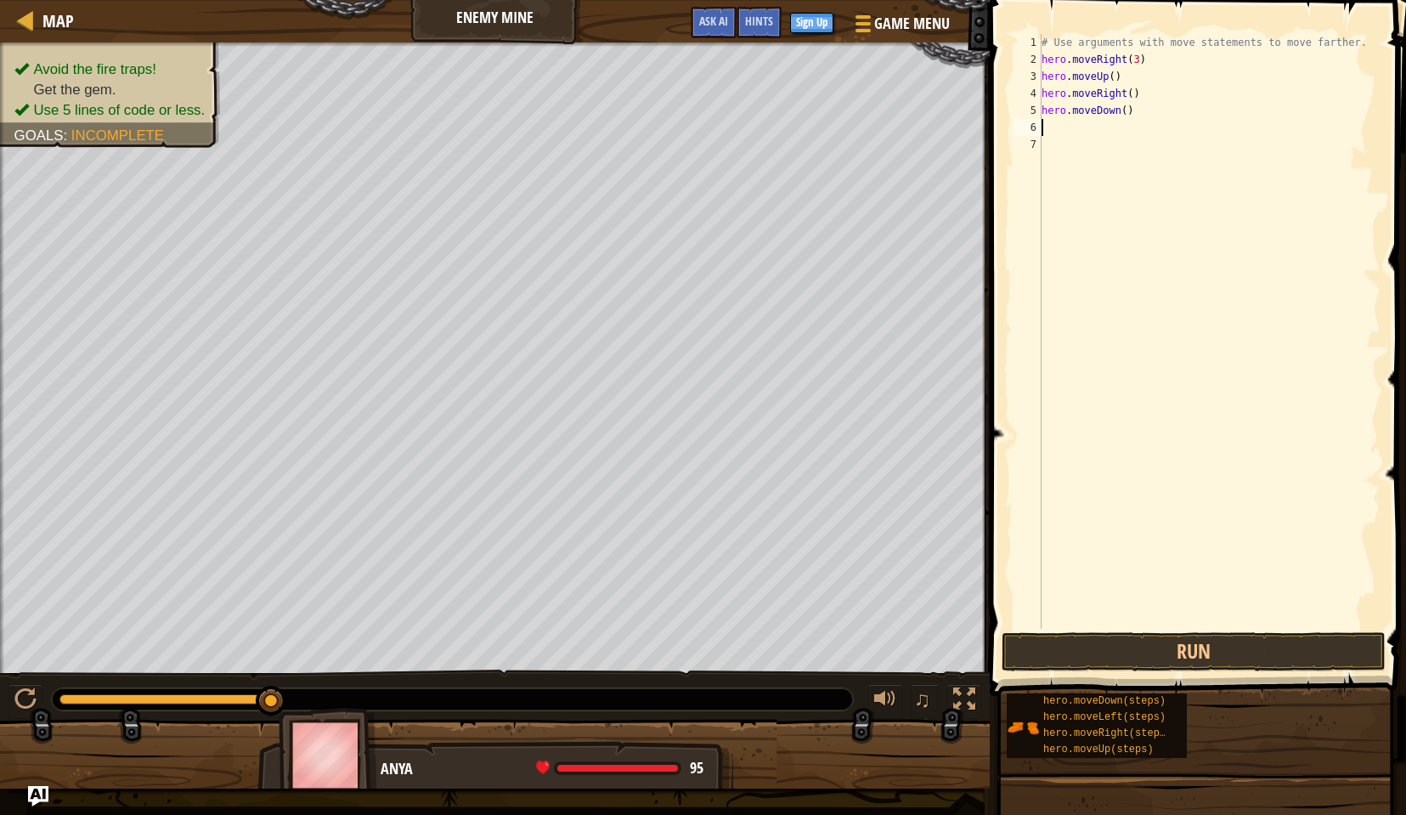
click at [1120, 113] on div "# Use arguments with move statements to move farther. hero . moveRight ( 3 ) he…" at bounding box center [1209, 348] width 342 height 629
type textarea "hero.moveDown(3)"
click at [1184, 116] on div "# Use arguments with move statements to move farther. hero . moveRight ( 3 ) he…" at bounding box center [1209, 348] width 342 height 629
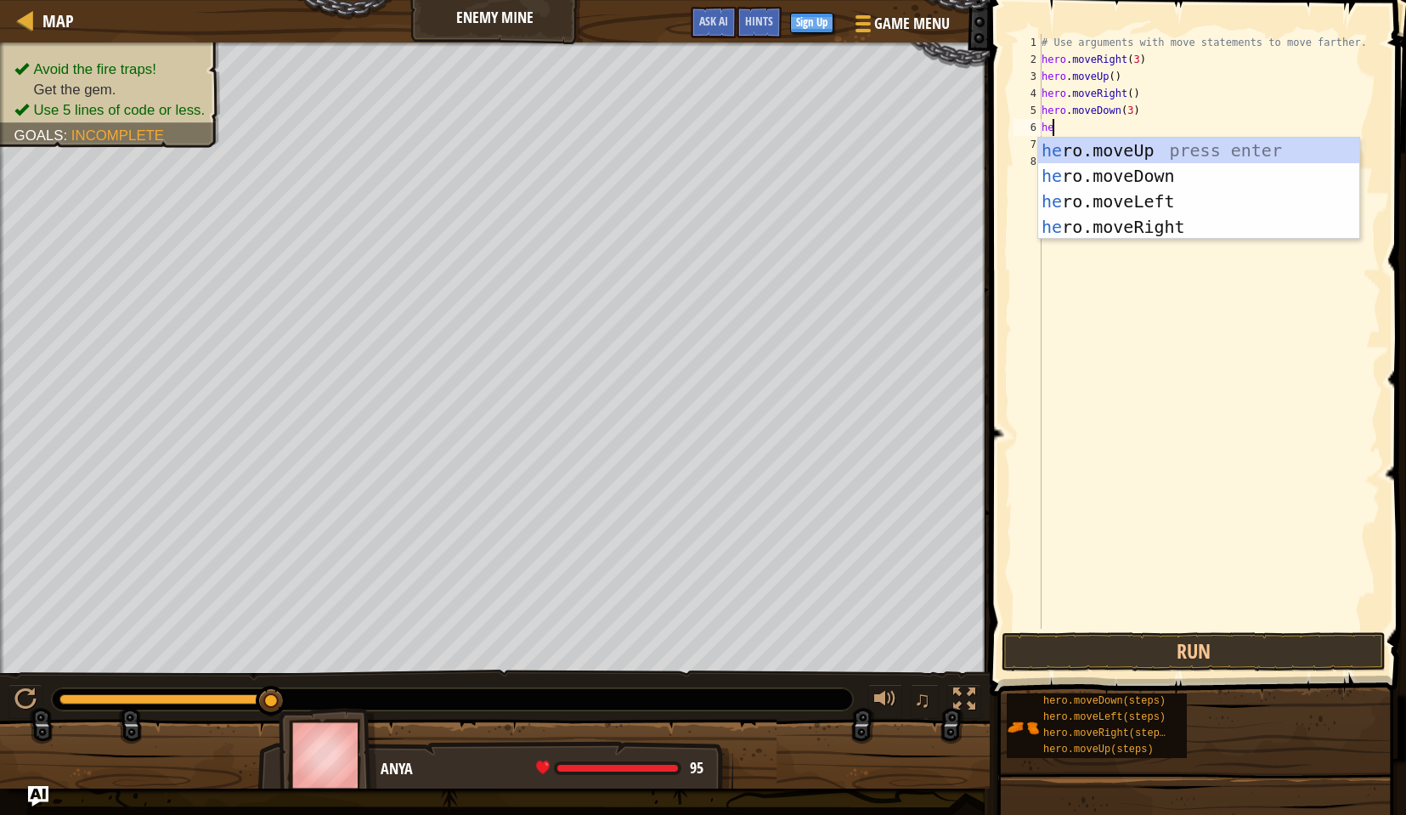
type textarea "her"
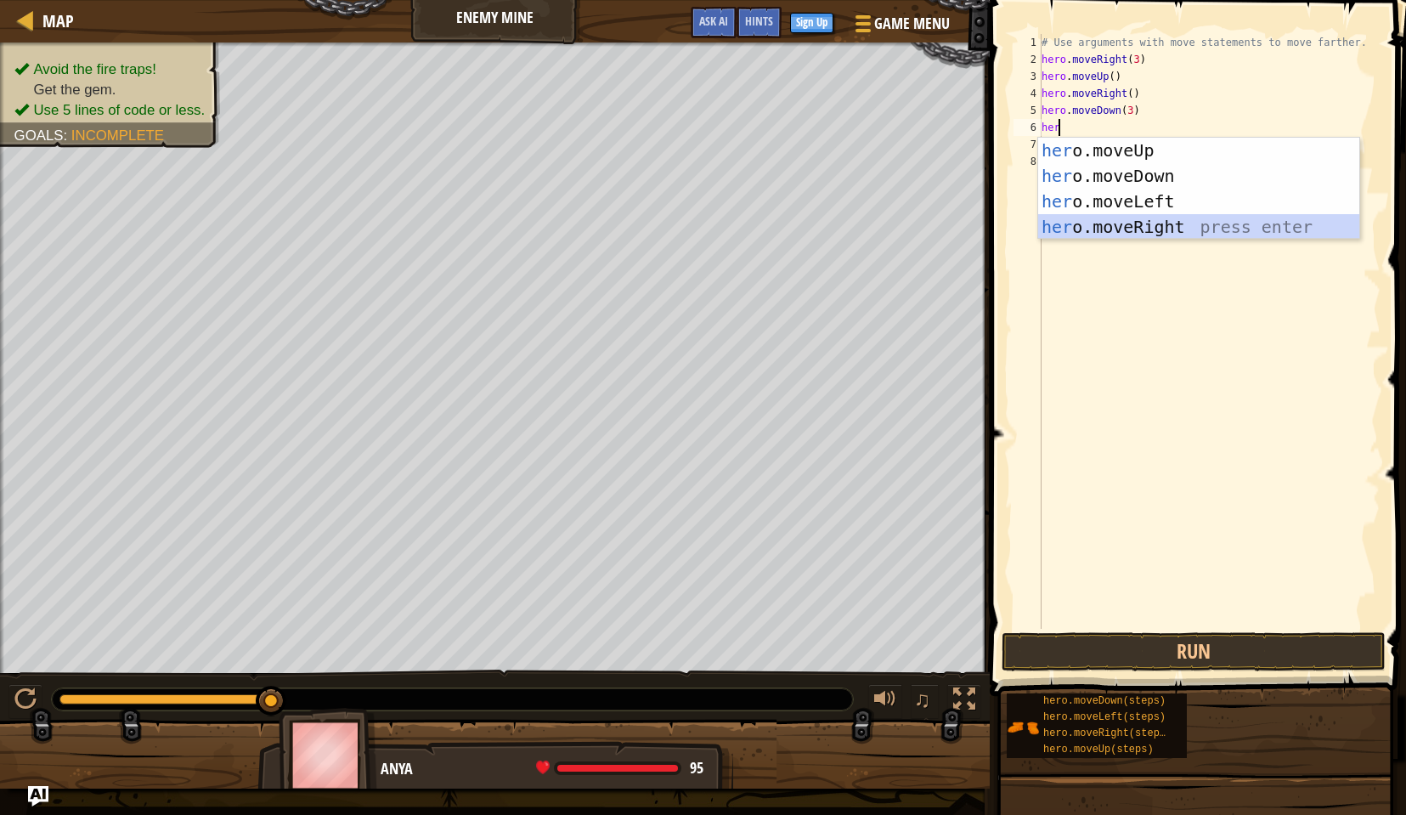
click at [1173, 219] on div "her o.moveUp press enter her o.moveDown press enter her o.moveLeft press enter …" at bounding box center [1198, 214] width 321 height 153
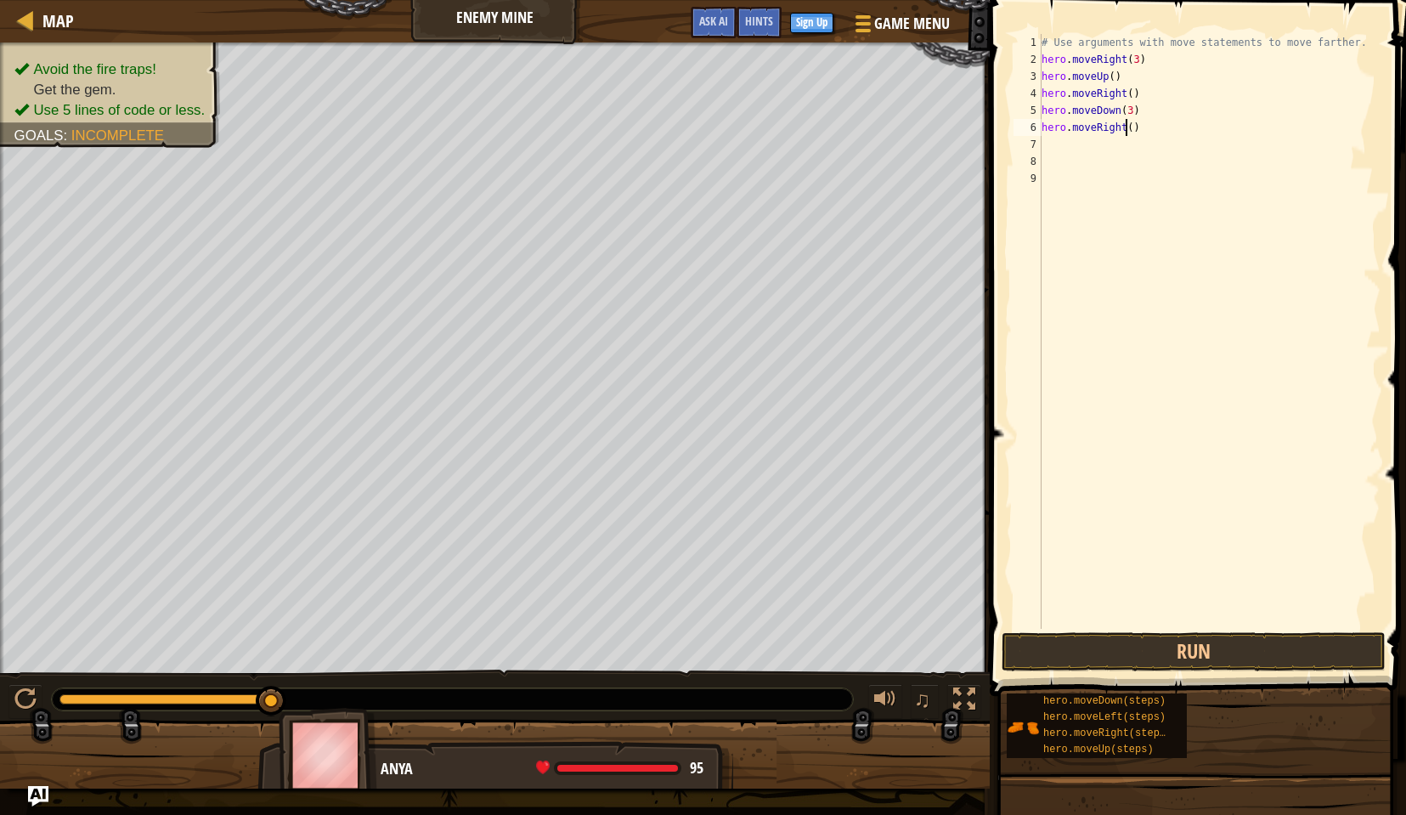
click at [1126, 131] on div "# Use arguments with move statements to move farther. hero . moveRight ( 3 ) he…" at bounding box center [1209, 348] width 342 height 629
type textarea "hero.moveRight(2)"
click at [1230, 647] on button "Run" at bounding box center [1194, 651] width 384 height 39
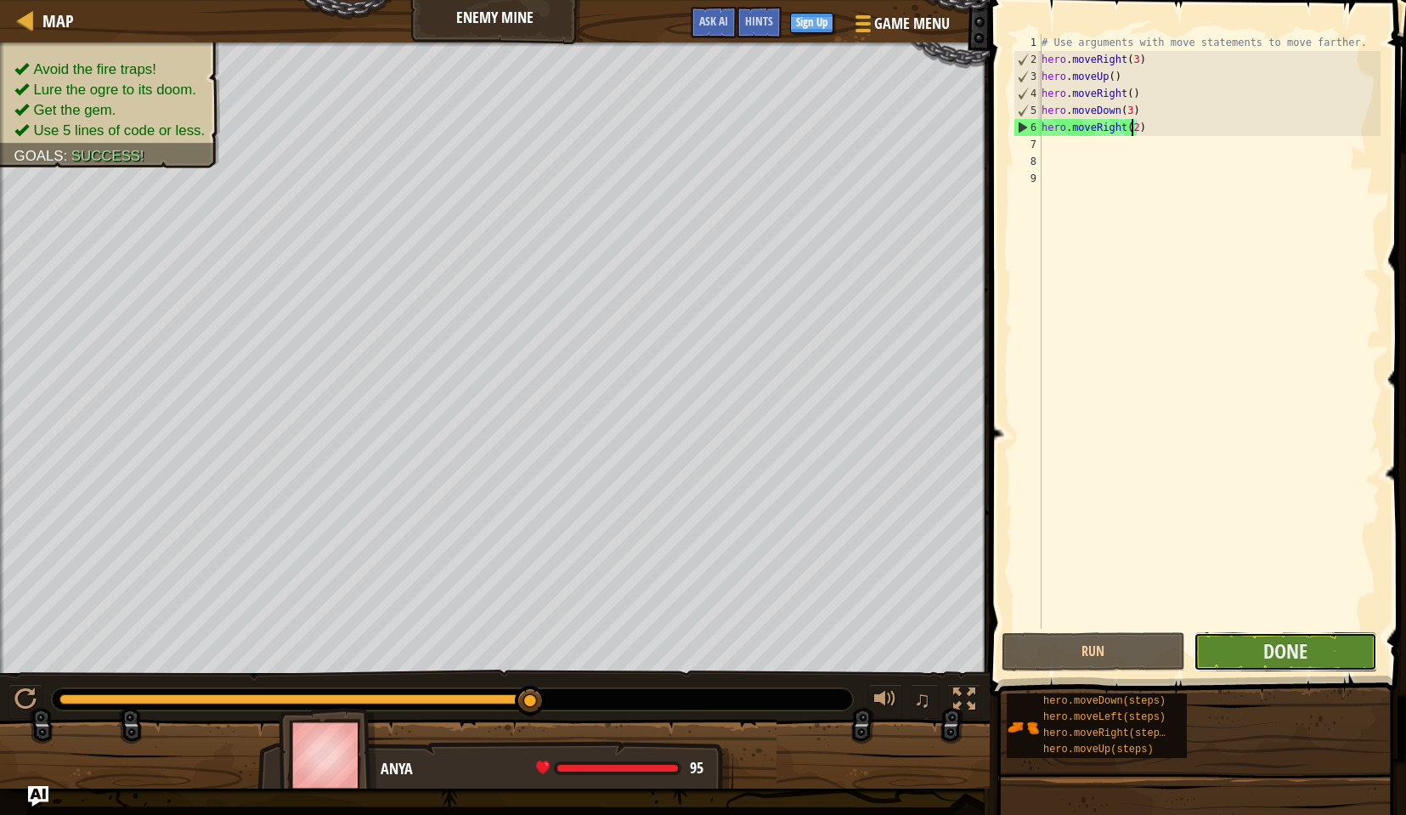
click at [1252, 643] on button "Done" at bounding box center [1286, 651] width 184 height 39
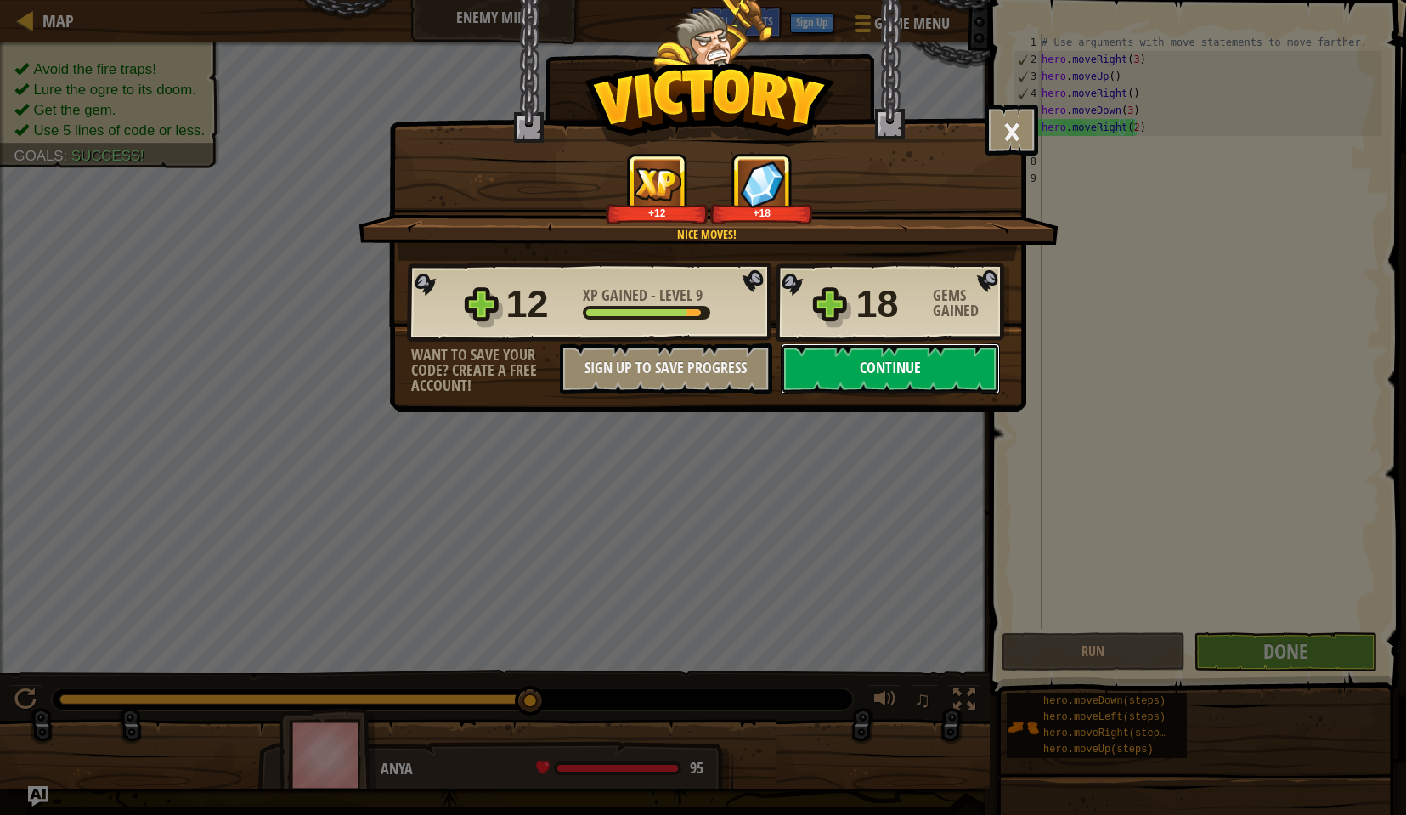
click at [856, 360] on button "Continue" at bounding box center [890, 368] width 219 height 51
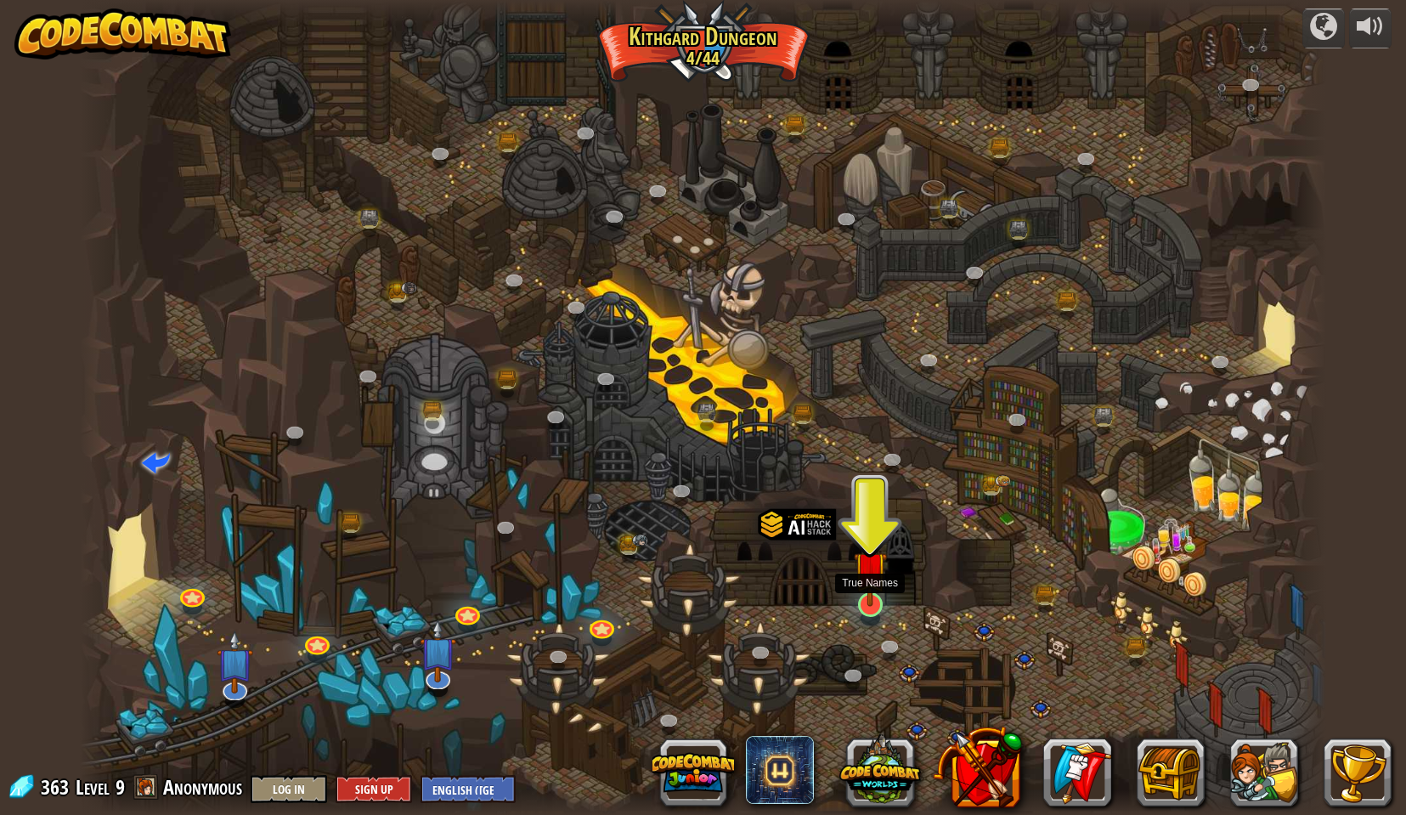
click at [865, 595] on img at bounding box center [871, 567] width 34 height 77
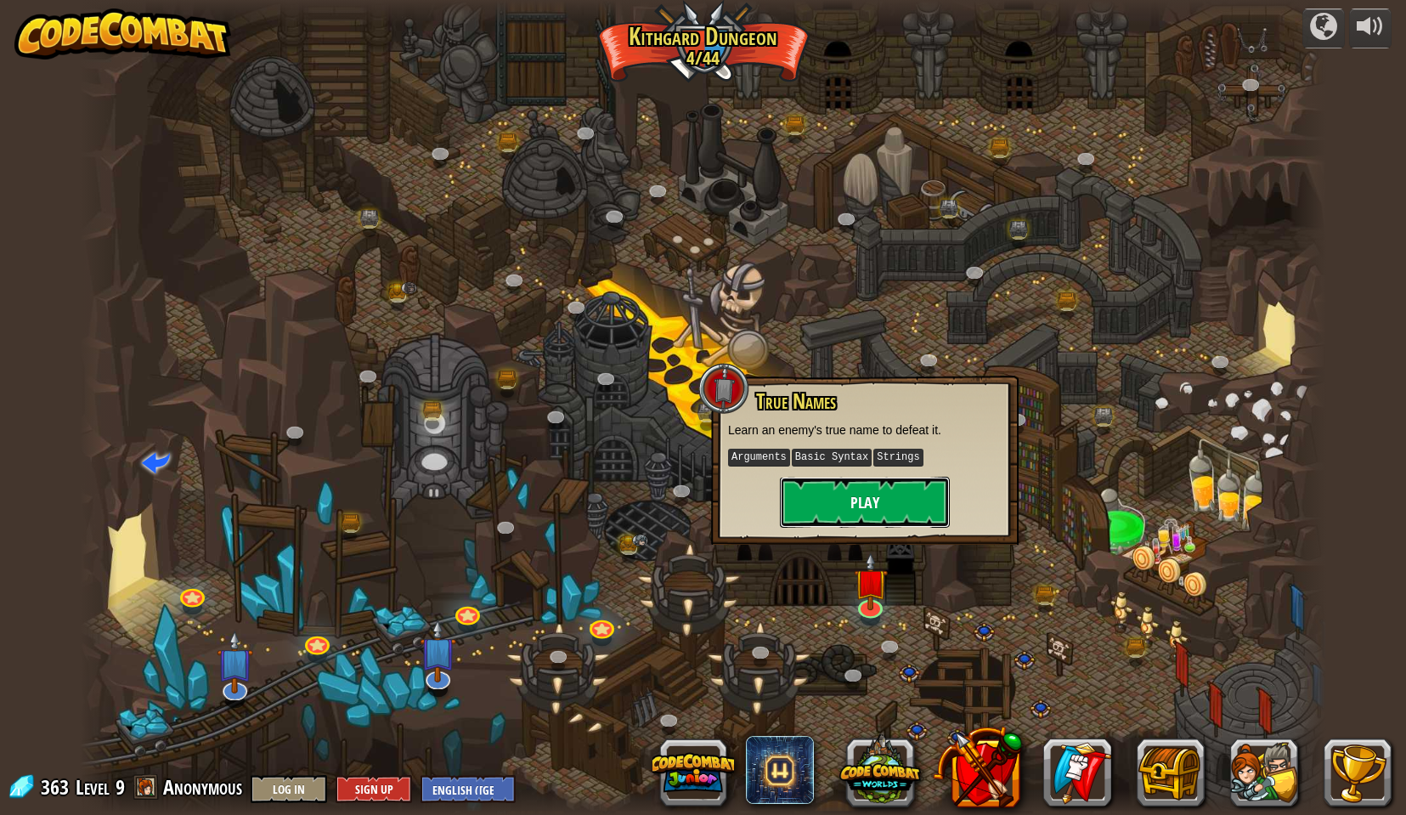
click at [846, 499] on button "Play" at bounding box center [865, 502] width 170 height 51
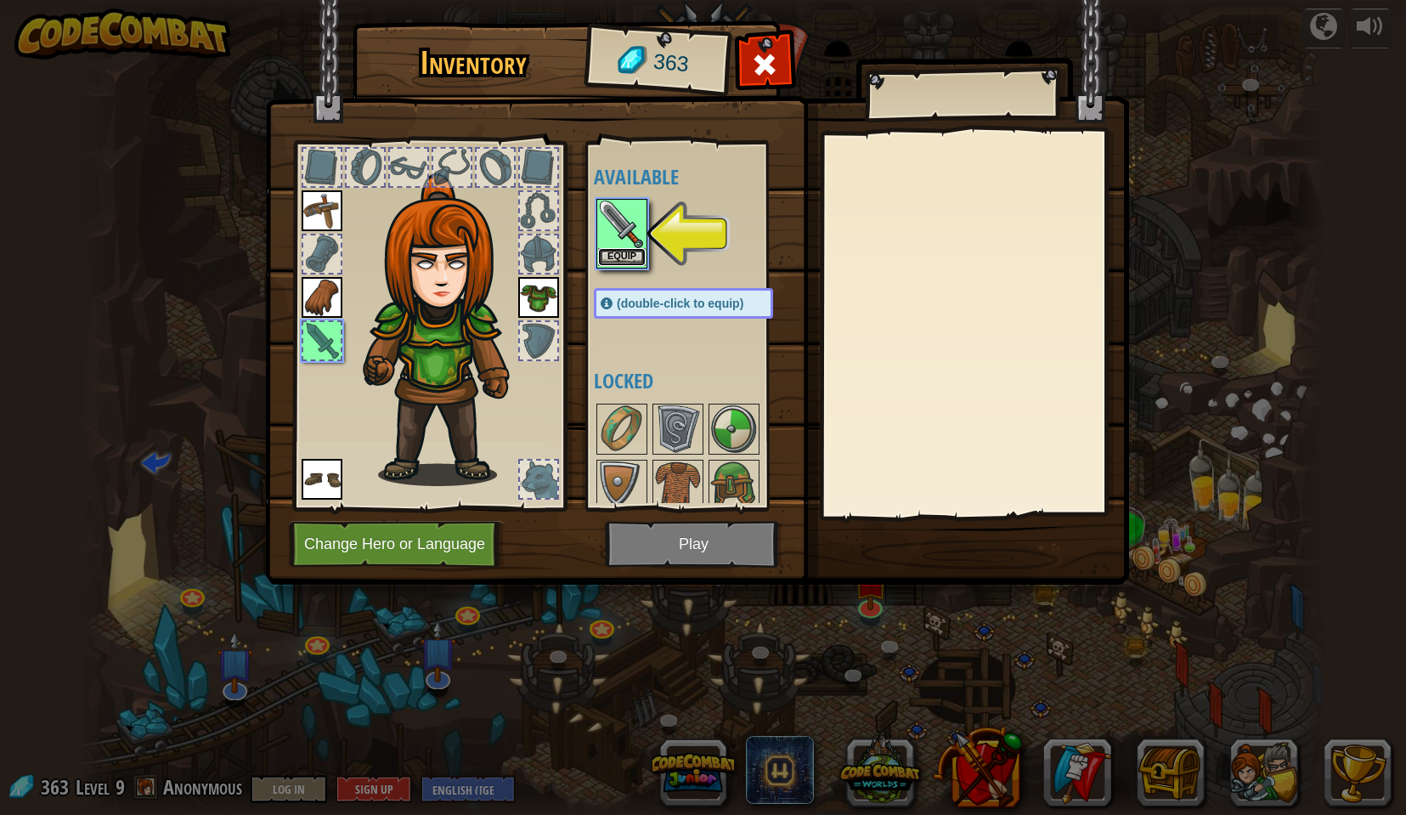
click at [620, 248] on button "Equip" at bounding box center [622, 257] width 48 height 18
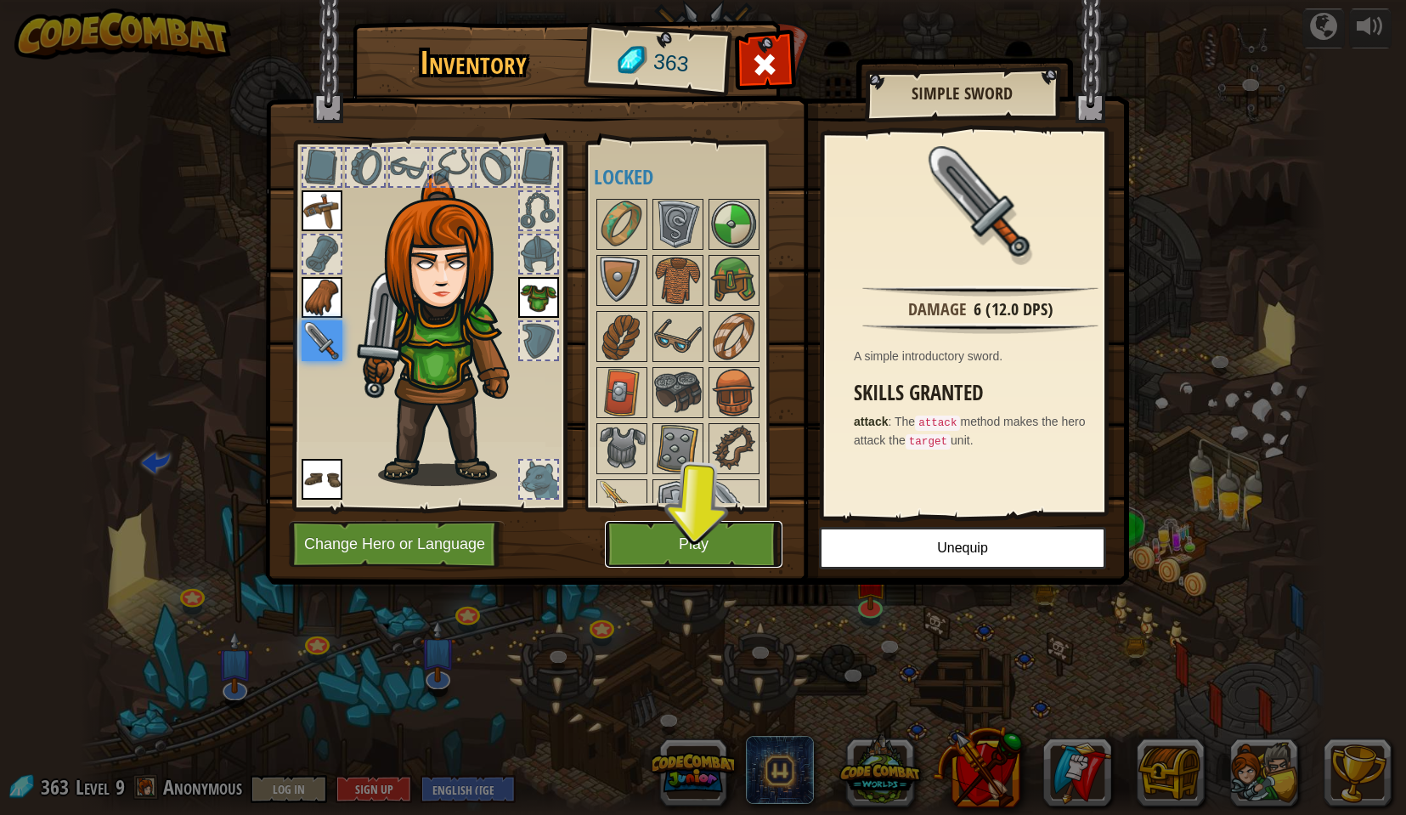
click at [698, 549] on button "Play" at bounding box center [694, 544] width 178 height 47
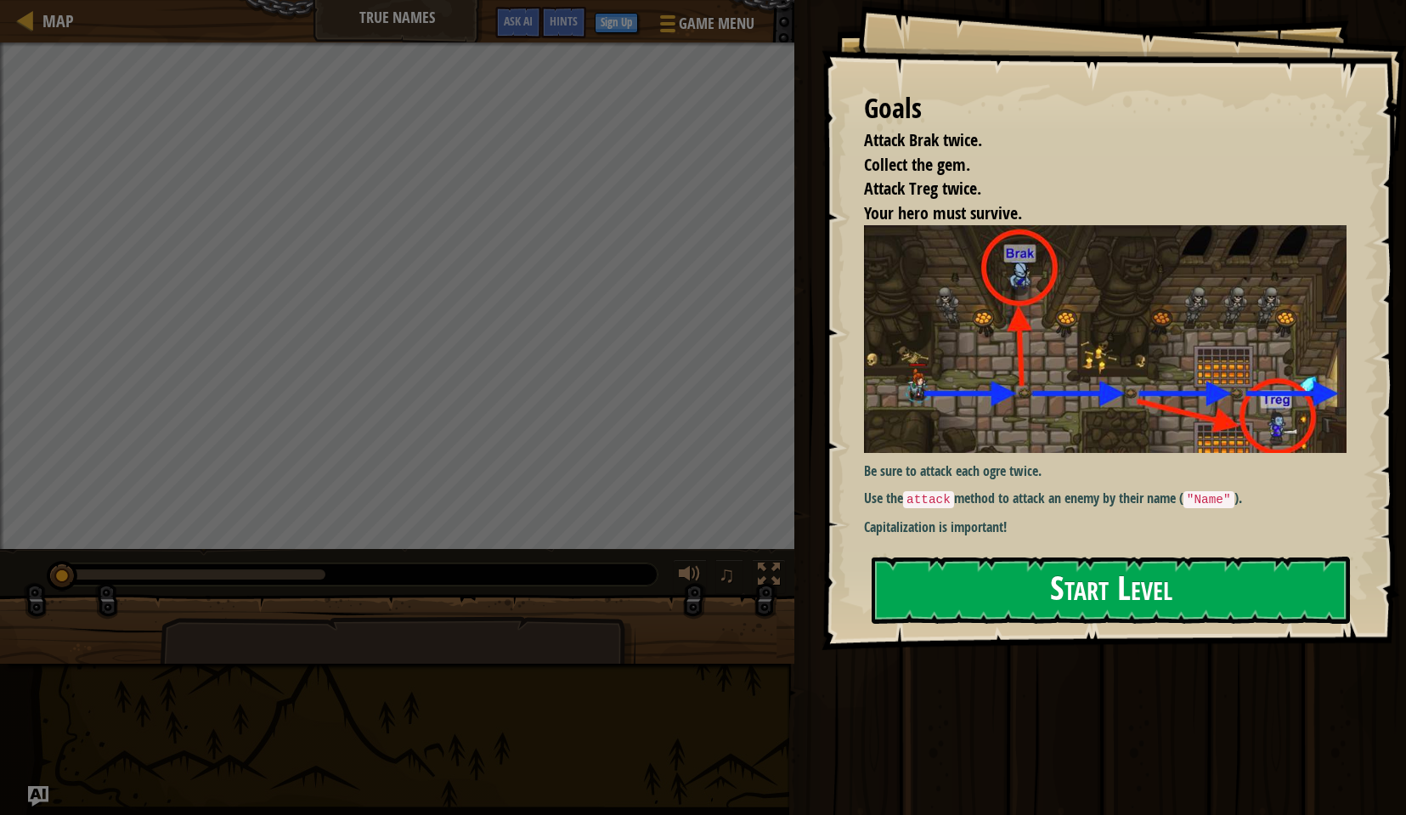
click at [1047, 568] on button "Start Level" at bounding box center [1111, 590] width 478 height 67
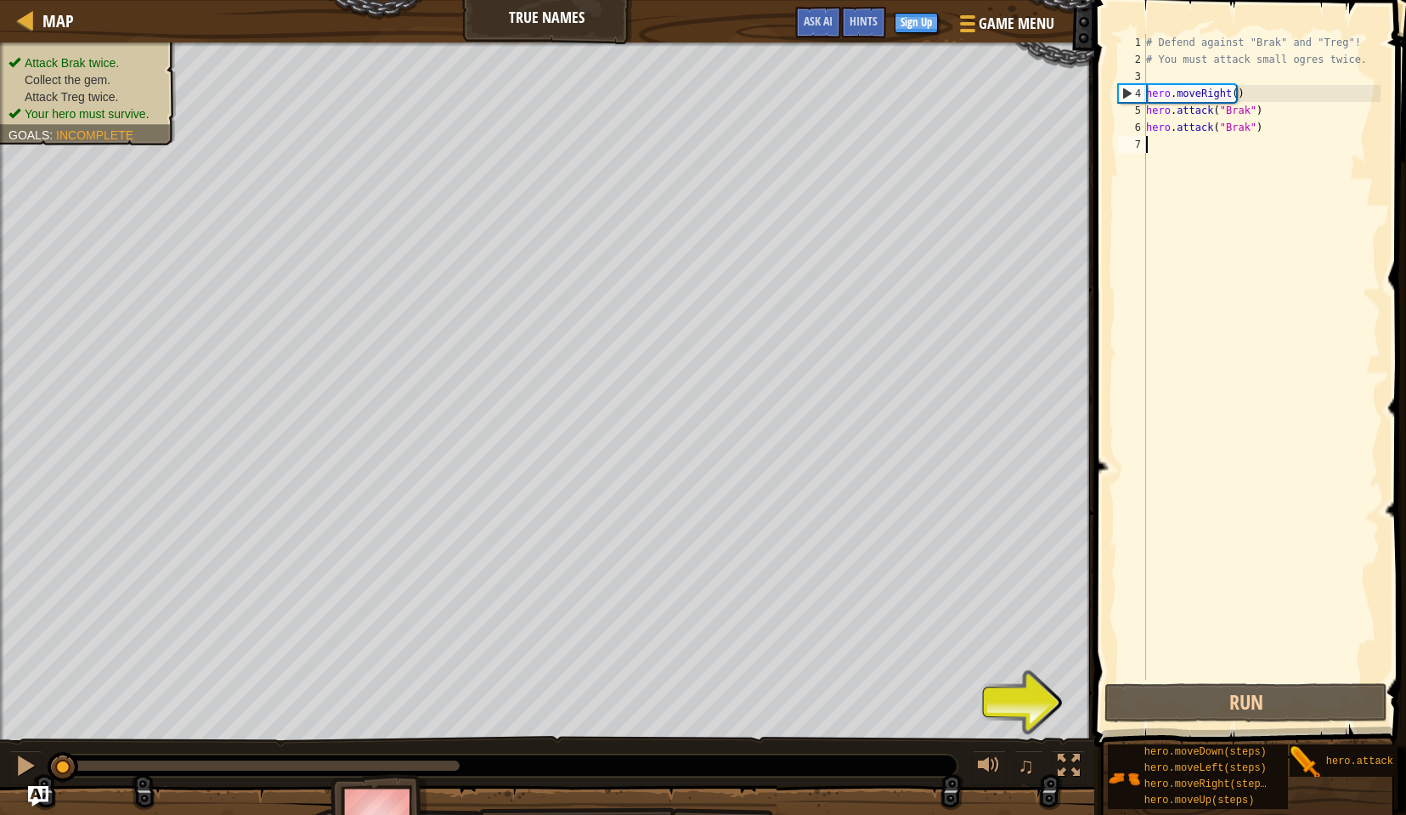
click at [1247, 99] on div "# Defend against "Brak" and "Treg"! # You must attack small ogres twice. hero .…" at bounding box center [1262, 374] width 238 height 680
type textarea "hero.moveRight()"
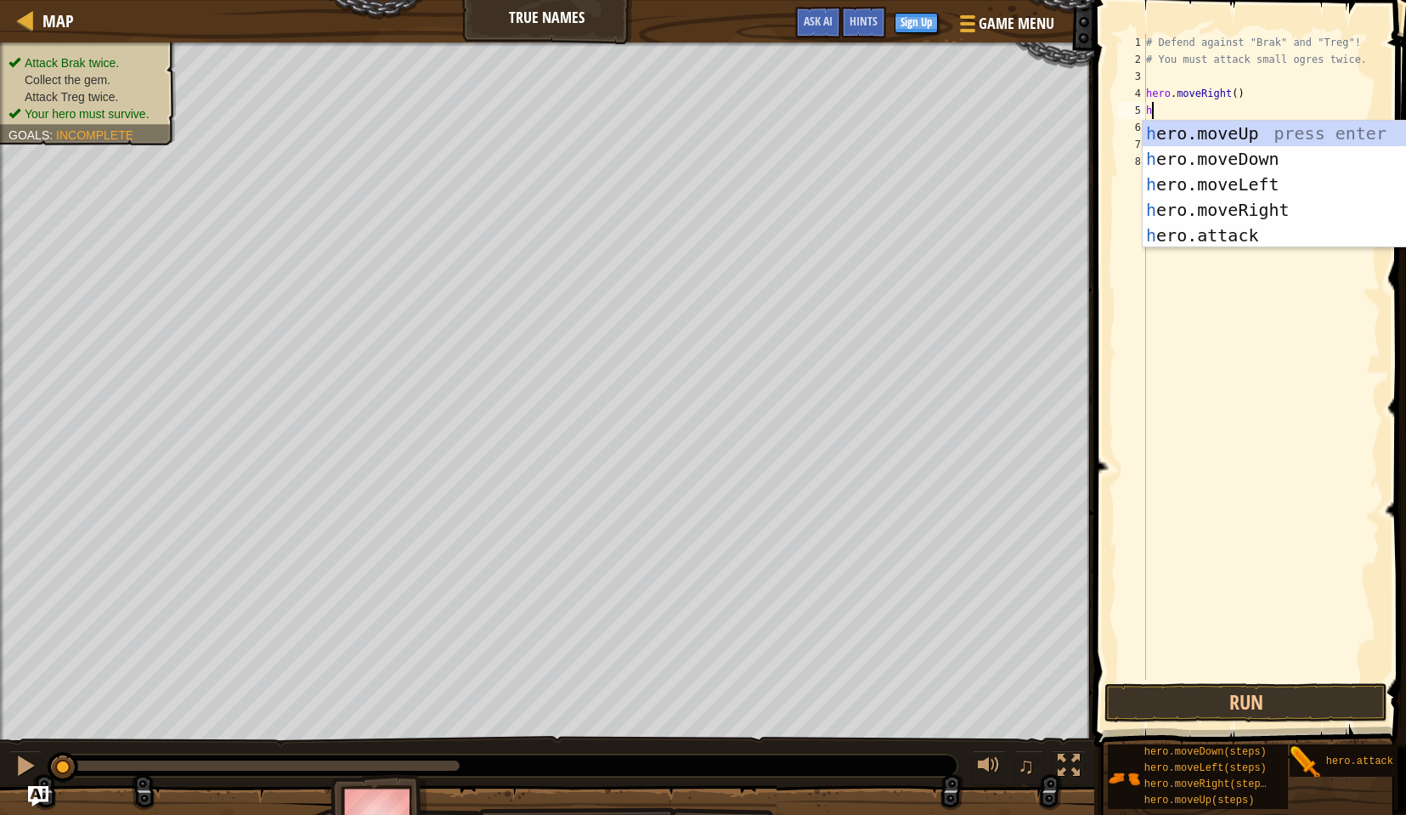
scroll to position [8, 0]
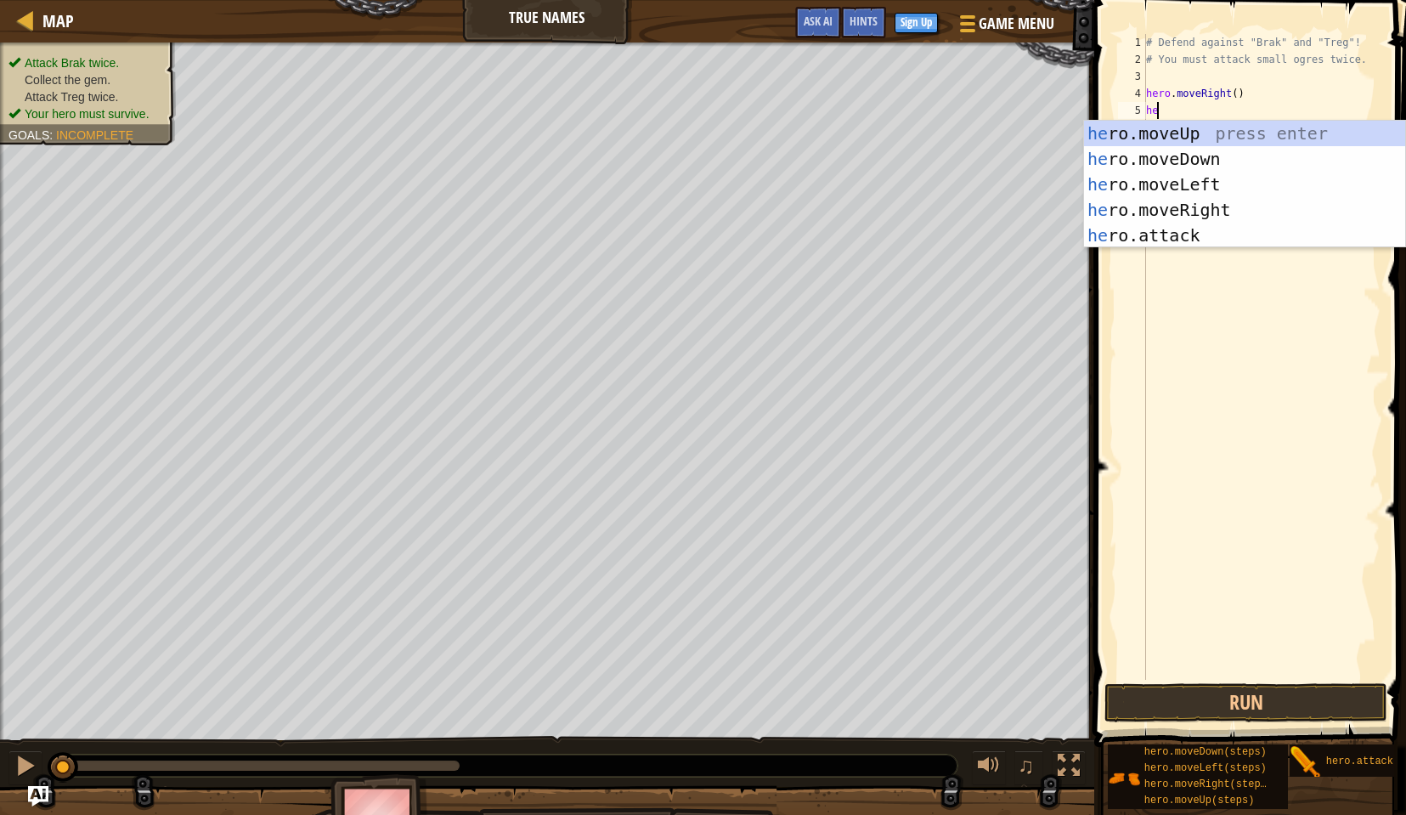
type textarea "her"
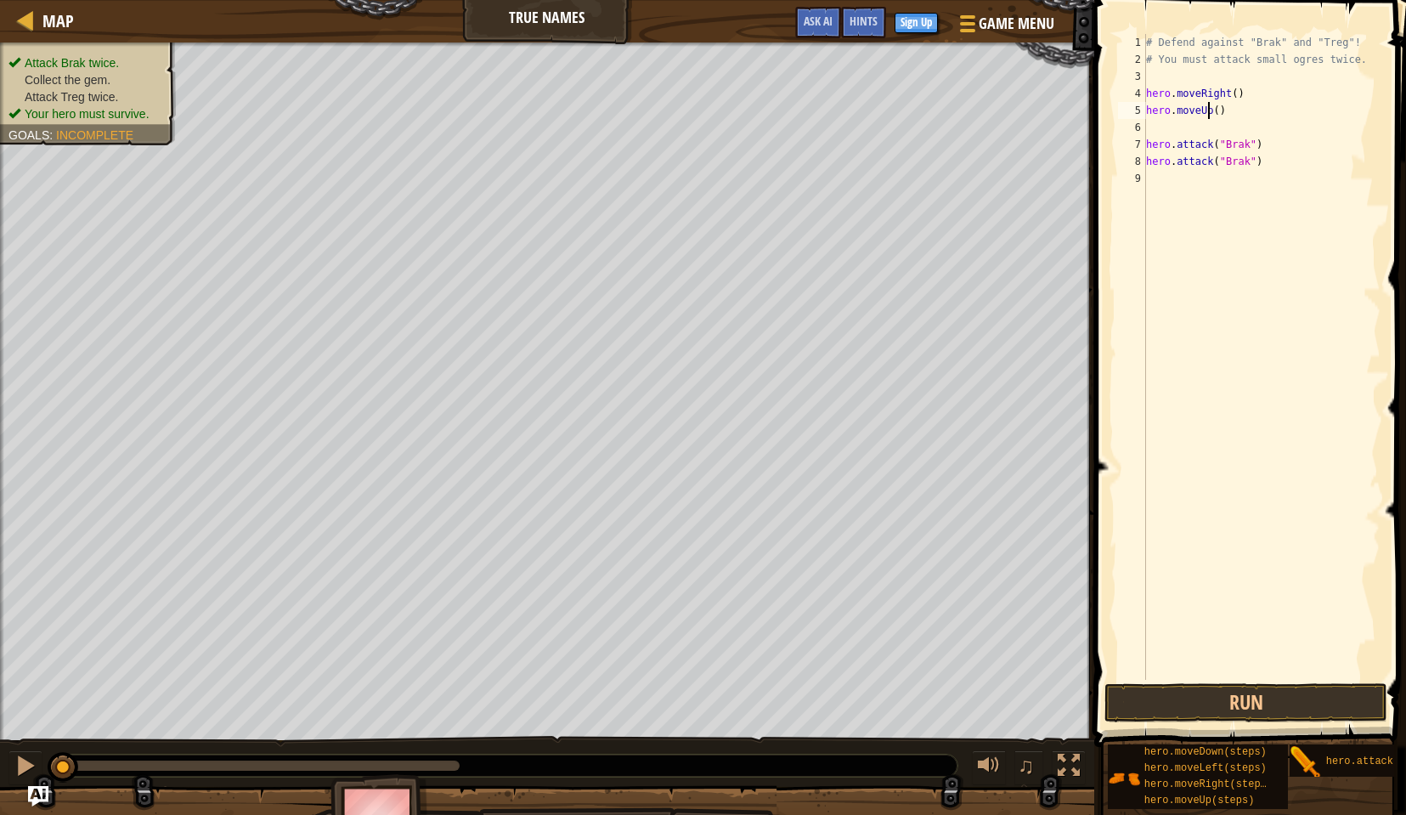
click at [1210, 117] on div "# Defend against "Brak" and "Treg"! # You must attack small ogres twice. hero .…" at bounding box center [1262, 374] width 238 height 680
click at [1215, 111] on div "# Defend against "Brak" and "Treg"! # You must attack small ogres twice. hero .…" at bounding box center [1262, 374] width 238 height 680
type textarea "hero.moveUp(2)"
click at [1203, 135] on div "# Defend against "Brak" and "Treg"! # You must attack small ogres twice. hero .…" at bounding box center [1262, 374] width 238 height 680
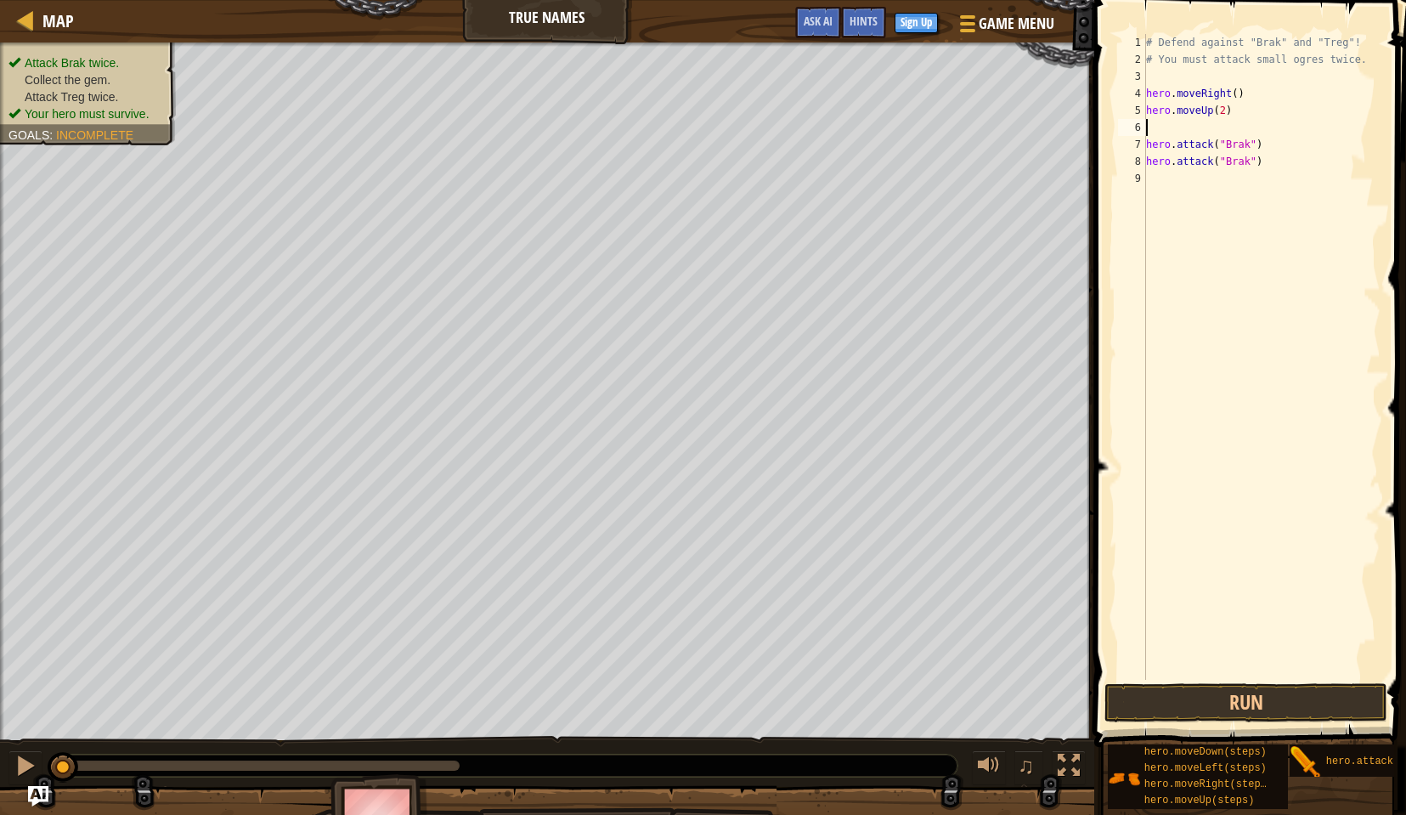
scroll to position [8, 0]
type textarea "hero.moveUp(2)"
click at [1217, 157] on div "# Defend against "Brak" and "Treg"! # You must attack small ogres twice. hero .…" at bounding box center [1262, 374] width 238 height 680
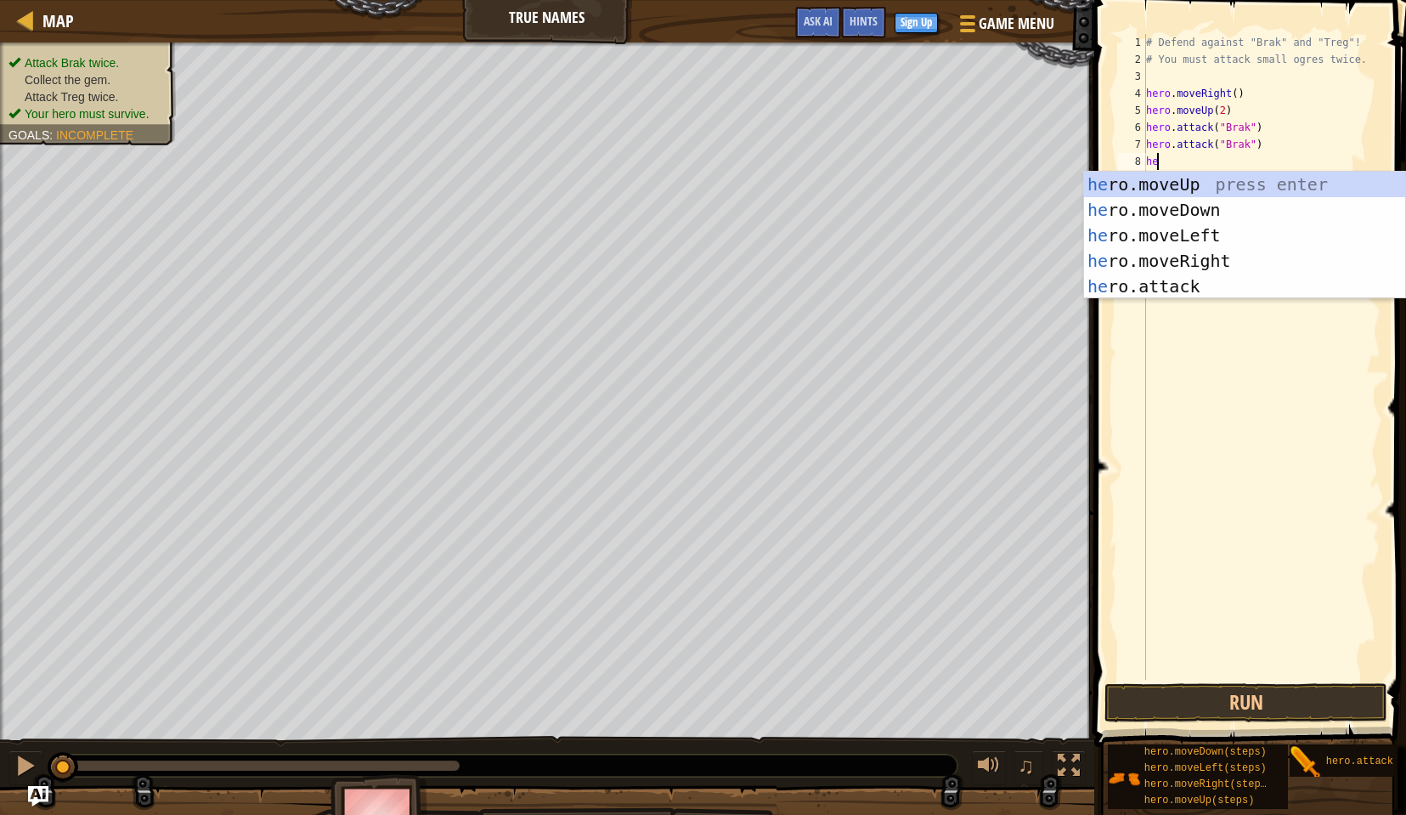
type textarea "her"
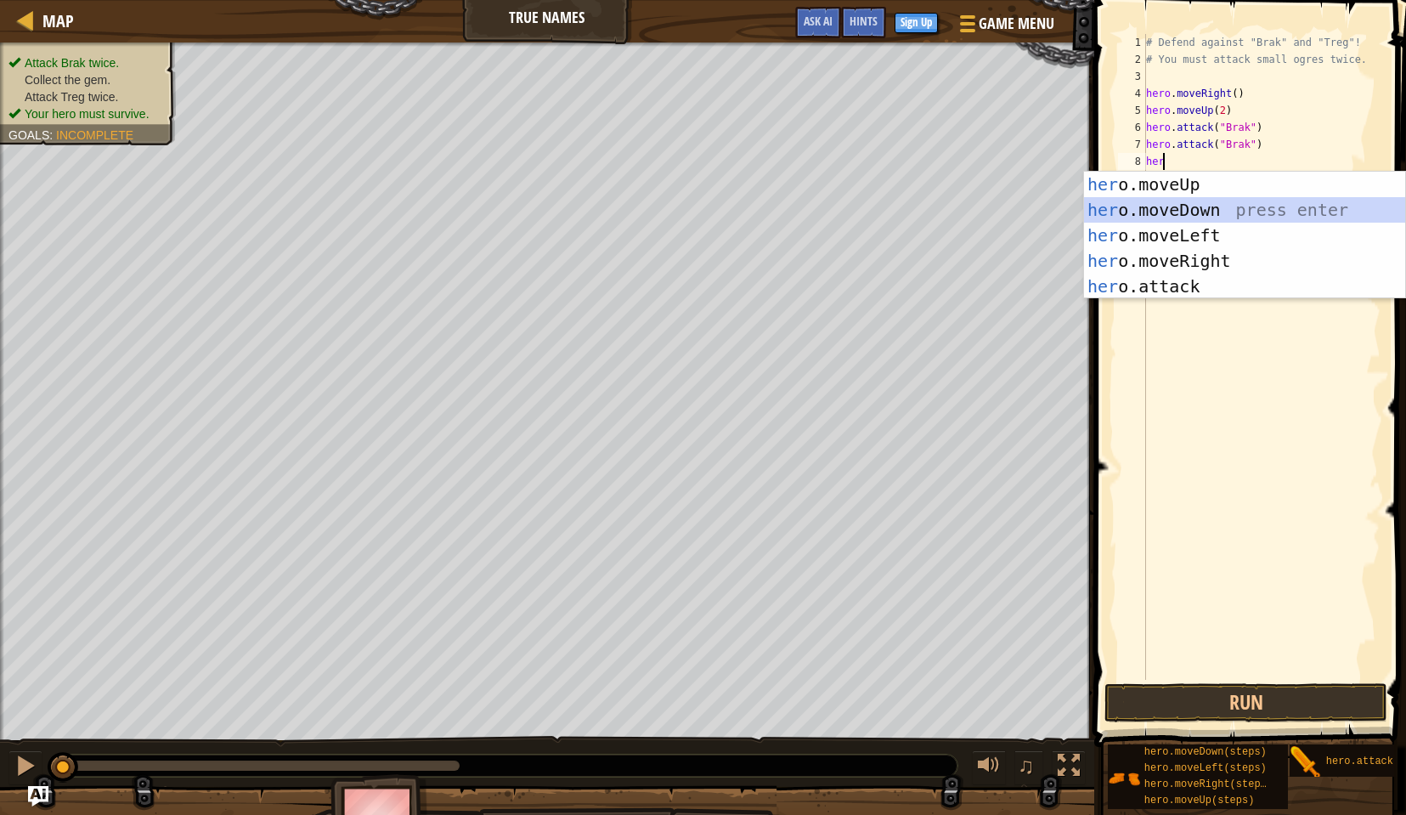
click at [1248, 213] on div "her o.moveUp press enter her o.moveDown press enter her o.moveLeft press enter …" at bounding box center [1244, 261] width 321 height 178
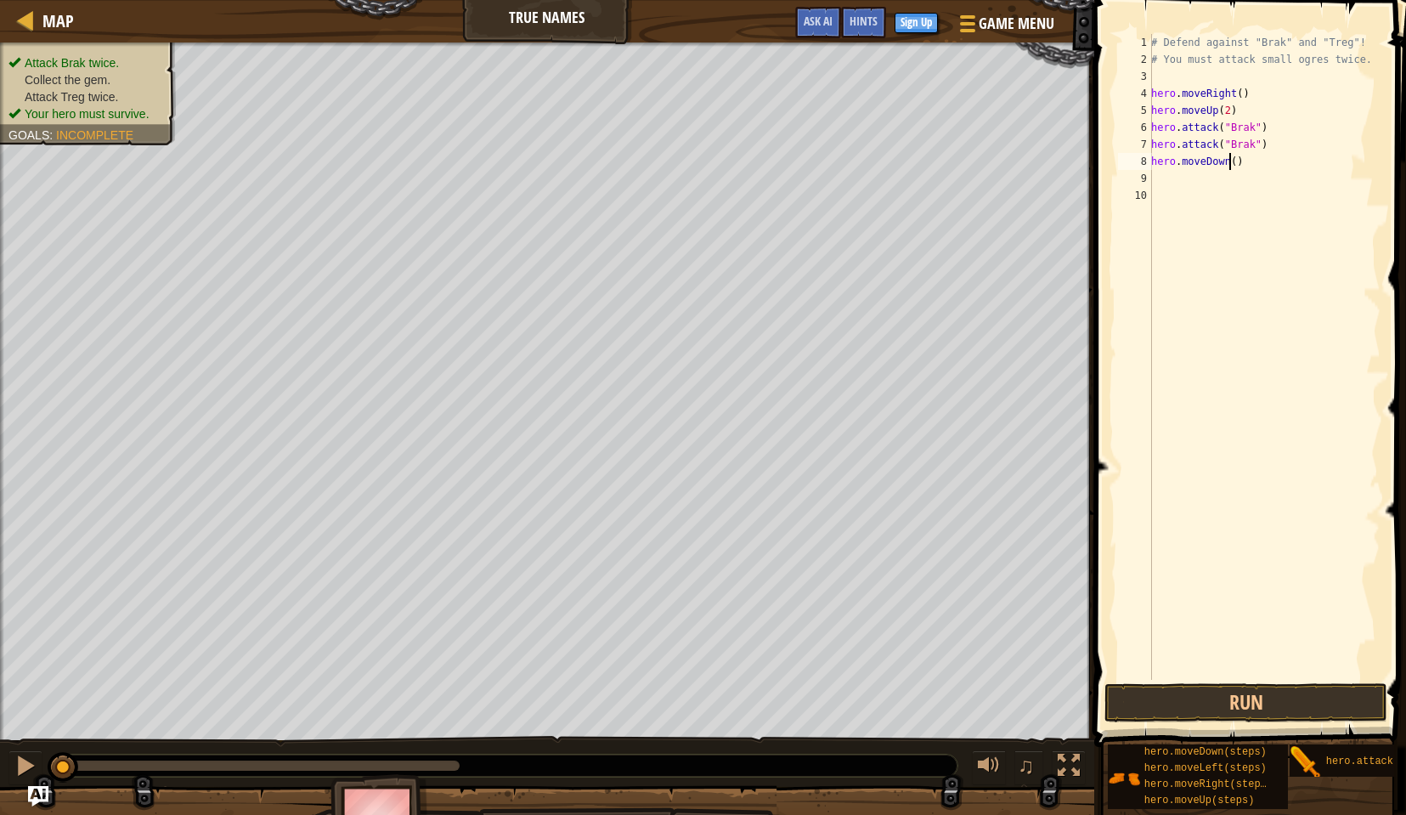
click at [1230, 162] on div "# Defend against "Brak" and "Treg"! # You must attack small ogres twice. hero .…" at bounding box center [1264, 374] width 233 height 680
type textarea "hero.moveDown(2)"
click at [1261, 161] on div "# Defend against "Brak" and "Treg"! # You must attack small ogres twice. hero .…" at bounding box center [1264, 374] width 233 height 680
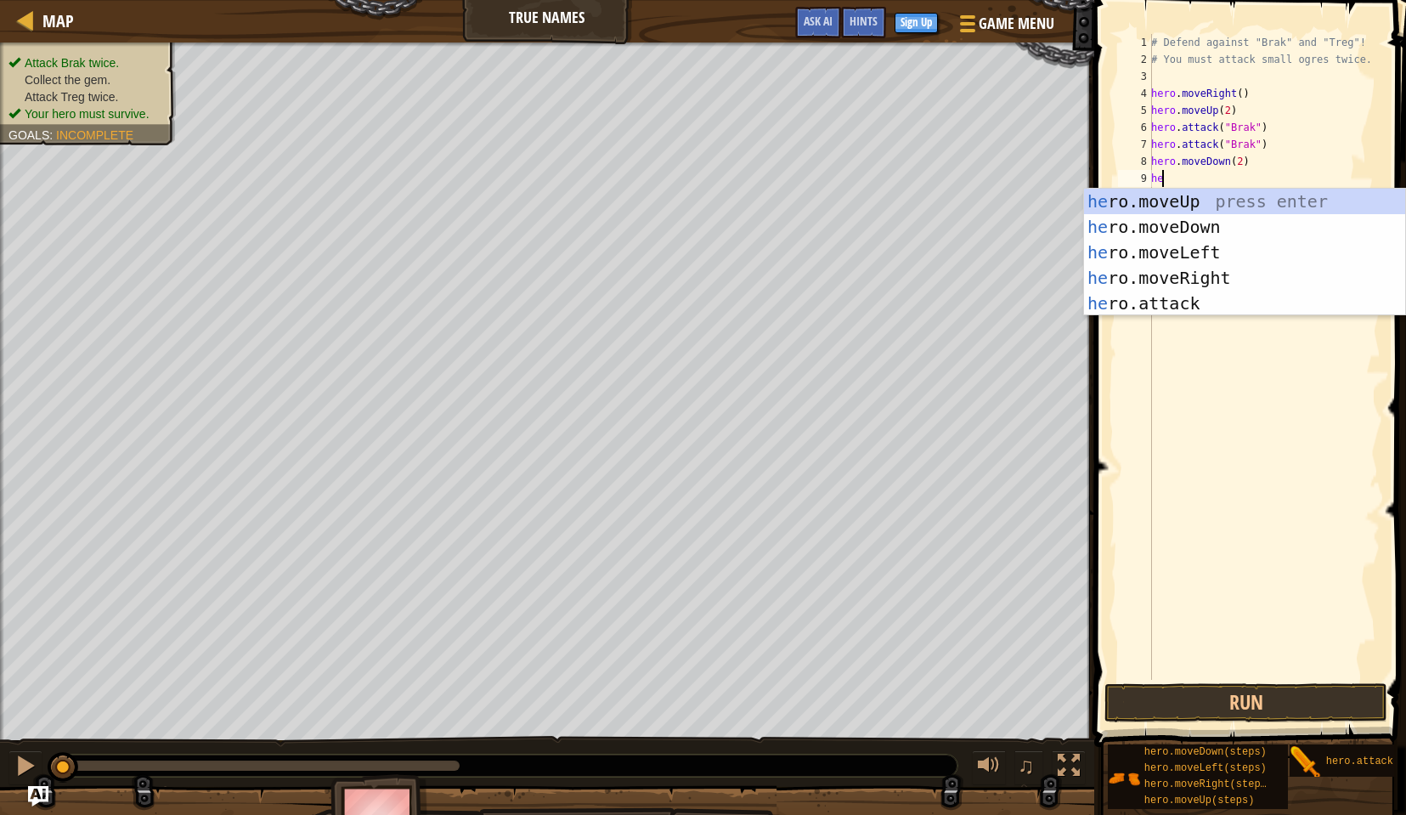
type textarea "her"
click at [1133, 270] on div "her o.moveUp press enter her o.moveDown press enter her o.moveLeft press enter …" at bounding box center [1244, 278] width 321 height 178
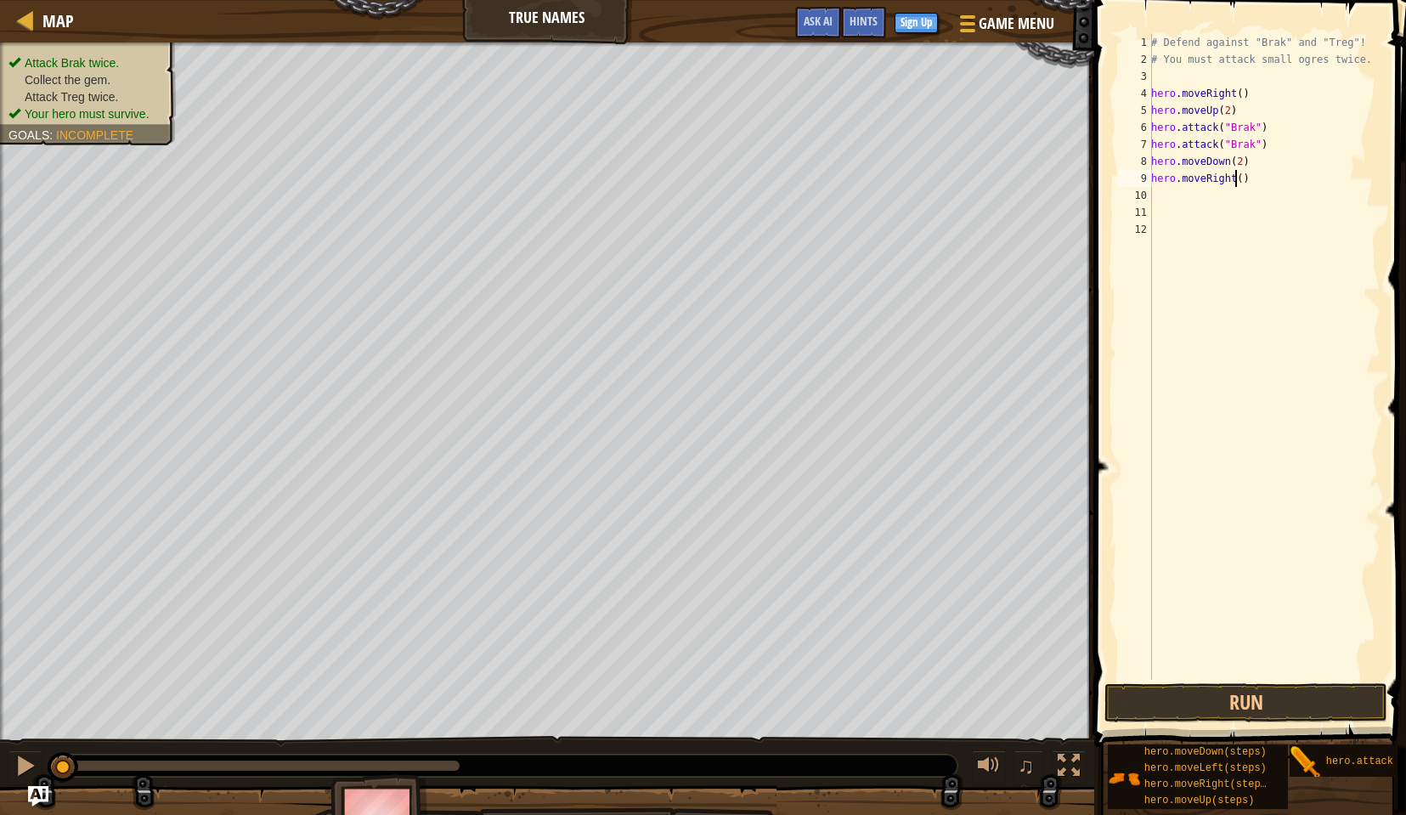
click at [1233, 184] on div "# Defend against "Brak" and "Treg"! # You must attack small ogres twice. hero .…" at bounding box center [1264, 374] width 233 height 680
type textarea "hero.moveRight(2)"
click at [1263, 178] on div "# Defend against "Brak" and "Treg"! # You must attack small ogres twice. hero .…" at bounding box center [1264, 374] width 233 height 680
click at [1232, 709] on button "Run" at bounding box center [1246, 702] width 283 height 39
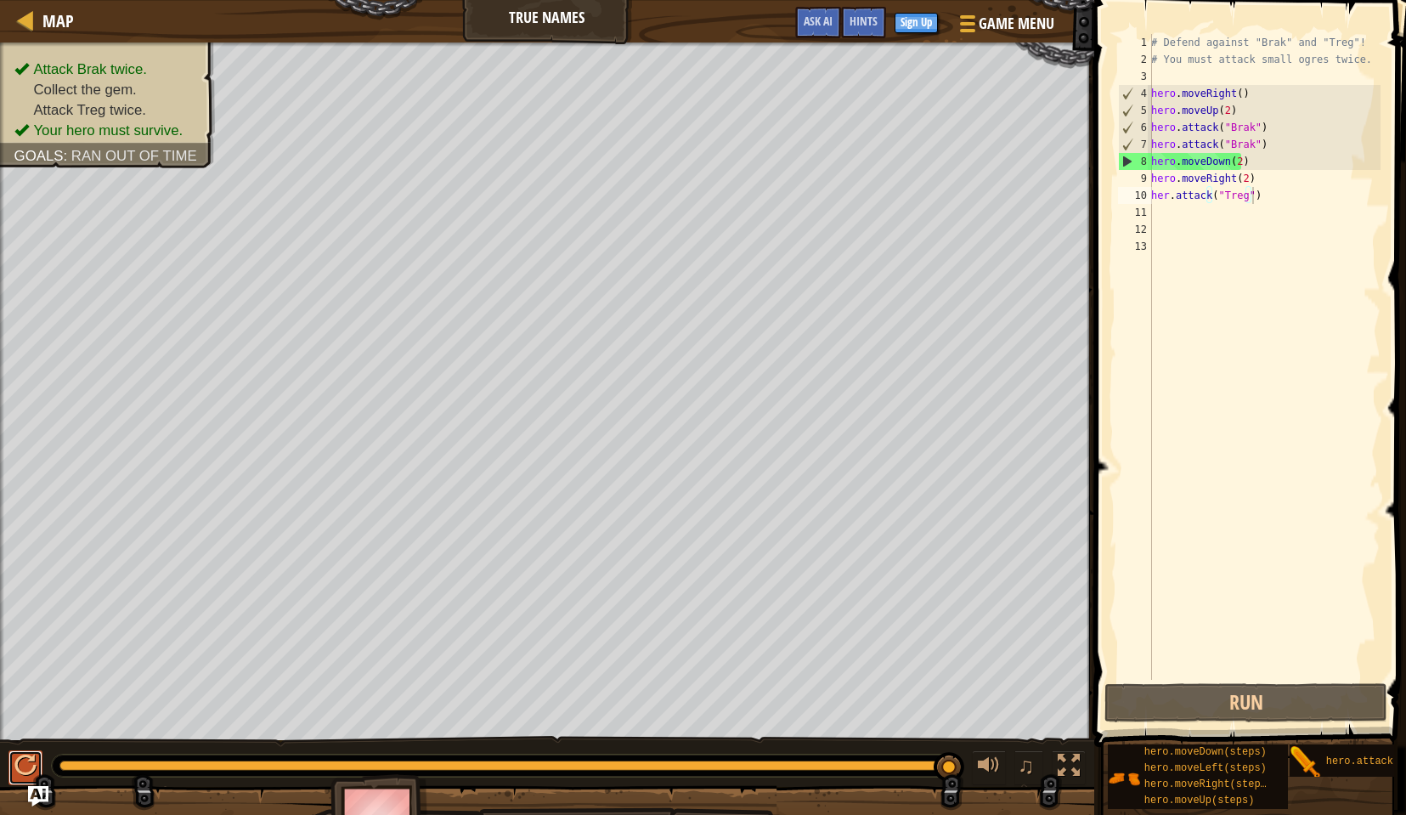
click at [17, 763] on div at bounding box center [25, 766] width 22 height 22
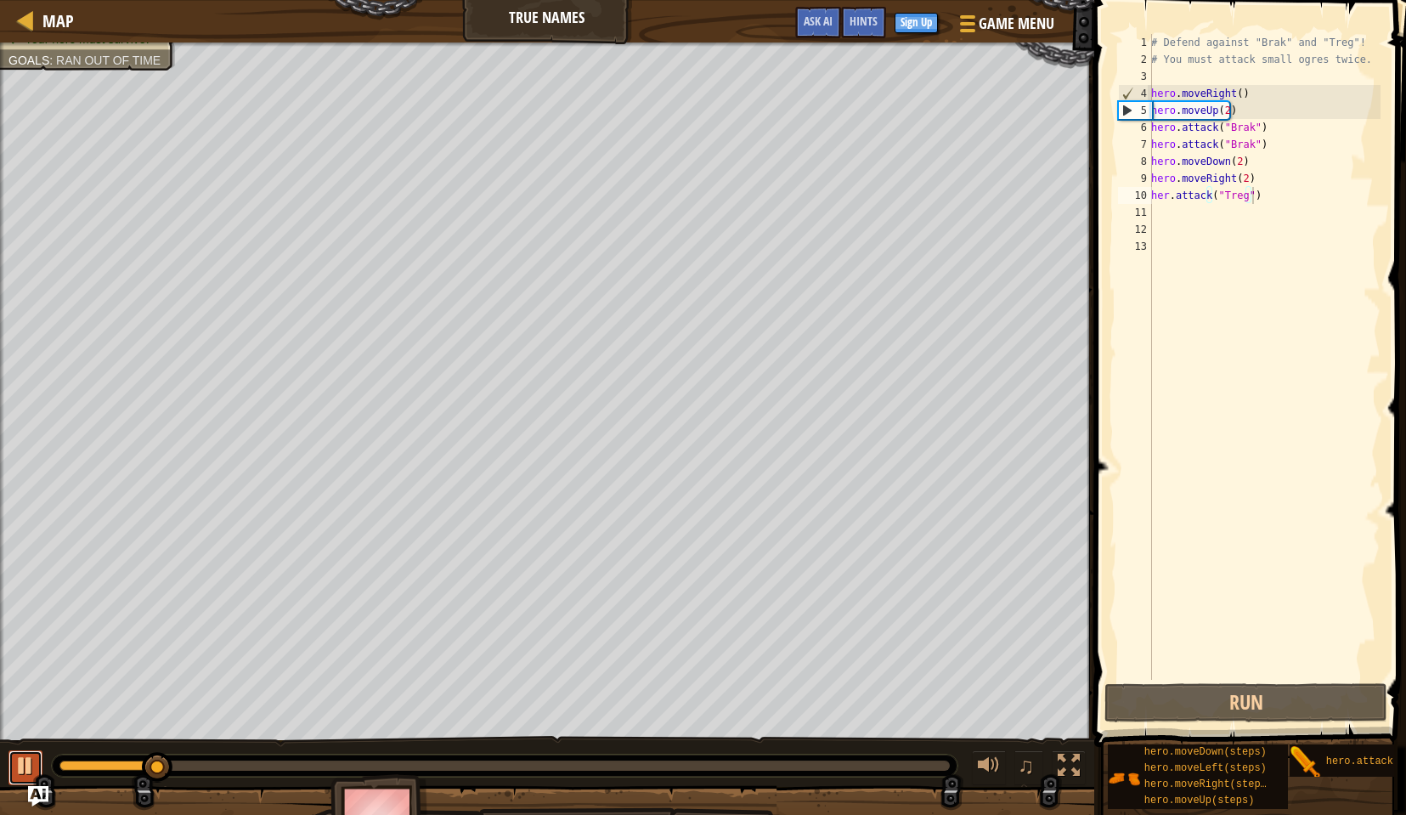
click at [31, 756] on div at bounding box center [25, 766] width 22 height 22
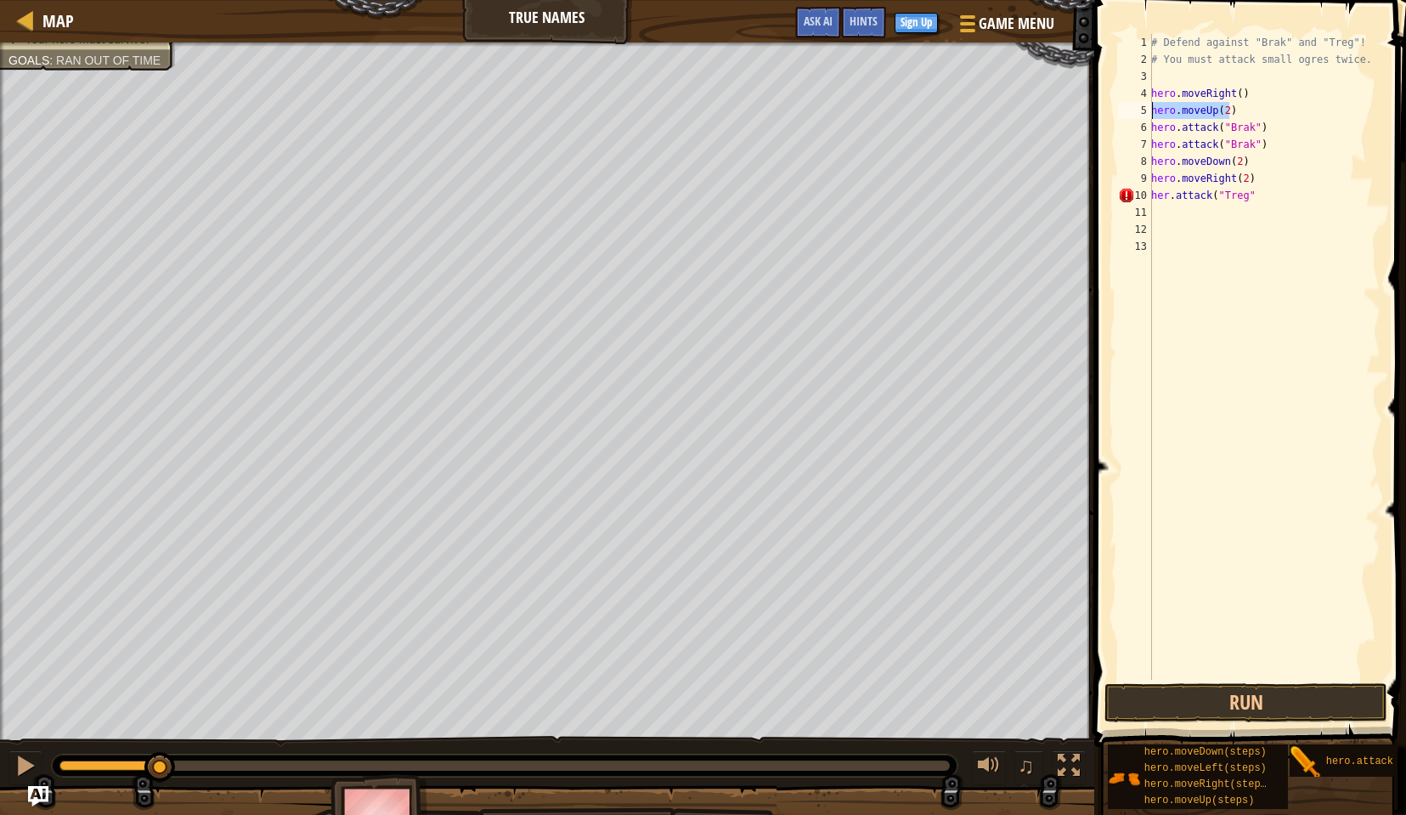
drag, startPoint x: 1247, startPoint y: 112, endPoint x: 1111, endPoint y: 111, distance: 136.0
click at [1111, 111] on div "her.attack("Treg" 1 2 3 4 5 6 7 8 9 10 11 12 13 # Defend against "Brak" and "Tr…" at bounding box center [1247, 406] width 317 height 797
type textarea "hero.moveUp(2)"
click at [1168, 122] on div "# Defend against "Brak" and "Treg"! # You must attack small ogres twice. hero .…" at bounding box center [1264, 374] width 233 height 680
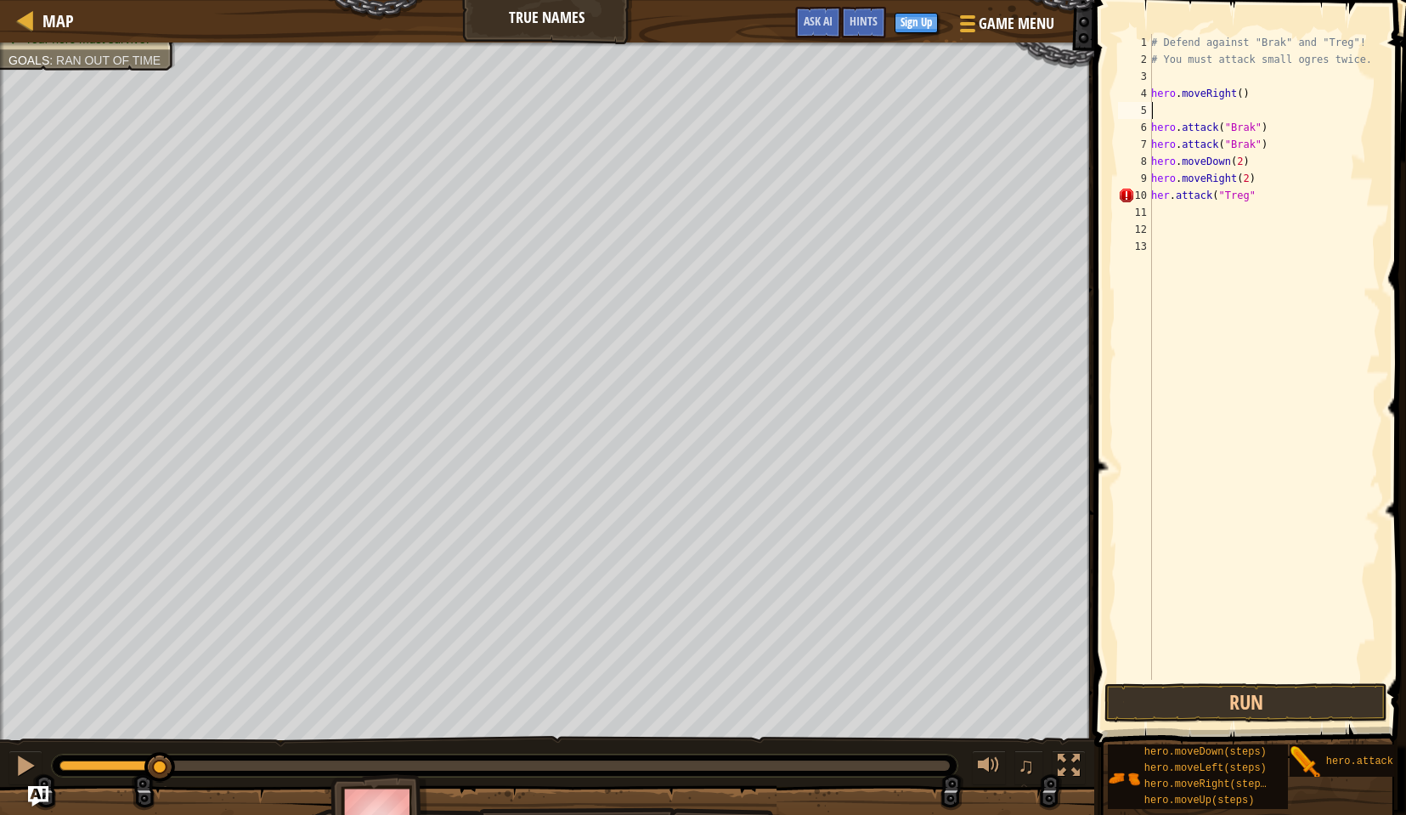
type textarea "hero.attack("Brak")"
click at [1168, 111] on div "# Defend against "Brak" and "Treg"! # You must attack small ogres twice. hero .…" at bounding box center [1264, 374] width 233 height 680
click at [1247, 144] on div "# Defend against "Brak" and "Treg"! # You must attack small ogres twice. hero .…" at bounding box center [1264, 374] width 233 height 680
click at [1237, 144] on div "# Defend against "Brak" and "Treg"! # You must attack small ogres twice. hero .…" at bounding box center [1264, 374] width 233 height 680
click at [1242, 161] on div "# Defend against "Brak" and "Treg"! # You must attack small ogres twice. hero .…" at bounding box center [1264, 374] width 233 height 680
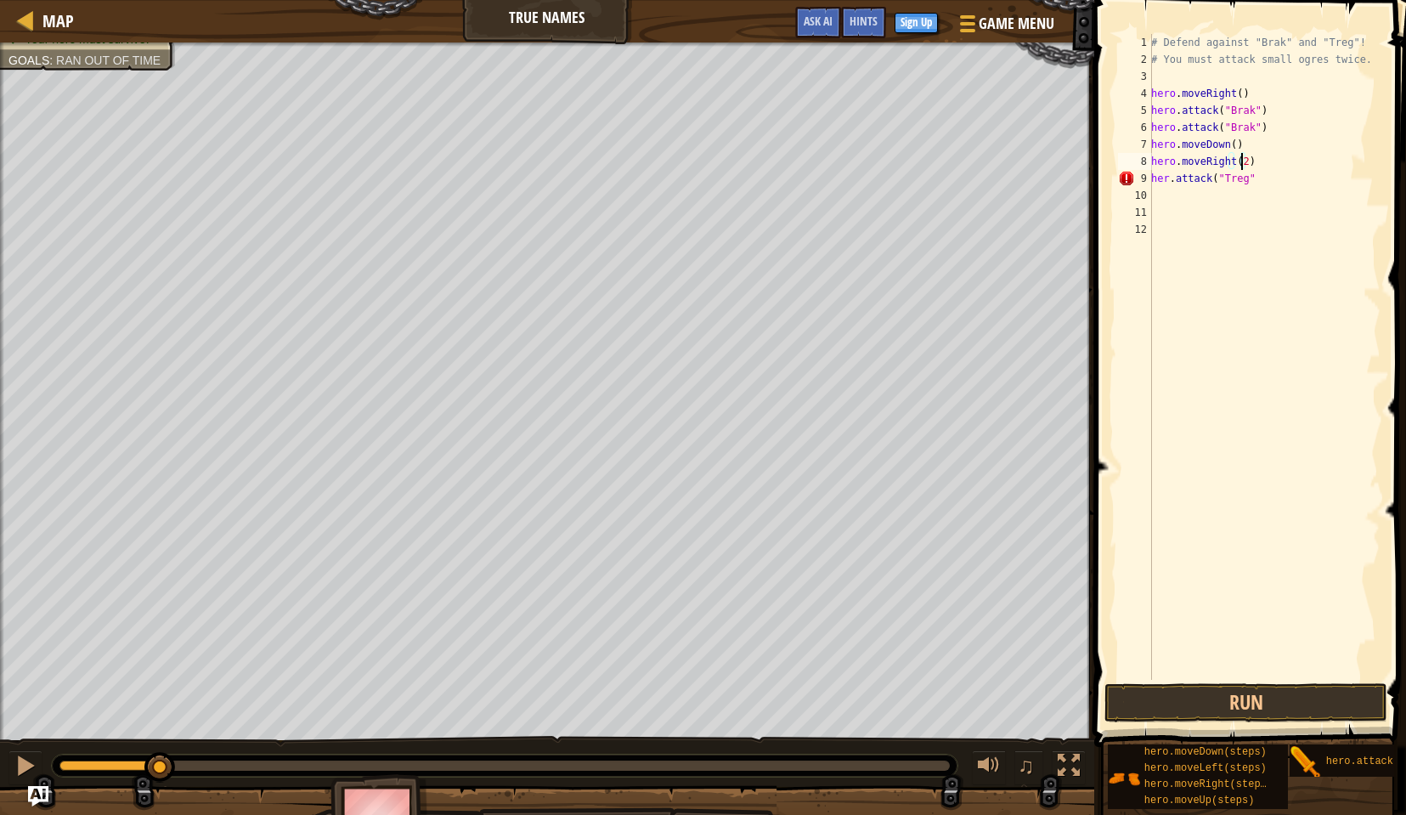
type textarea "hero.moveRight()"
click at [1256, 189] on div "# Defend against "Brak" and "Treg"! # You must attack small ogres twice. hero .…" at bounding box center [1264, 374] width 233 height 680
click at [1252, 168] on div "# Defend against "Brak" and "Treg"! # You must attack small ogres twice. hero .…" at bounding box center [1264, 374] width 233 height 680
click at [1260, 179] on div "# Defend against "Brak" and "Treg"! # You must attack small ogres twice. hero .…" at bounding box center [1264, 374] width 233 height 680
type textarea "her.attack("Treg")"
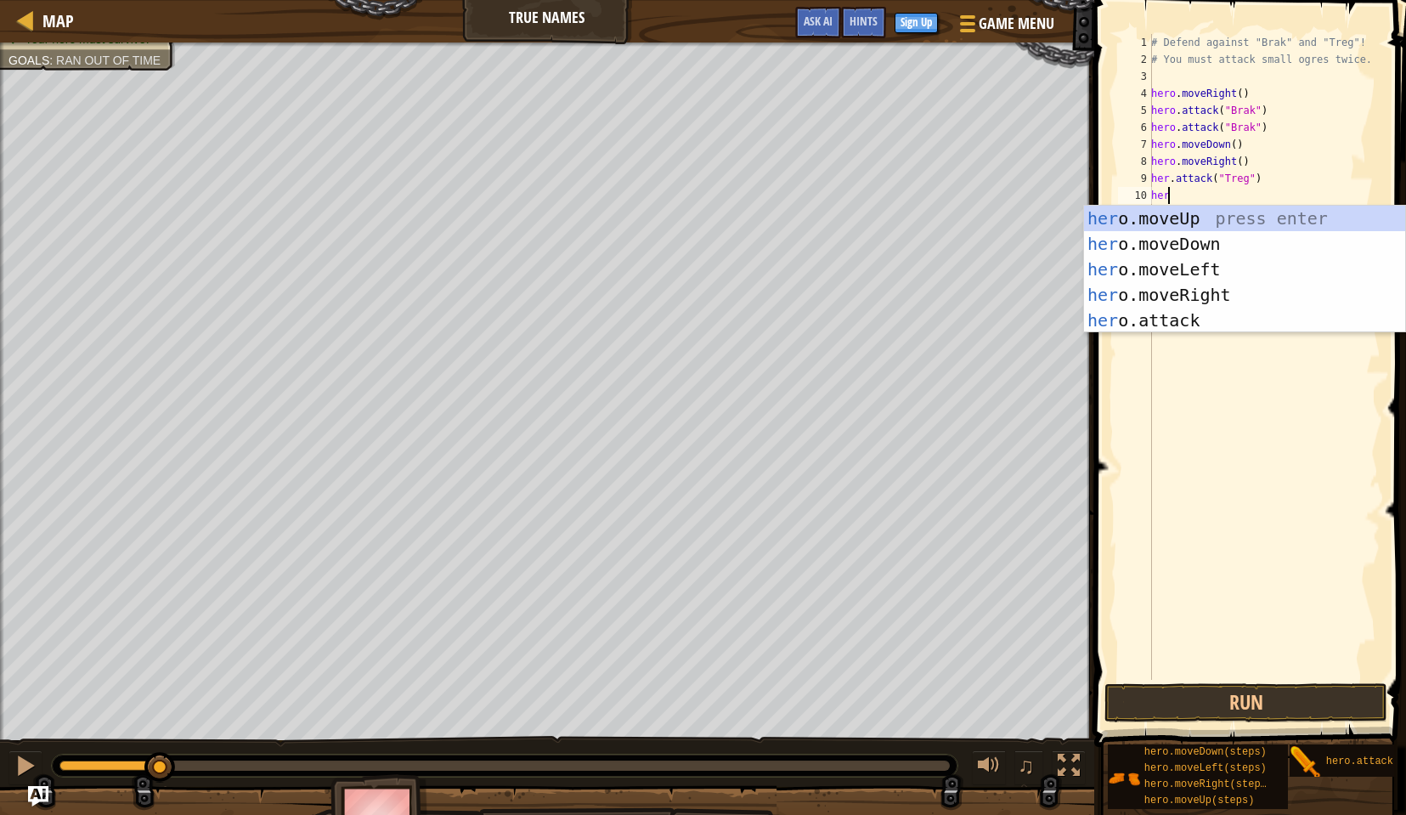
scroll to position [8, 1]
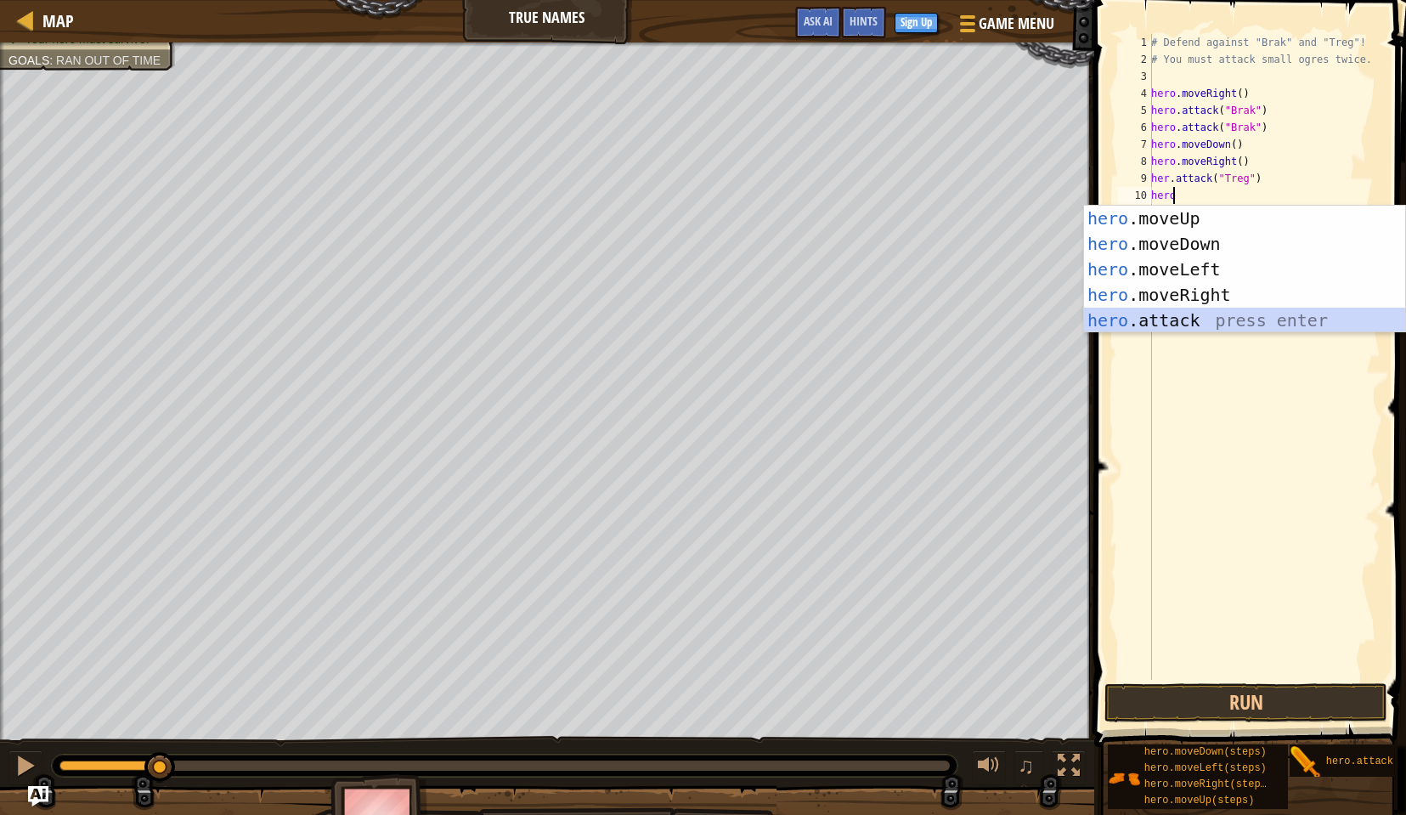
click at [1151, 319] on div "hero .moveUp press enter hero .moveDown press enter hero .moveLeft press enter …" at bounding box center [1244, 295] width 321 height 178
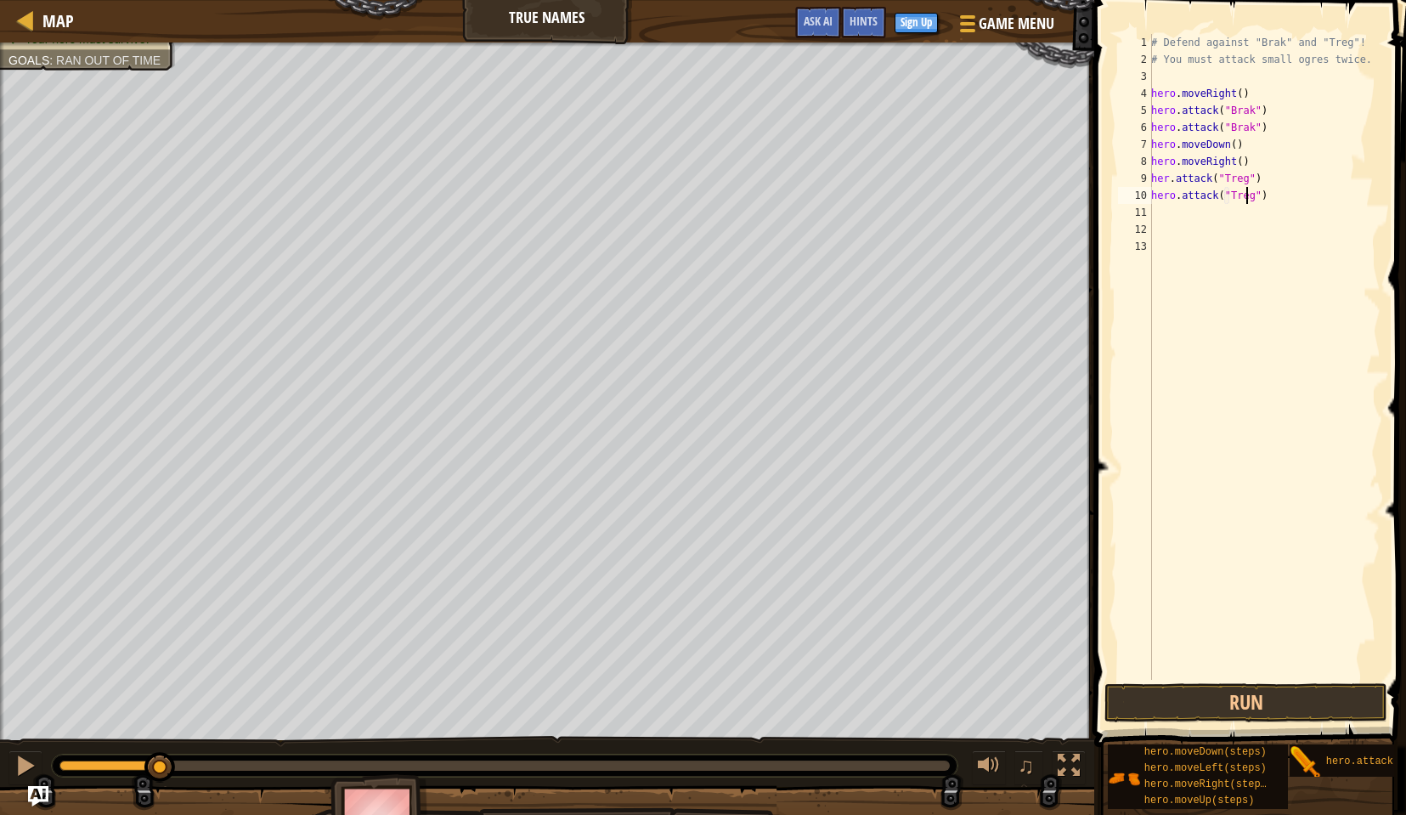
scroll to position [8, 8]
drag, startPoint x: 159, startPoint y: 760, endPoint x: 35, endPoint y: 764, distance: 124.1
click at [35, 764] on div "♫" at bounding box center [547, 761] width 1094 height 51
click at [14, 764] on div at bounding box center [25, 766] width 22 height 22
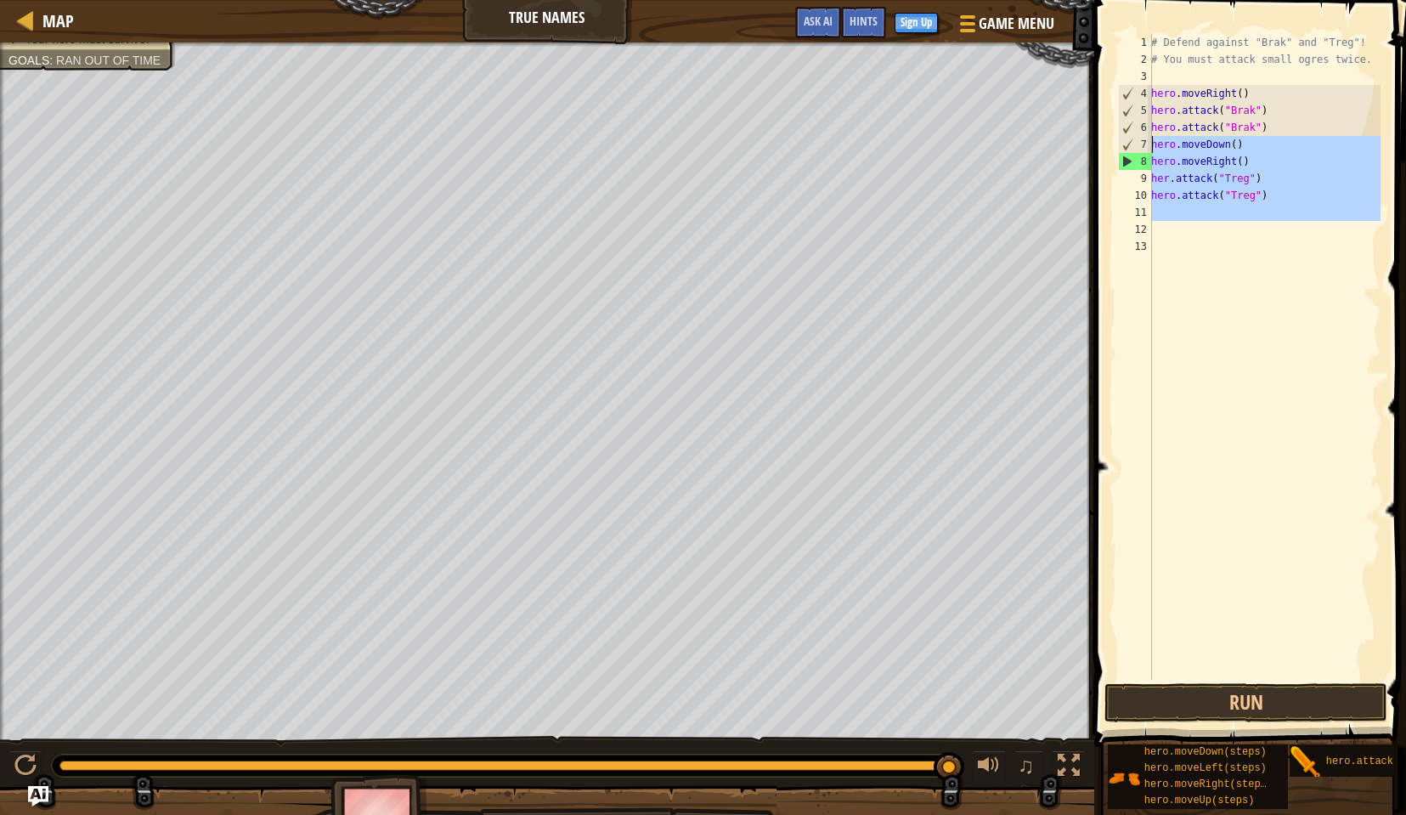
drag, startPoint x: 1260, startPoint y: 226, endPoint x: 1140, endPoint y: 145, distance: 144.5
click at [1140, 145] on div "hero.attack("Treg") 1 2 3 4 5 6 7 8 9 10 11 12 13 # Defend against "Brak" and "…" at bounding box center [1248, 357] width 266 height 646
type textarea "hero.moveDown() hero.moveRight()"
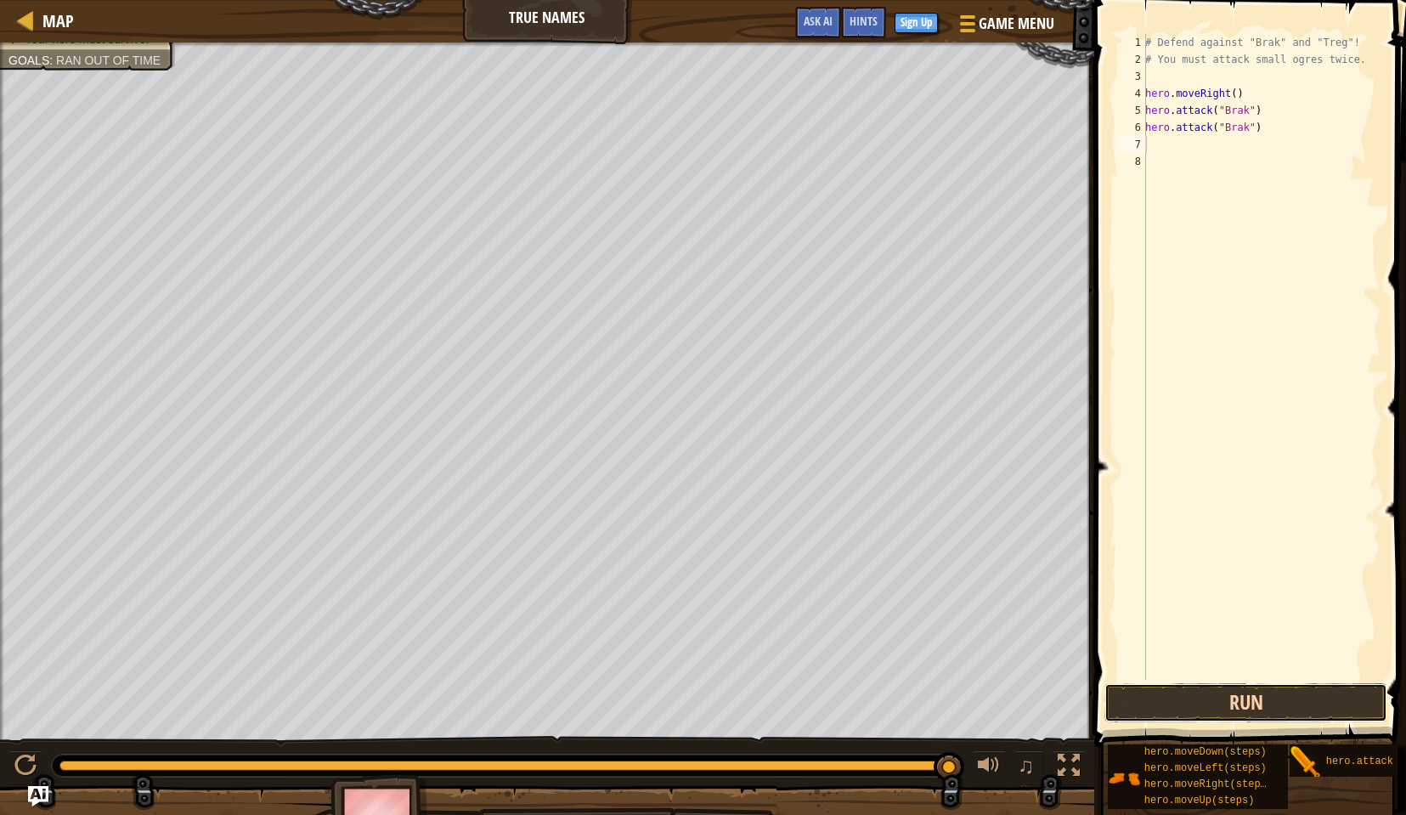
click at [1278, 687] on button "Run" at bounding box center [1246, 702] width 283 height 39
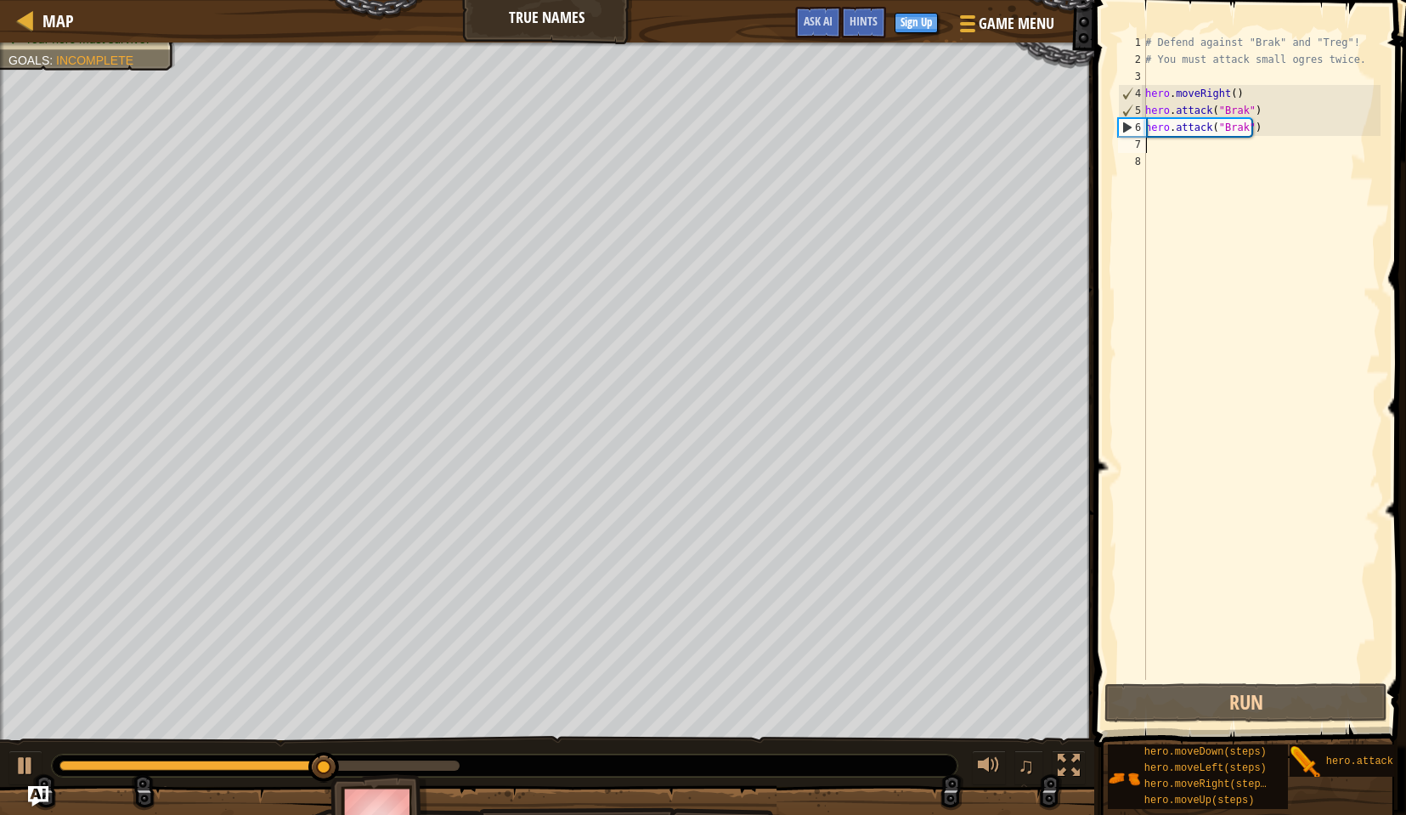
click at [1337, 139] on div "# Defend against "Brak" and "Treg"! # You must attack small ogres twice. hero .…" at bounding box center [1261, 374] width 239 height 680
click at [1230, 159] on div "# Defend against "Brak" and "Treg"! # You must attack small ogres twice. hero .…" at bounding box center [1261, 374] width 239 height 680
click at [1158, 147] on div "# Defend against "Brak" and "Treg"! # You must attack small ogres twice. hero .…" at bounding box center [1261, 374] width 239 height 680
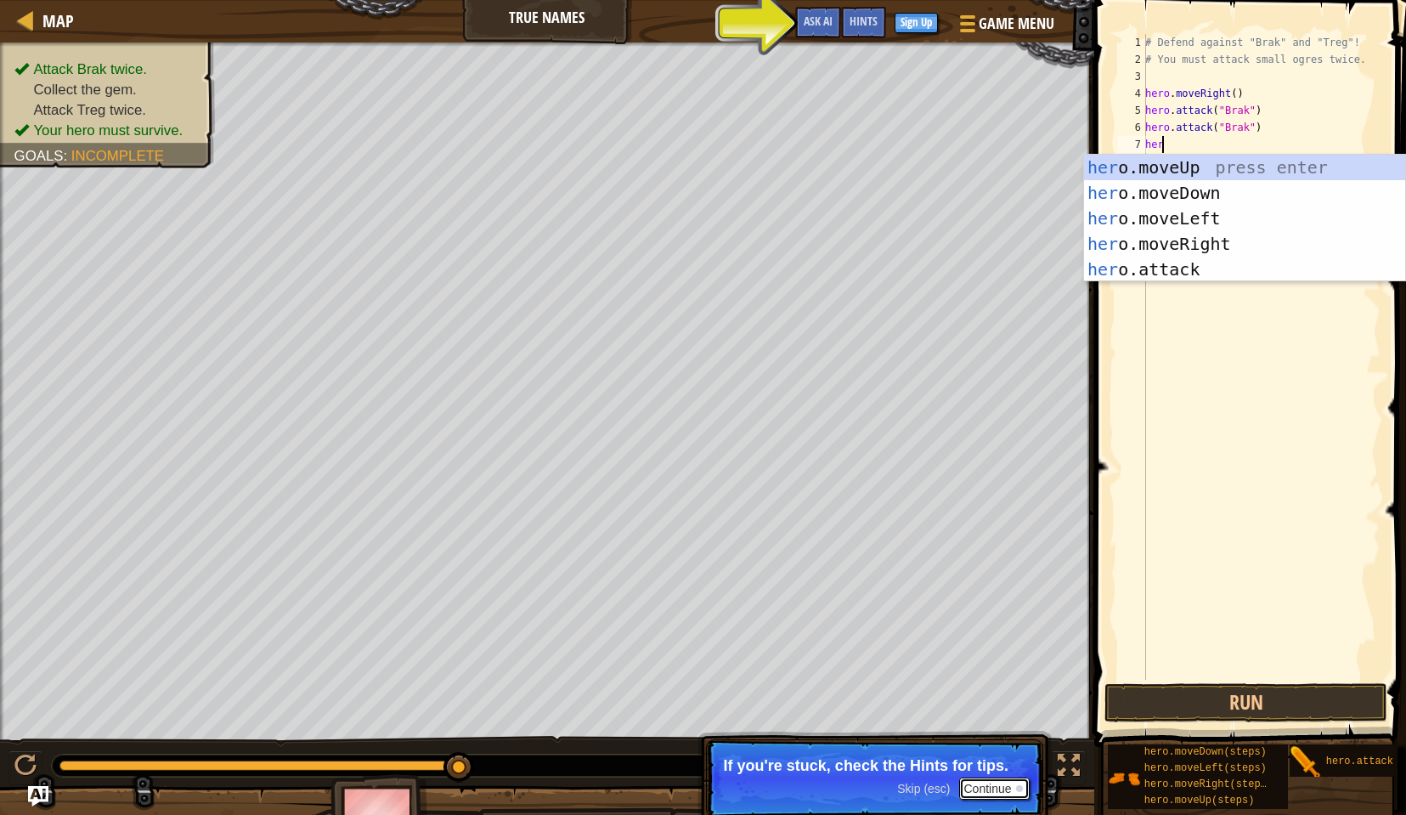
click at [1008, 790] on button "Continue" at bounding box center [994, 788] width 71 height 22
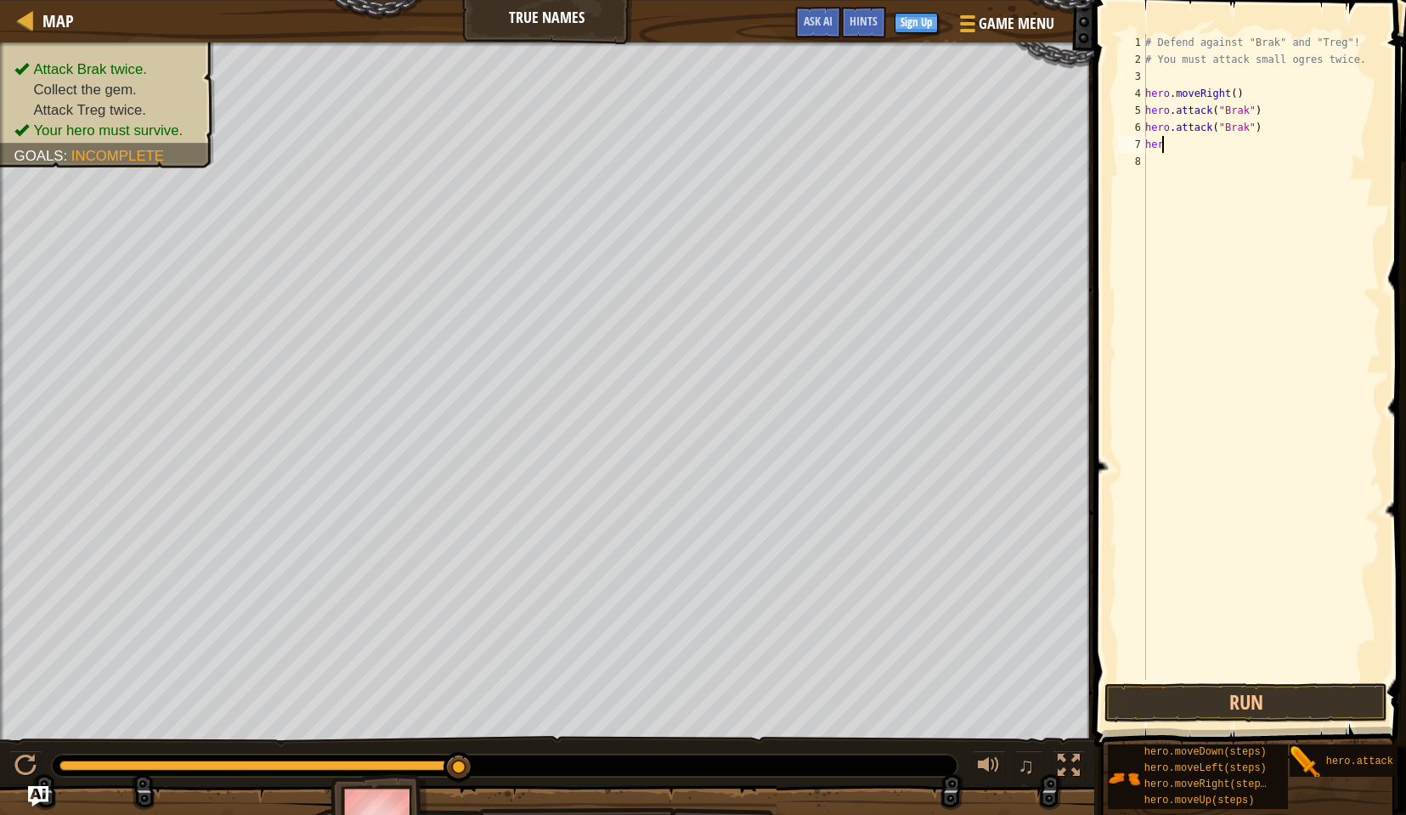
type textarea "hero"
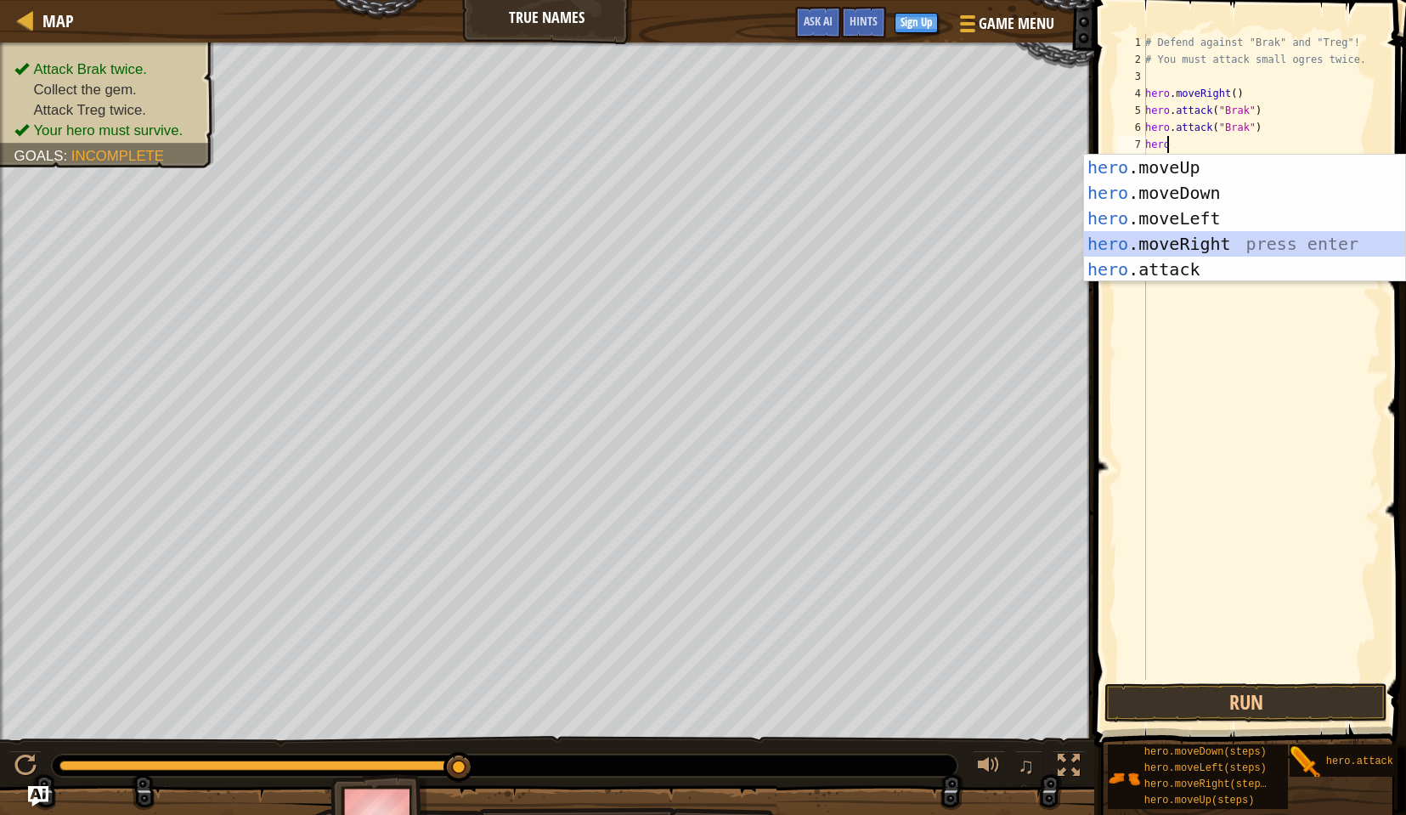
click at [1199, 249] on div "hero .moveUp press enter hero .moveDown press enter hero .moveLeft press enter …" at bounding box center [1244, 244] width 321 height 178
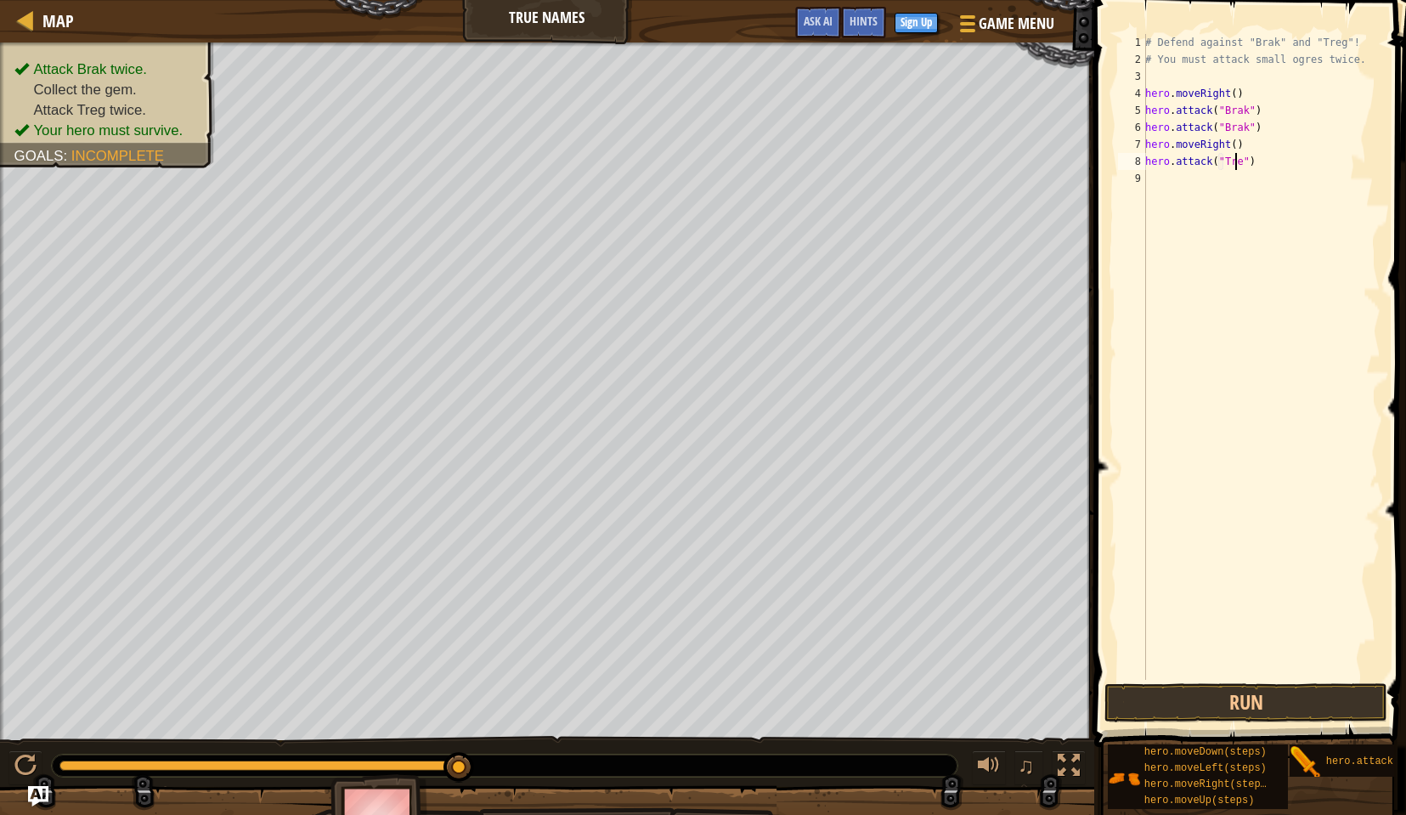
type textarea "hero.attack("Treg")"
click at [1267, 163] on div "# Defend against "Brak" and "Treg"! # You must attack small ogres twice. hero .…" at bounding box center [1261, 374] width 239 height 680
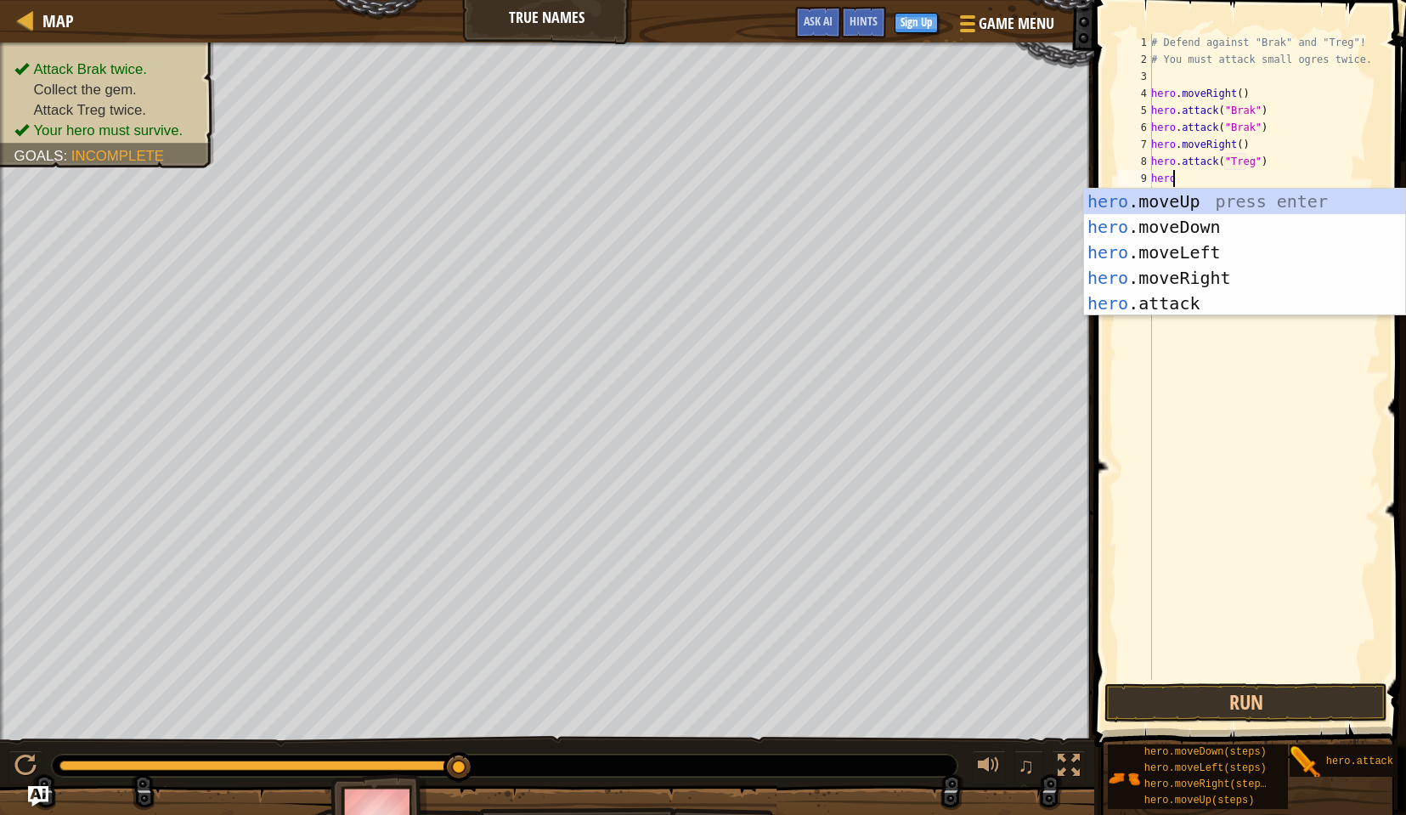
scroll to position [8, 1]
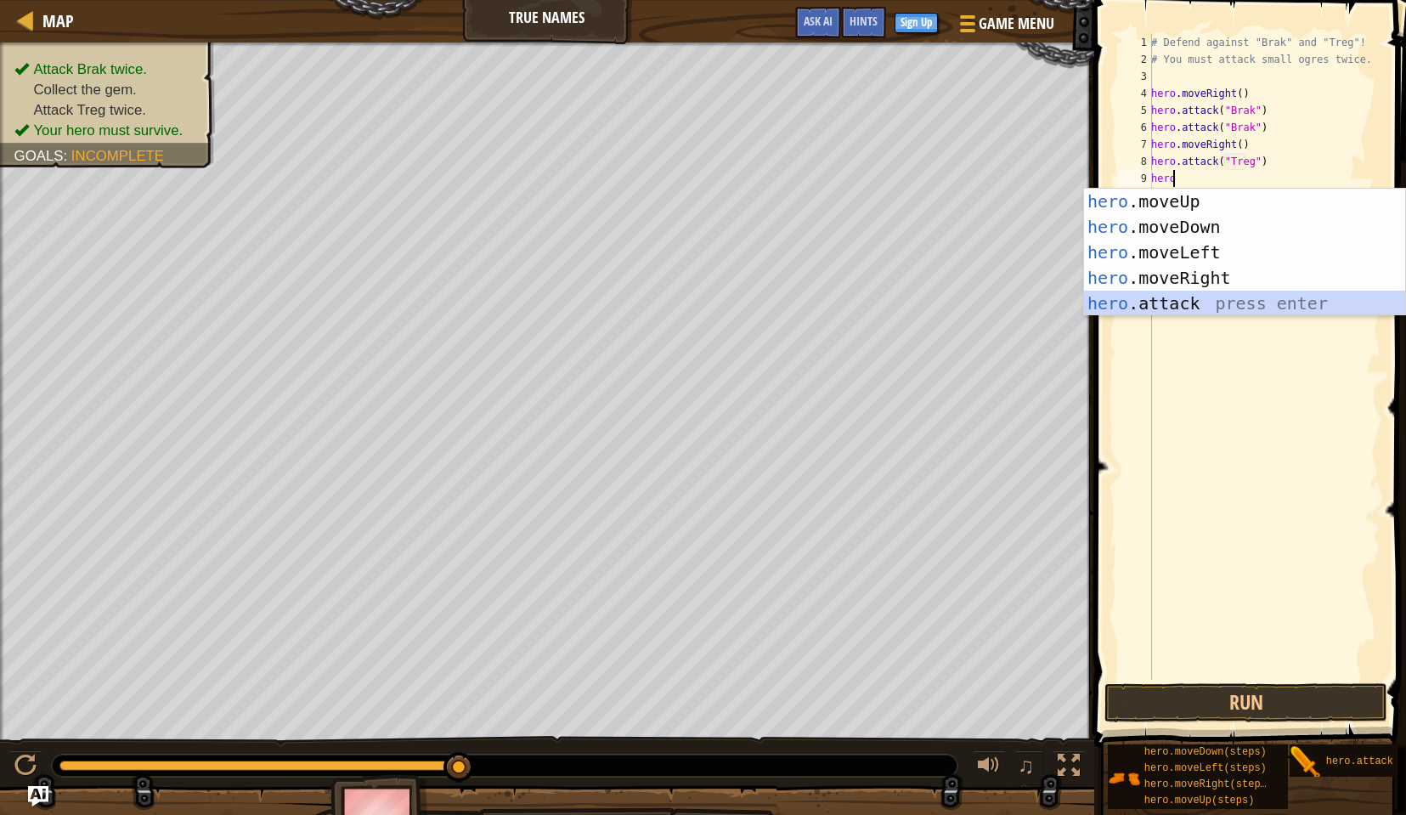
click at [1213, 306] on div "hero .moveUp press enter hero .moveDown press enter hero .moveLeft press enter …" at bounding box center [1244, 278] width 321 height 178
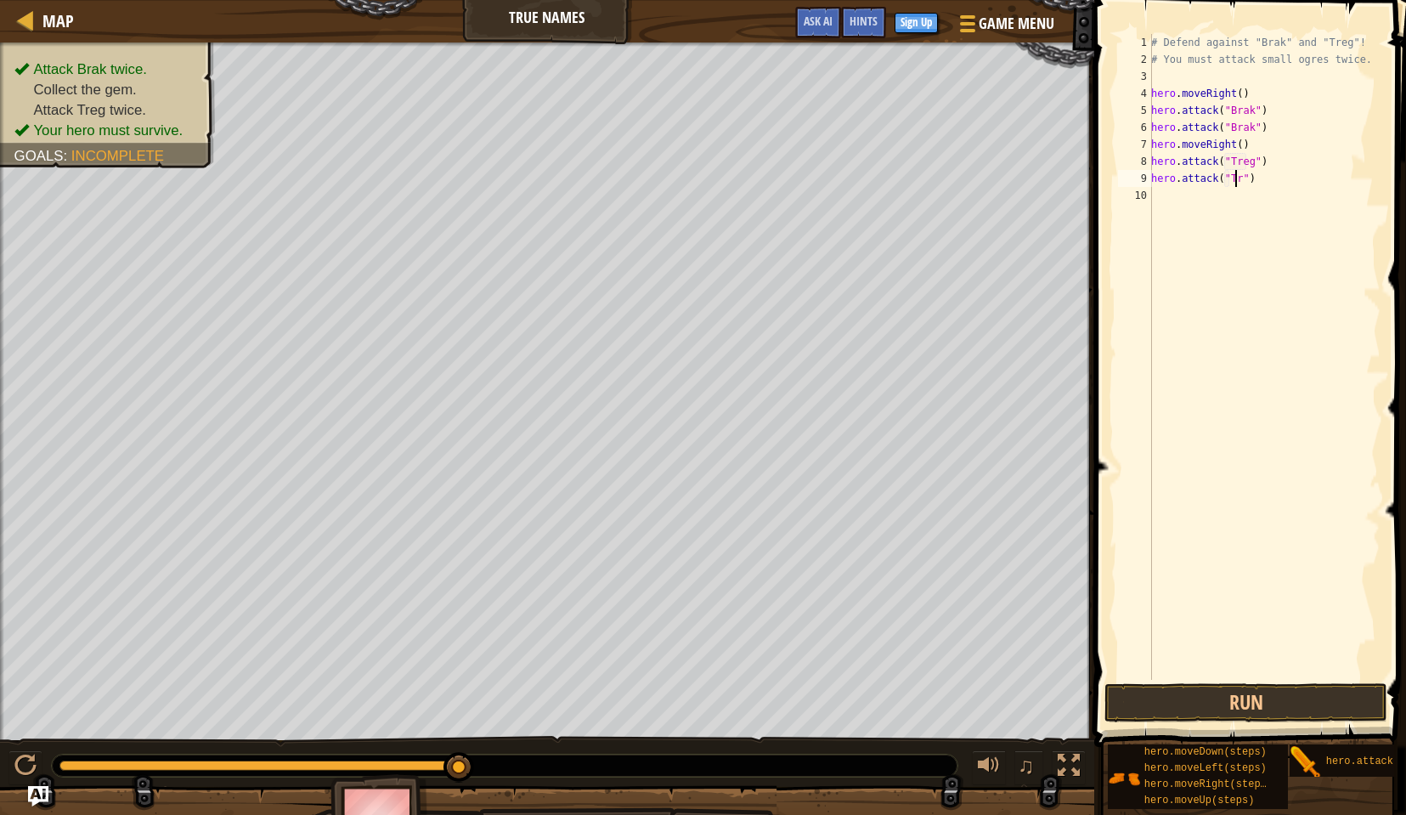
type textarea "hero.attack("Treg")"
click at [1246, 688] on button "Run" at bounding box center [1246, 702] width 283 height 39
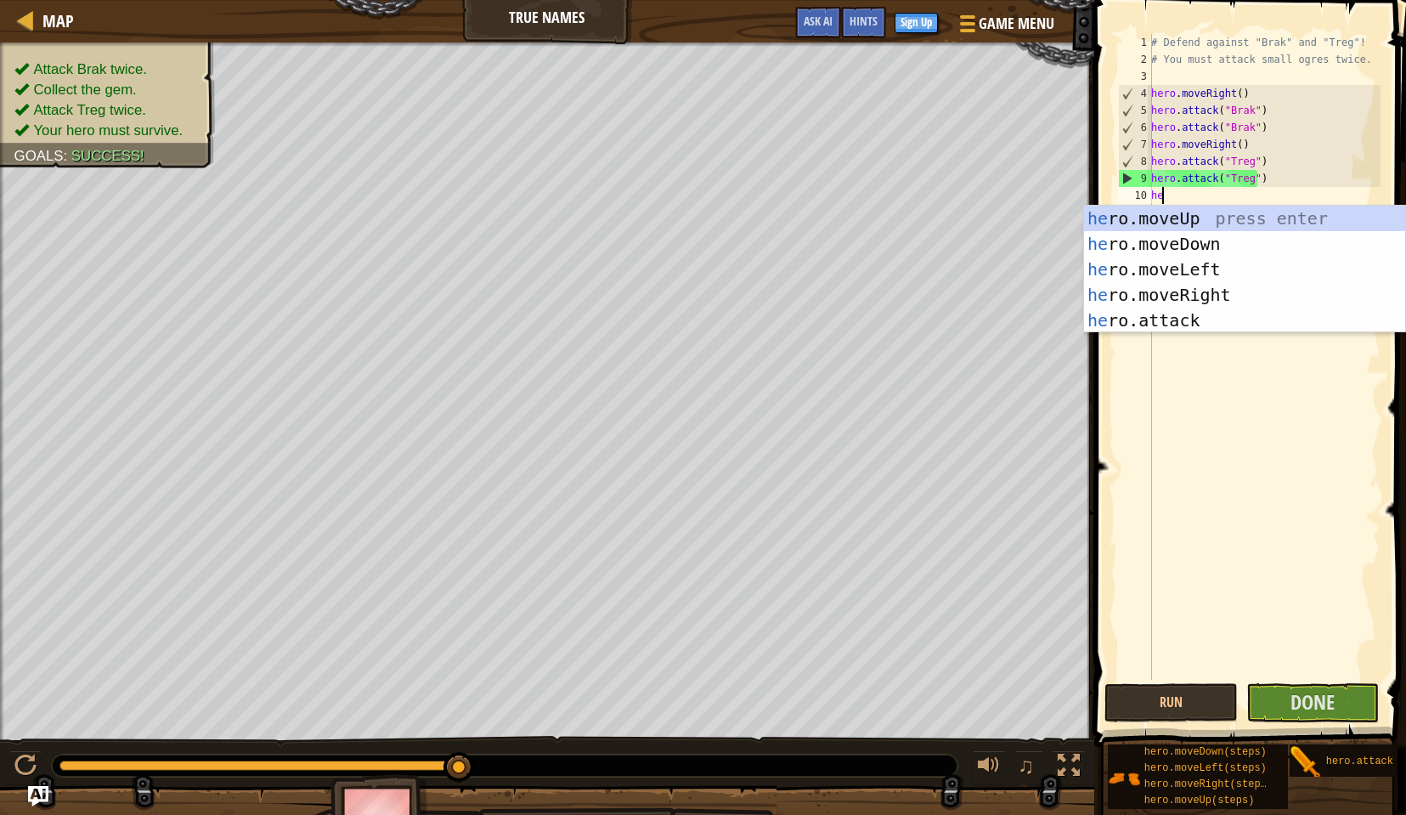
type textarea "her"
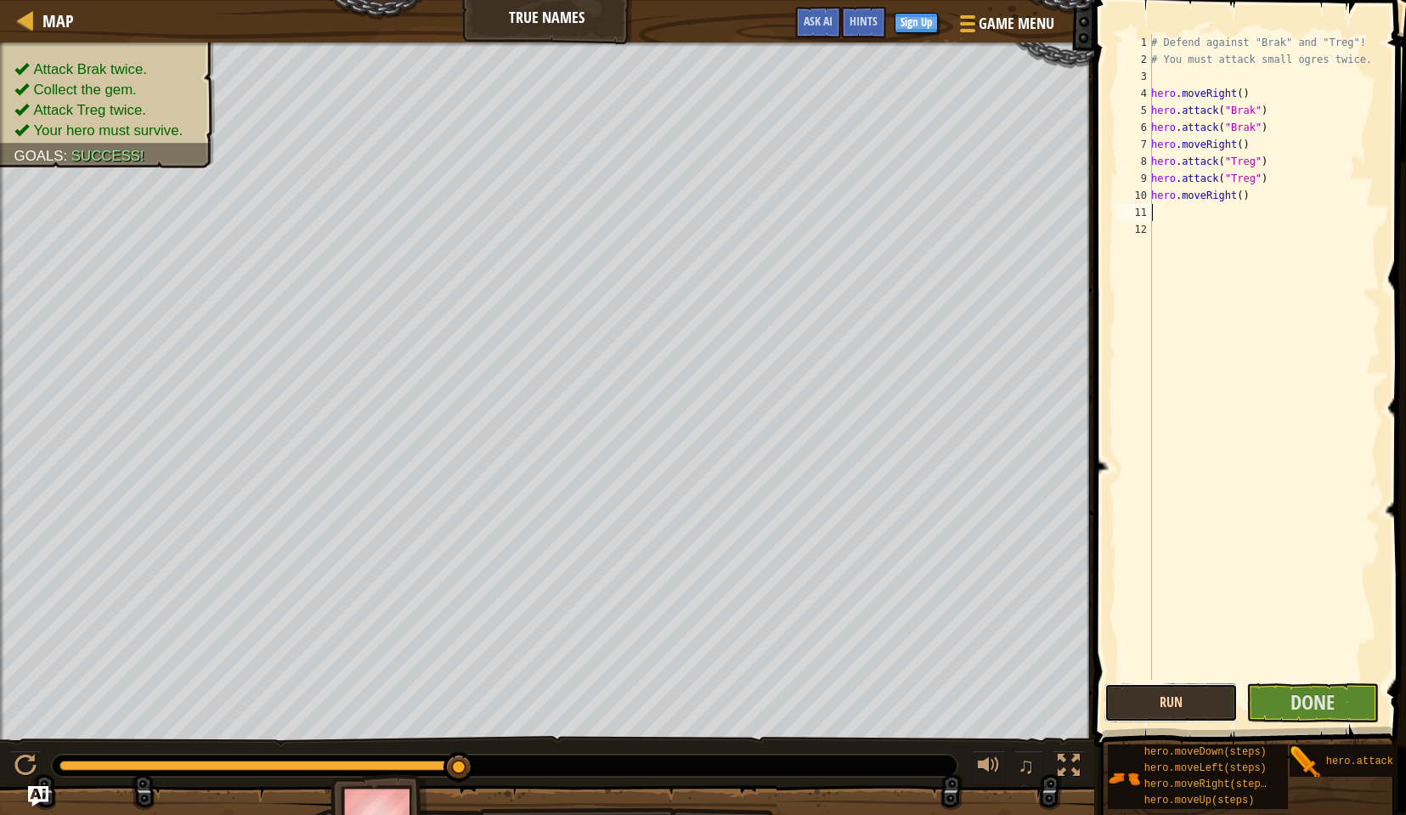
click at [1198, 696] on button "Run" at bounding box center [1171, 702] width 133 height 39
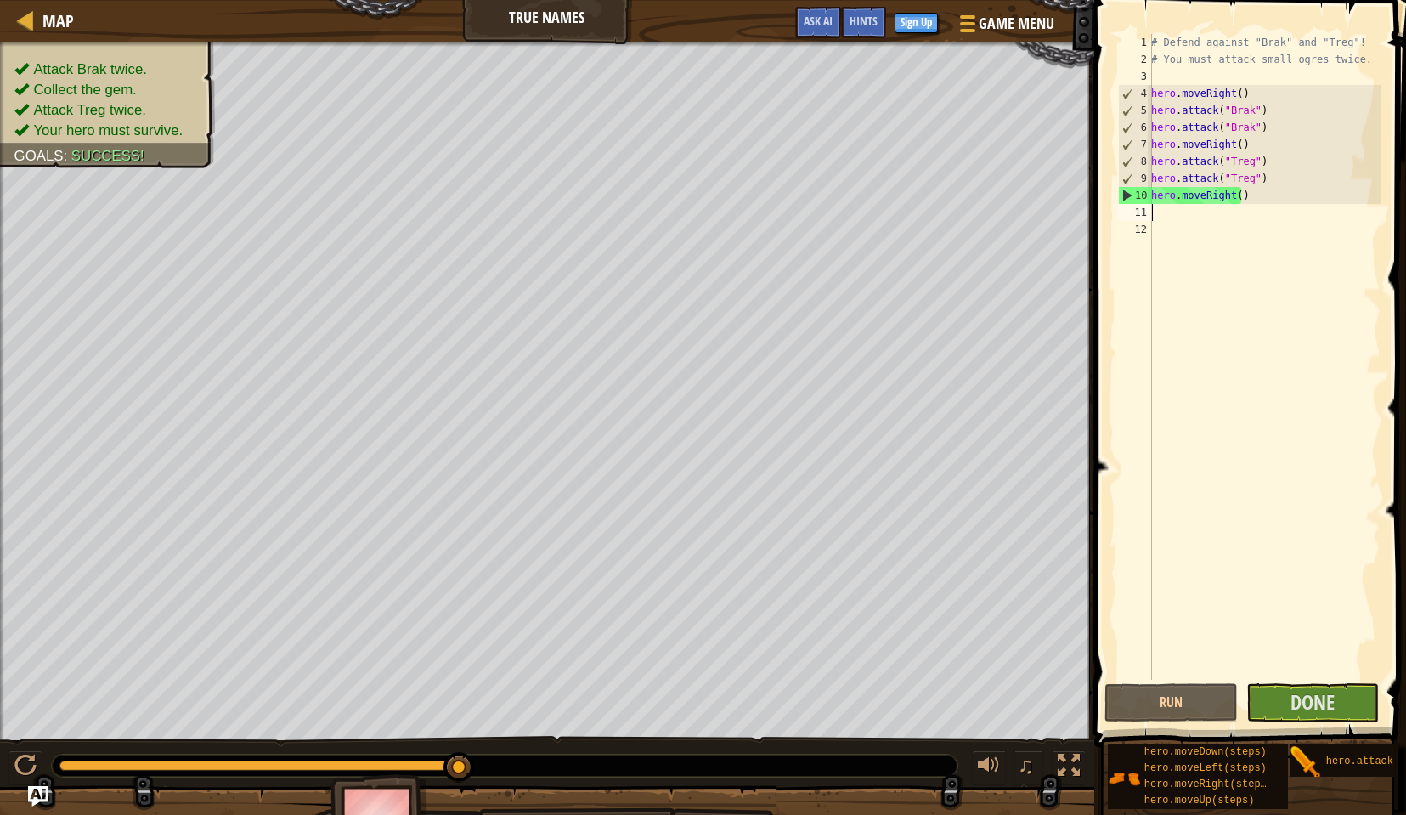
click at [1325, 682] on span at bounding box center [1251, 349] width 325 height 797
click at [1326, 687] on button "Done" at bounding box center [1313, 702] width 133 height 39
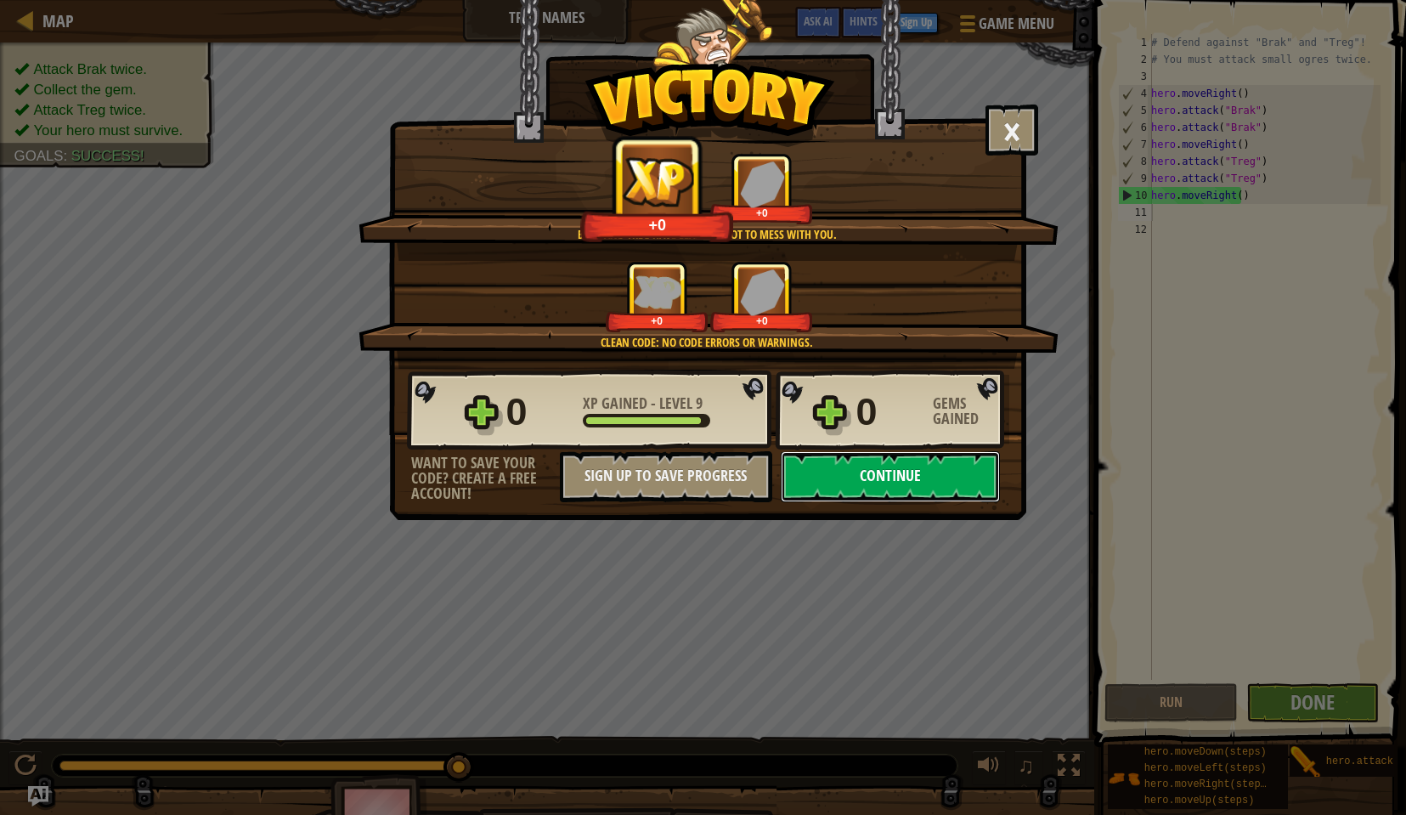
click at [915, 477] on button "Continue" at bounding box center [890, 476] width 219 height 51
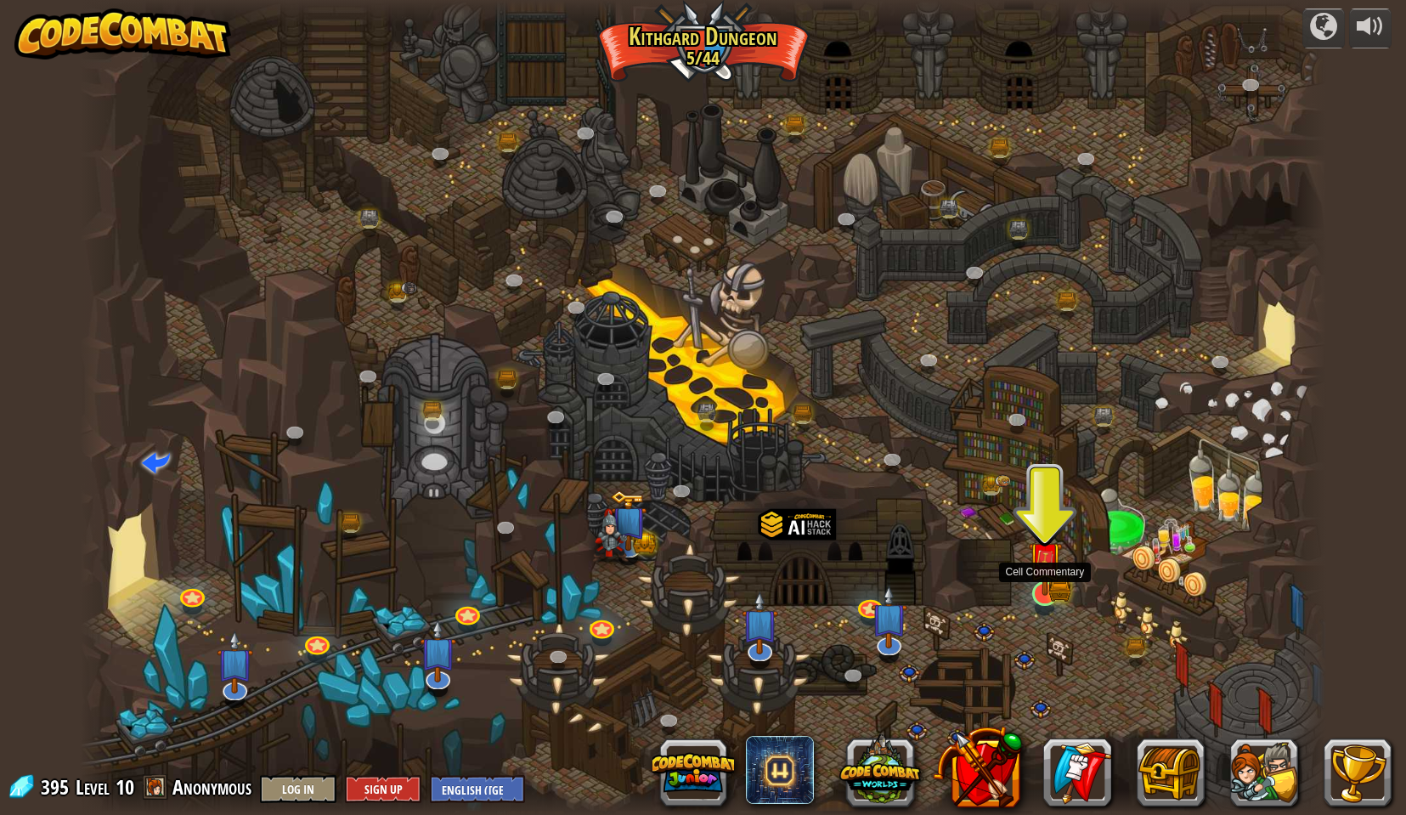
click at [1055, 573] on img at bounding box center [1045, 559] width 34 height 74
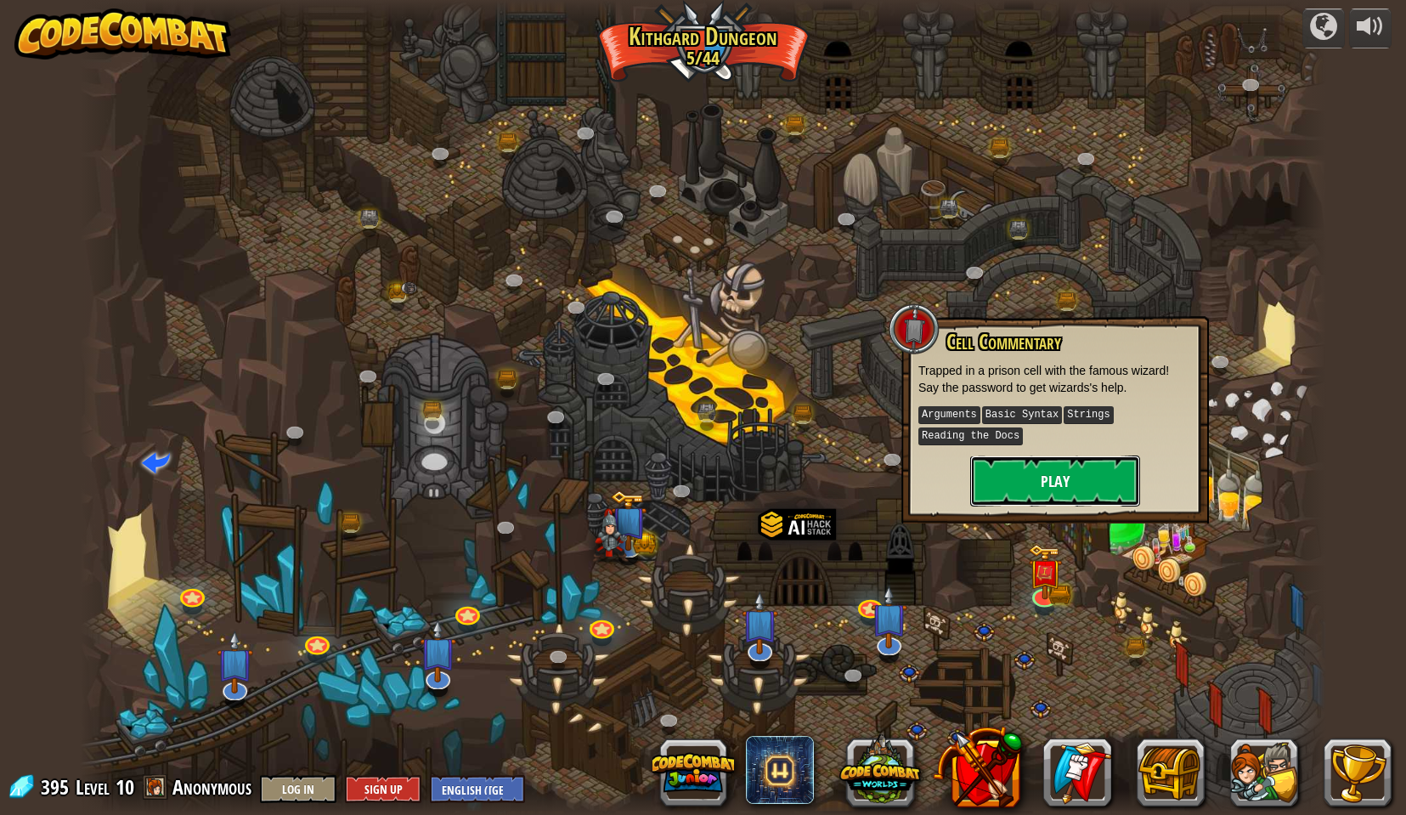
click at [1014, 484] on button "Play" at bounding box center [1055, 480] width 170 height 51
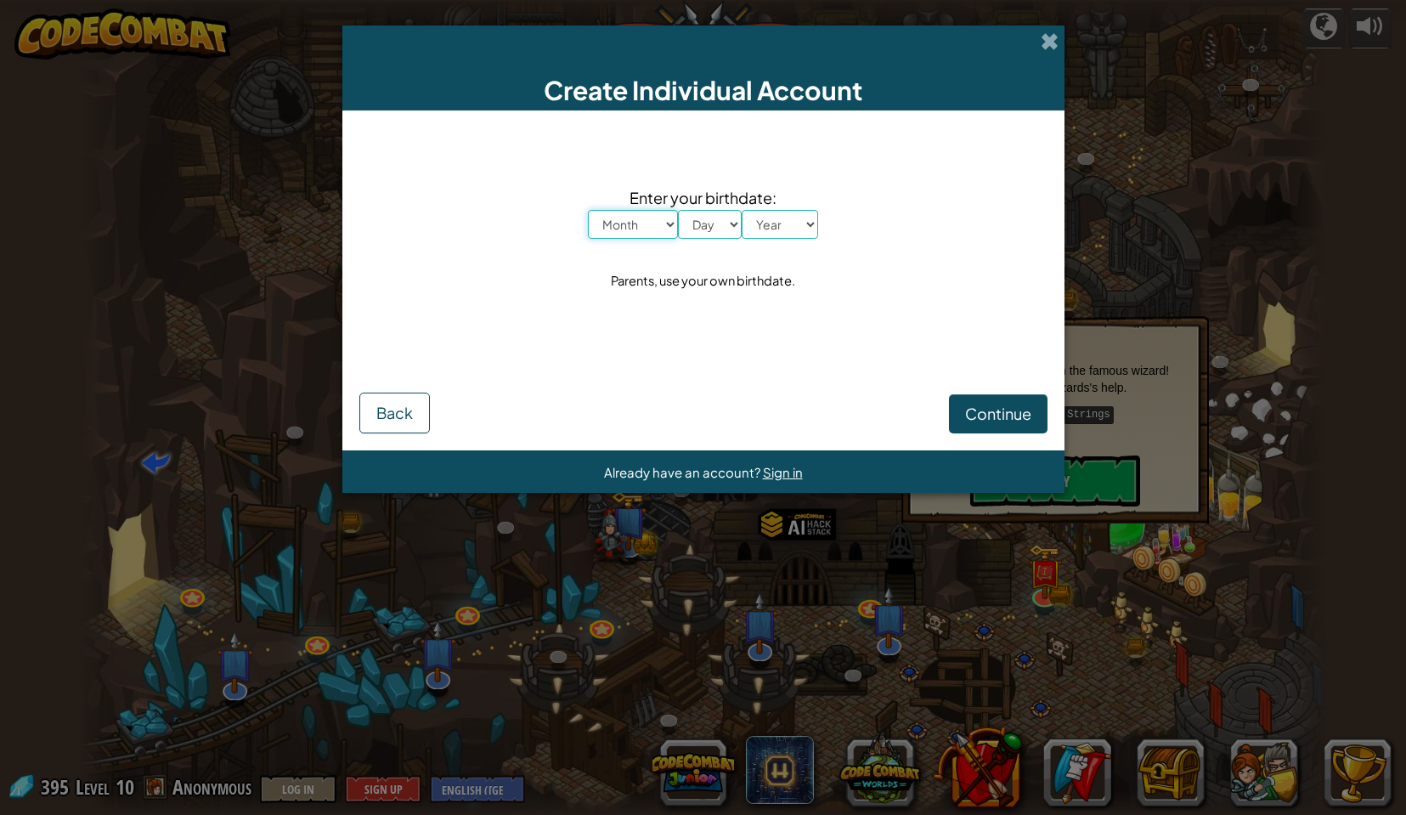
click at [641, 215] on select "Month January February March April May June July August September October Novem…" at bounding box center [633, 224] width 90 height 29
click at [588, 210] on select "Month January February March April May June July August September October Novem…" at bounding box center [633, 224] width 90 height 29
click at [723, 229] on select "Day 1 2 3 4 5 6 7 8 9 10 11 12 13 14 15 16 17 18 19 20 21 22 23 24 25 26 27 28 …" at bounding box center [710, 224] width 64 height 29
click at [644, 223] on select "Month January February March April May June July August September October Novem…" at bounding box center [633, 224] width 90 height 29
select select "11"
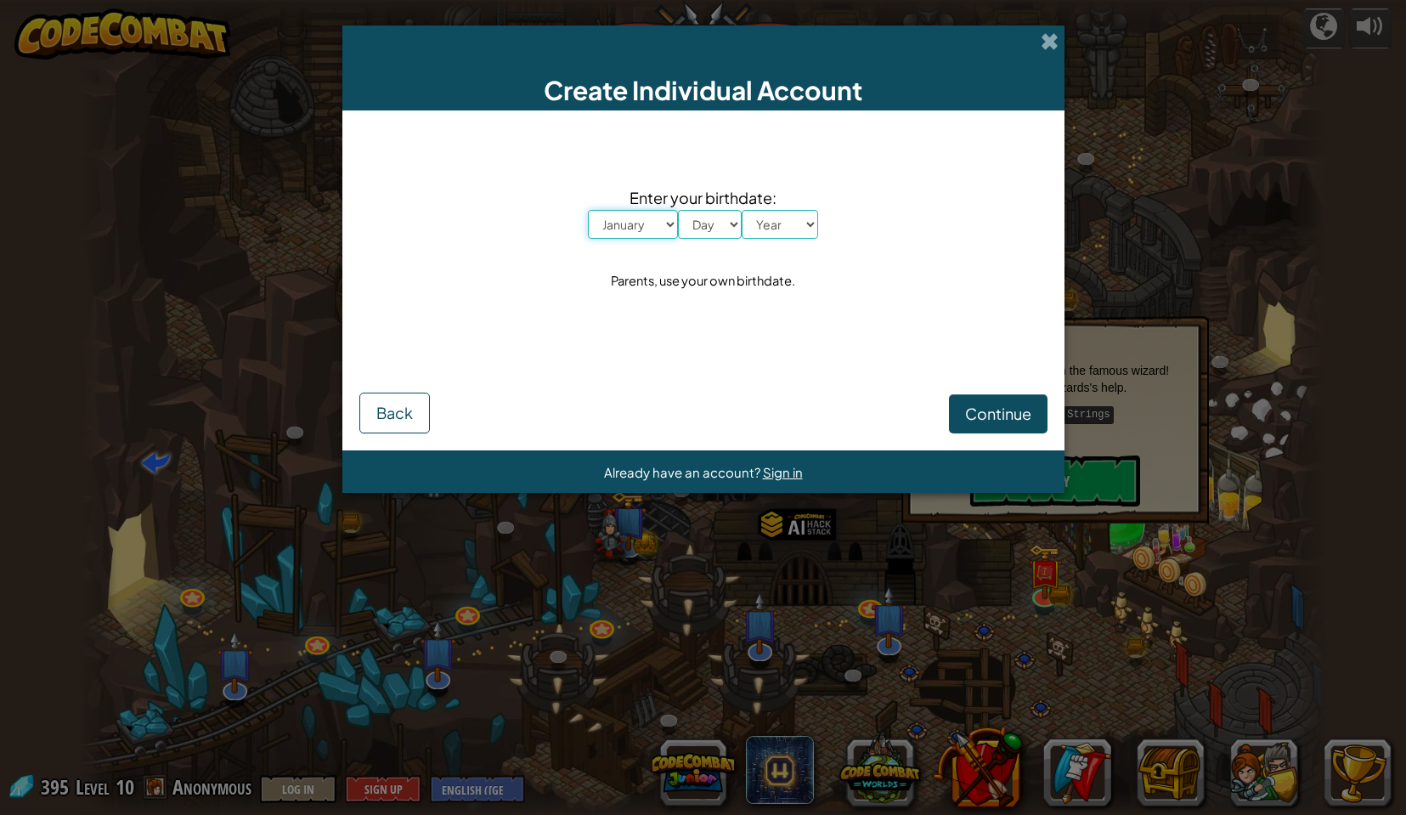
click at [588, 210] on select "Month January February March April May June July August September October Novem…" at bounding box center [633, 224] width 90 height 29
click at [723, 215] on select "Day 1 2 3 4 5 6 7 8 9 10 11 12 13 14 15 16 17 18 19 20 21 22 23 24 25 26 27 28 …" at bounding box center [710, 224] width 64 height 29
select select "21"
click at [678, 210] on select "Day 1 2 3 4 5 6 7 8 9 10 11 12 13 14 15 16 17 18 19 20 21 22 23 24 25 26 27 28 …" at bounding box center [710, 224] width 64 height 29
click at [799, 223] on select "Year 2025 2024 2023 2022 2021 2020 2019 2018 2017 2016 2015 2014 2013 2012 2011…" at bounding box center [780, 224] width 76 height 29
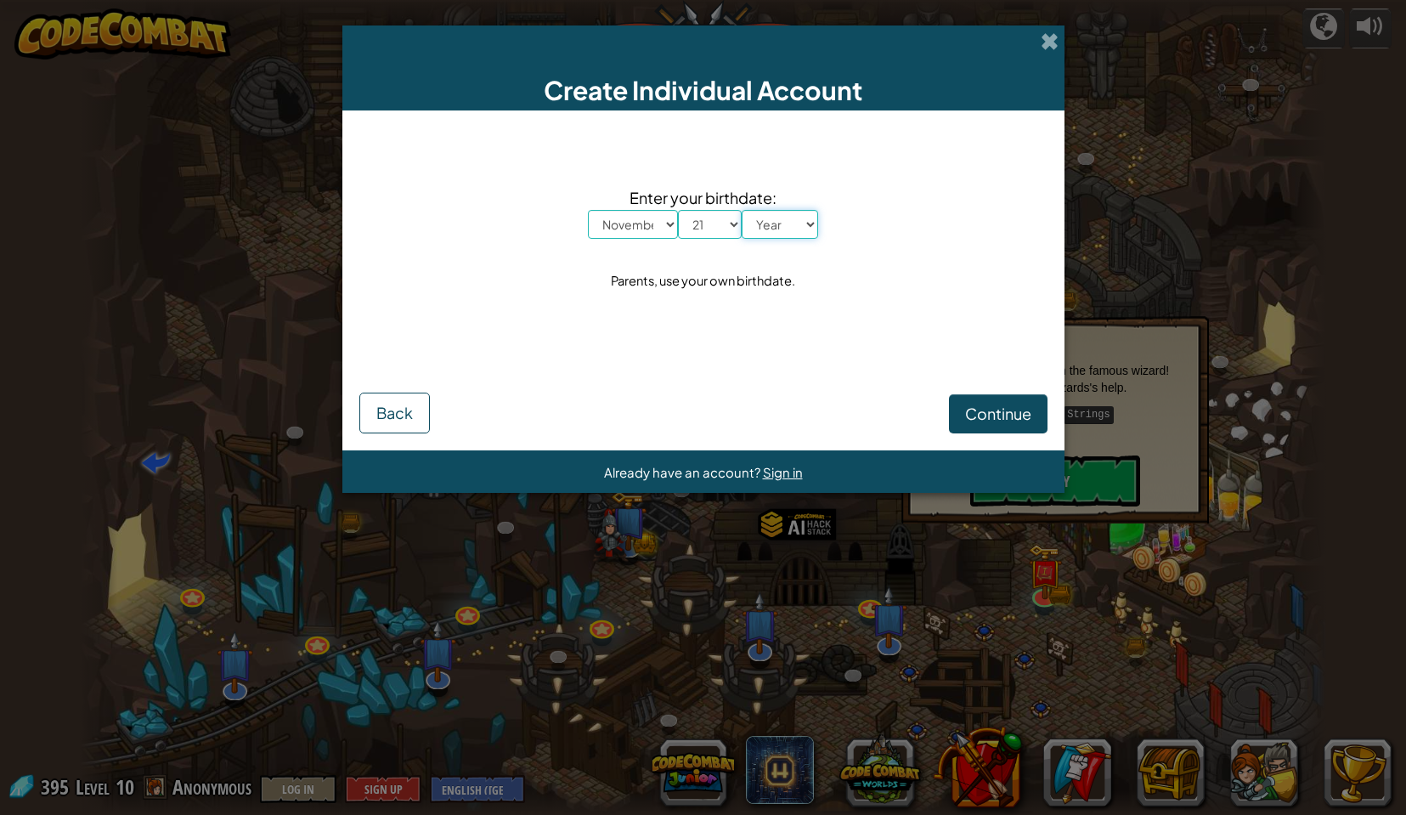
select select "1968"
click at [742, 210] on select "Year 2025 2024 2023 2022 2021 2020 2019 2018 2017 2016 2015 2014 2013 2012 2011…" at bounding box center [780, 224] width 76 height 29
click at [1002, 432] on button "Continue" at bounding box center [998, 413] width 99 height 39
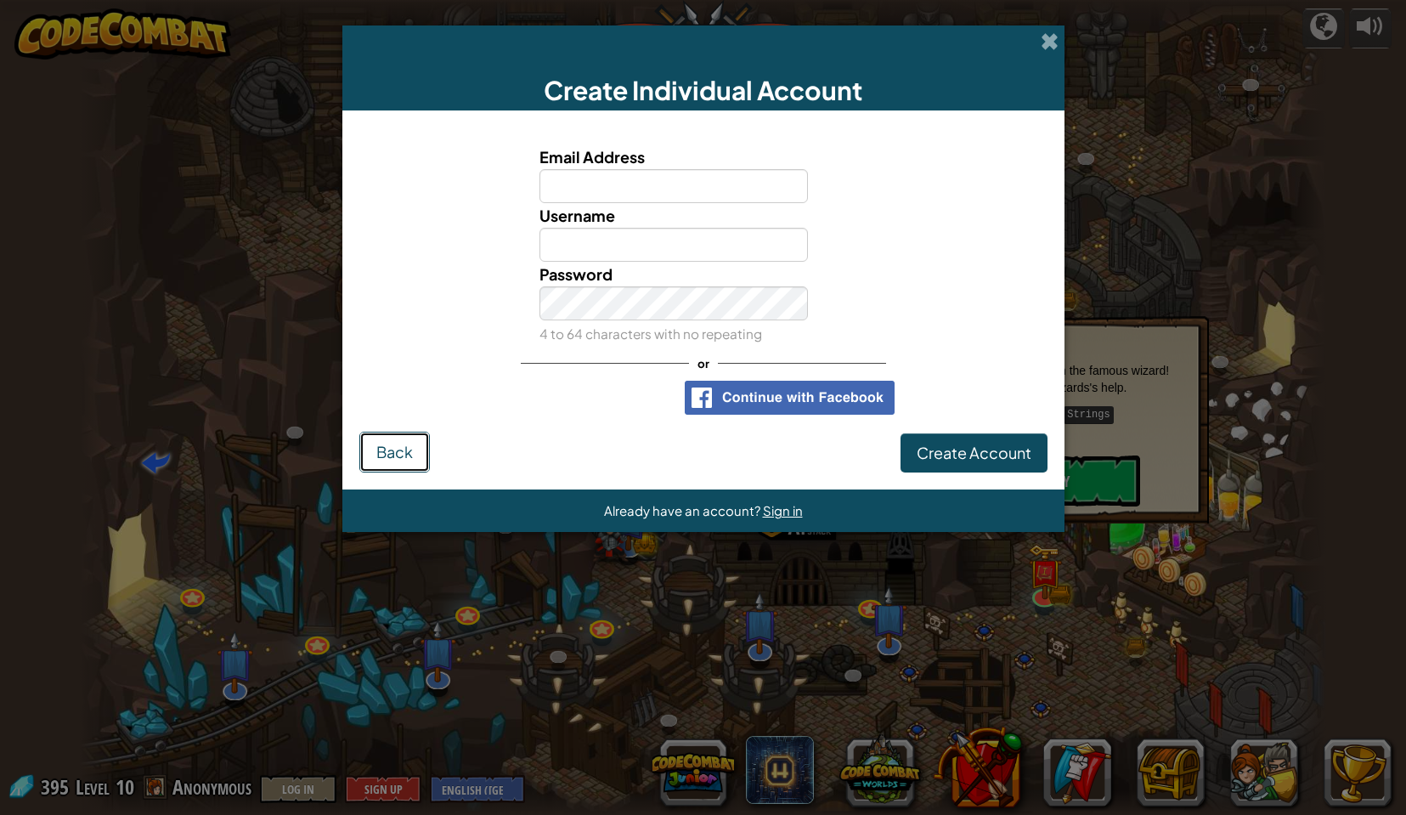
click at [412, 452] on button "Back" at bounding box center [394, 452] width 71 height 41
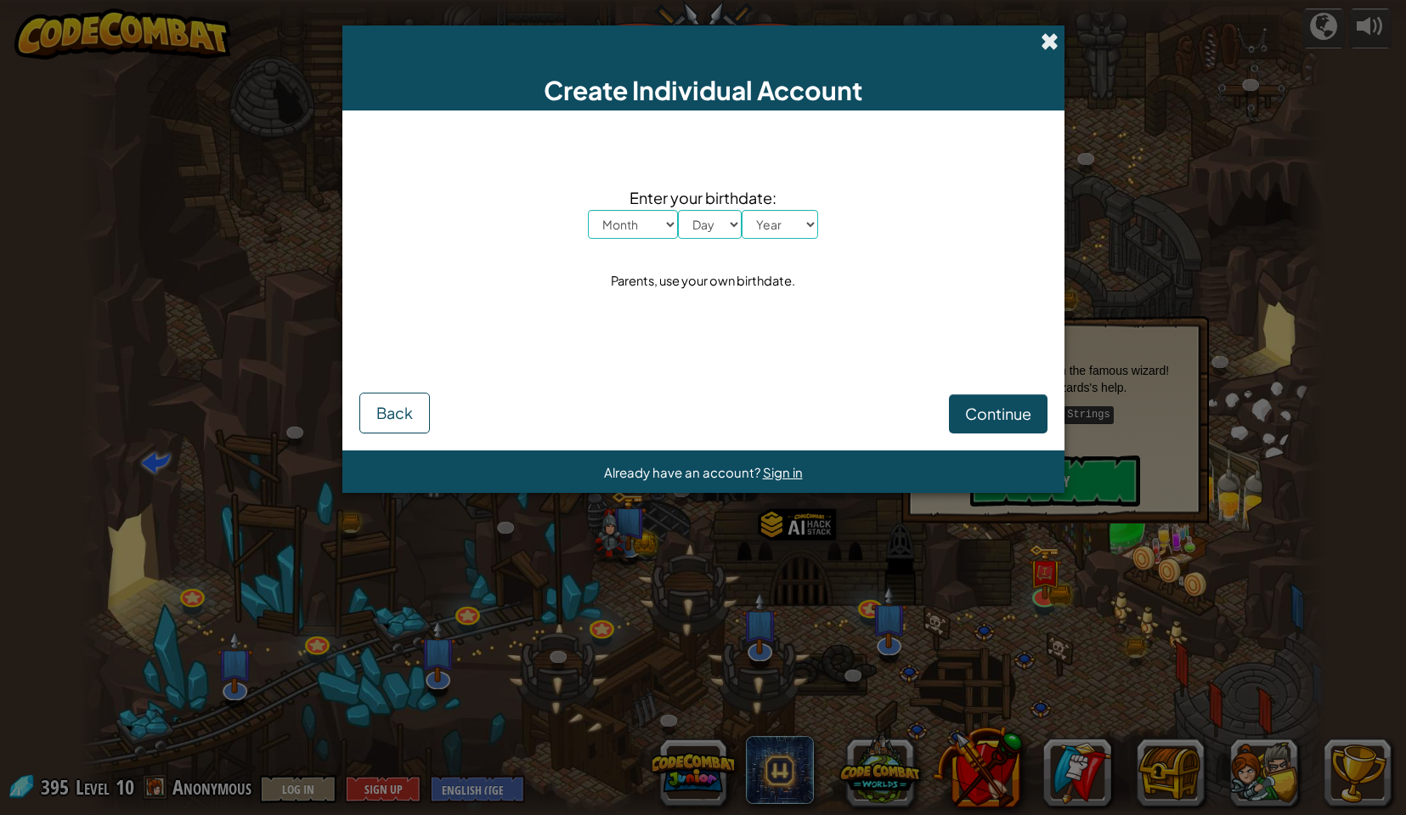
click at [1041, 42] on span at bounding box center [1050, 41] width 18 height 18
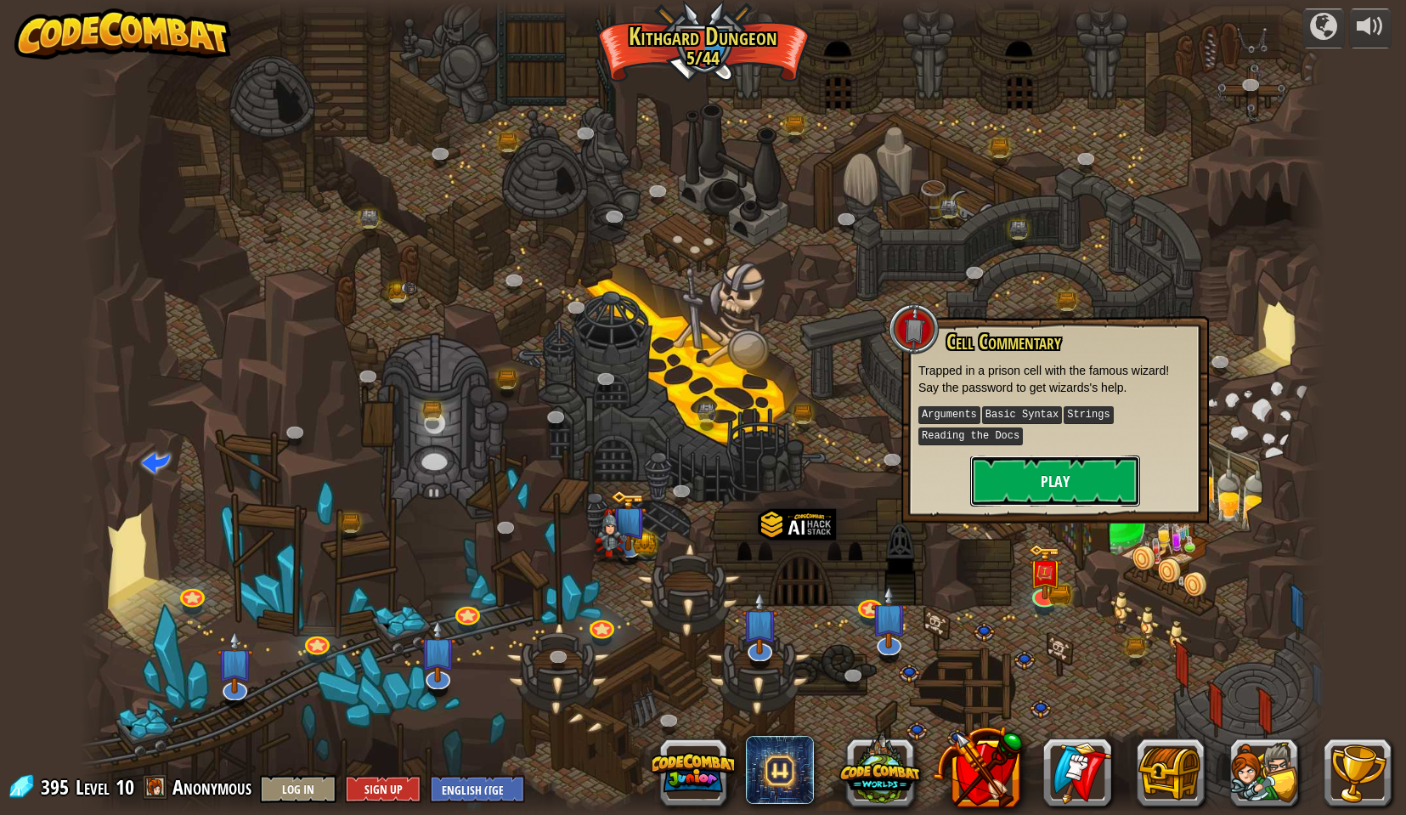
click at [1072, 489] on button "Play" at bounding box center [1055, 480] width 170 height 51
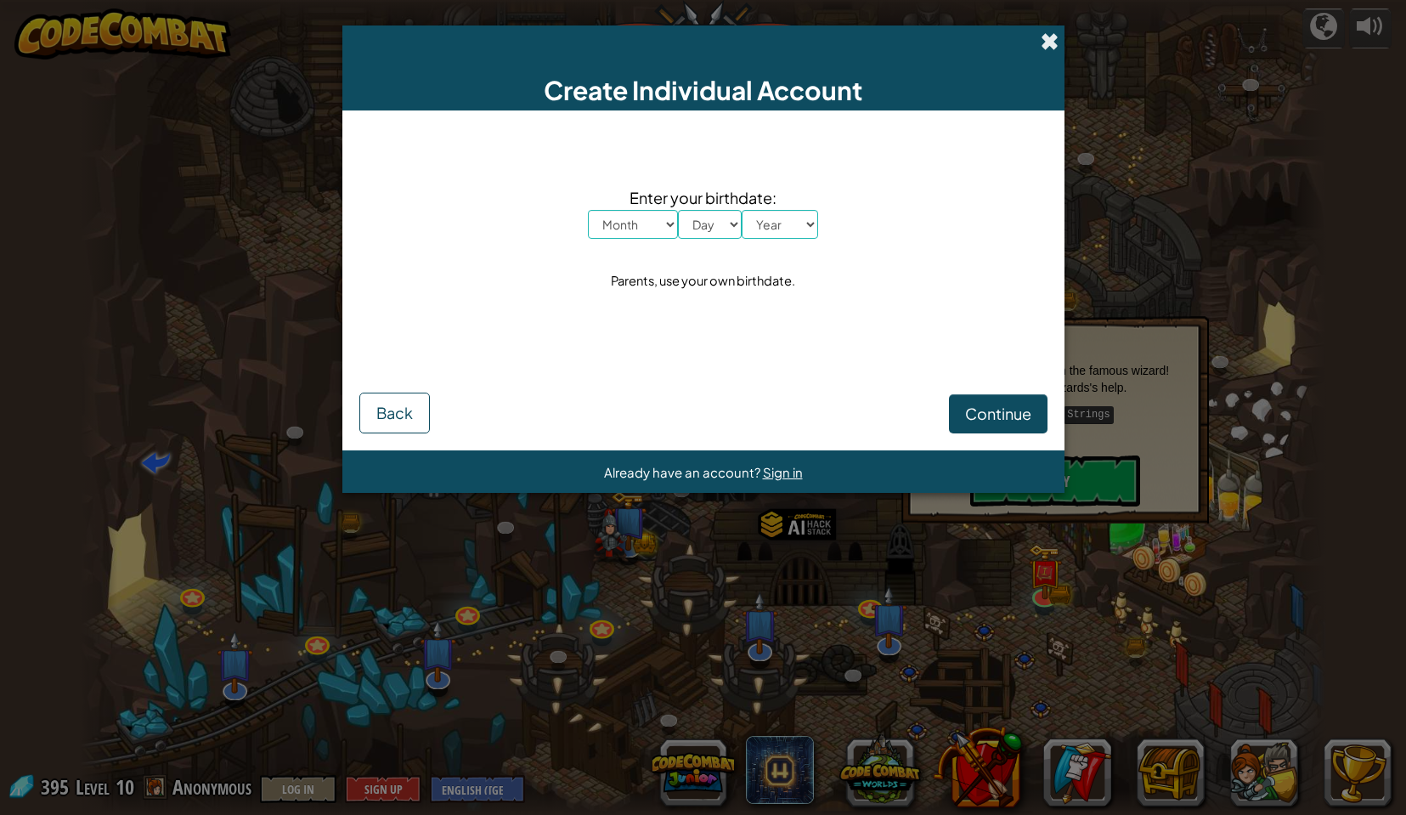
click at [1041, 39] on span at bounding box center [1050, 41] width 18 height 18
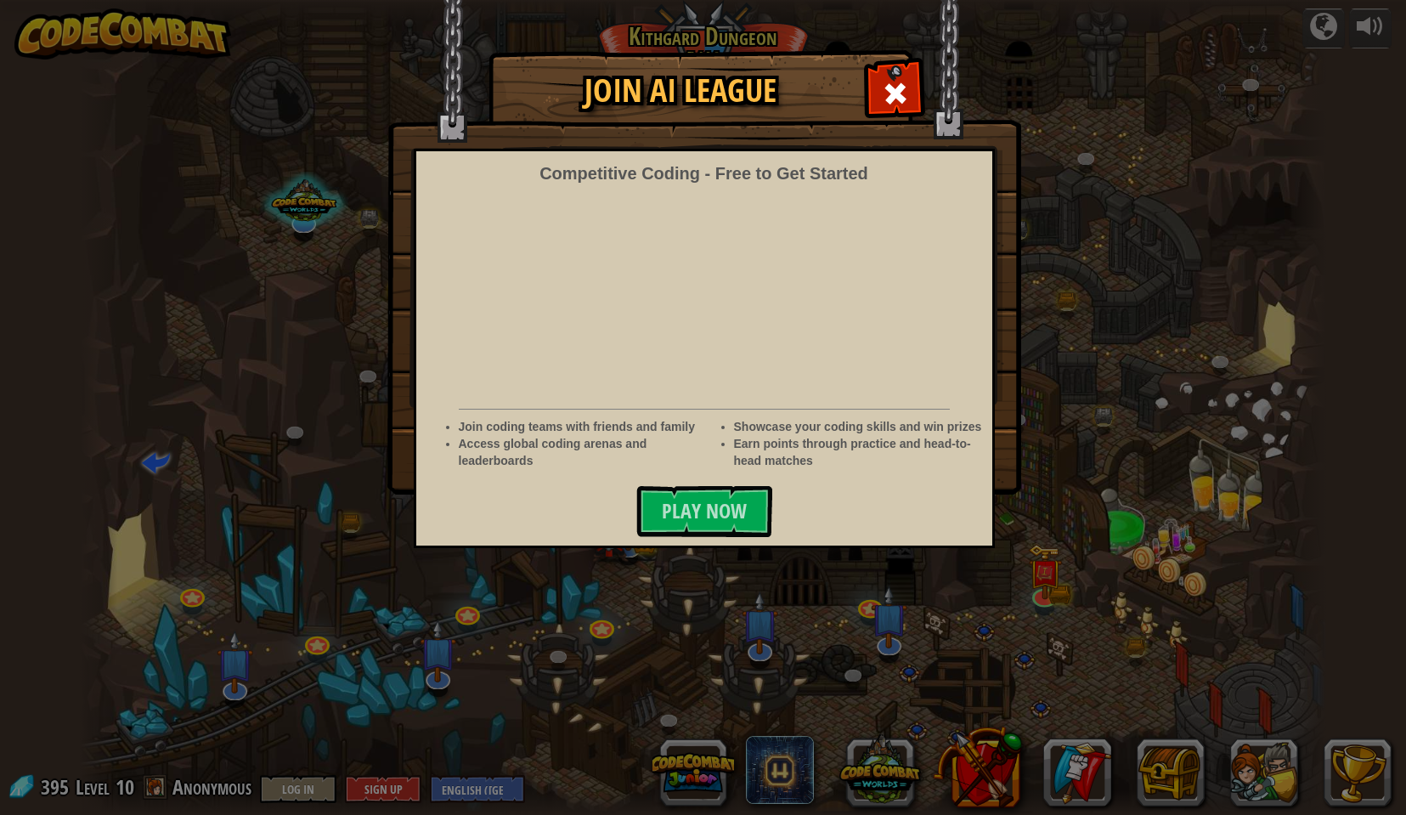
drag, startPoint x: 885, startPoint y: 90, endPoint x: 853, endPoint y: 112, distance: 38.4
click at [885, 90] on span at bounding box center [895, 93] width 27 height 27
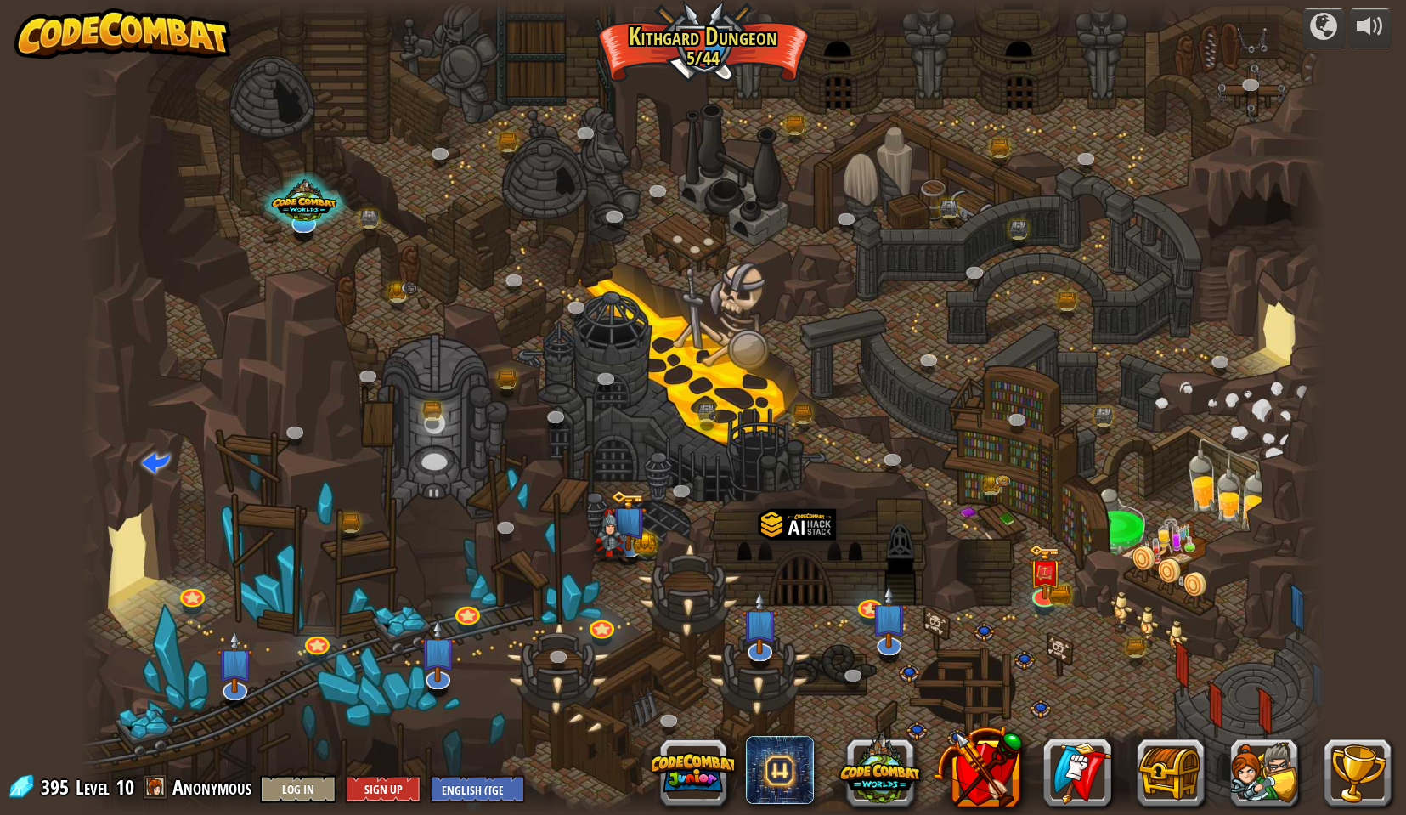
click at [71, 39] on img at bounding box center [123, 33] width 218 height 51
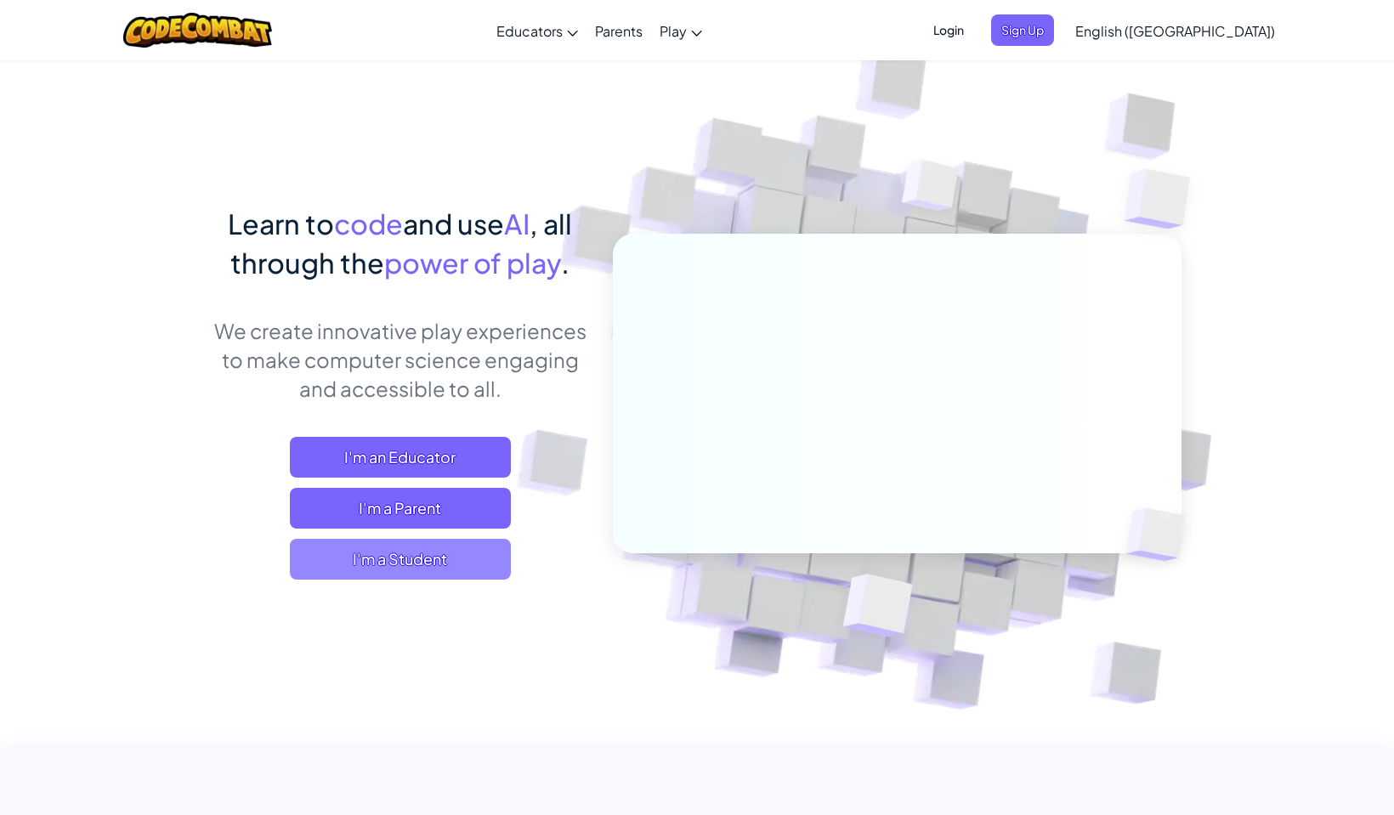
click at [458, 543] on span "I'm a Student" at bounding box center [400, 559] width 221 height 41
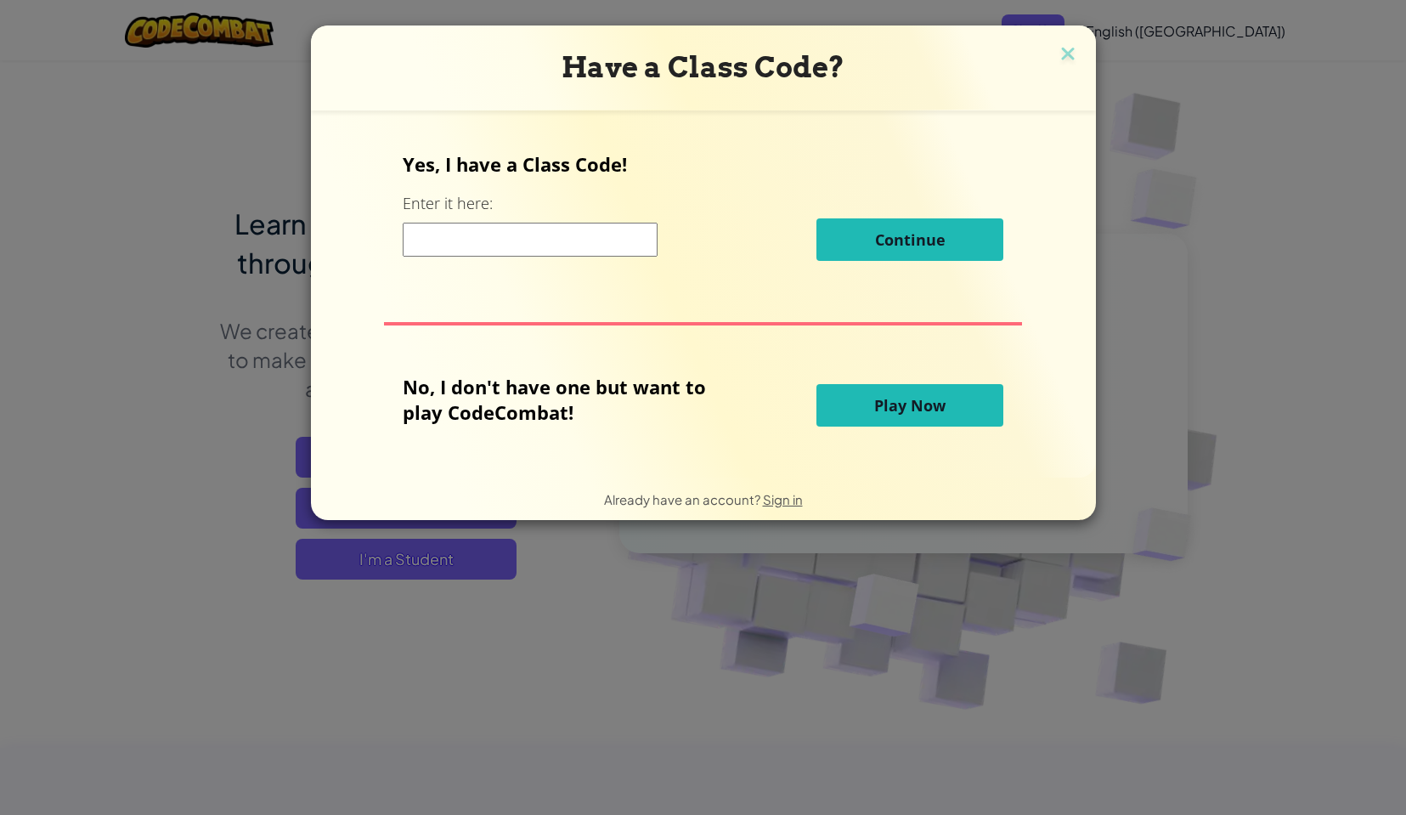
click at [864, 415] on button "Play Now" at bounding box center [910, 405] width 187 height 42
